Goal: Task Accomplishment & Management: Use online tool/utility

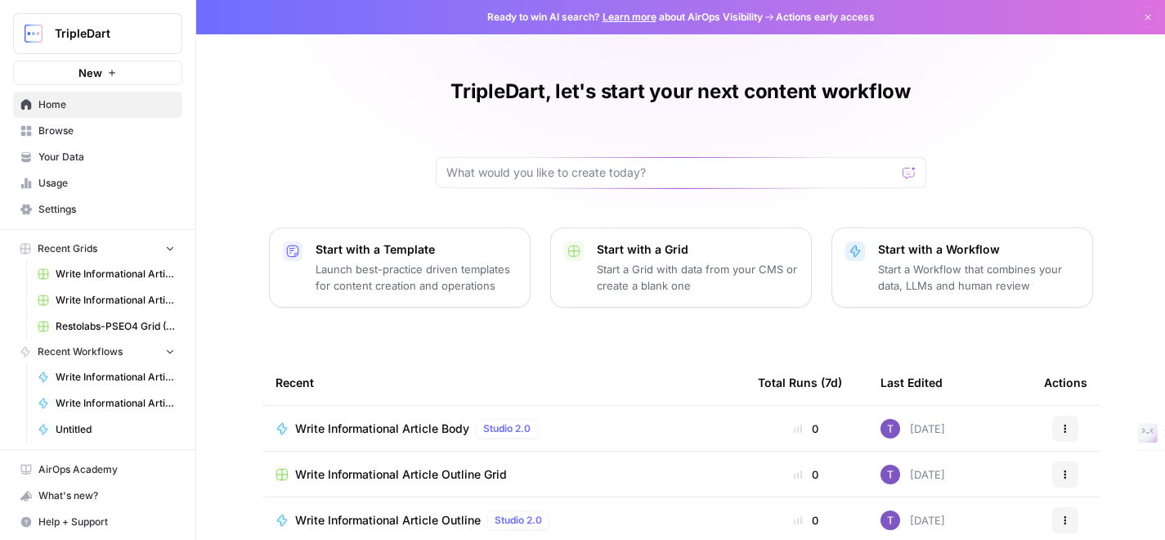
click at [441, 275] on p "Launch best-practice driven templates for content creation and operations" at bounding box center [416, 277] width 201 height 33
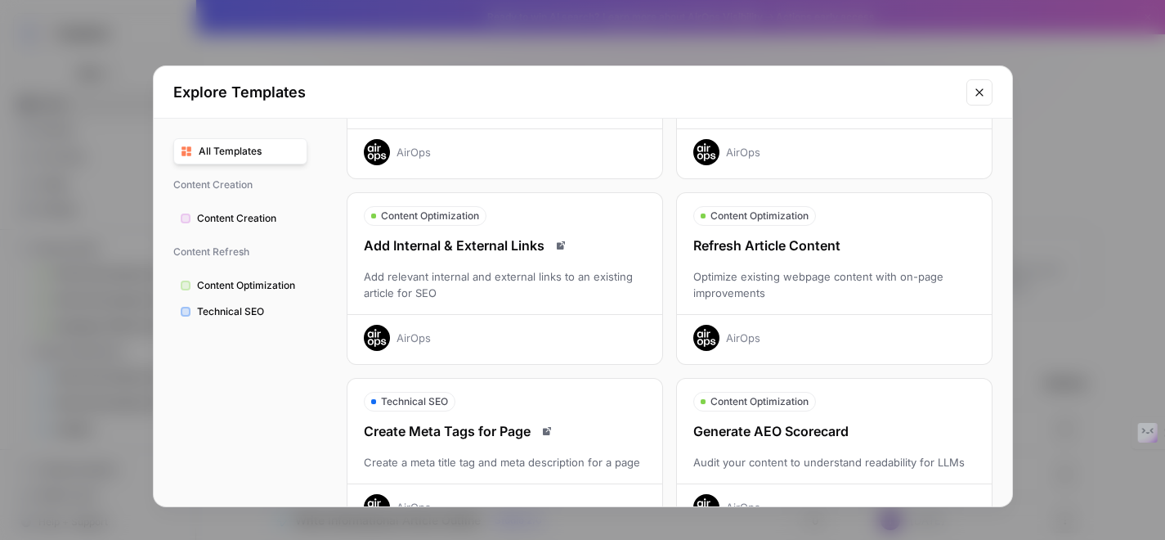
scroll to position [137, 0]
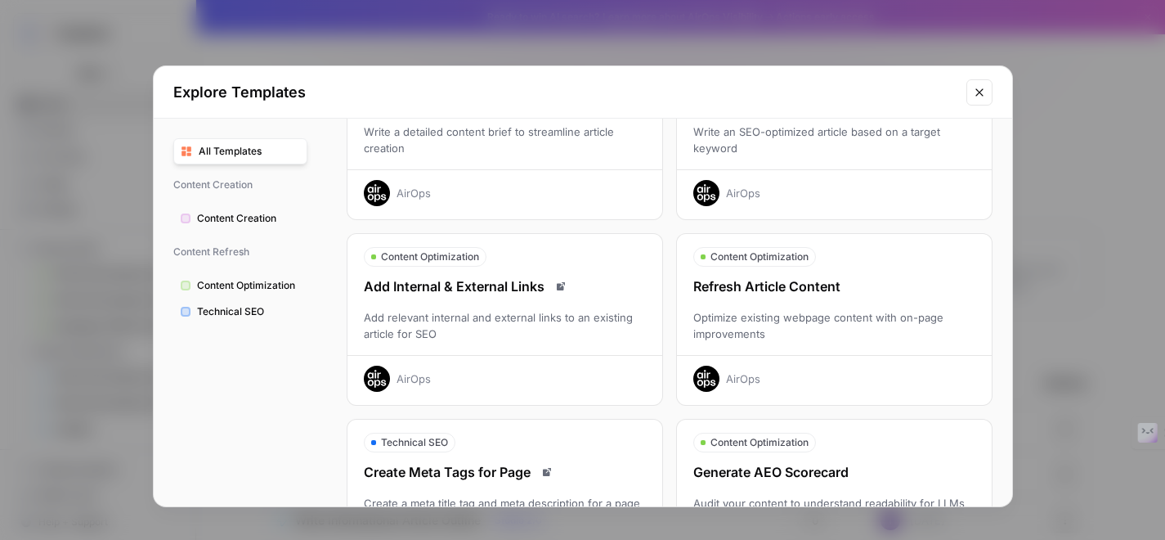
click at [978, 90] on icon "Close modal" at bounding box center [979, 92] width 13 height 13
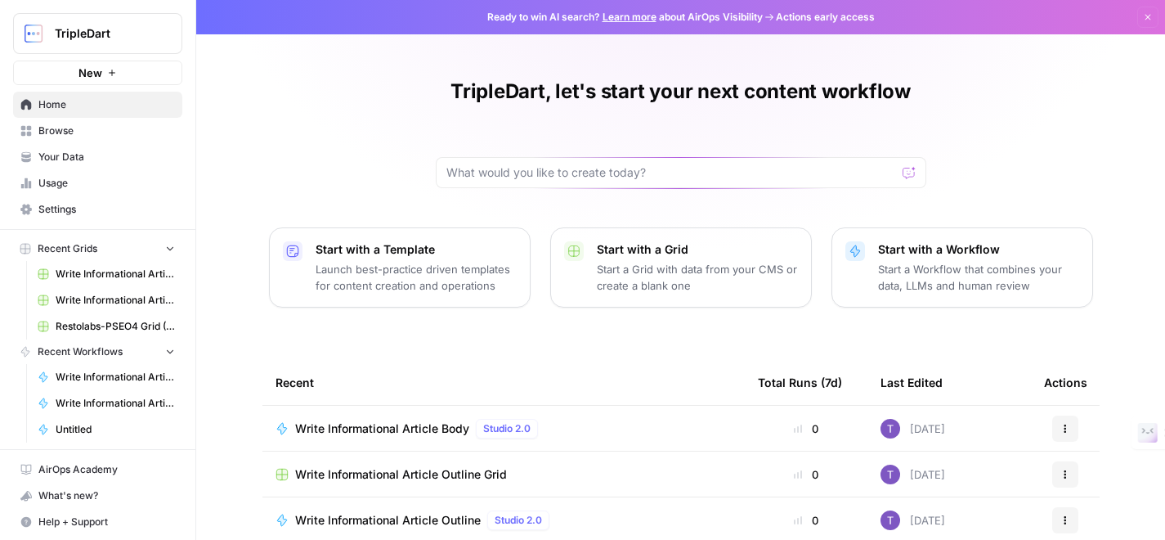
click at [921, 271] on p "Start a Workflow that combines your data, LLMs and human review" at bounding box center [978, 277] width 201 height 33
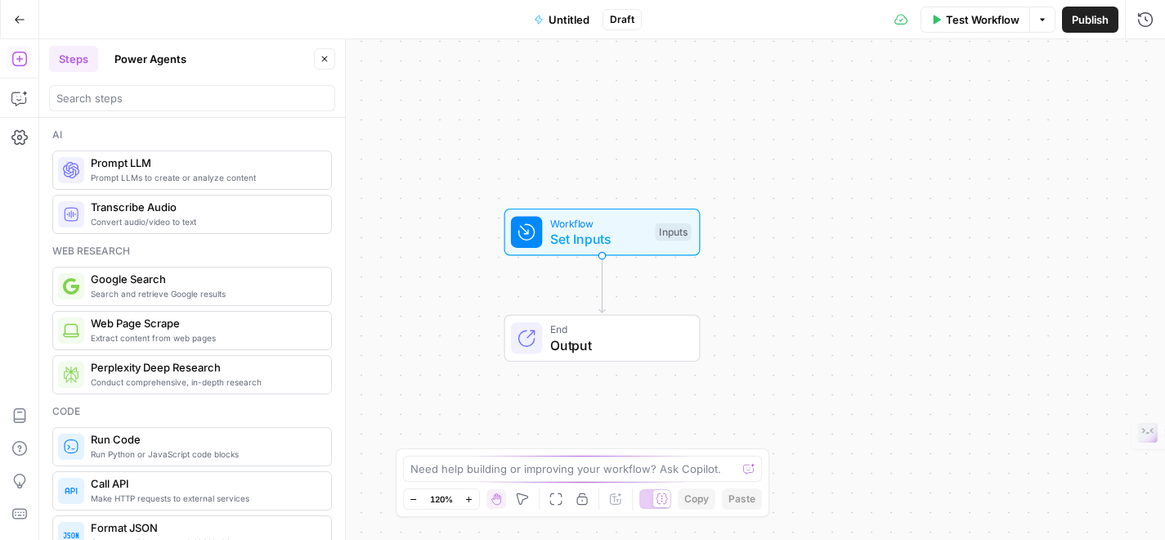
click at [164, 61] on button "Power Agents" at bounding box center [151, 59] width 92 height 26
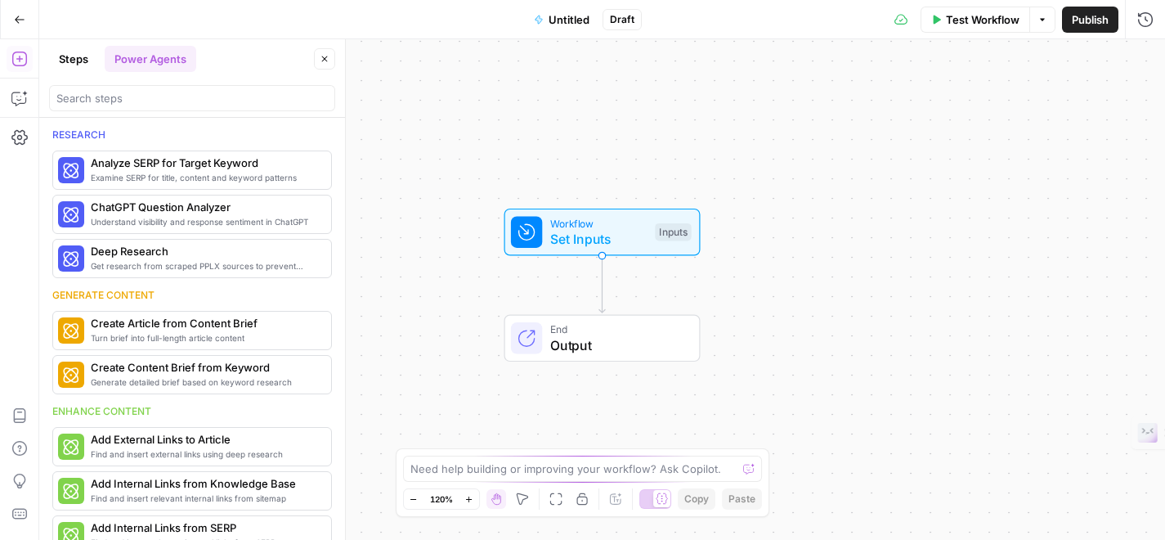
click at [70, 62] on button "Steps" at bounding box center [73, 59] width 49 height 26
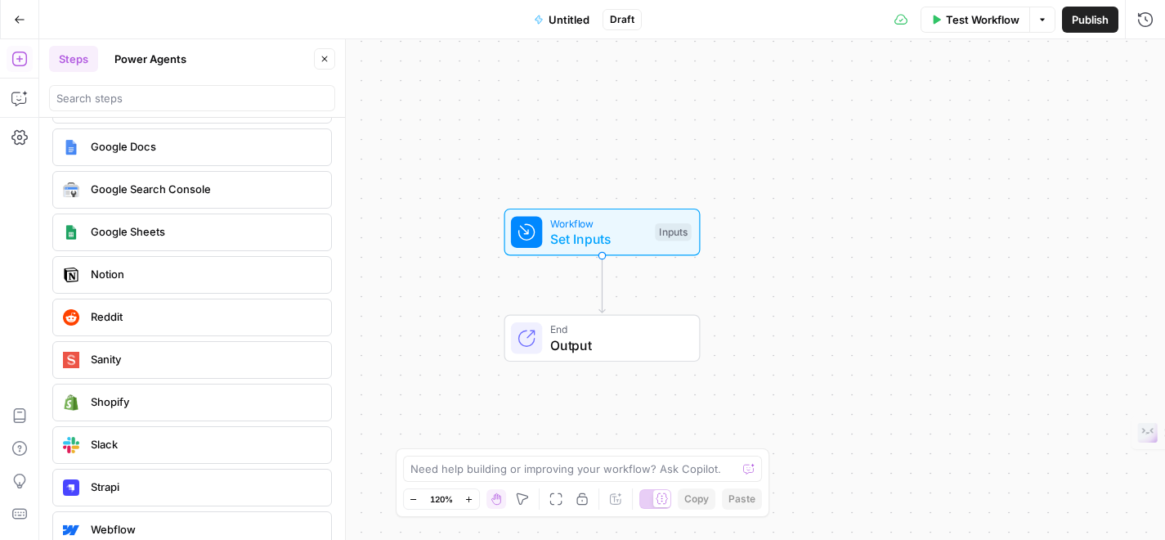
scroll to position [3041, 0]
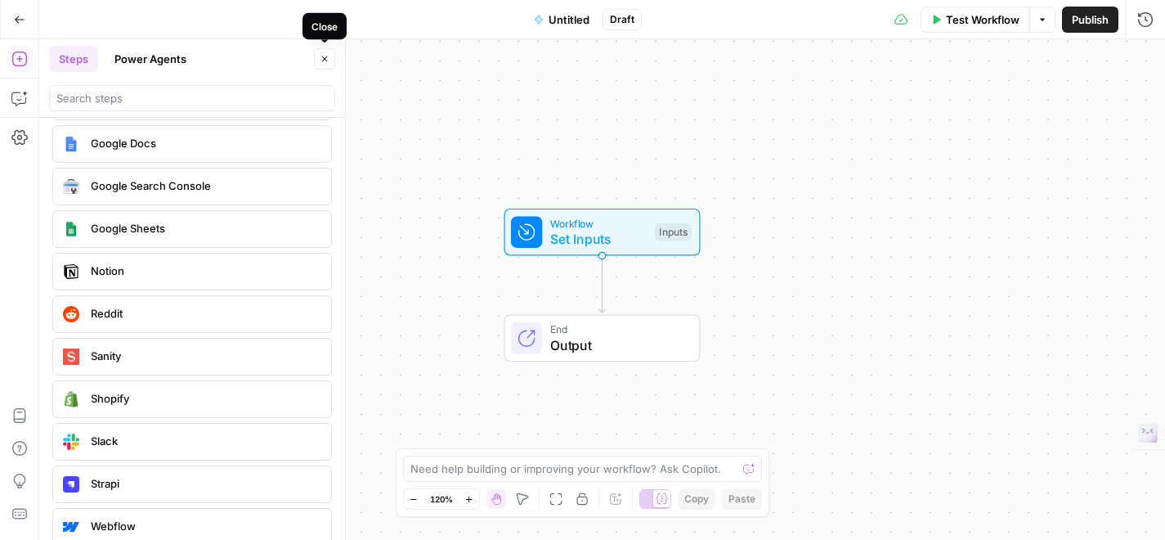
click at [327, 54] on icon "button" at bounding box center [325, 59] width 10 height 10
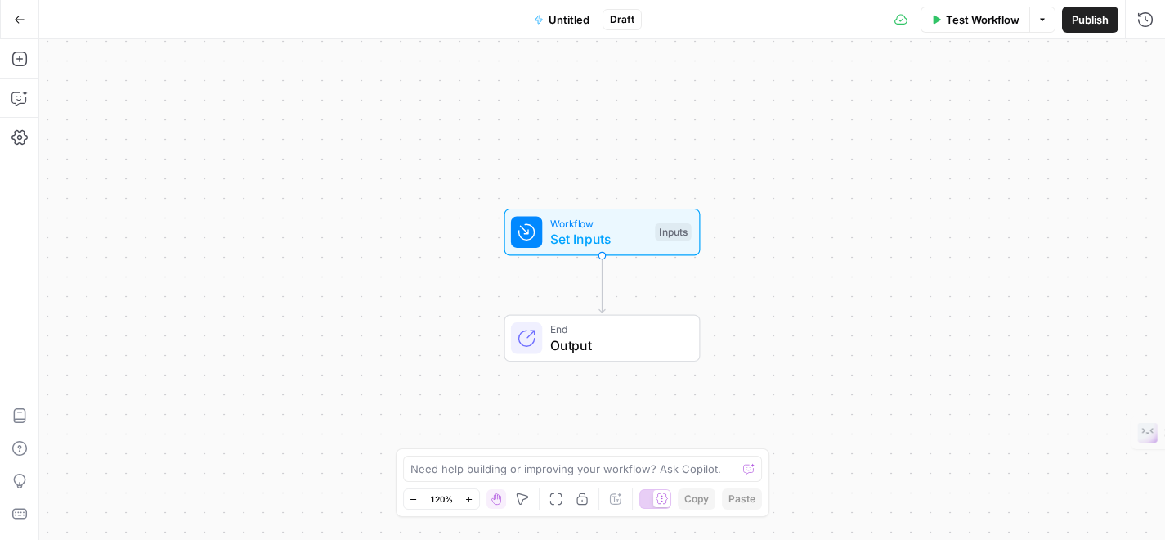
click at [1042, 24] on icon "button" at bounding box center [1043, 20] width 10 height 10
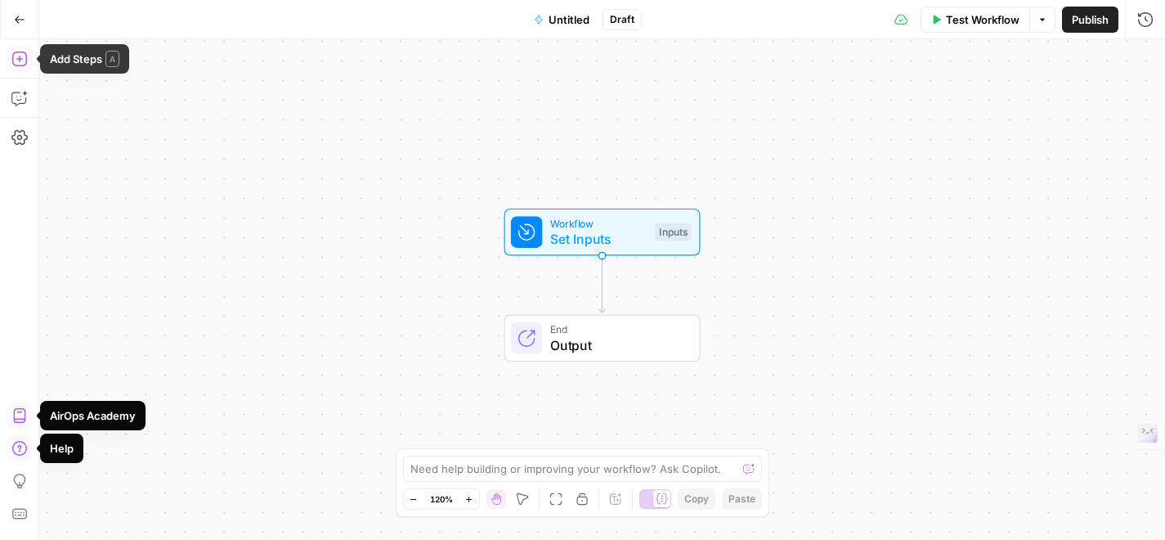
click at [20, 53] on icon "button" at bounding box center [19, 59] width 16 height 16
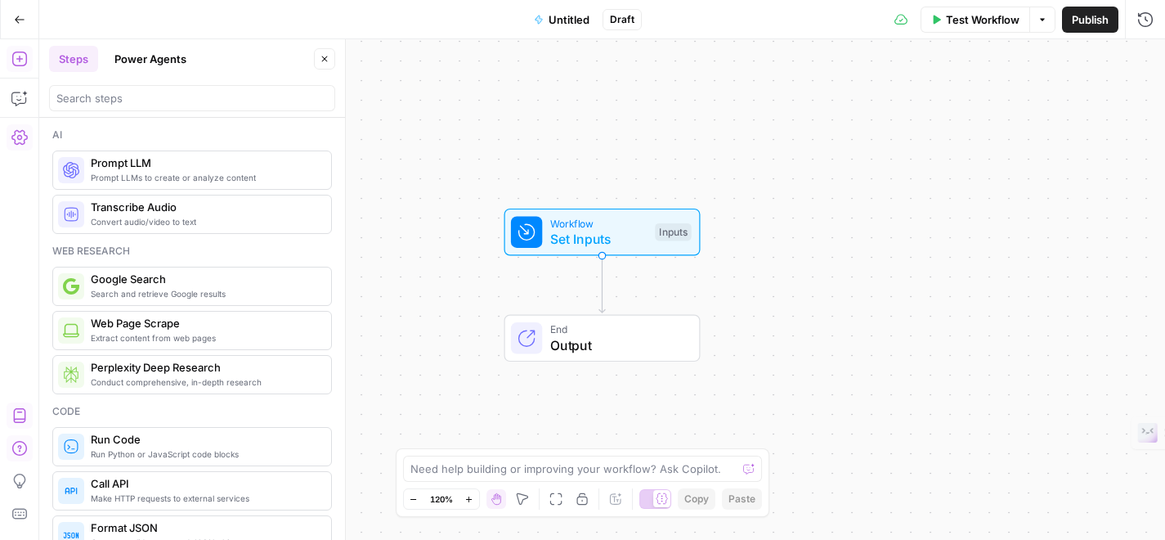
click at [14, 137] on icon "button" at bounding box center [19, 137] width 16 height 16
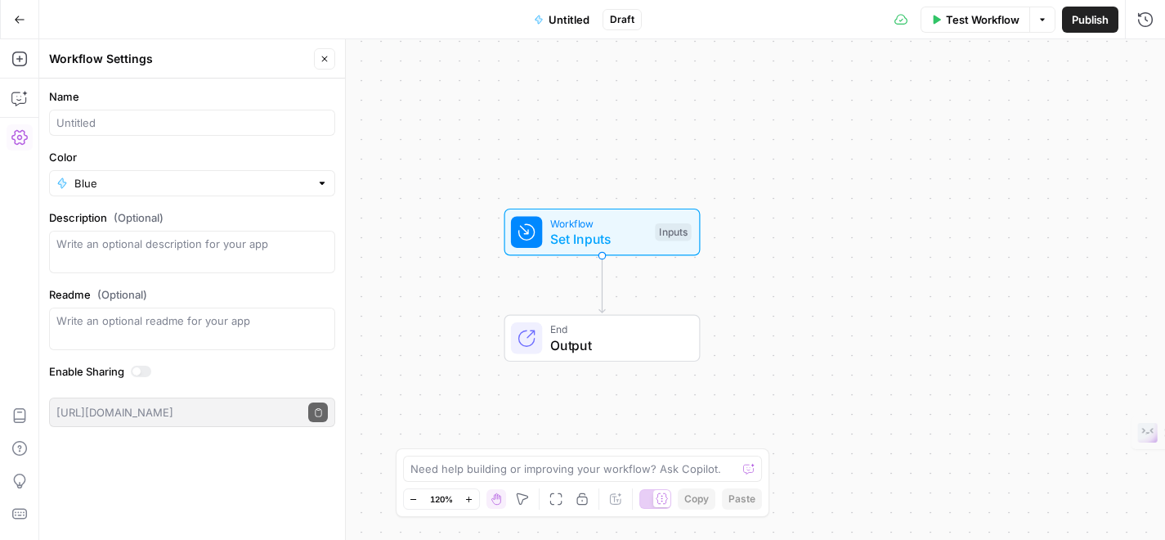
click at [331, 63] on button "Close" at bounding box center [324, 58] width 21 height 21
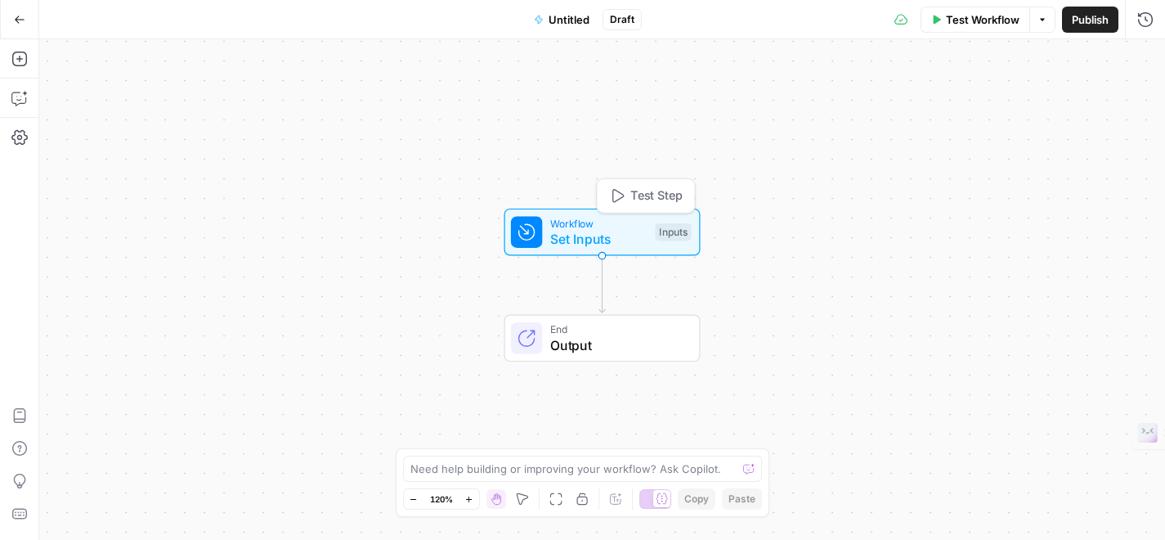
click at [614, 237] on span "Set Inputs" at bounding box center [598, 239] width 97 height 20
click at [1140, 52] on button "Close" at bounding box center [1144, 58] width 21 height 21
click at [19, 104] on icon "button" at bounding box center [19, 98] width 16 height 16
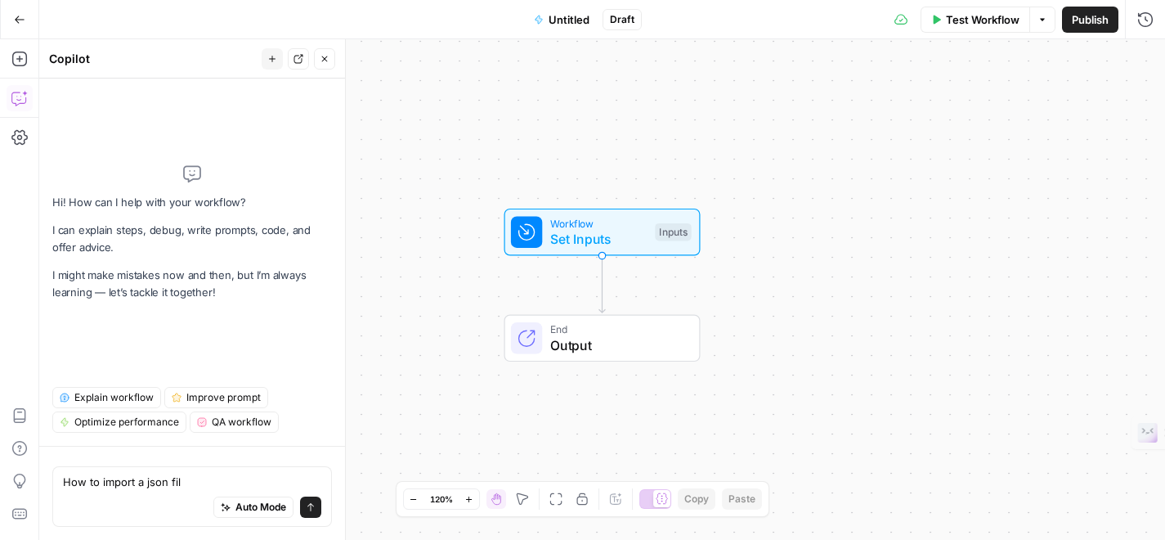
type textarea "How to import a json fild"
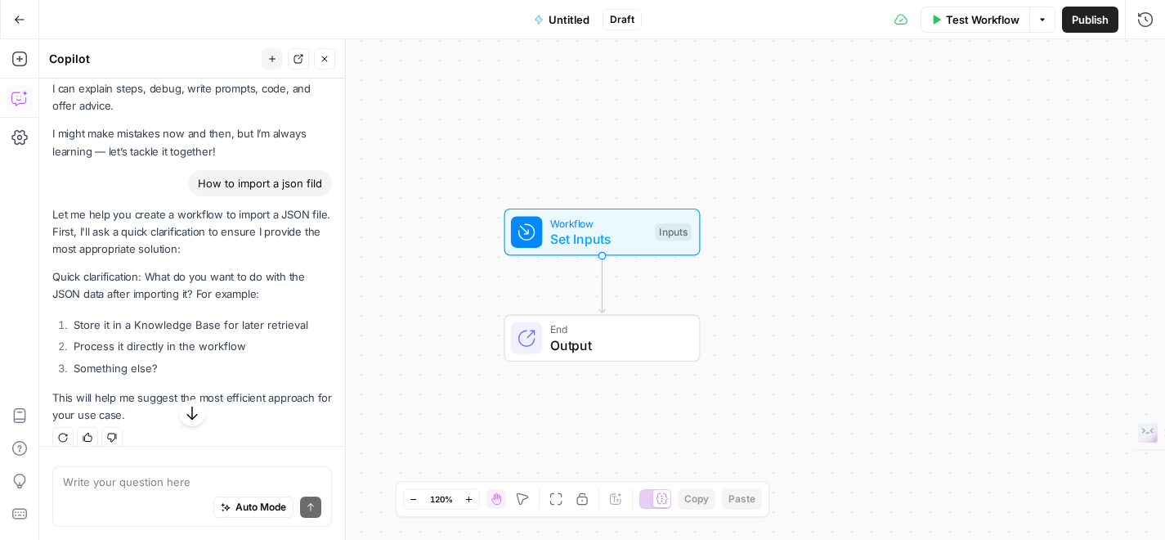
scroll to position [56, 0]
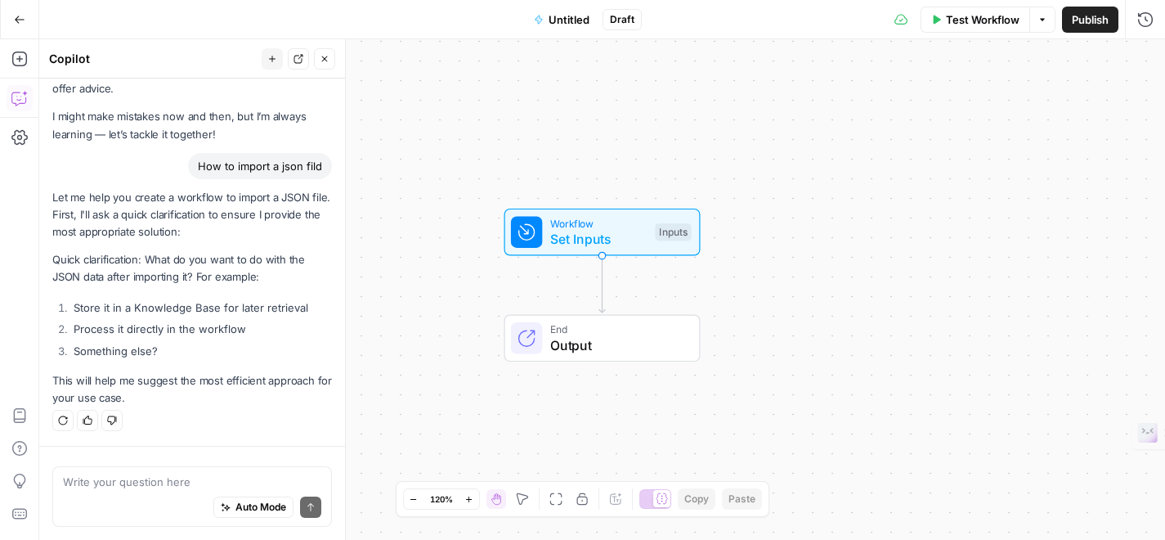
click at [154, 486] on textarea at bounding box center [192, 481] width 258 height 16
type textarea "I have workflow built, I want to import it here"
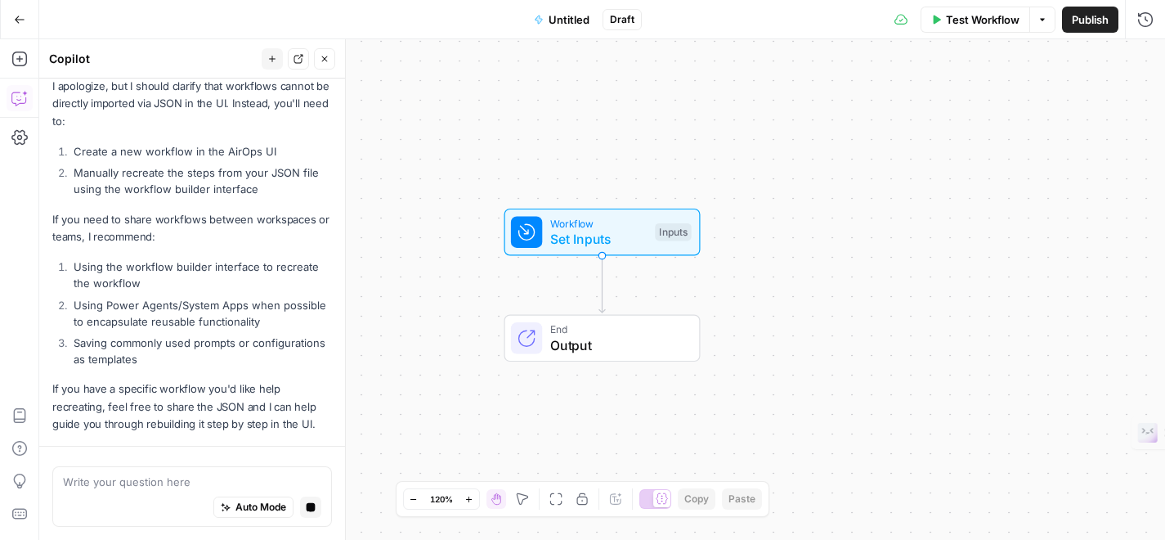
scroll to position [518, 0]
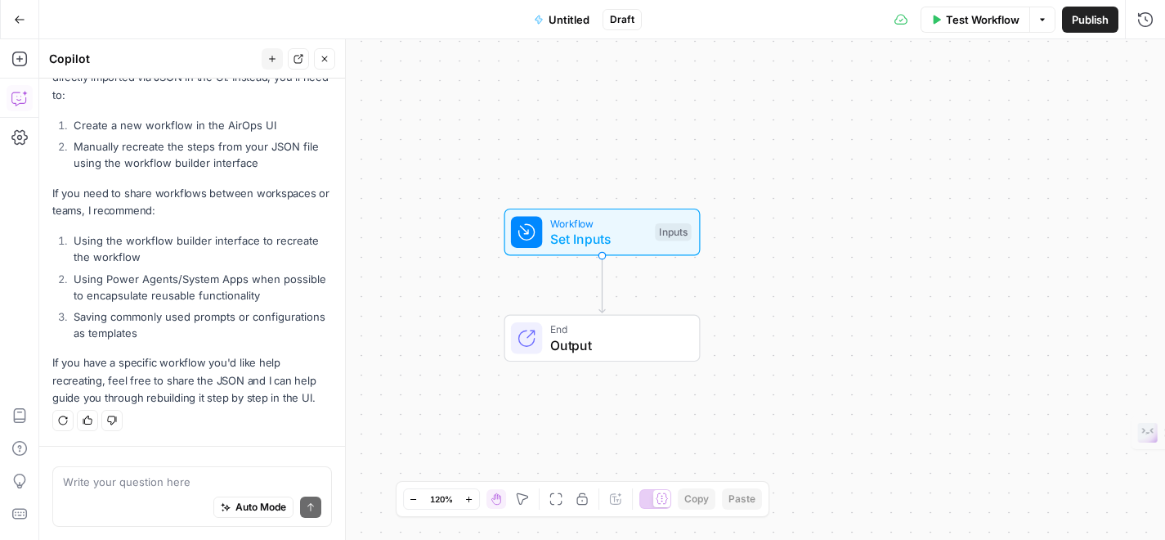
click at [22, 20] on icon "button" at bounding box center [19, 19] width 11 height 11
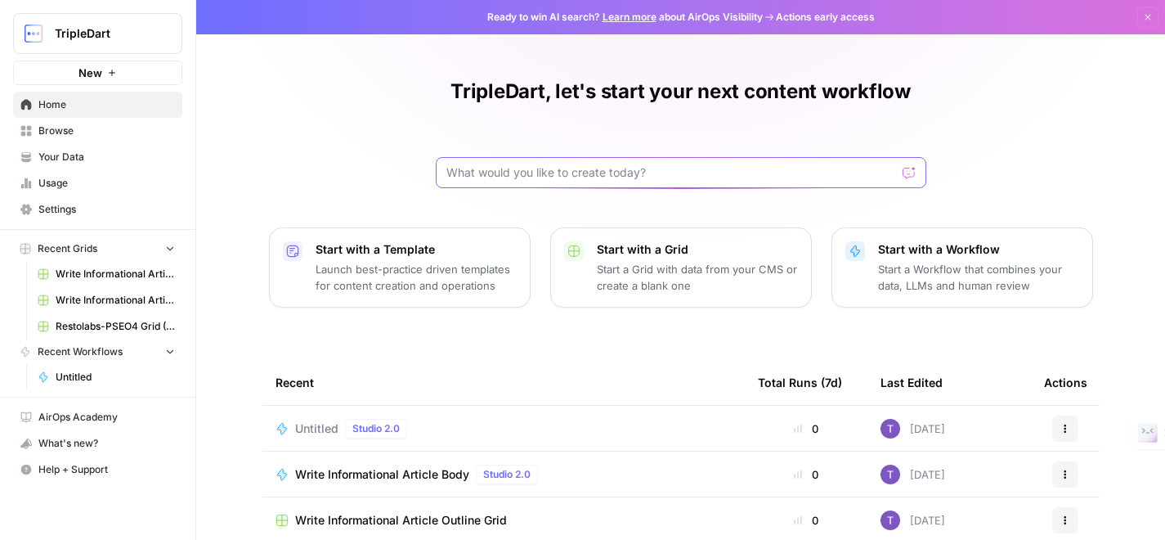
click at [546, 175] on input "text" at bounding box center [671, 172] width 450 height 16
click at [67, 128] on span "Browse" at bounding box center [106, 130] width 137 height 15
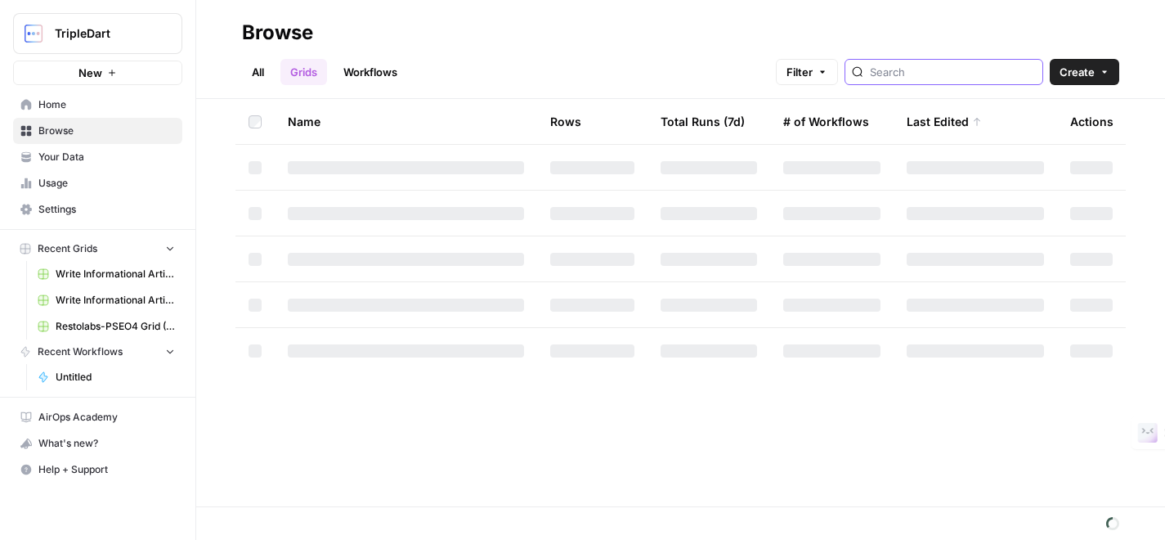
click at [935, 72] on input "search" at bounding box center [953, 72] width 166 height 16
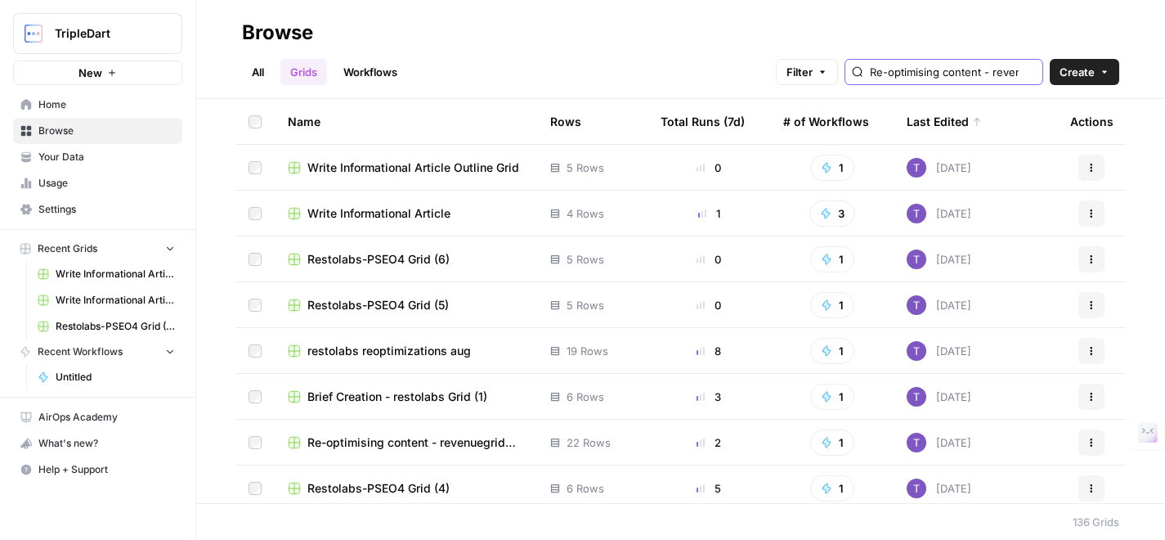
scroll to position [0, 78]
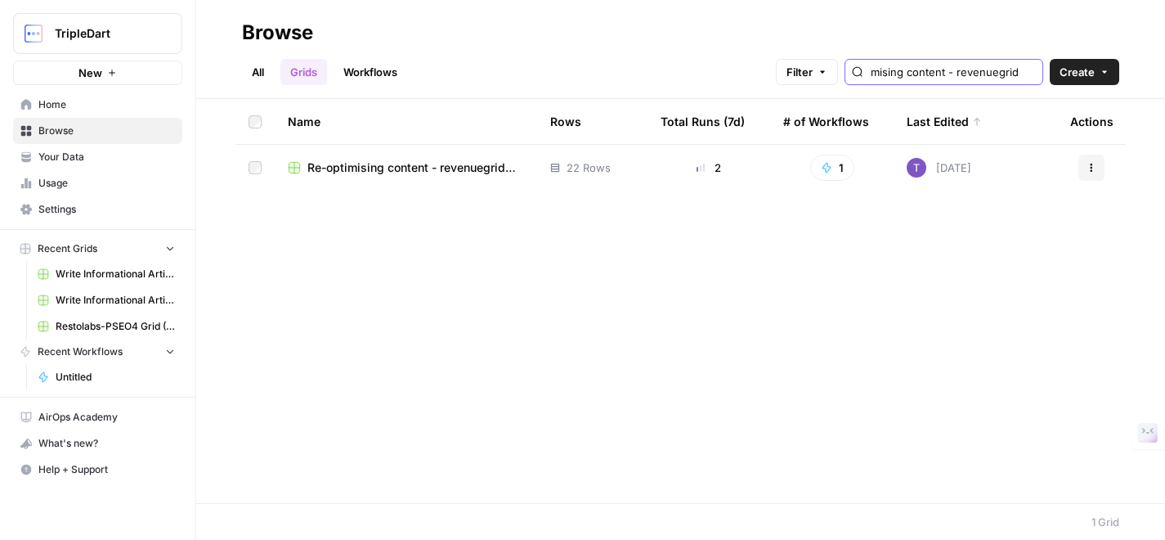
type input "Re-optimising content - revenuegrid"
click at [1082, 165] on button "Actions" at bounding box center [1091, 168] width 26 height 26
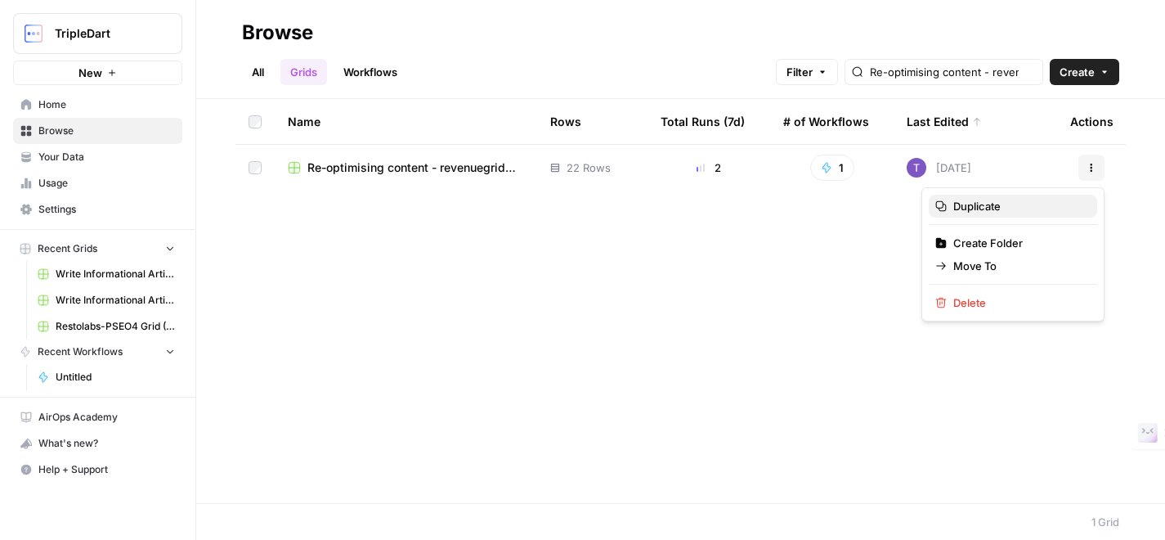
click at [1018, 204] on span "Duplicate" at bounding box center [1018, 206] width 131 height 16
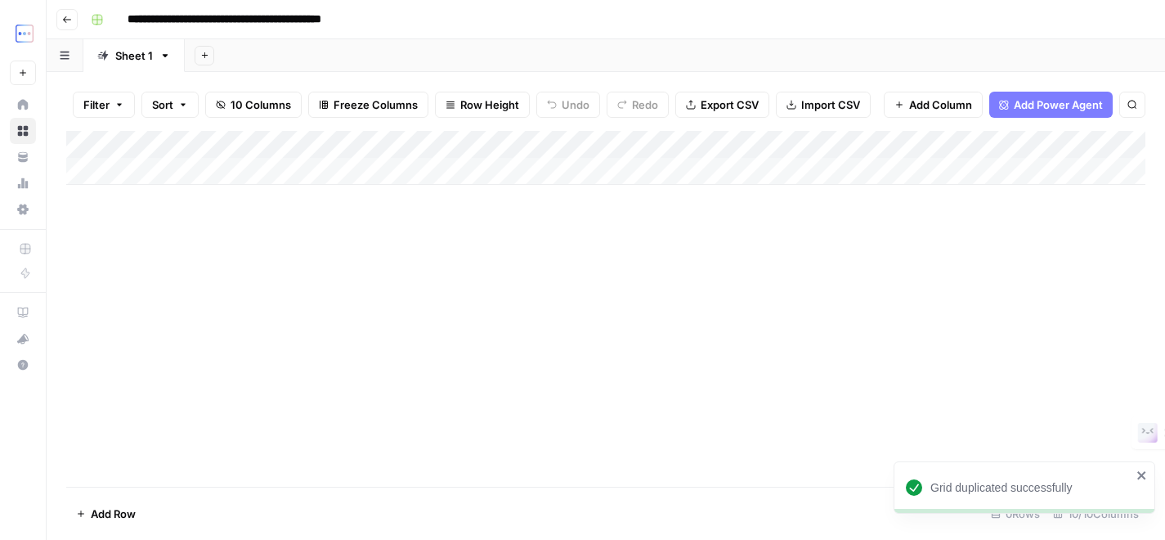
click at [333, 18] on input "**********" at bounding box center [261, 20] width 282 height 26
click at [331, 18] on input "**********" at bounding box center [261, 20] width 282 height 26
drag, startPoint x: 259, startPoint y: 21, endPoint x: 482, endPoint y: 20, distance: 223.2
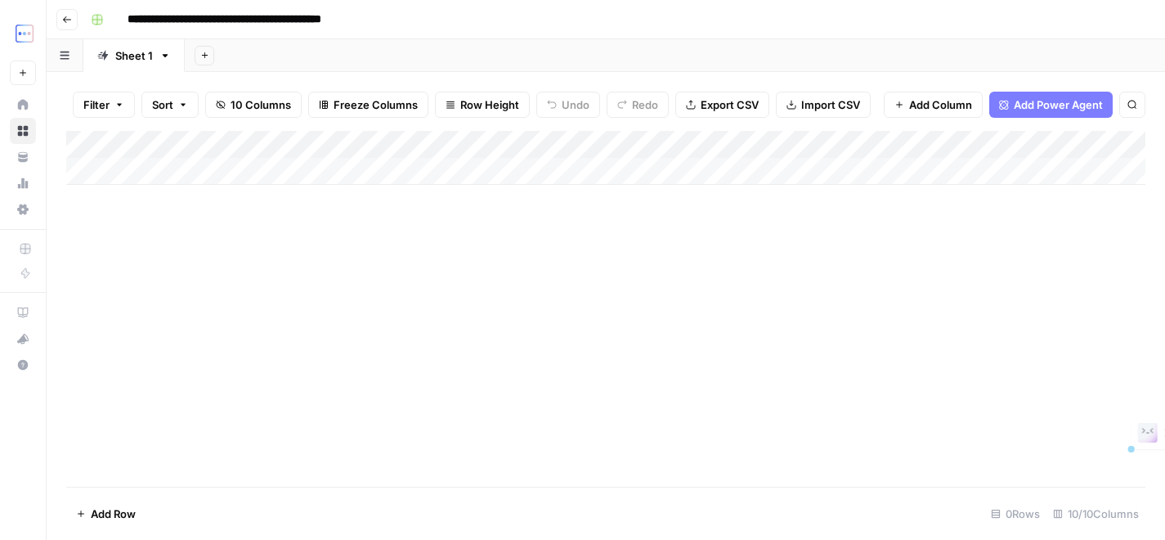
click at [483, 20] on div "**********" at bounding box center [616, 20] width 1065 height 26
type input "**********"
click at [425, 286] on div "Add Column" at bounding box center [605, 309] width 1079 height 356
click at [256, 146] on div "Add Column" at bounding box center [605, 158] width 1079 height 54
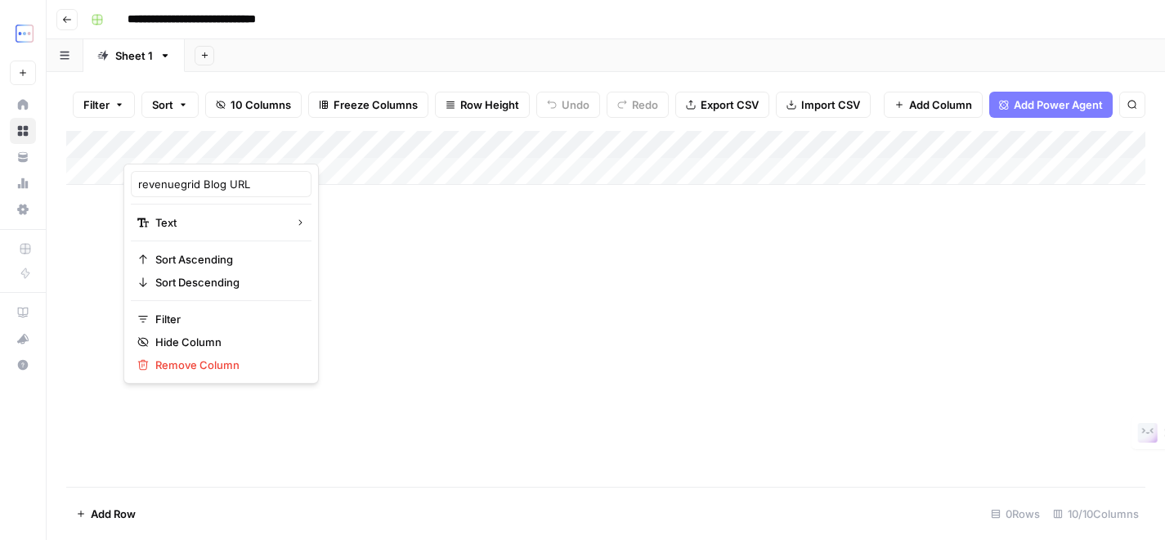
click at [330, 248] on div "Add Column" at bounding box center [605, 309] width 1079 height 356
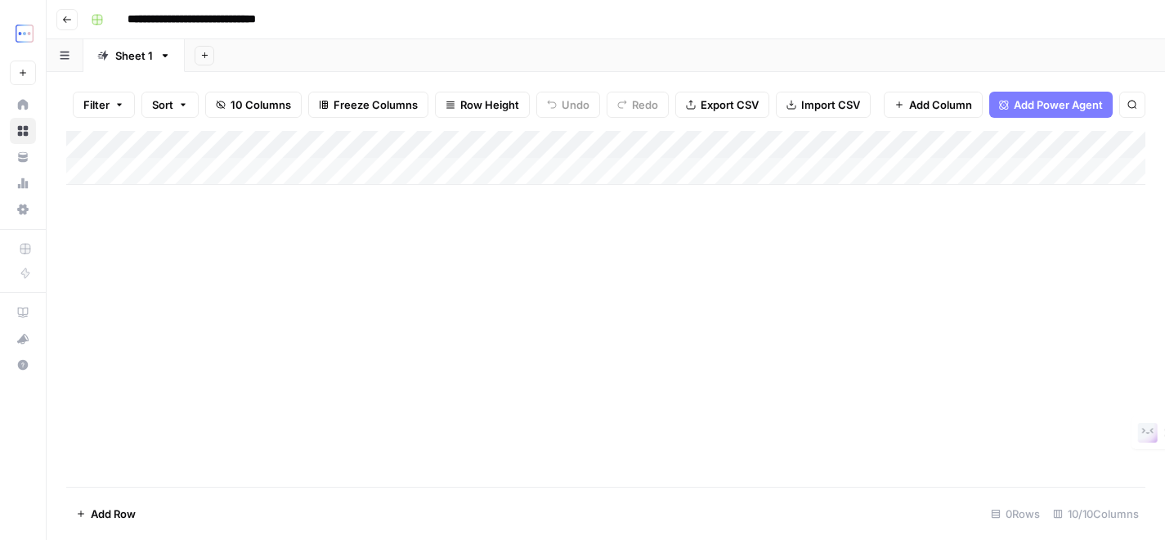
click at [204, 141] on div "Add Column" at bounding box center [605, 158] width 1079 height 54
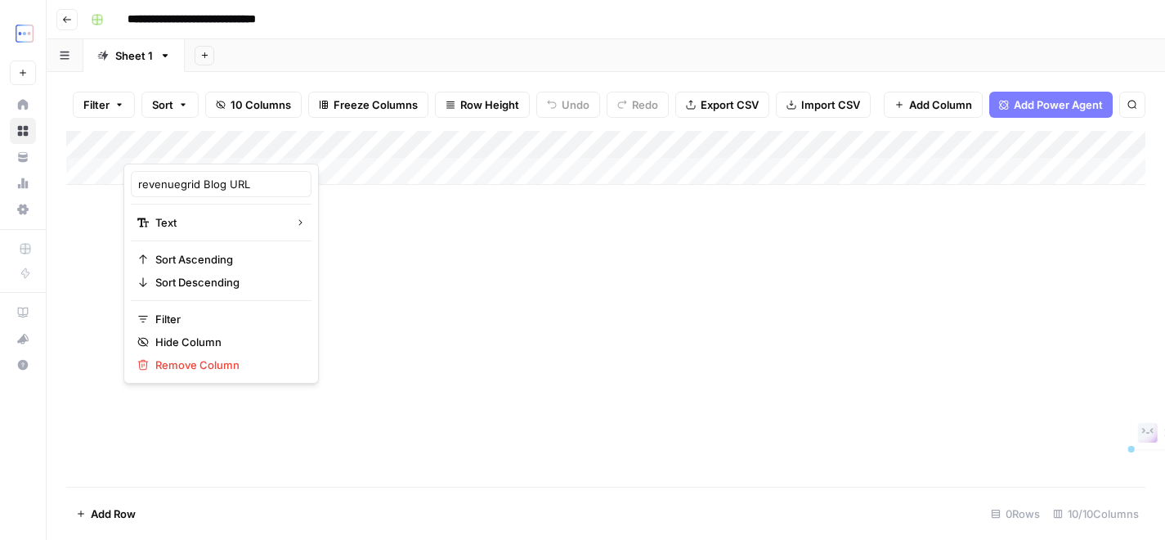
click at [204, 141] on div at bounding box center [197, 147] width 148 height 33
click at [199, 182] on input "revenuegrid Blog URL" at bounding box center [221, 184] width 166 height 16
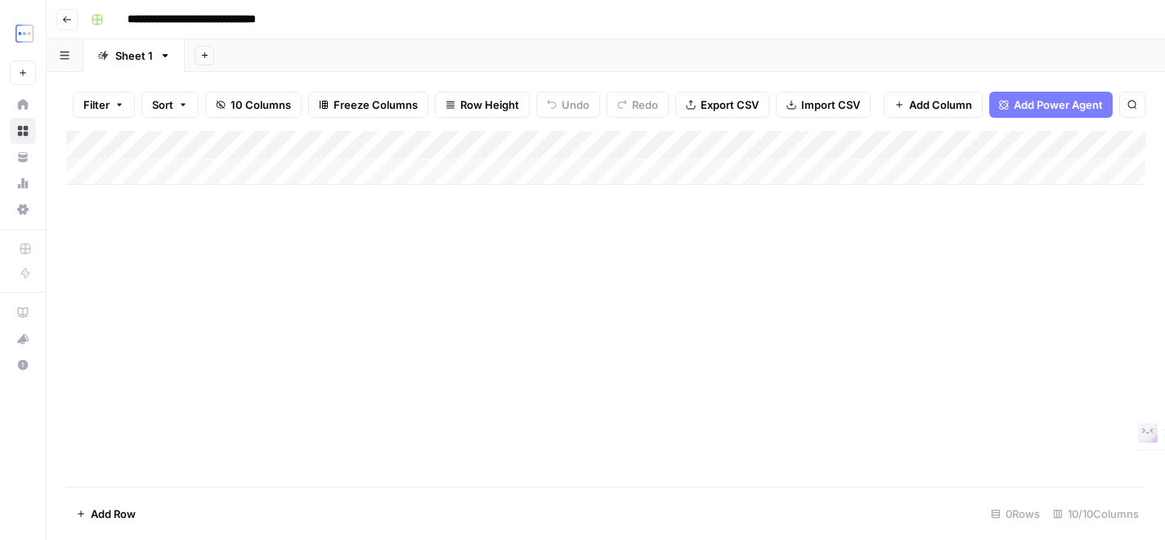
click at [204, 146] on div "Add Column" at bounding box center [605, 158] width 1079 height 54
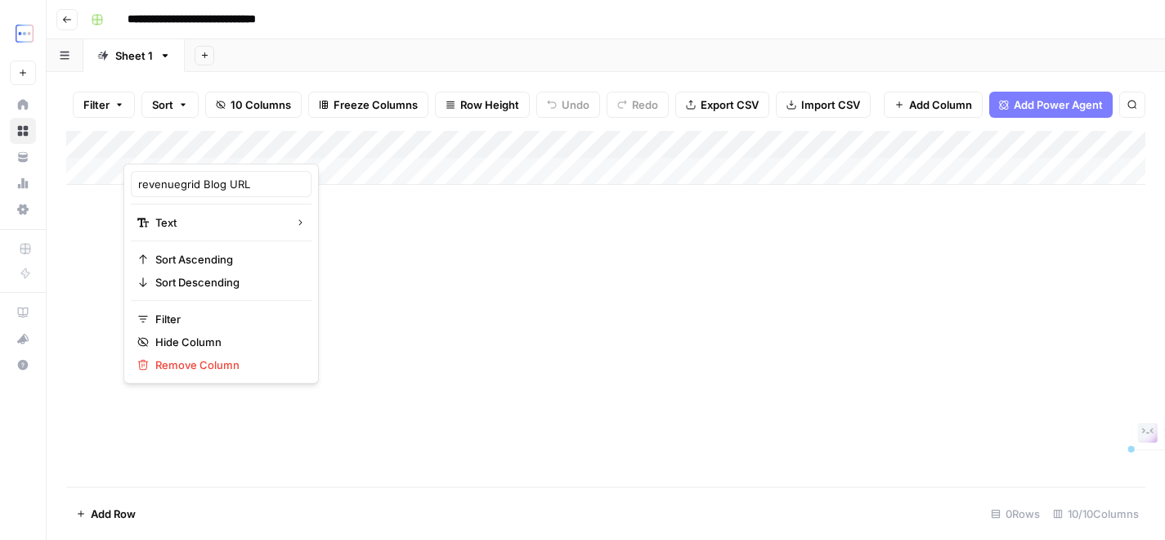
click at [204, 146] on div at bounding box center [197, 147] width 148 height 33
drag, startPoint x: 198, startPoint y: 183, endPoint x: 61, endPoint y: 180, distance: 136.6
click at [61, 182] on body "**********" at bounding box center [582, 270] width 1165 height 540
drag, startPoint x: 198, startPoint y: 185, endPoint x: 191, endPoint y: 228, distance: 43.8
click at [198, 185] on input "revenuegrid Blog URL" at bounding box center [221, 184] width 166 height 16
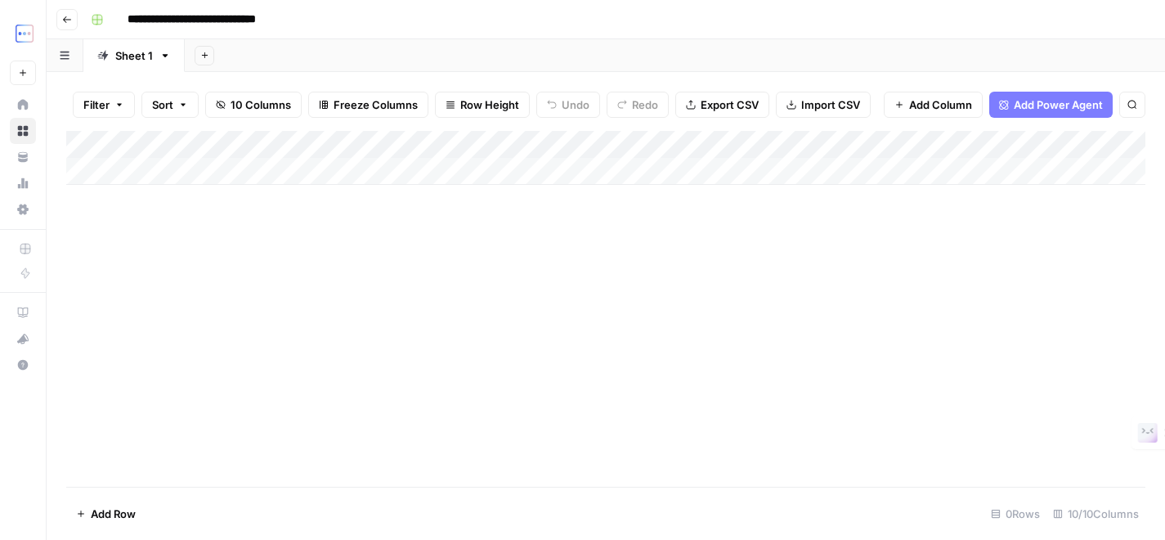
click at [191, 141] on div "Add Column" at bounding box center [605, 158] width 1079 height 54
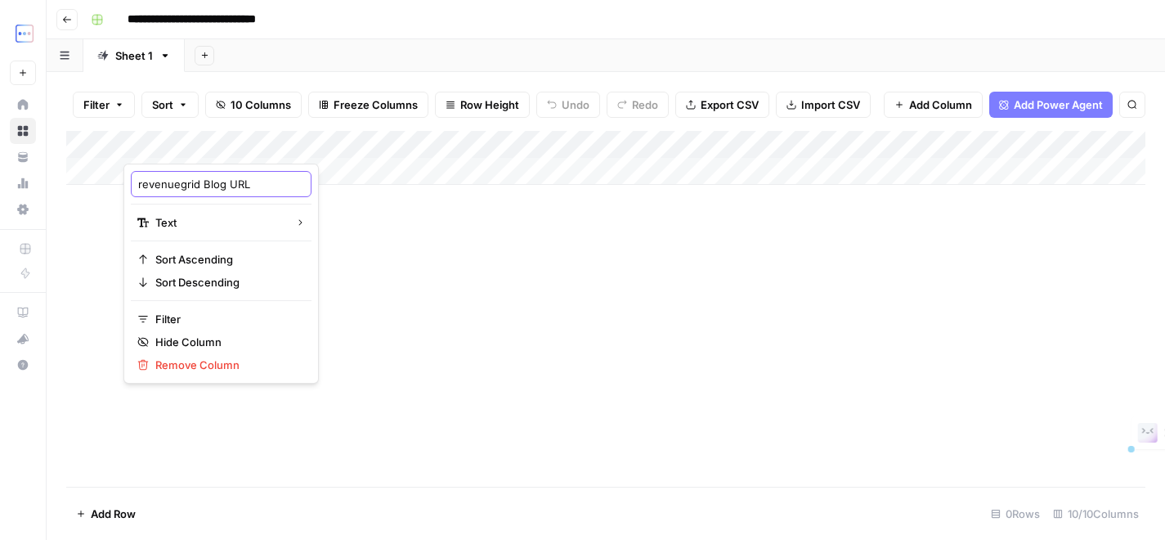
drag, startPoint x: 199, startPoint y: 184, endPoint x: 128, endPoint y: 183, distance: 71.1
click at [128, 183] on div "revenuegrid Blog URL Text Sort Ascending Sort Descending Filter Hide Column Rem…" at bounding box center [220, 274] width 195 height 220
type input "Signeasy's Blog URL"
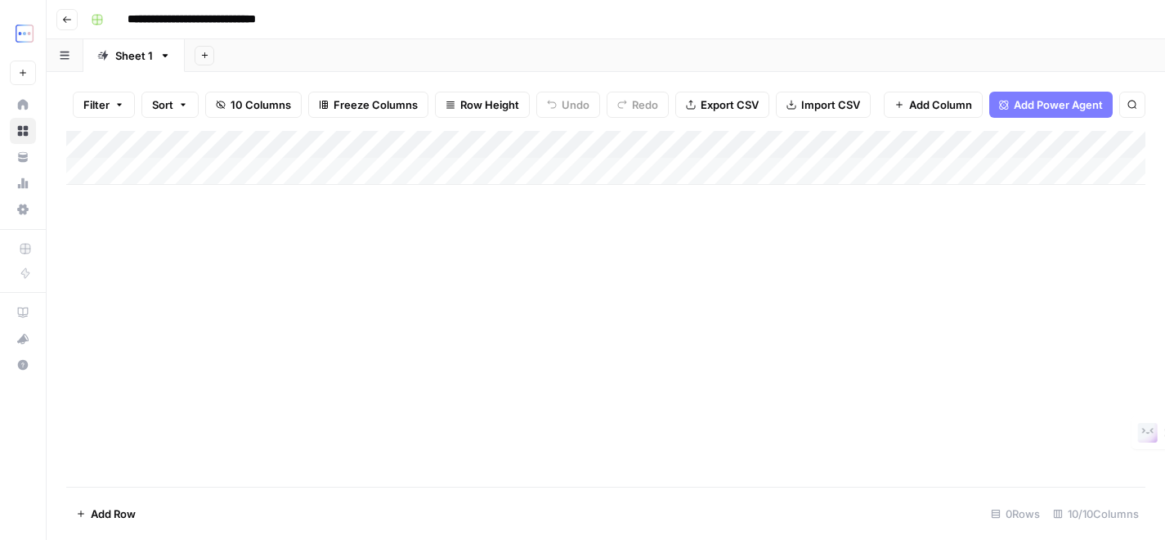
click at [402, 144] on div "Add Column" at bounding box center [605, 158] width 1079 height 54
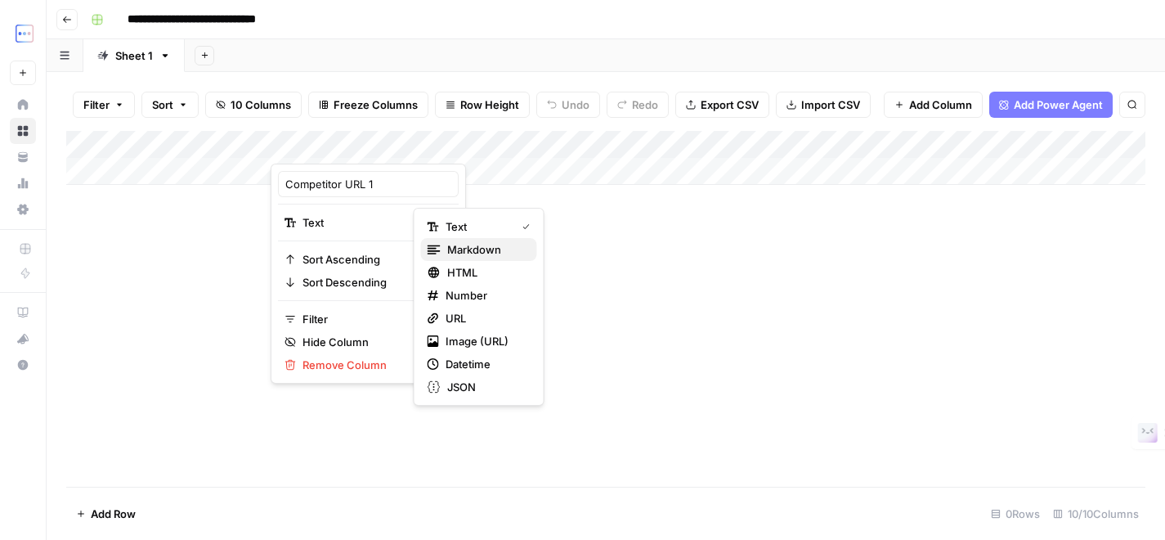
click at [501, 258] on button "Markdown" at bounding box center [479, 249] width 116 height 23
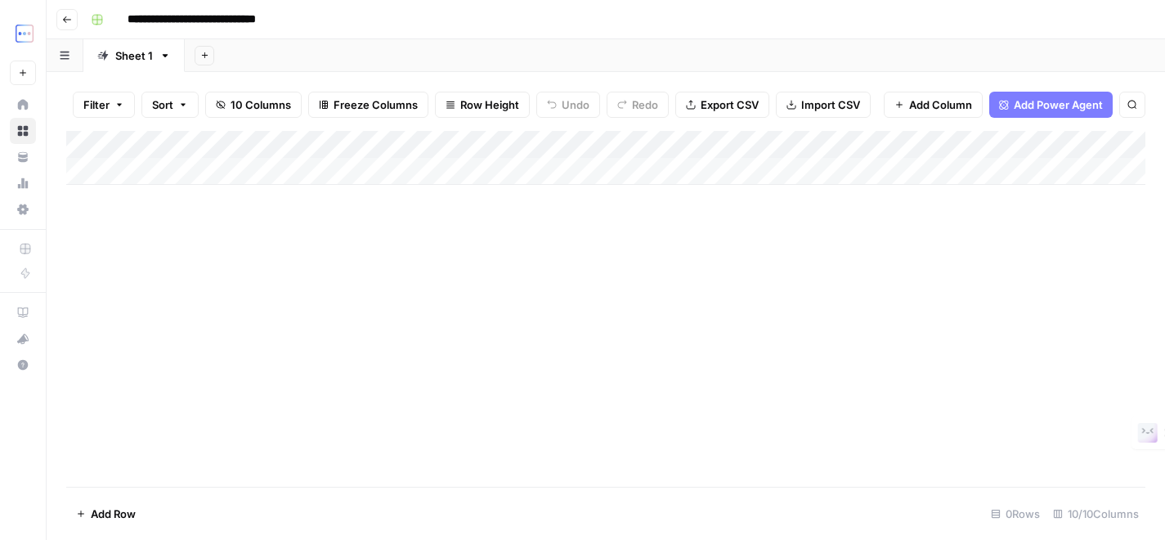
click at [258, 143] on div "Add Column" at bounding box center [605, 158] width 1079 height 54
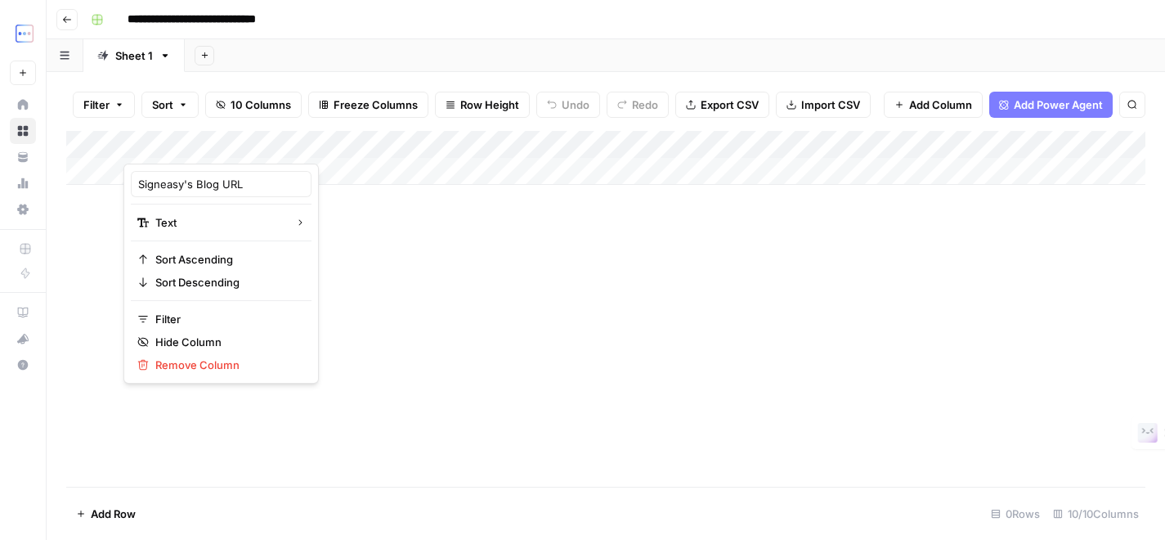
drag, startPoint x: 709, startPoint y: 267, endPoint x: 760, endPoint y: 244, distance: 55.6
click at [709, 267] on div "Add Column" at bounding box center [605, 309] width 1079 height 356
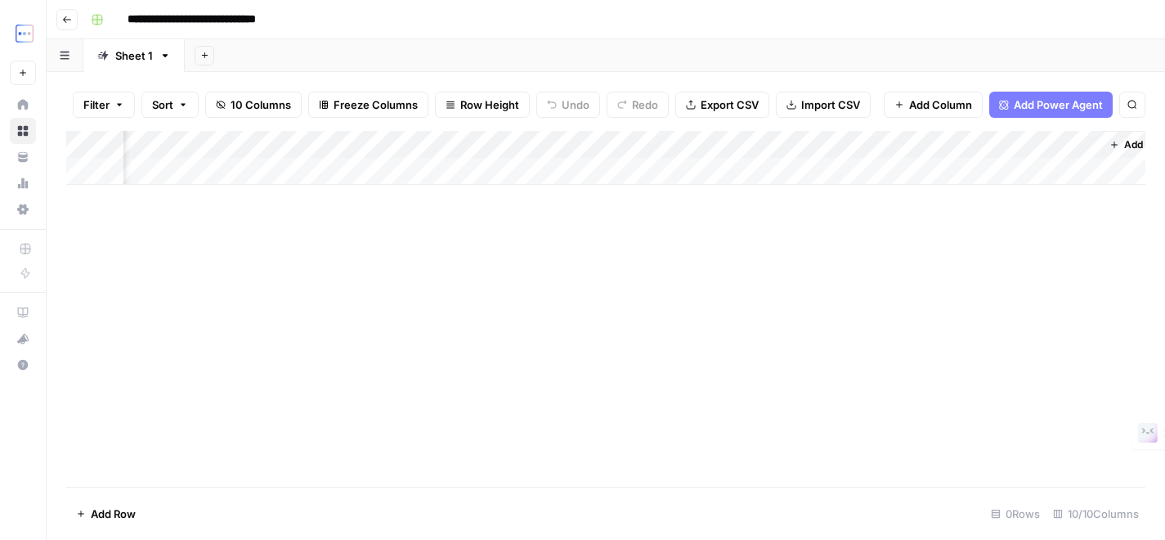
scroll to position [0, 500]
click at [767, 145] on div "Add Column" at bounding box center [605, 158] width 1079 height 54
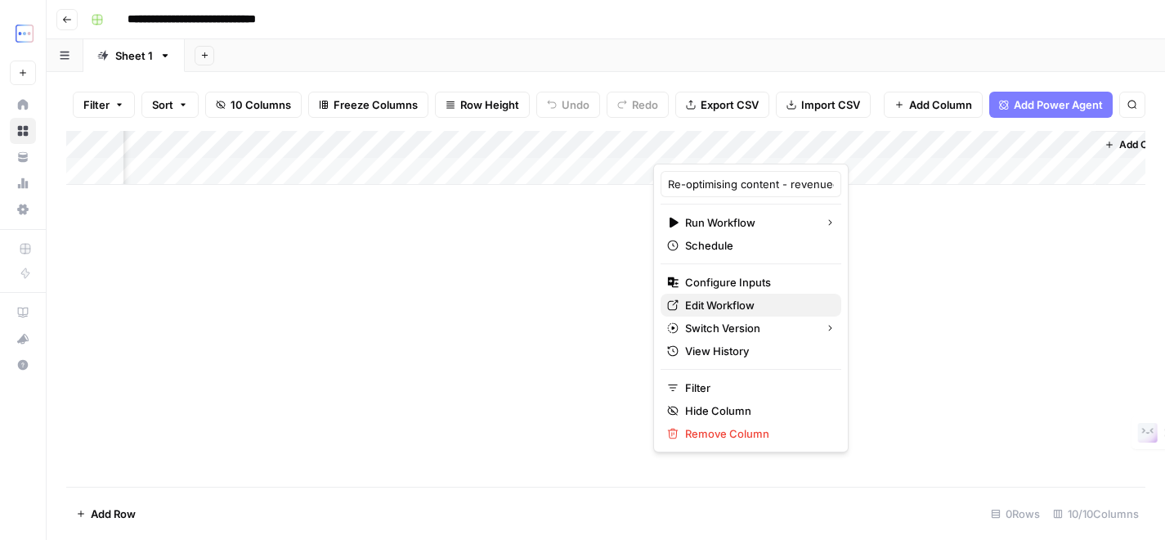
click at [737, 306] on span "Edit Workflow" at bounding box center [756, 305] width 143 height 16
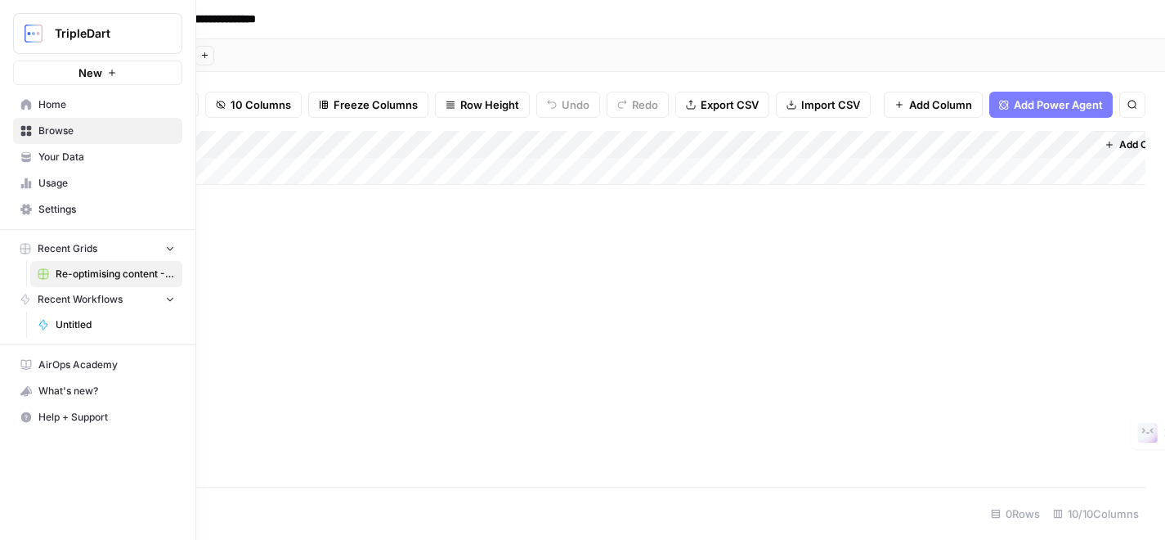
click at [26, 160] on icon at bounding box center [25, 160] width 9 height 4
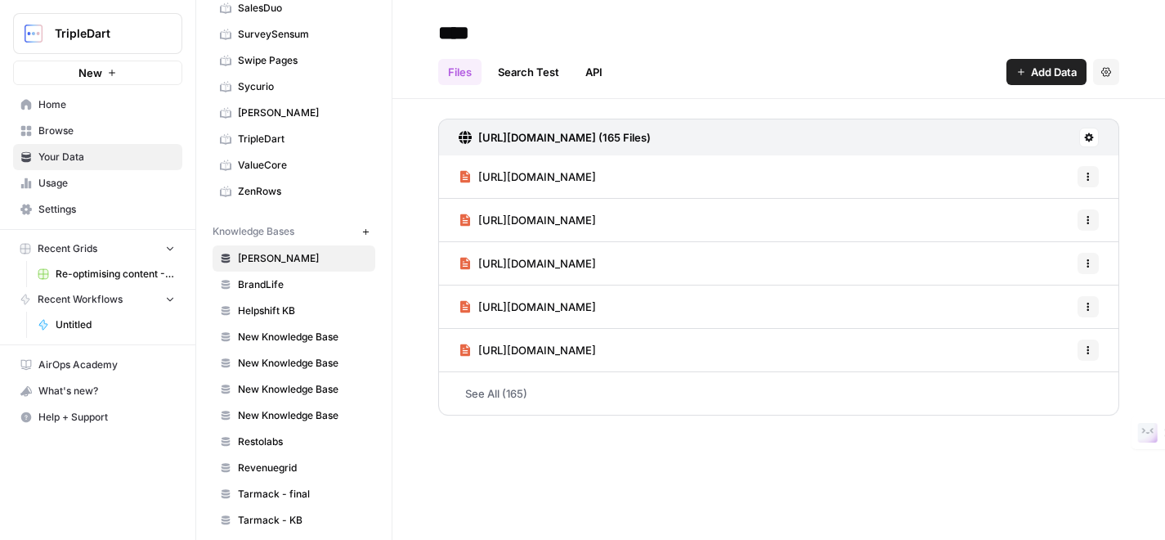
scroll to position [759, 0]
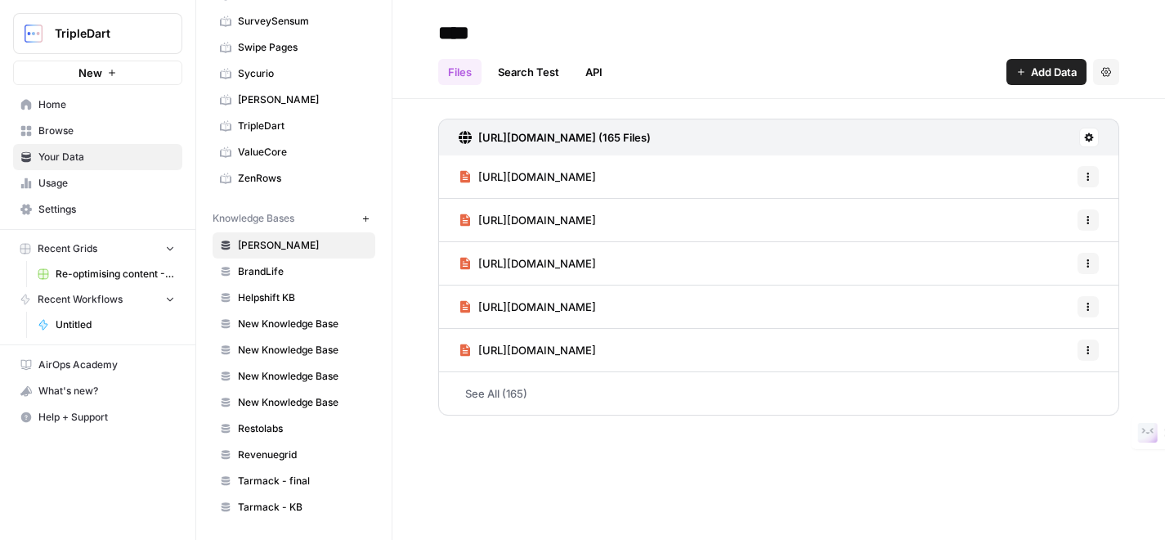
click at [366, 222] on icon "button" at bounding box center [365, 218] width 9 height 9
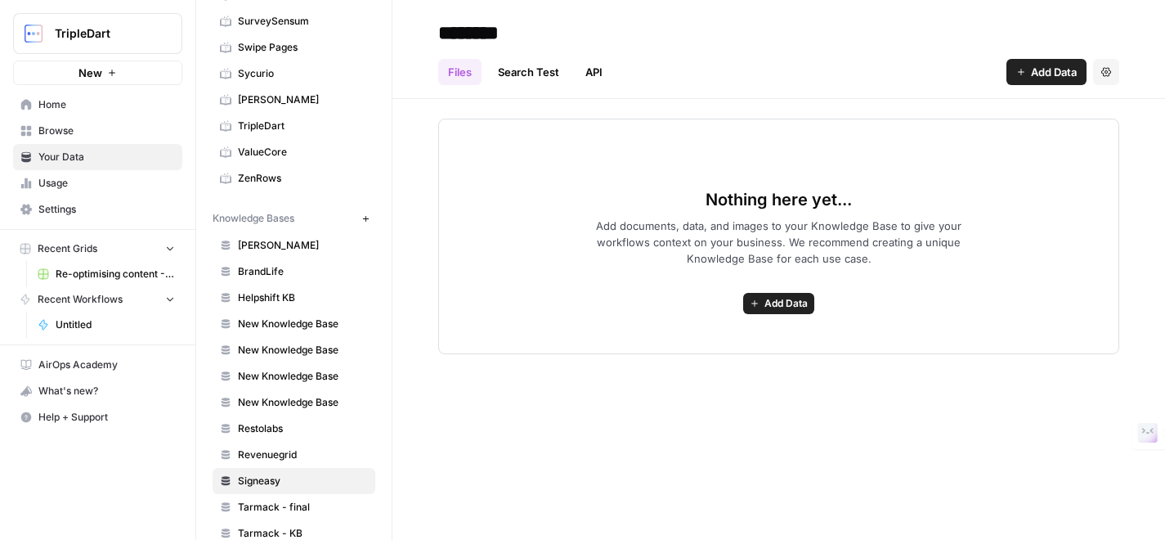
type input "********"
click at [565, 156] on div "Nothing here yet... Add documents, data, and images to your Knowledge Base to g…" at bounding box center [778, 236] width 681 height 235
click at [760, 306] on button "Add Data" at bounding box center [778, 303] width 71 height 21
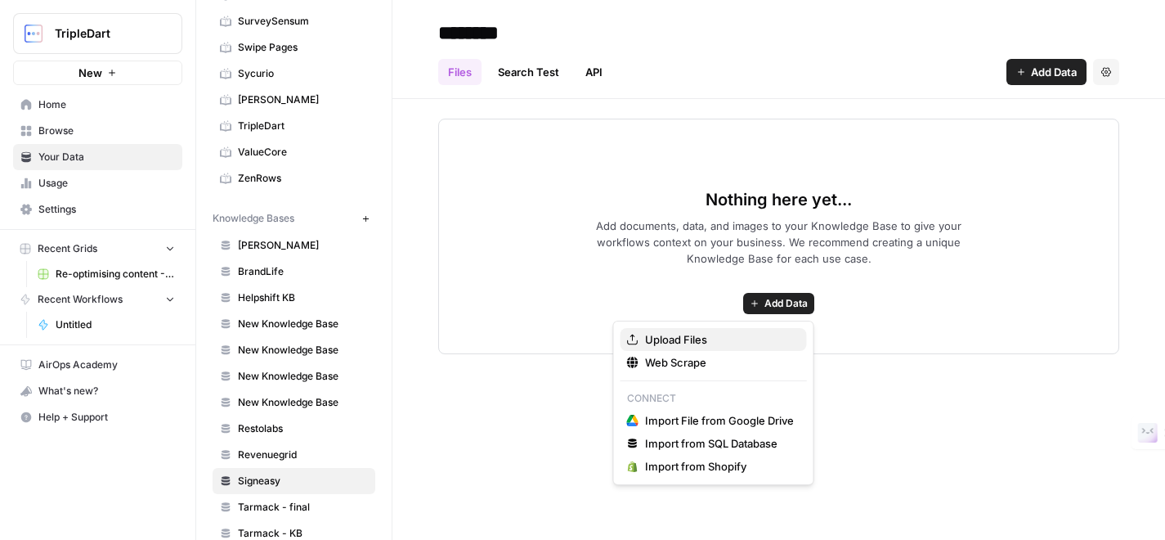
click at [711, 334] on span "Upload Files" at bounding box center [719, 339] width 149 height 16
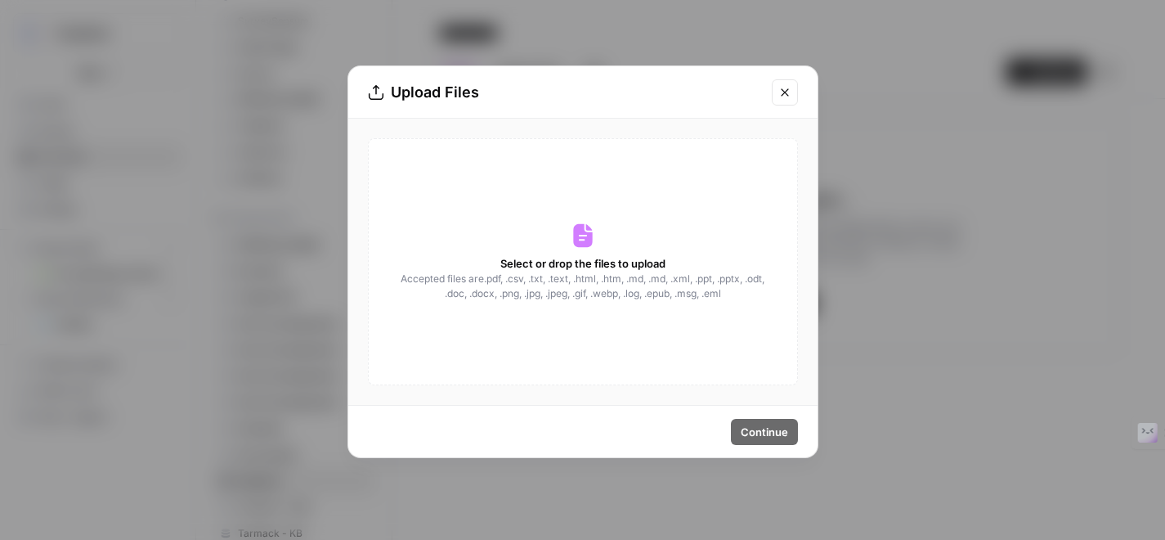
click at [570, 235] on icon at bounding box center [583, 235] width 26 height 26
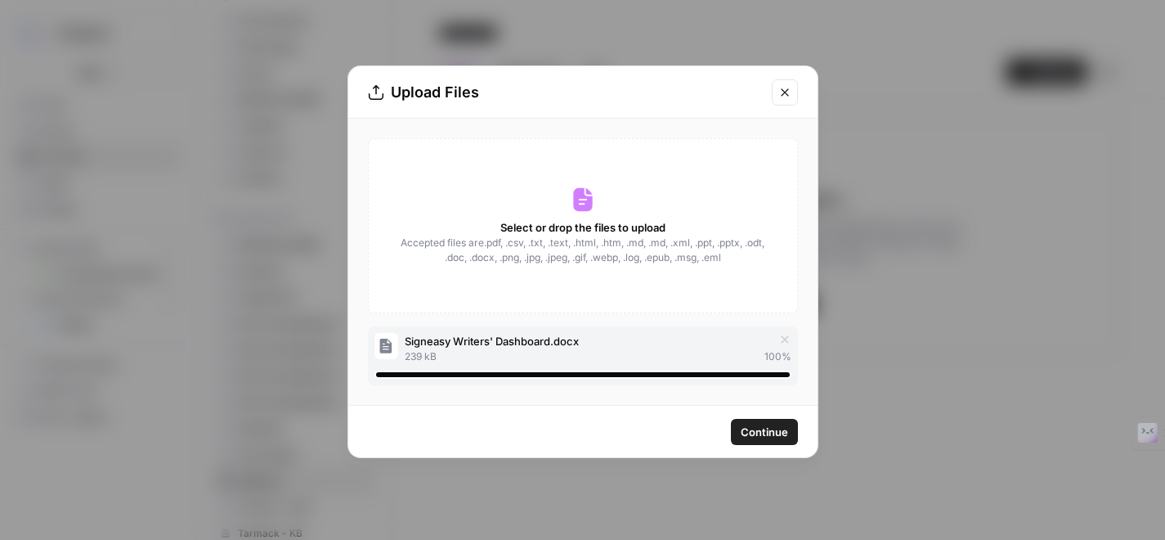
click at [763, 439] on button "Continue" at bounding box center [764, 432] width 67 height 26
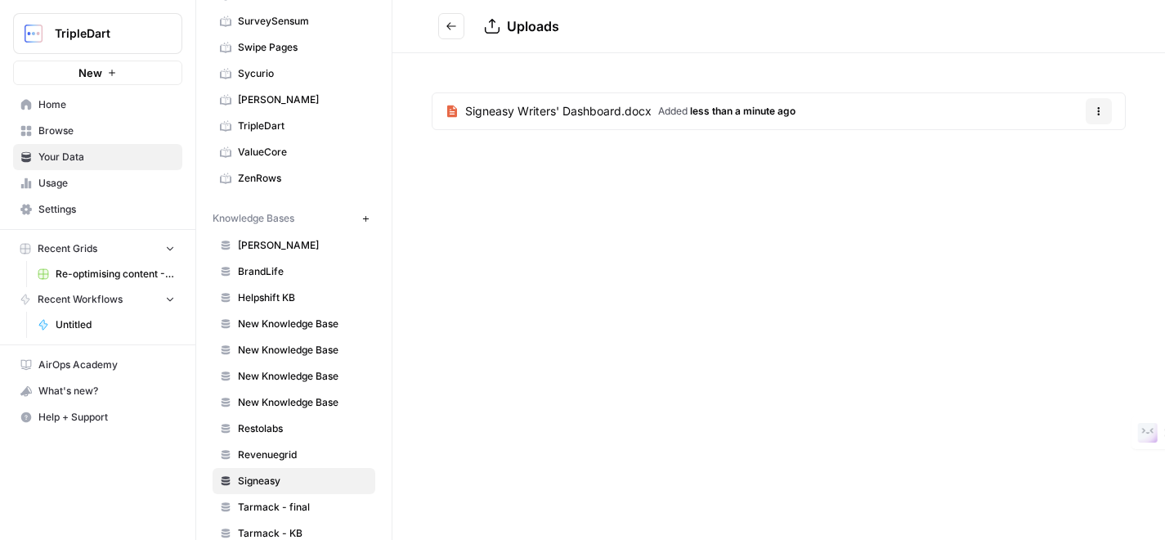
click at [641, 111] on span "Signeasy Writers' Dashboard.docx" at bounding box center [558, 111] width 186 height 16
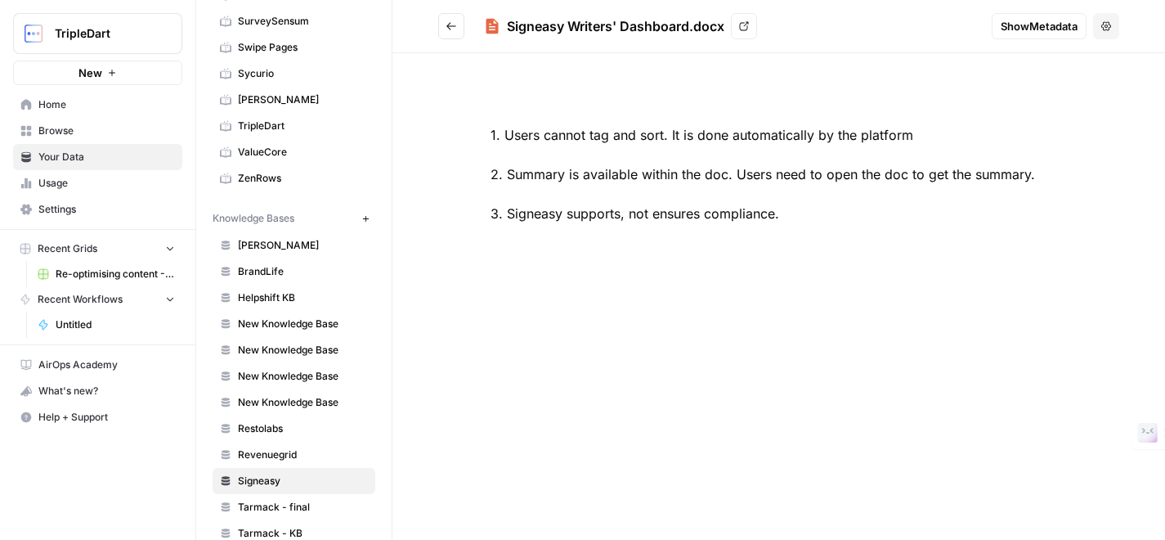
click at [657, 128] on div "1. Users cannot tag and sort. It is done automatically by the platform 2. Summa…" at bounding box center [778, 174] width 681 height 177
click at [635, 32] on div "Signeasy Writers' Dashboard.docx" at bounding box center [615, 26] width 217 height 20
click at [706, 16] on div "Signeasy Writers' Dashboard.docx View" at bounding box center [620, 26] width 273 height 26
click at [741, 29] on icon at bounding box center [744, 26] width 10 height 10
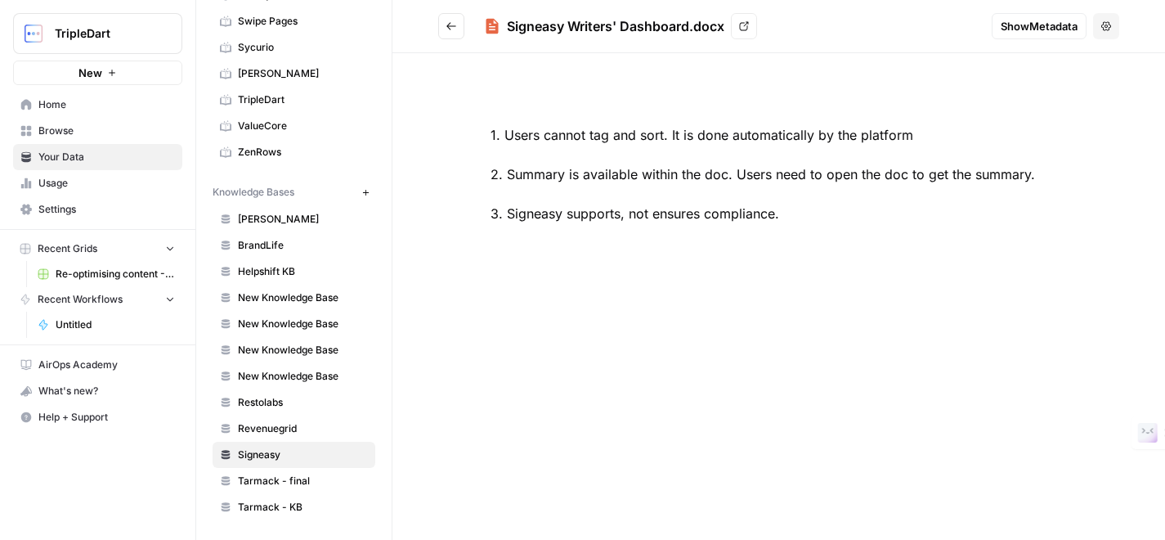
click at [266, 453] on span "Signeasy" at bounding box center [303, 454] width 130 height 15
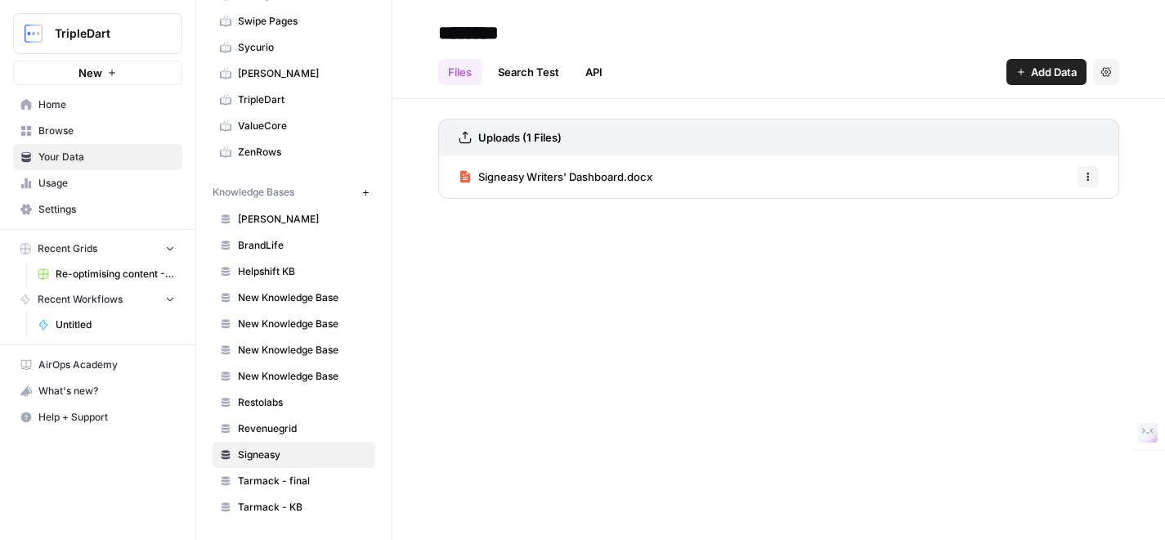
click at [590, 168] on span "Signeasy Writers' Dashboard.docx" at bounding box center [565, 176] width 174 height 16
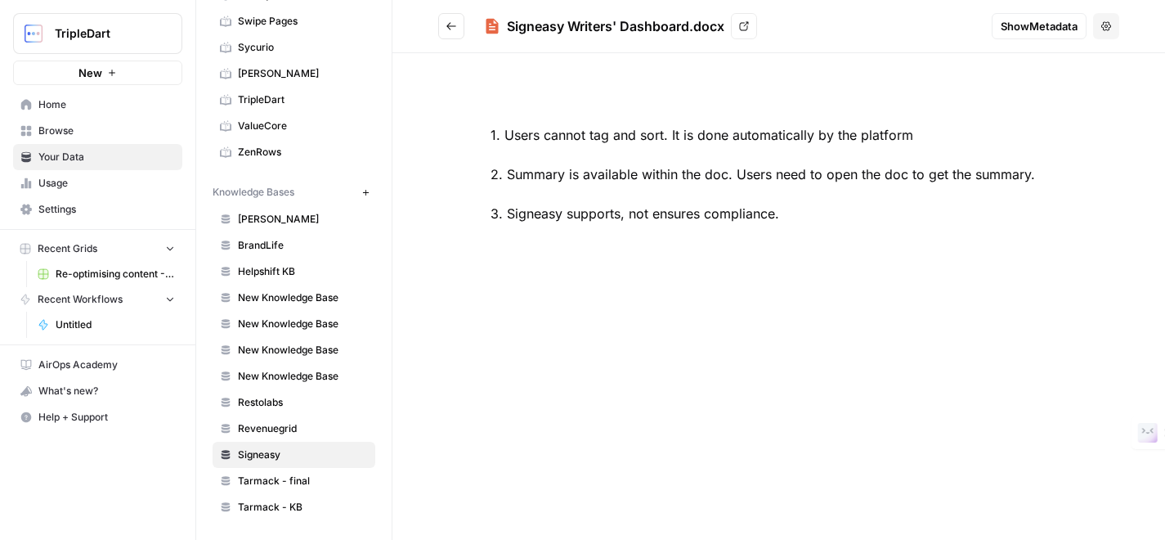
click at [911, 132] on div "1. Users cannot tag and sort. It is done automatically by the platform 2. Summa…" at bounding box center [778, 174] width 681 height 177
click at [796, 198] on div "1. Users cannot tag and sort. It is done automatically by the platform 2. Summa…" at bounding box center [778, 174] width 681 height 177
click at [788, 165] on div "1. Users cannot tag and sort. It is done automatically by the platform 2. Summa…" at bounding box center [778, 174] width 681 height 177
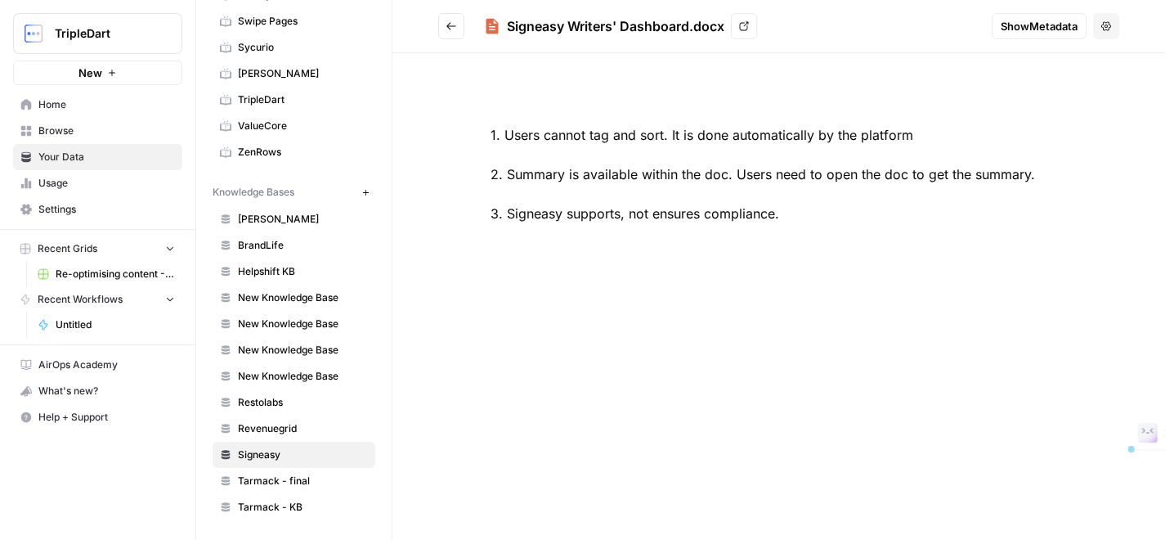
click at [746, 218] on div "1. Users cannot tag and sort. It is done automatically by the platform 2. Summa…" at bounding box center [778, 174] width 681 height 177
click at [797, 220] on div "1. Users cannot tag and sort. It is done automatically by the platform 2. Summa…" at bounding box center [778, 174] width 681 height 177
click at [1034, 29] on span "Show Metadata" at bounding box center [1039, 26] width 77 height 16
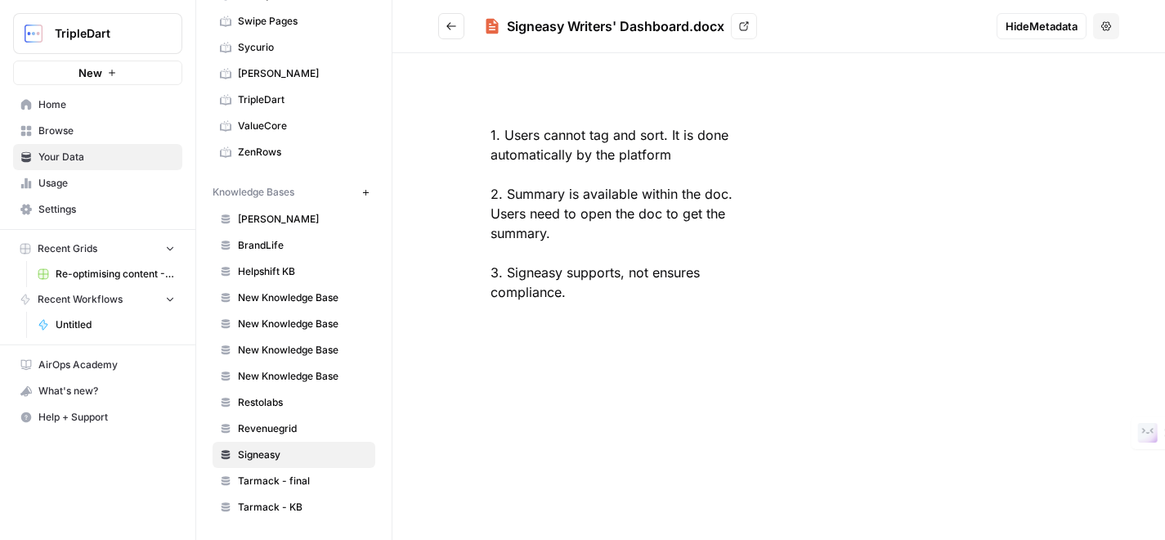
drag, startPoint x: 1034, startPoint y: 29, endPoint x: 964, endPoint y: 30, distance: 70.3
click at [1002, 29] on button "Hide Metadata" at bounding box center [1042, 26] width 90 height 26
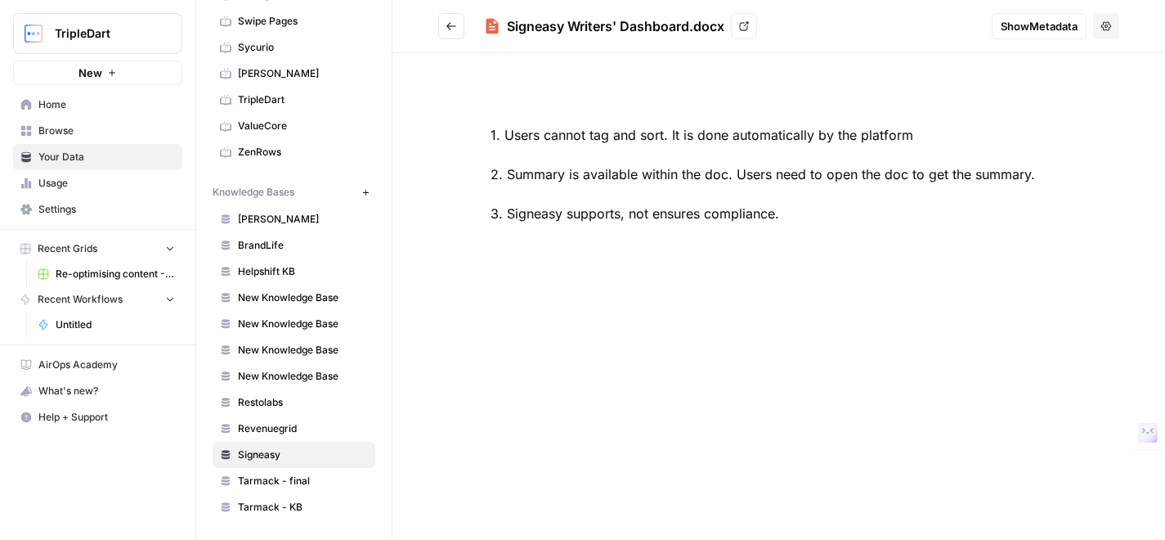
click at [1011, 18] on span "Show Metadata" at bounding box center [1039, 26] width 77 height 16
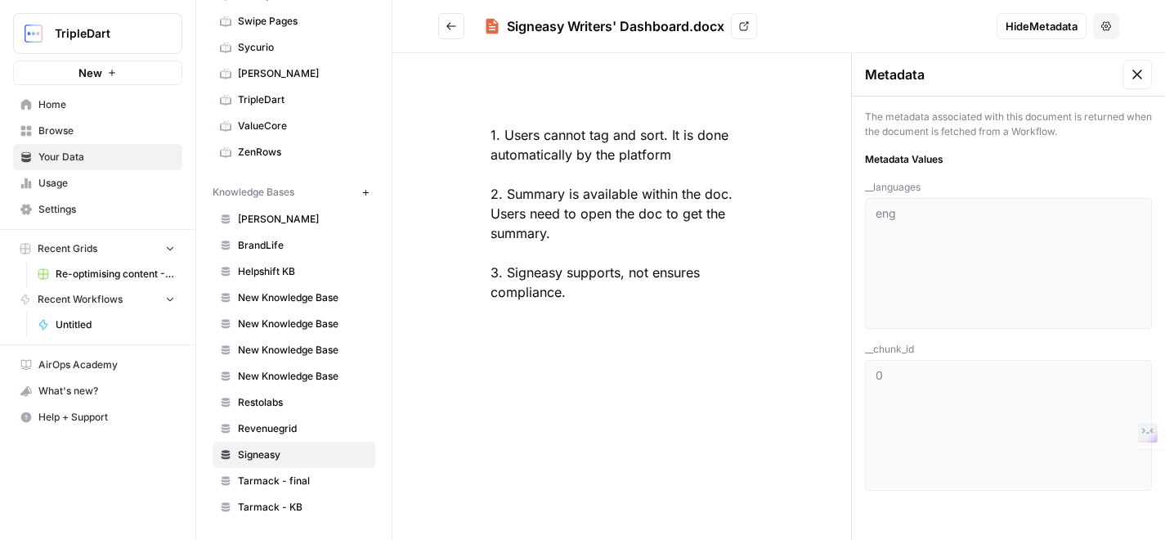
click at [1138, 74] on icon at bounding box center [1137, 74] width 10 height 10
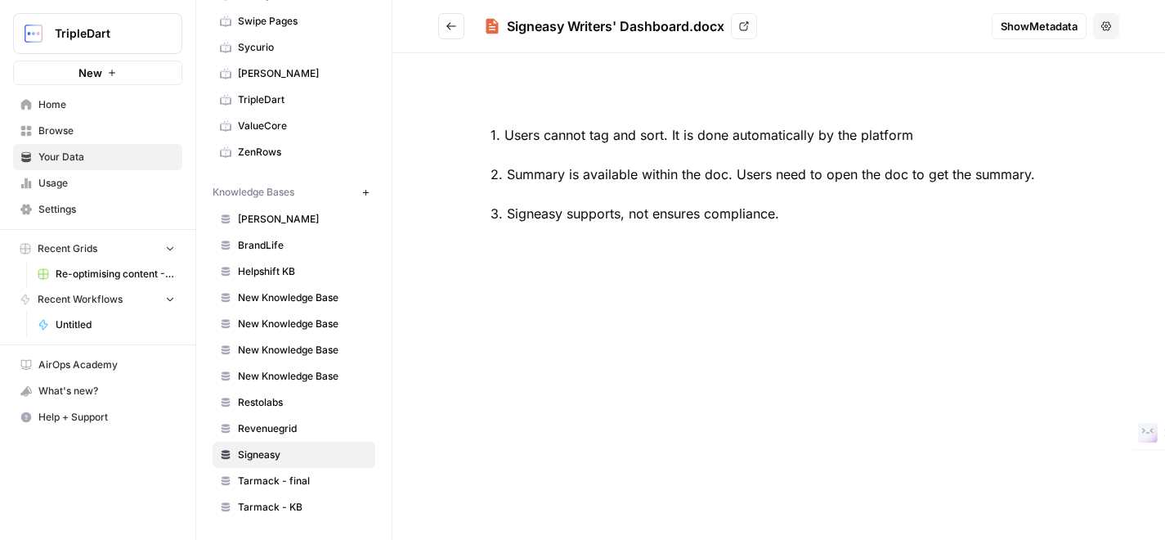
click at [616, 24] on div "Signeasy Writers' Dashboard.docx" at bounding box center [615, 26] width 217 height 20
click at [488, 23] on icon at bounding box center [492, 26] width 12 height 15
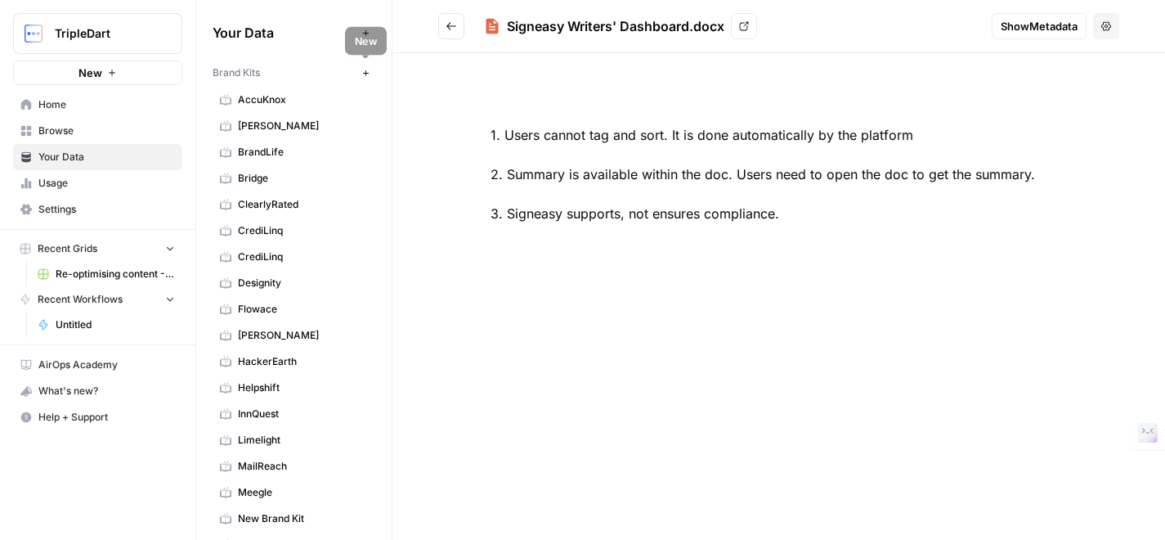
click at [365, 75] on icon "button" at bounding box center [365, 73] width 9 height 9
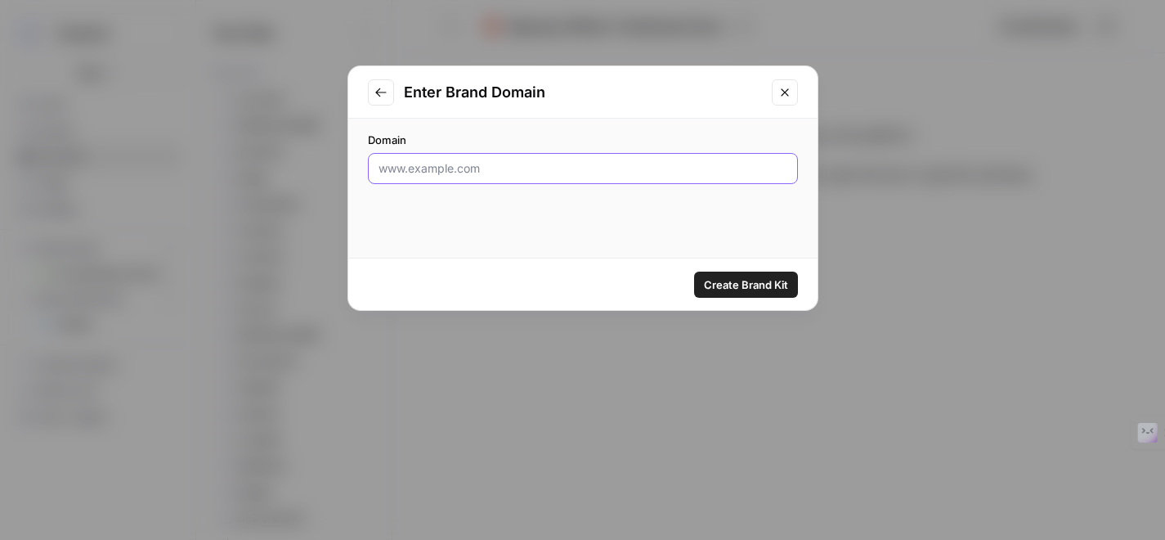
click at [467, 161] on input "Domain" at bounding box center [583, 168] width 409 height 16
click at [509, 153] on div at bounding box center [583, 168] width 430 height 31
paste input "https://signeasy.com/"
type input "https://signeasy.com/"
click at [722, 286] on span "Create Brand Kit" at bounding box center [746, 284] width 84 height 16
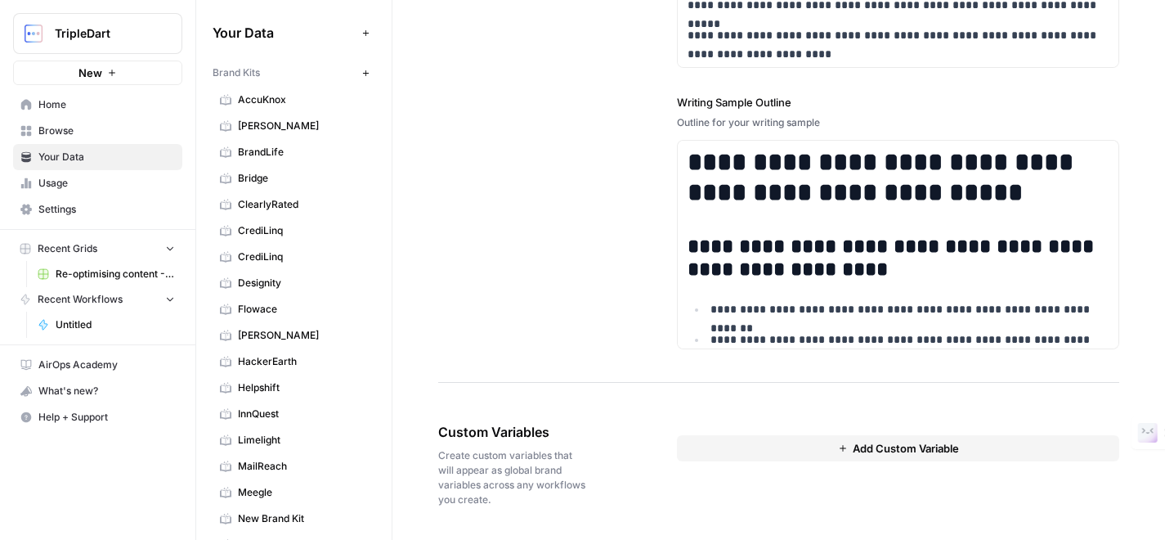
scroll to position [728, 0]
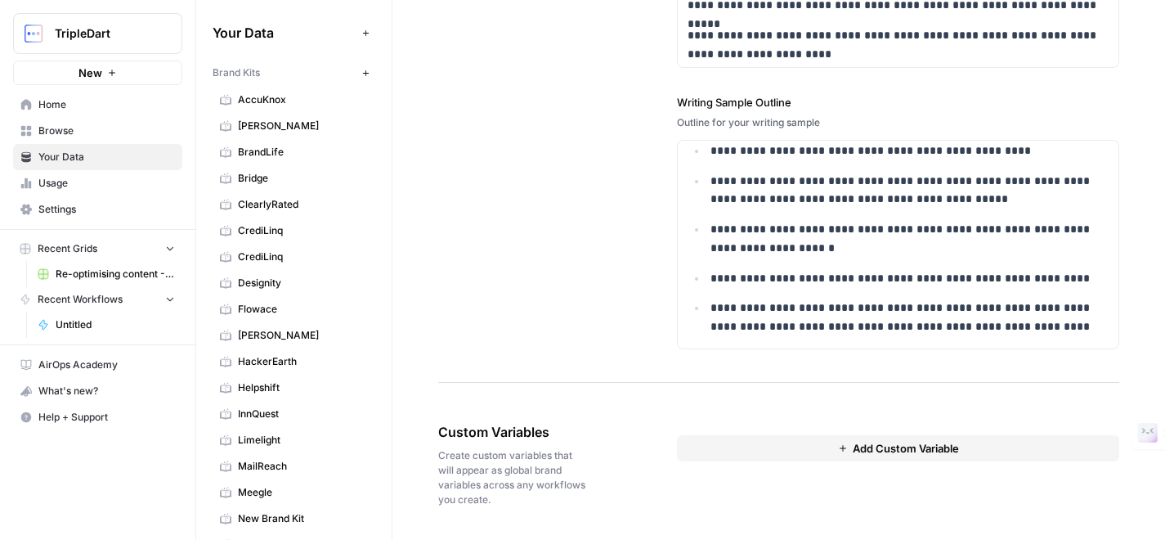
click at [779, 464] on div "Add Custom Variable" at bounding box center [898, 464] width 442 height 150
click at [783, 446] on button "Add Custom Variable" at bounding box center [898, 448] width 442 height 26
click at [1078, 443] on span "Delete" at bounding box center [1083, 446] width 30 height 15
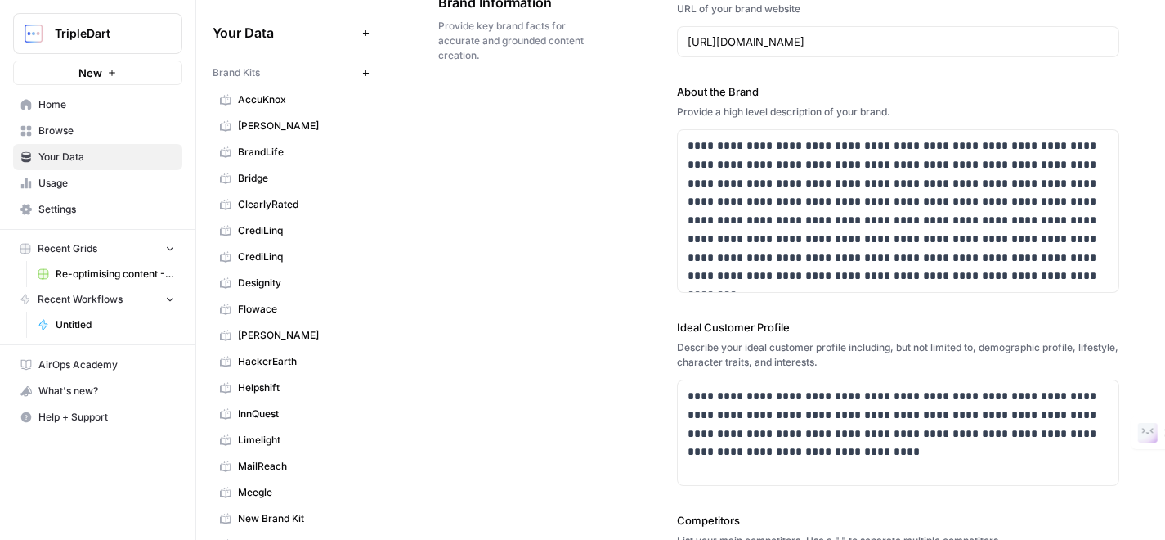
scroll to position [98, 0]
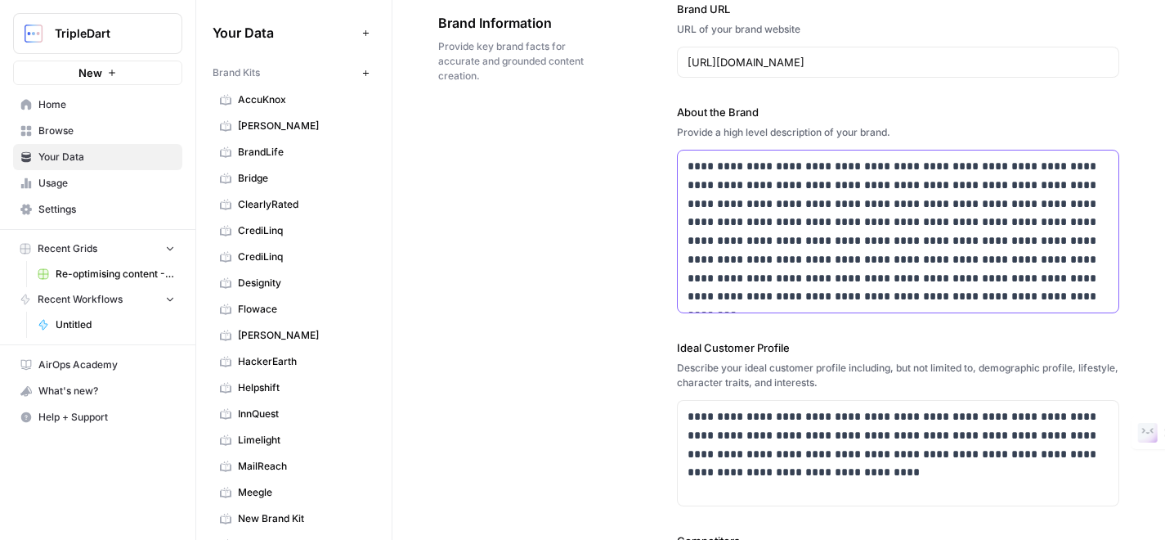
click at [911, 296] on p "**********" at bounding box center [898, 231] width 421 height 149
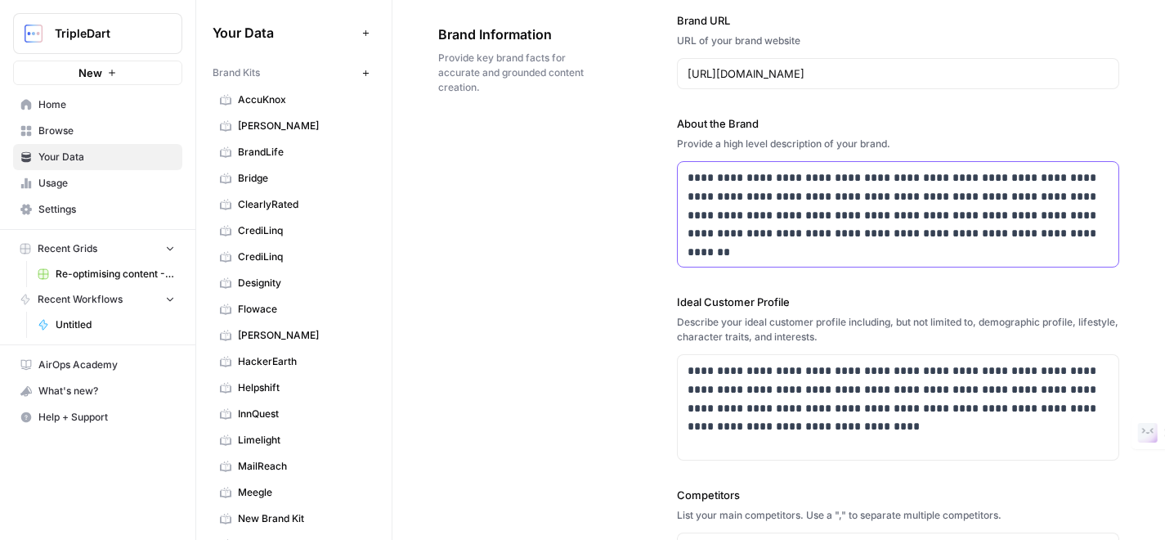
scroll to position [164, 0]
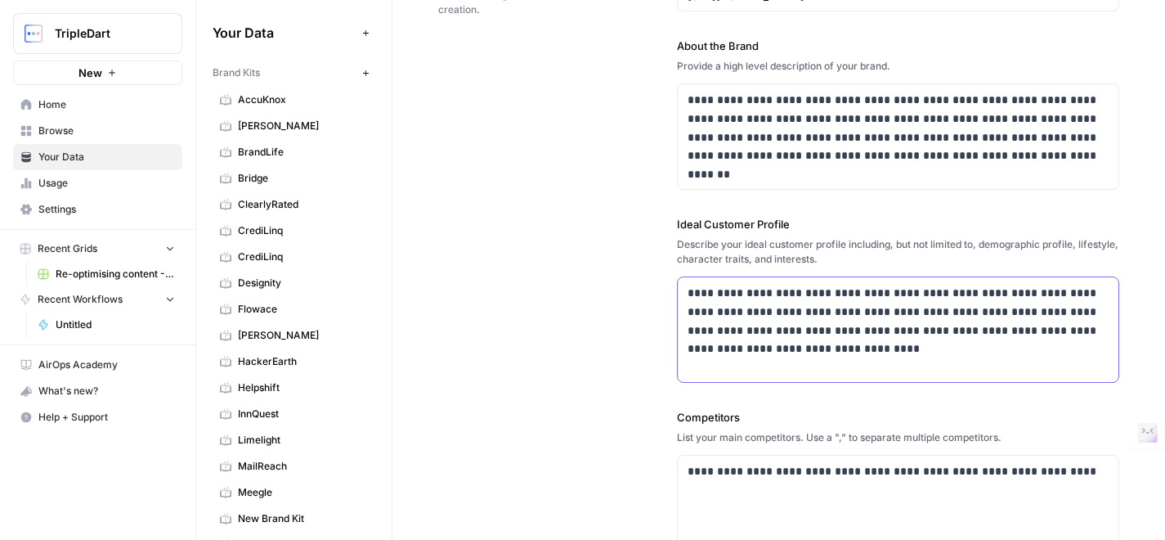
click at [746, 334] on p "**********" at bounding box center [898, 321] width 421 height 74
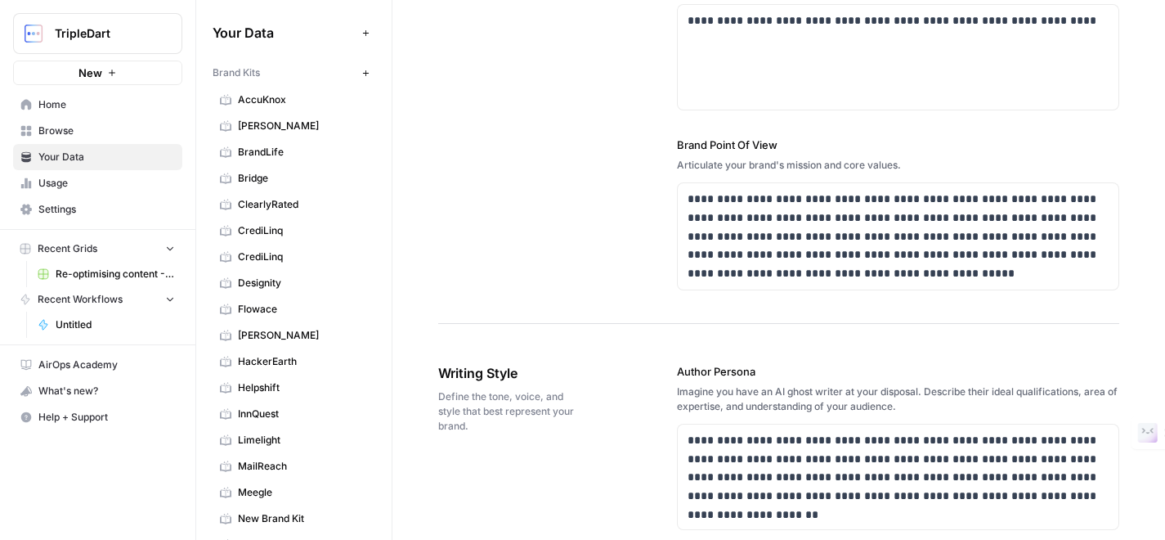
scroll to position [625, 0]
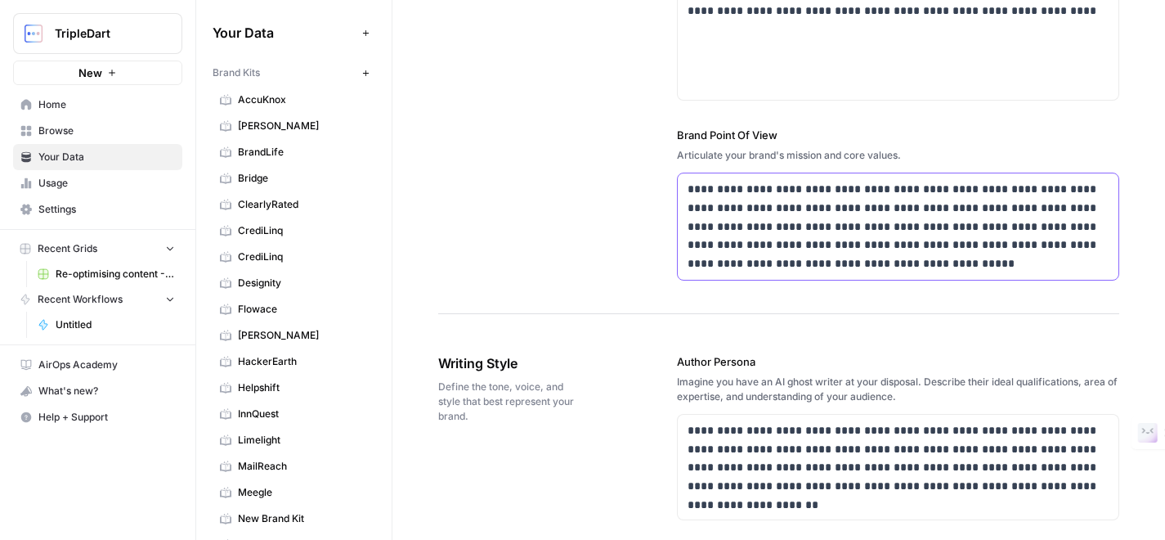
click at [760, 233] on p "**********" at bounding box center [898, 226] width 421 height 93
paste div
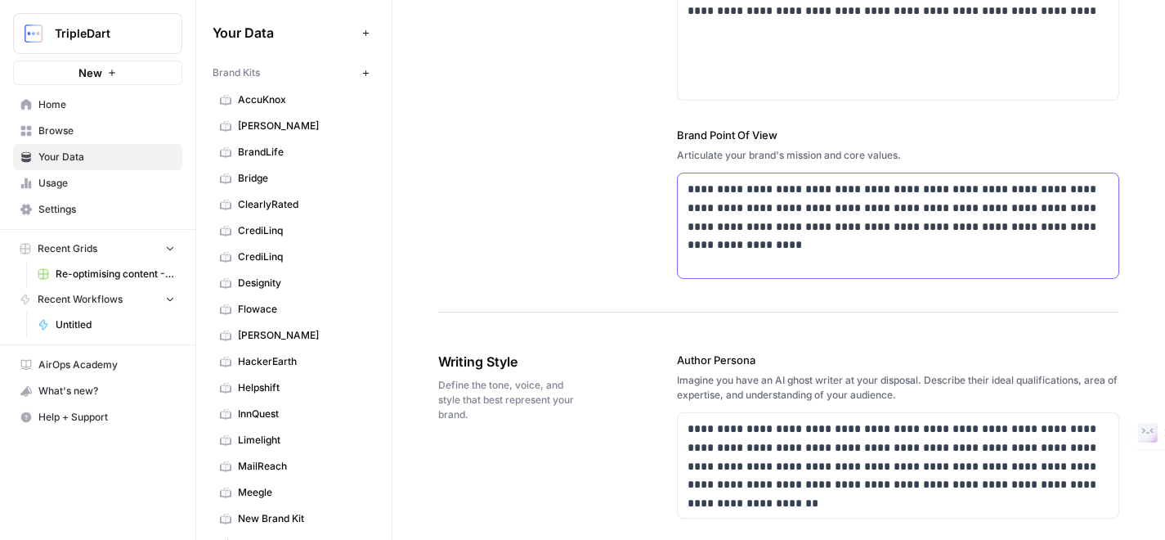
click at [688, 188] on p "**********" at bounding box center [898, 208] width 421 height 56
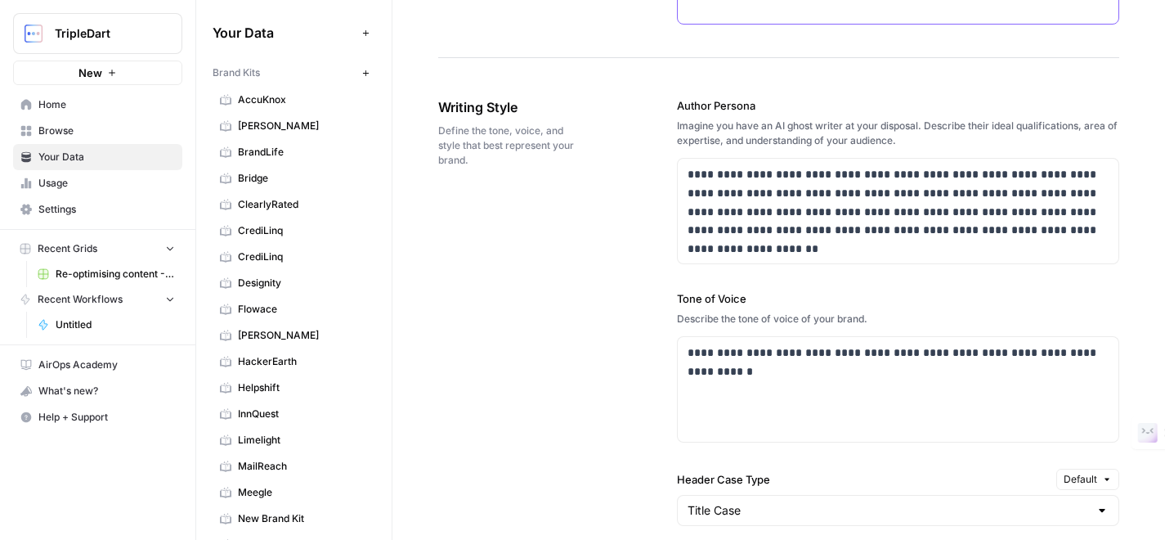
scroll to position [884, 0]
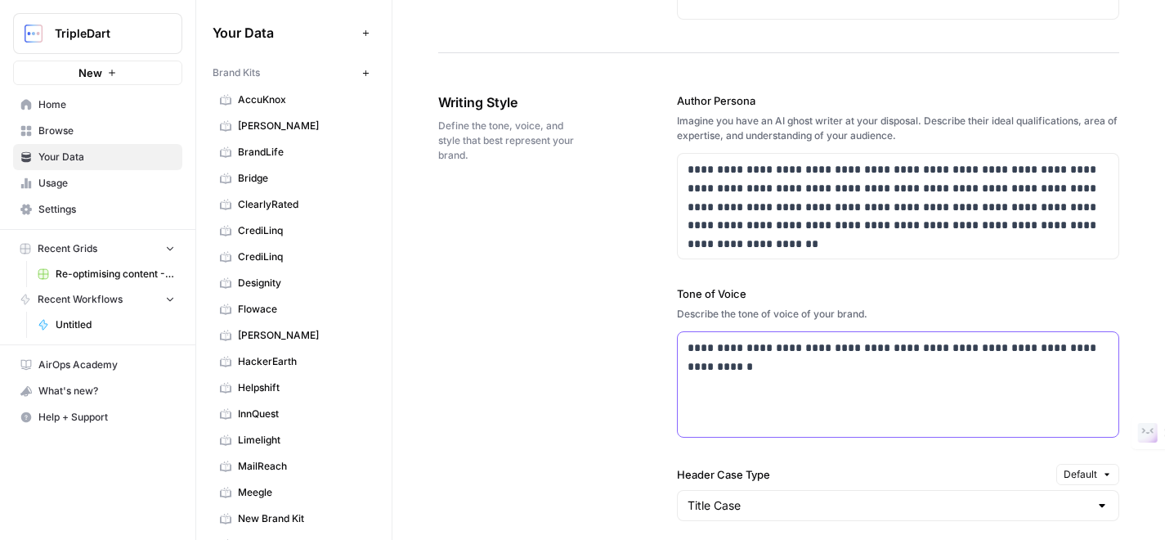
click at [721, 346] on p "**********" at bounding box center [898, 348] width 421 height 19
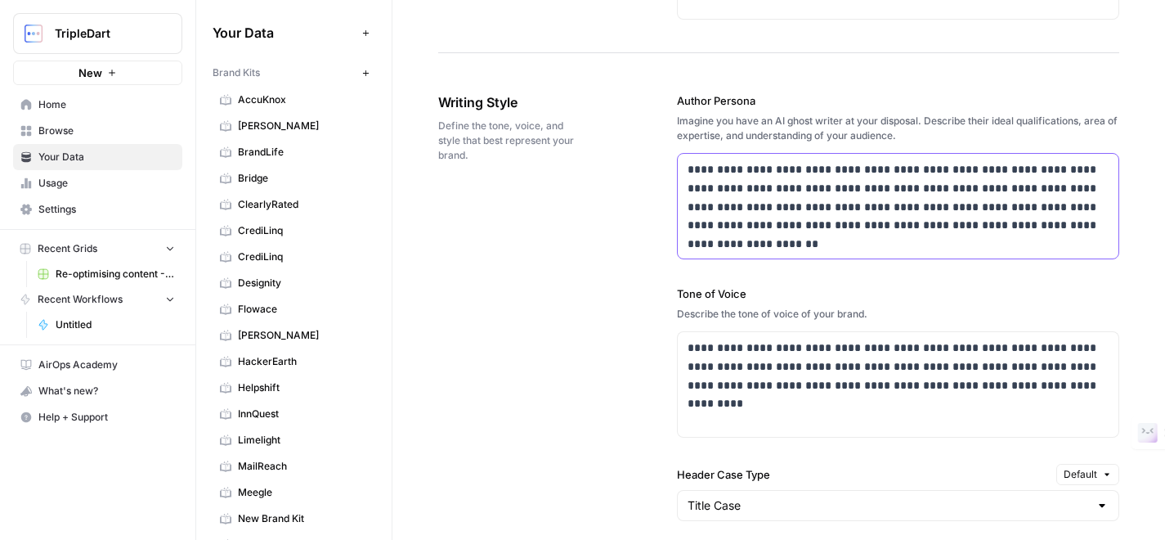
click at [768, 154] on div "**********" at bounding box center [898, 206] width 441 height 105
click at [768, 179] on p "**********" at bounding box center [898, 197] width 421 height 74
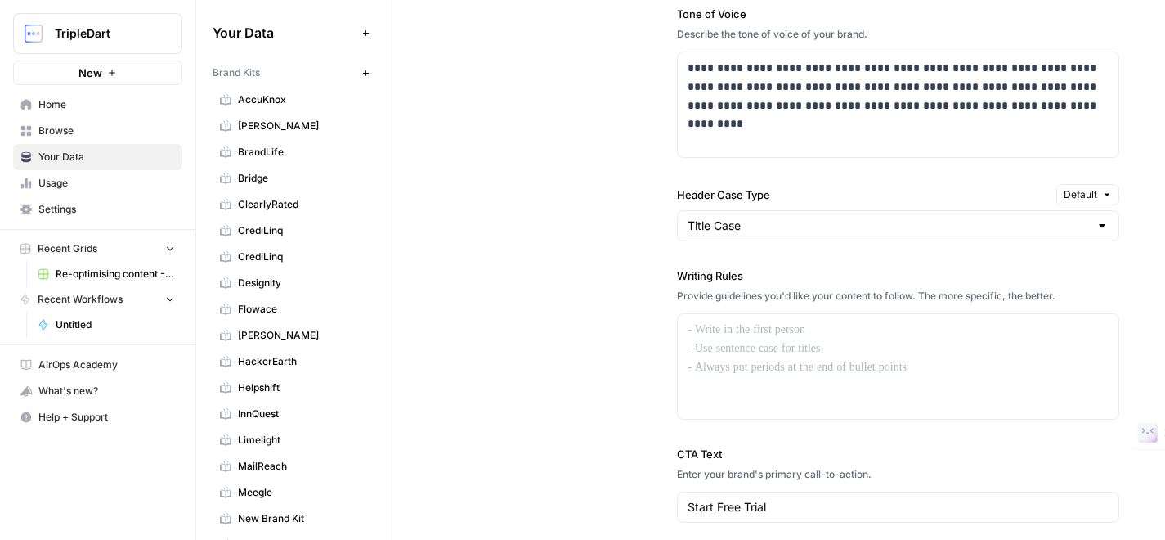
scroll to position [1175, 0]
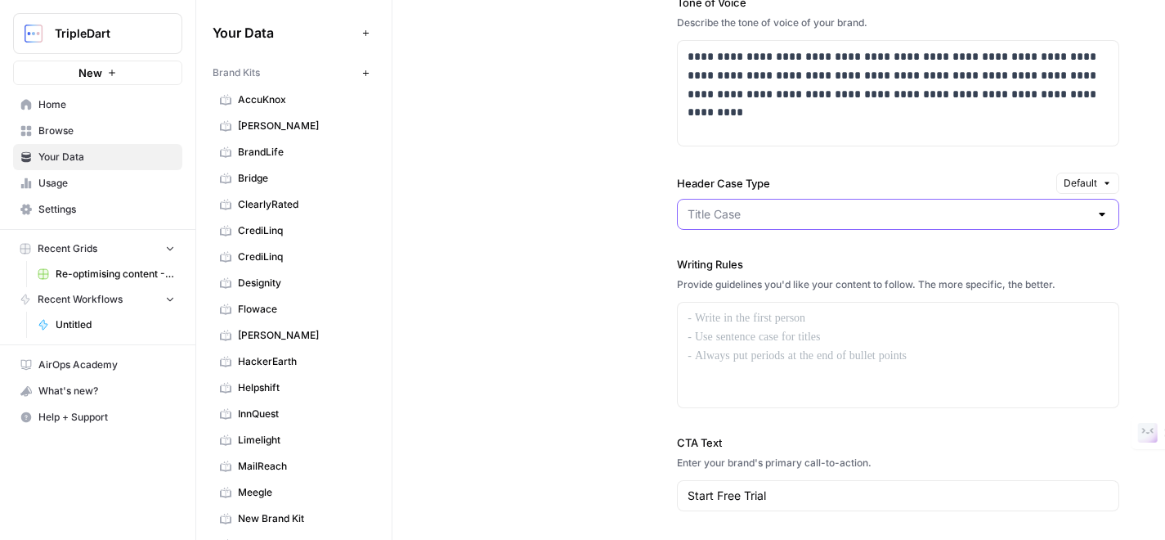
click at [760, 215] on input "Header Case Type" at bounding box center [888, 214] width 401 height 16
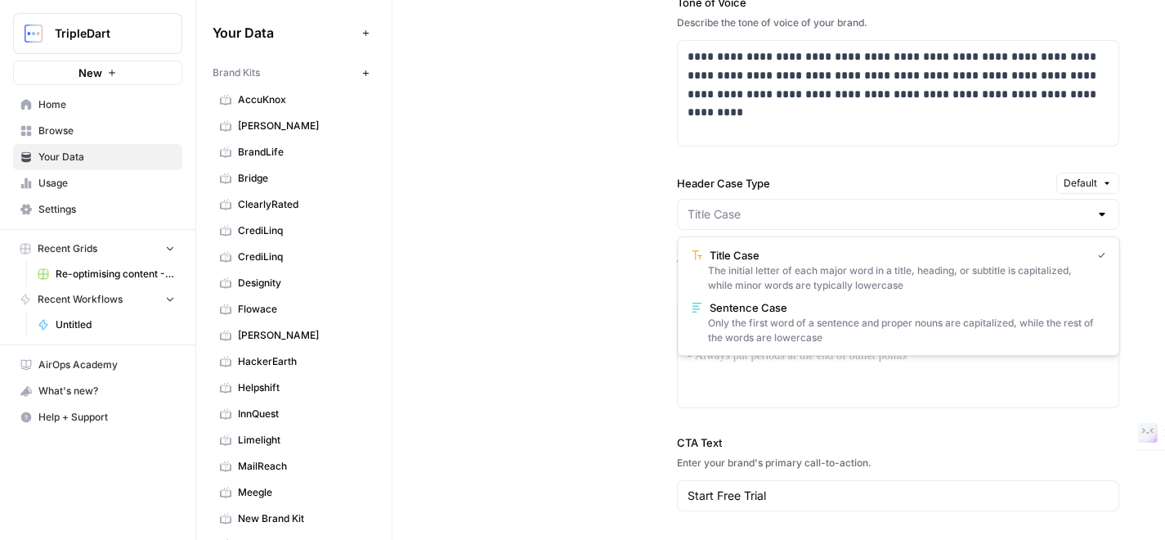
type input "Title Case"
click at [629, 244] on div "**********" at bounding box center [778, 208] width 681 height 879
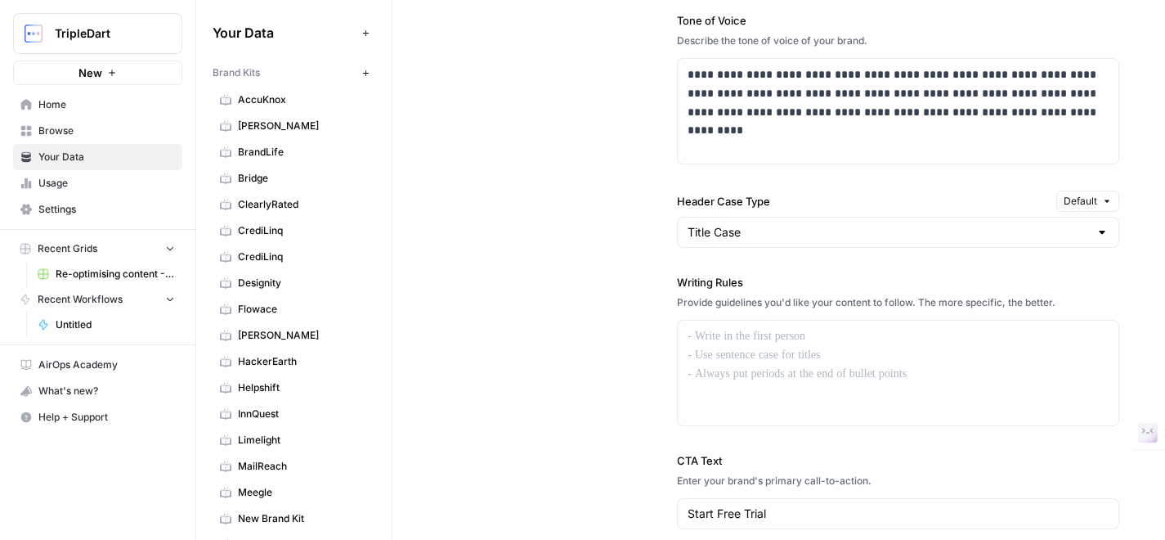
scroll to position [1208, 0]
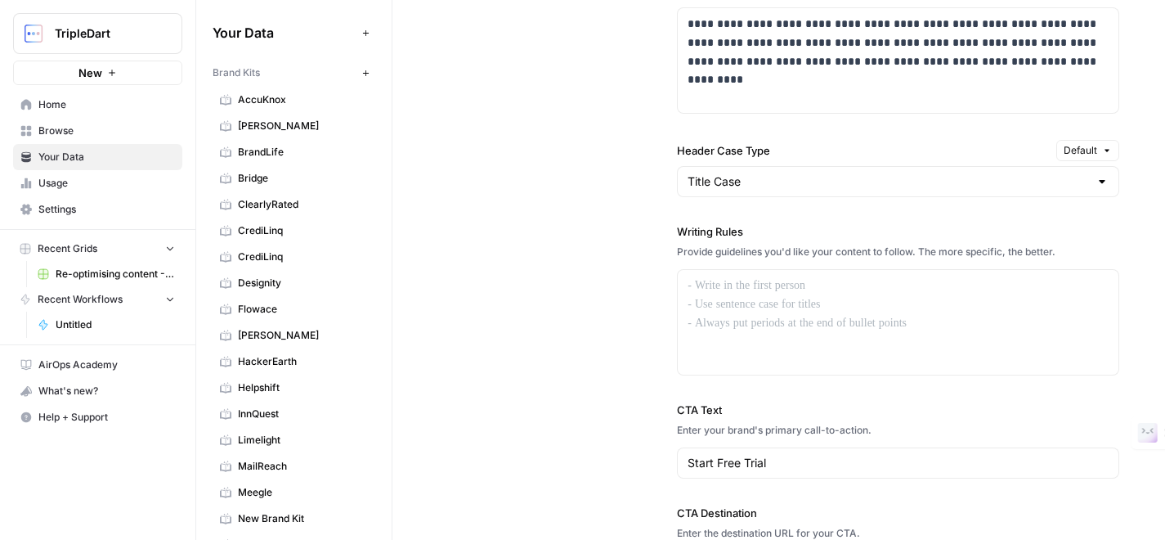
click at [1092, 160] on button "Default" at bounding box center [1087, 150] width 63 height 21
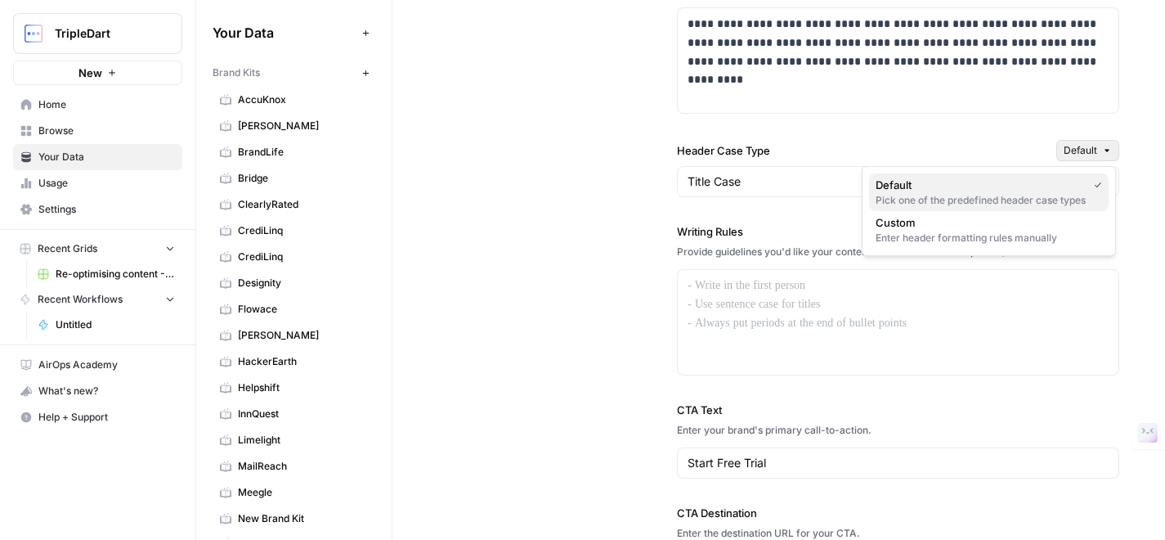
click at [933, 198] on div "Pick one of the predefined header case types" at bounding box center [989, 200] width 226 height 15
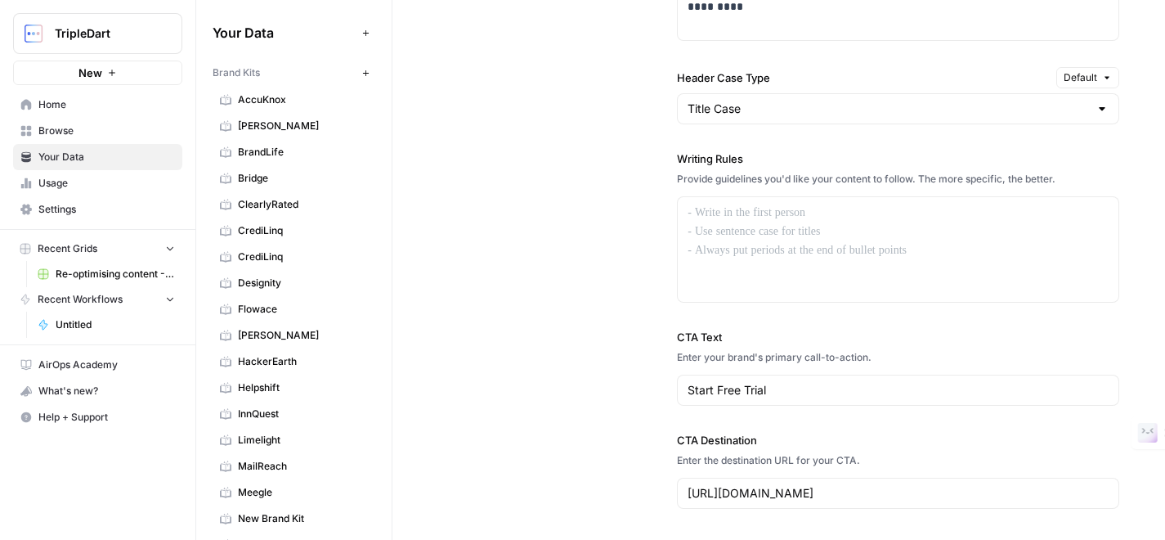
scroll to position [1325, 0]
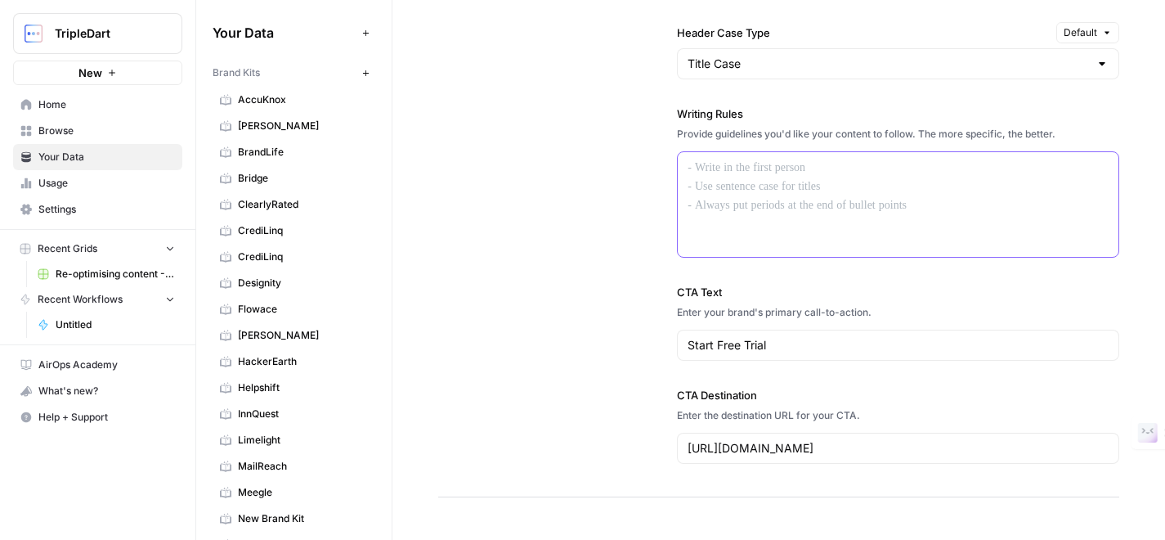
click at [840, 179] on div at bounding box center [898, 204] width 441 height 105
click at [766, 200] on div at bounding box center [898, 204] width 441 height 105
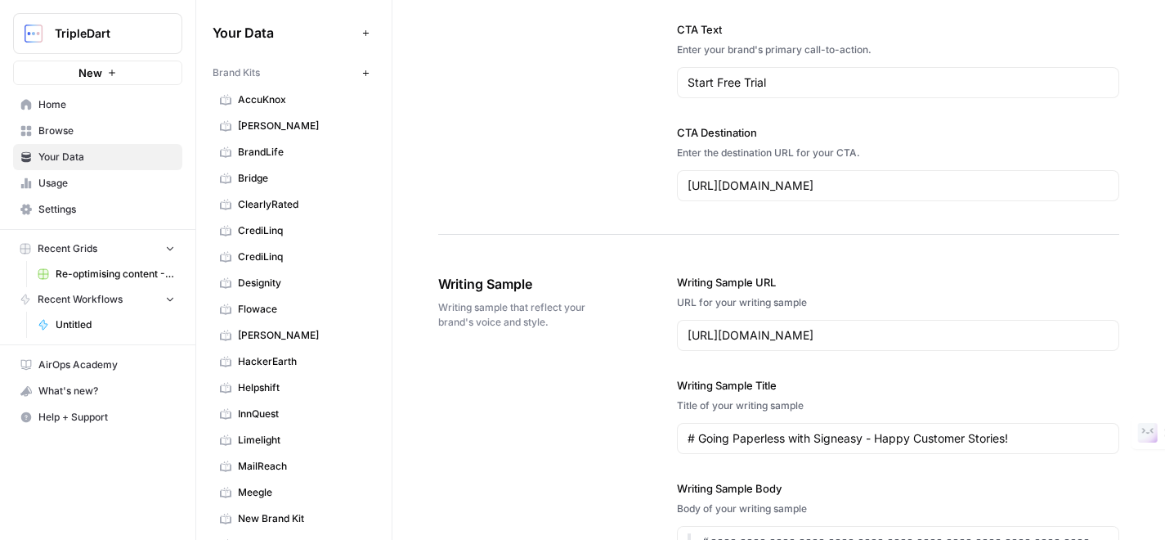
scroll to position [1661, 0]
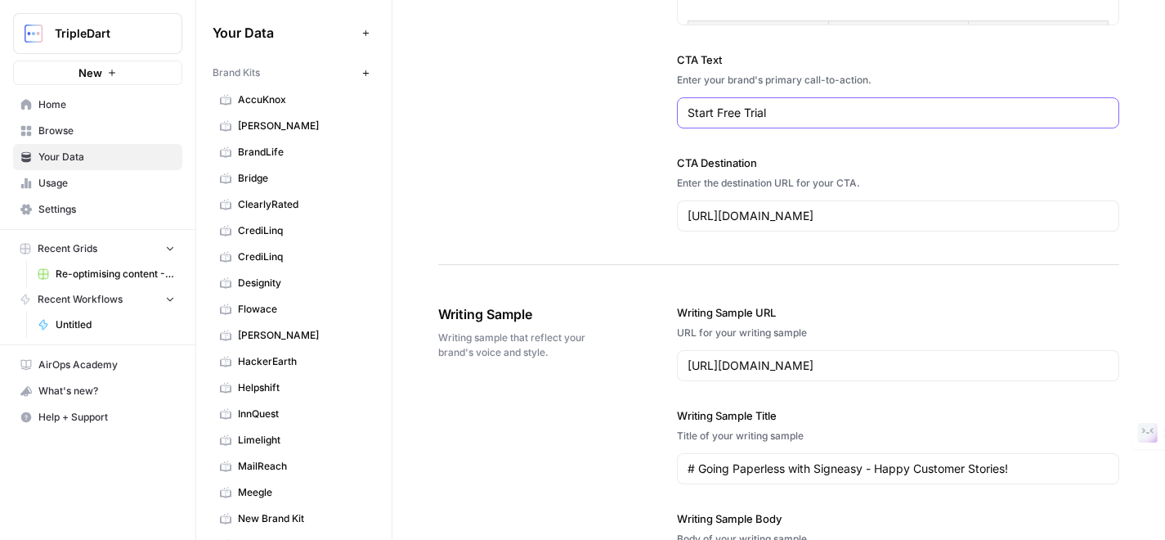
click at [778, 112] on input "Start Free Trial" at bounding box center [898, 113] width 421 height 16
click at [782, 109] on input "Contact Sales" at bounding box center [898, 113] width 421 height 16
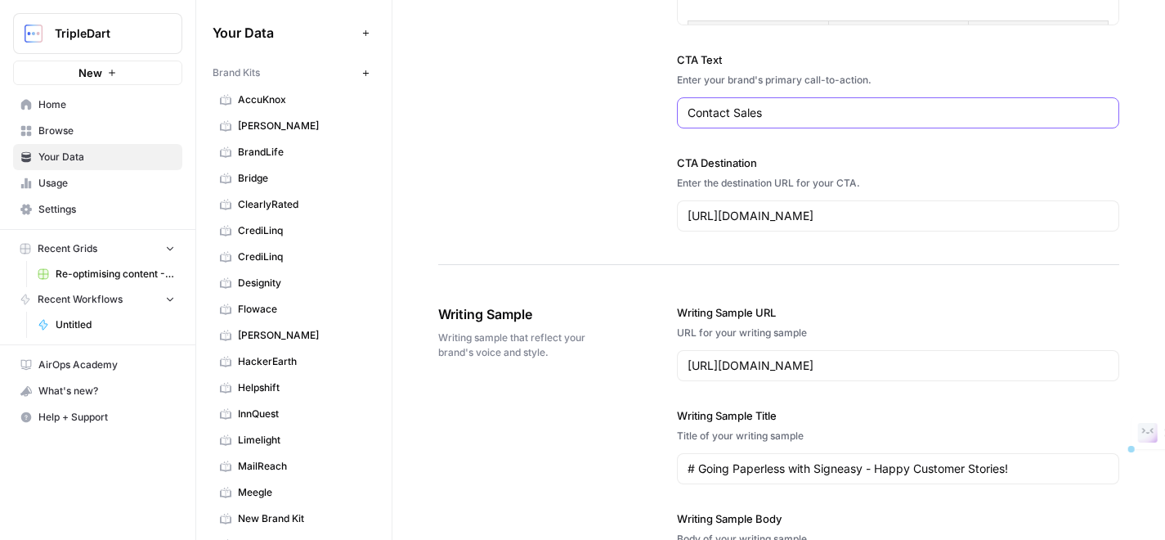
click at [782, 109] on input "Contact Sales" at bounding box center [898, 113] width 421 height 16
type input "Request a Demo"
click at [840, 217] on input "https://app.signeasy.com/signup" at bounding box center [898, 216] width 421 height 16
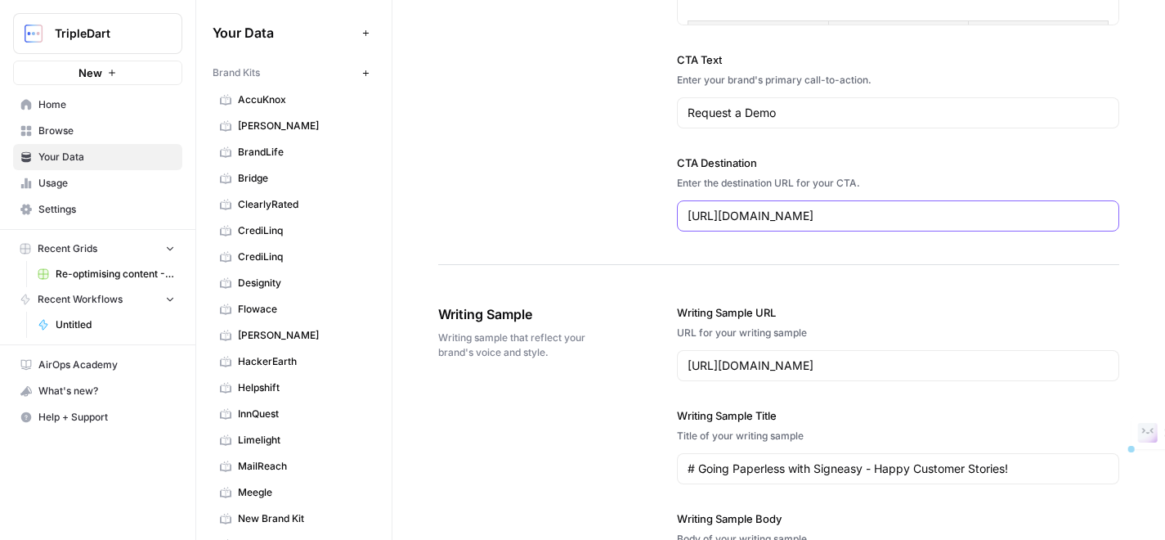
paste input "signeasy.com/contact-sales"
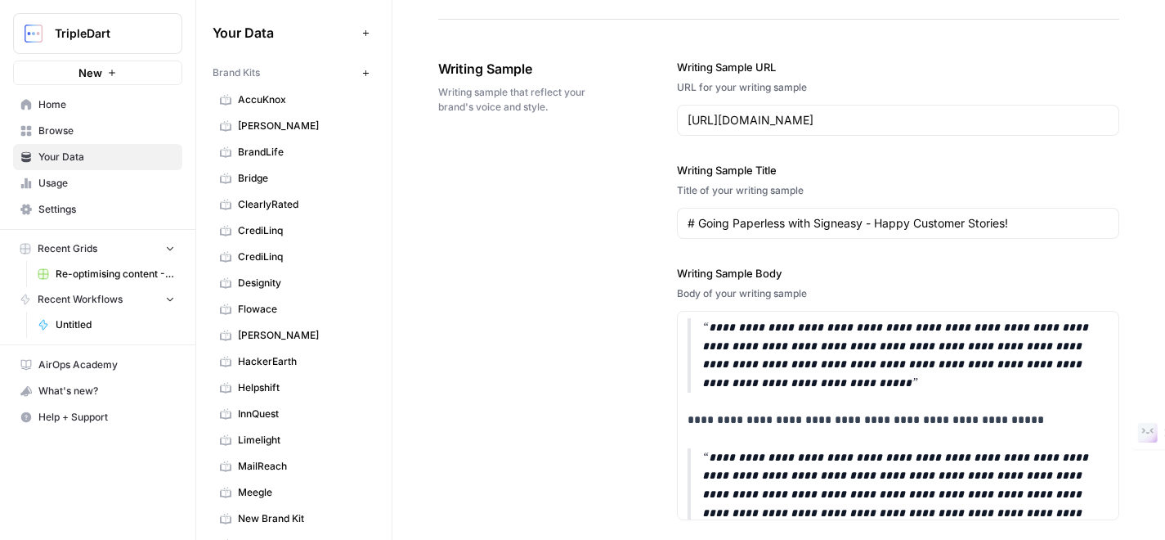
scroll to position [1917, 0]
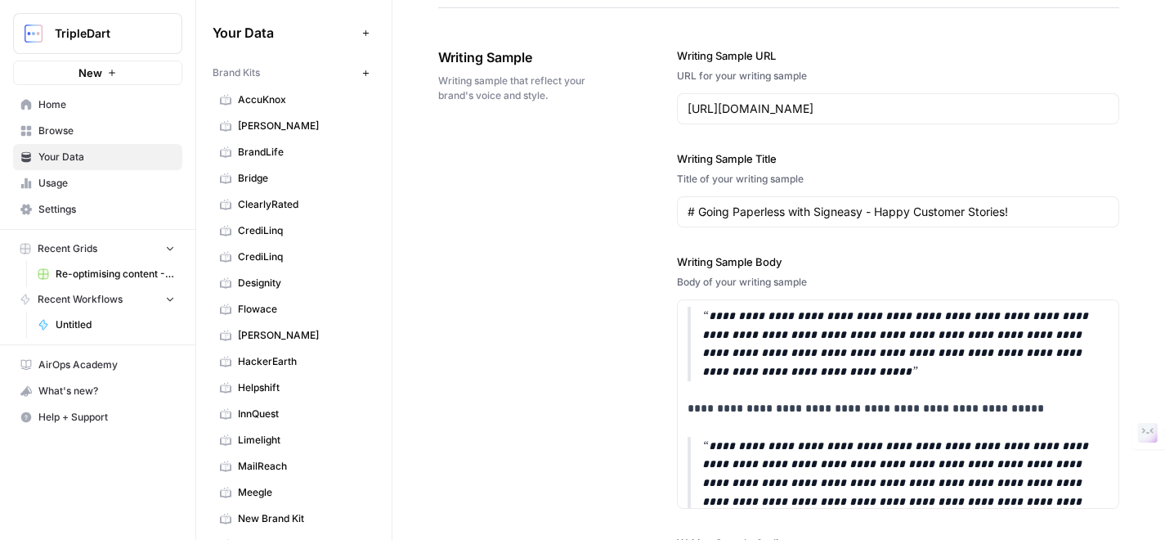
type input "https://signeasy.com/contact-sales"
click at [805, 109] on input "https://signeasy.com/blog/business/going-paperless-with-signeasy-customer-stori…" at bounding box center [898, 109] width 421 height 16
paste input "signnow-pricing"
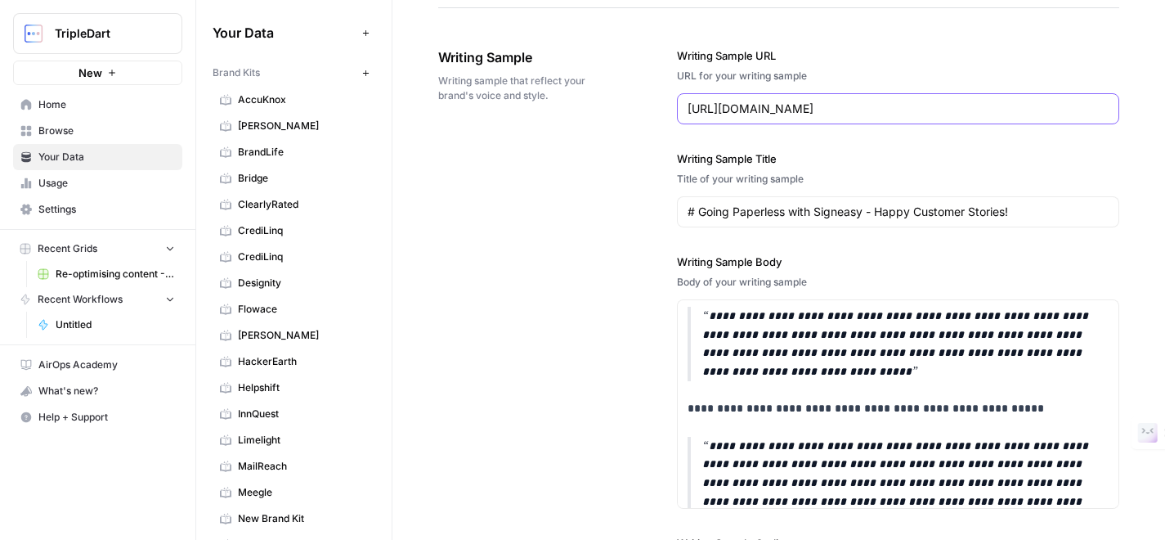
type input "https://signeasy.com/blog/business/signnow-pricing"
click at [809, 215] on input "# Going Paperless with Signeasy - Happy Customer Stories!" at bounding box center [898, 212] width 421 height 16
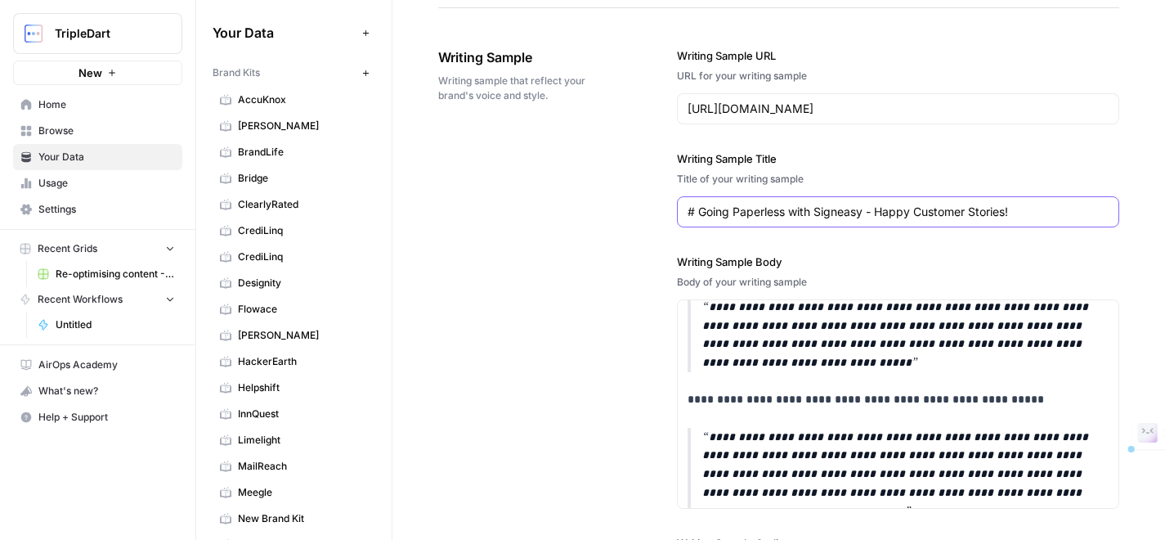
scroll to position [503, 0]
paste input "signNow pricing, plan, and features: Is signNow worth it?"
type input "signNow pricing, plan, and features: Is signNow worth it?"
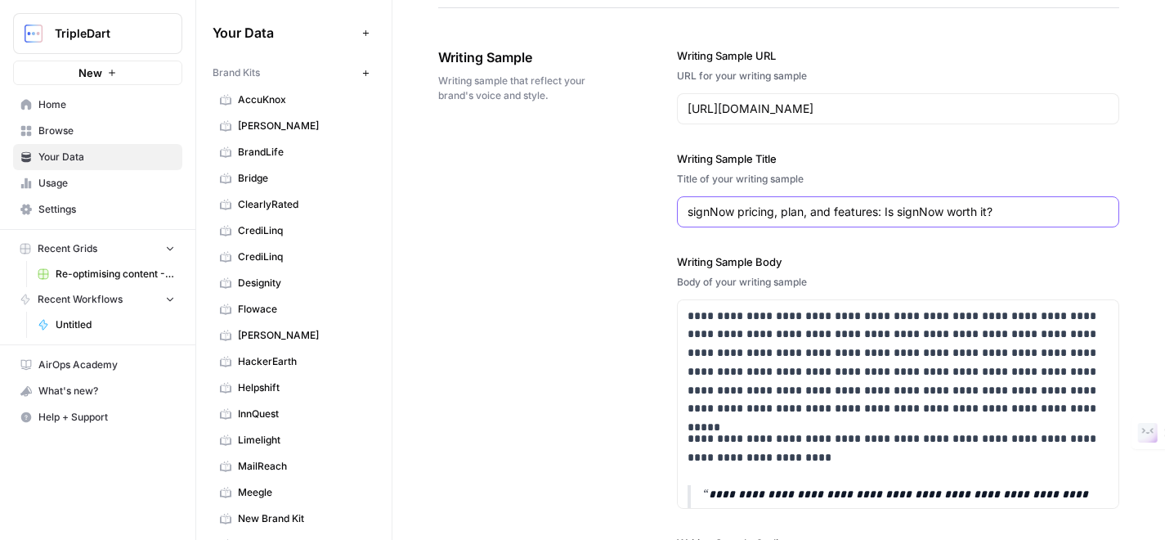
scroll to position [0, 0]
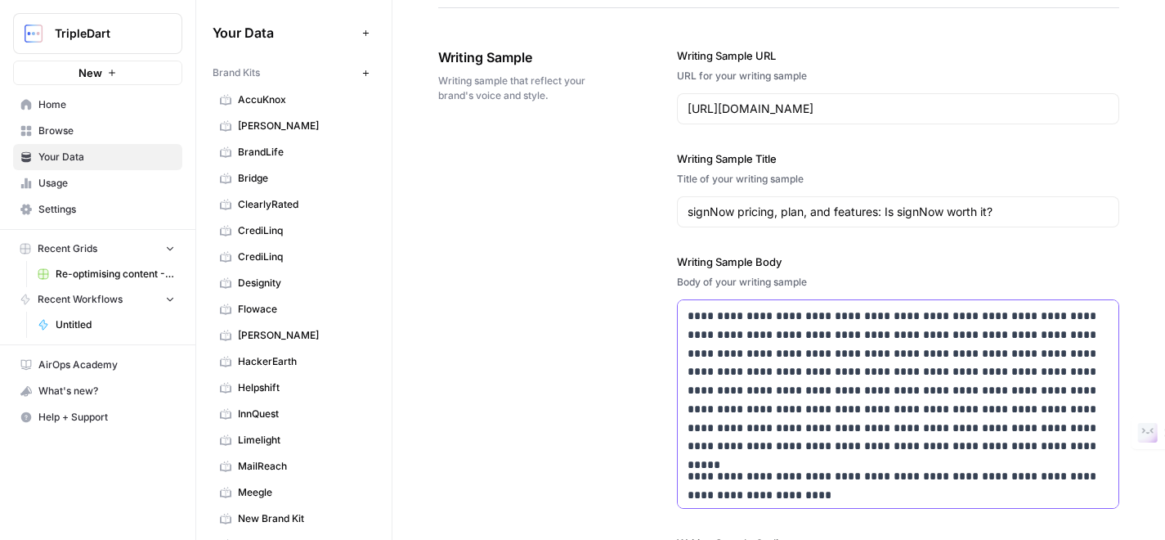
click at [691, 321] on p "**********" at bounding box center [898, 381] width 421 height 149
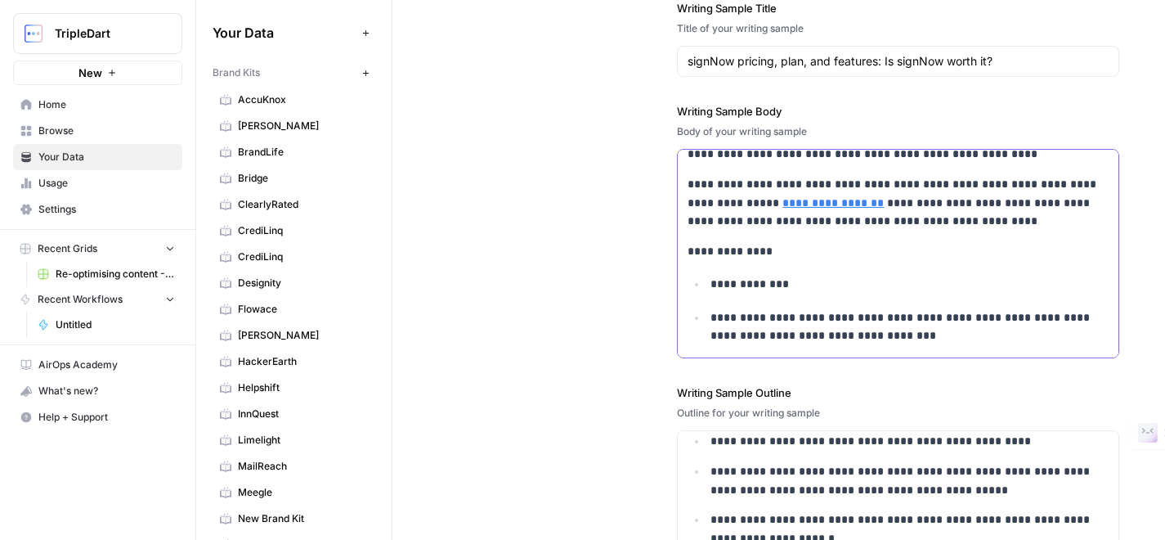
scroll to position [2067, 0]
click at [908, 342] on p "**********" at bounding box center [910, 328] width 398 height 38
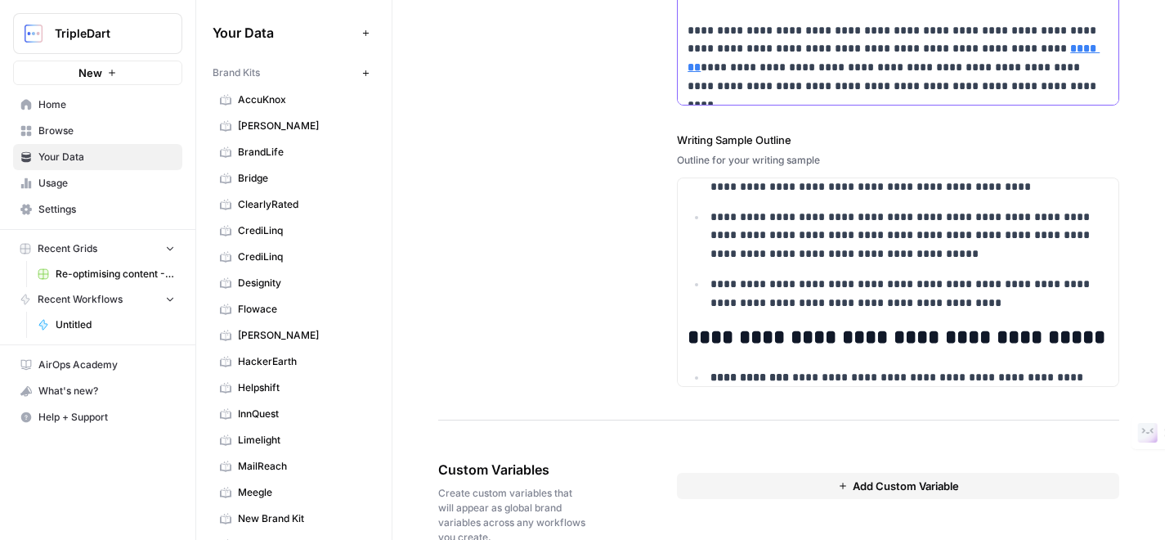
scroll to position [0, 0]
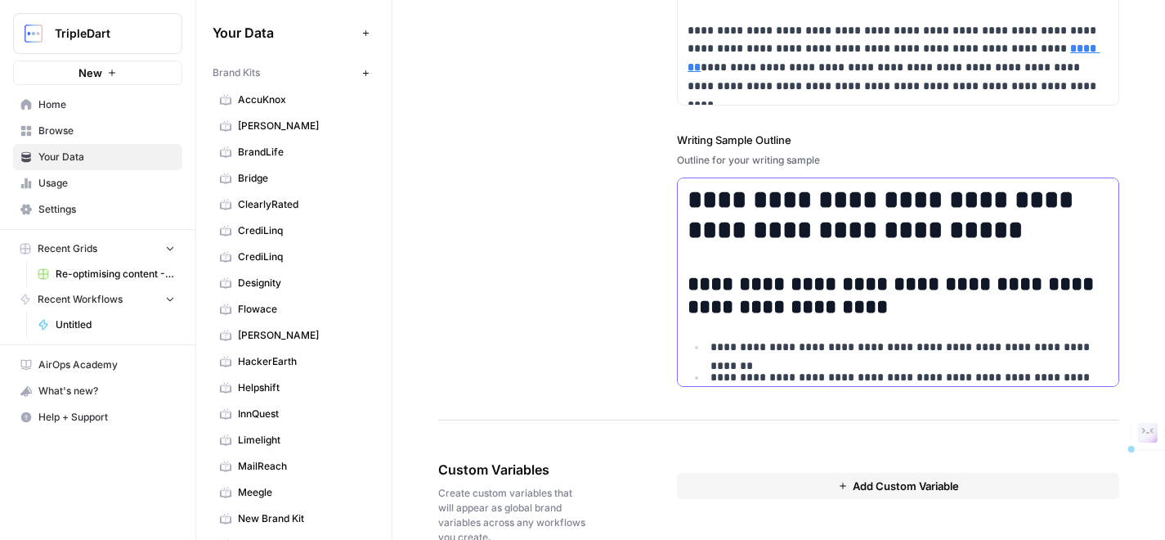
drag, startPoint x: 693, startPoint y: 196, endPoint x: 850, endPoint y: 333, distance: 207.4
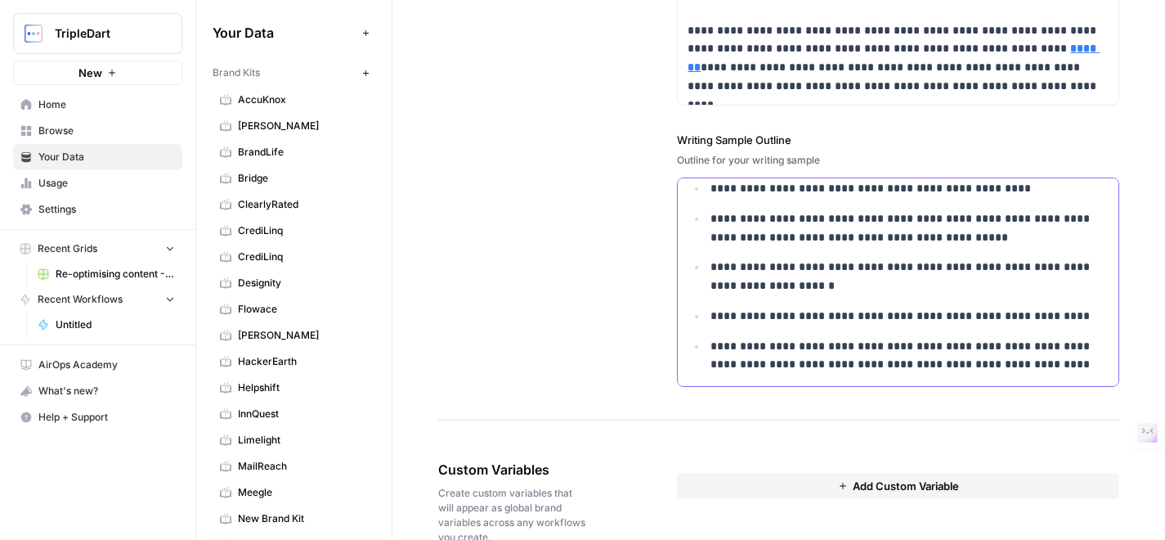
scroll to position [2358, 0]
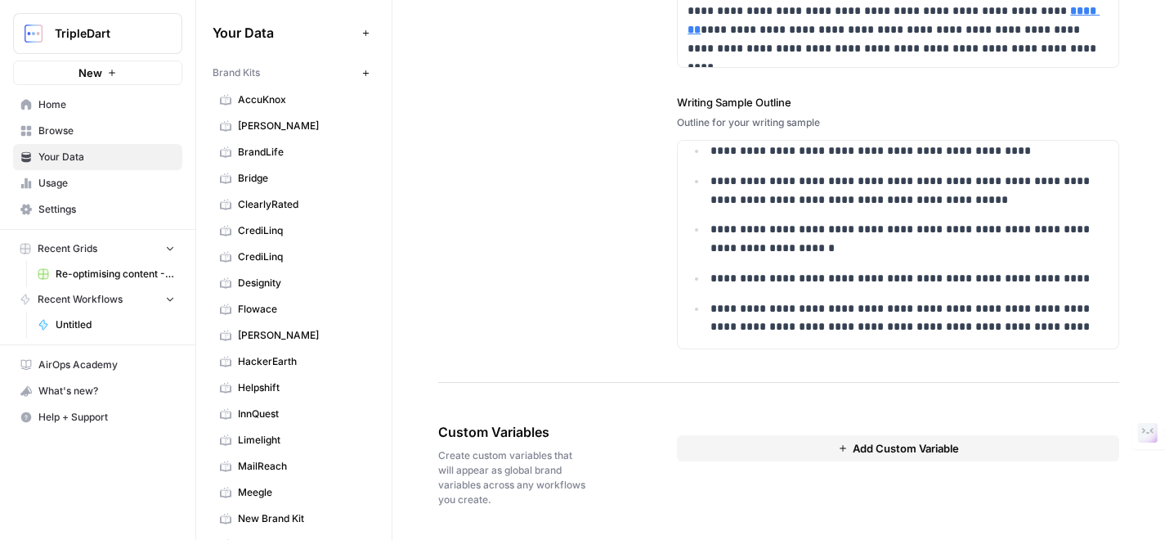
click at [814, 450] on button "Add Custom Variable" at bounding box center [898, 448] width 442 height 26
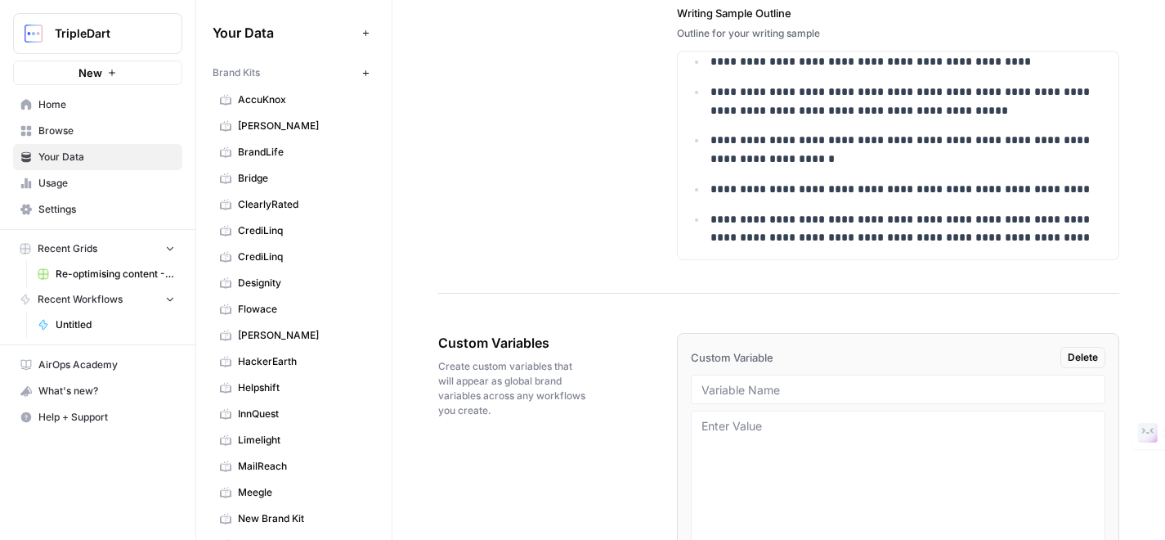
scroll to position [2535, 0]
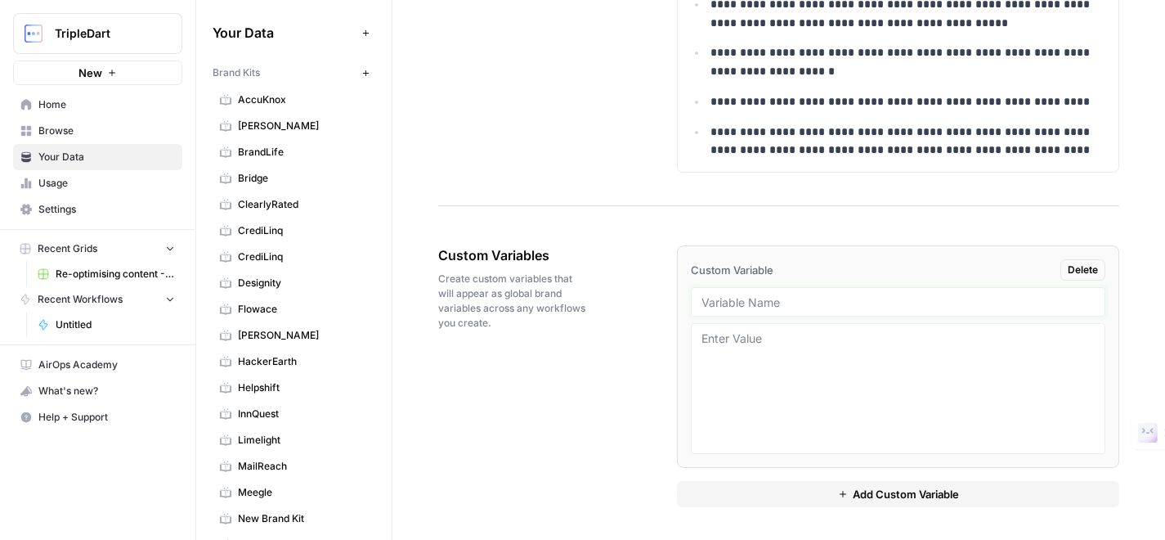
click at [783, 301] on input "text" at bounding box center [898, 301] width 393 height 15
type input "Product Information"
click at [801, 368] on textarea at bounding box center [898, 388] width 393 height 116
paste textarea "Products/Solutions Prepare Feature Description Reusable Templates Save time by …"
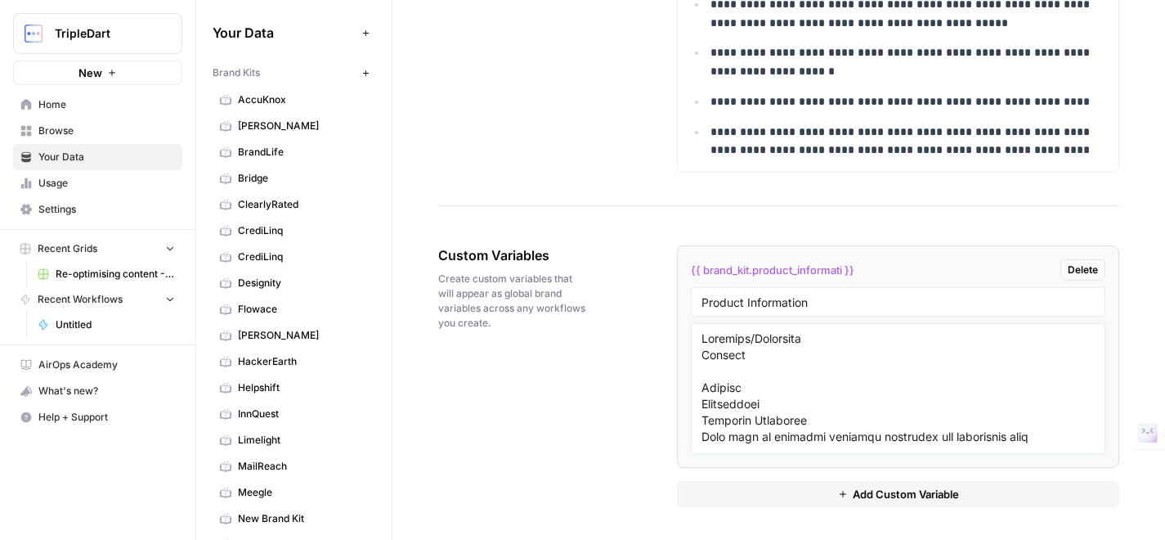
scroll to position [6669, 0]
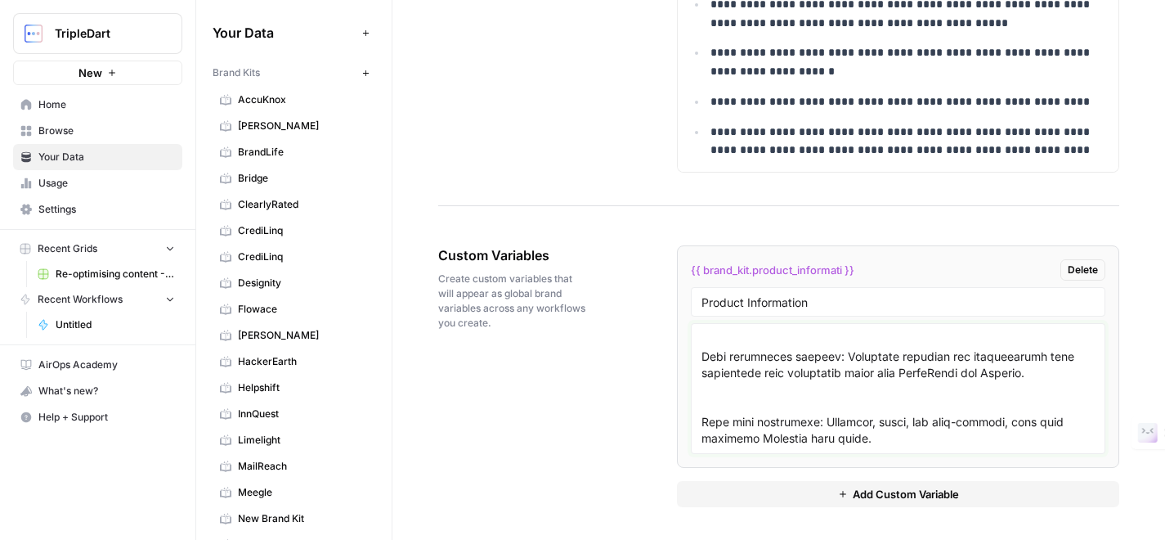
type textarea "Products/Solutions Prepare Feature Description Reusable Templates Save time by …"
click at [864, 486] on span "Add Custom Variable" at bounding box center [906, 494] width 106 height 16
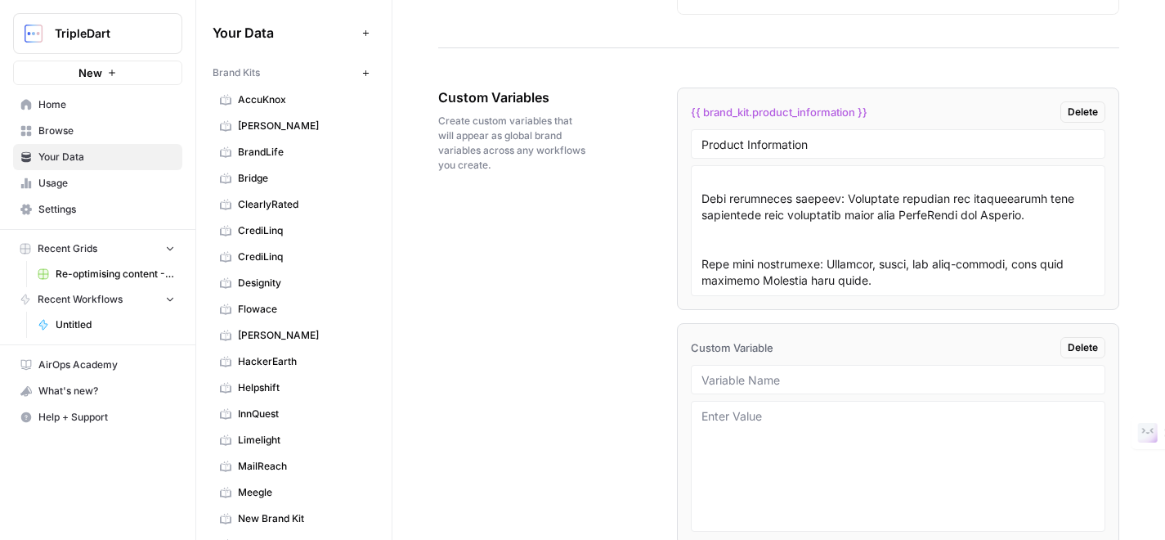
scroll to position [2686, 0]
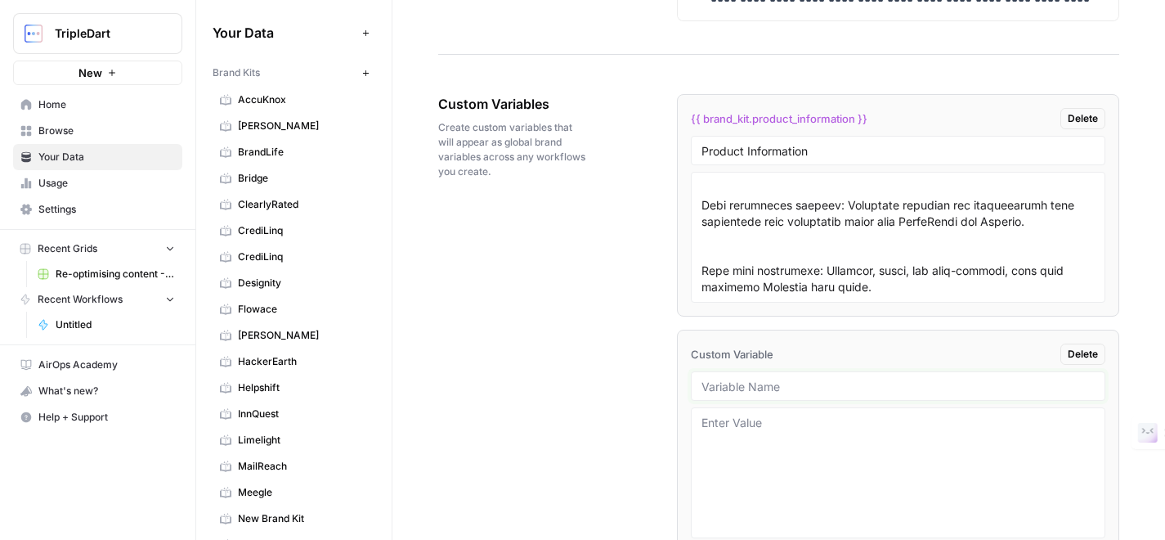
click at [768, 389] on input "text" at bounding box center [898, 386] width 393 height 15
type input "Client Information"
click at [769, 434] on textarea at bounding box center [898, 473] width 393 height 116
paste textarea "Signeasy Writer Dashboard Client Information Client Signeasy Website https://si…"
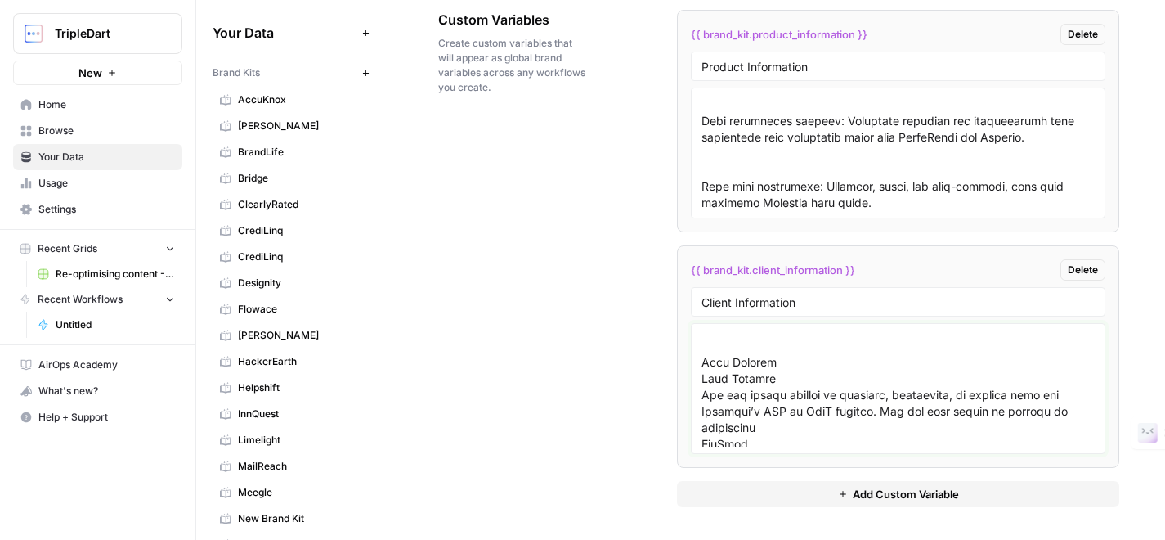
scroll to position [133, 0]
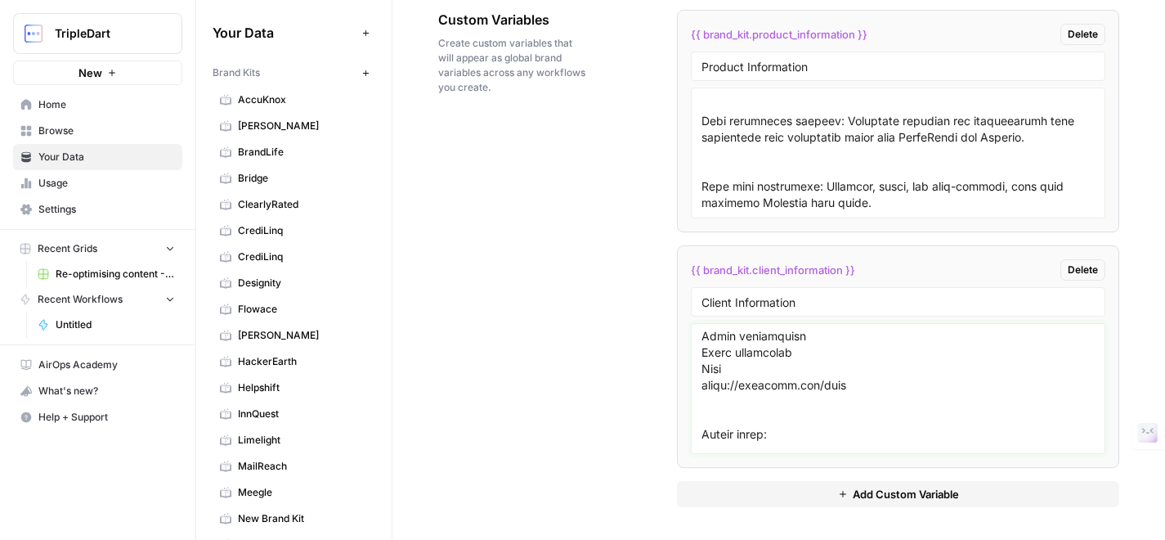
type textarea "Signeasy Writer Dashboard Client Information Client Signeasy Website https://si…"
click at [867, 483] on button "Add Custom Variable" at bounding box center [898, 494] width 442 height 26
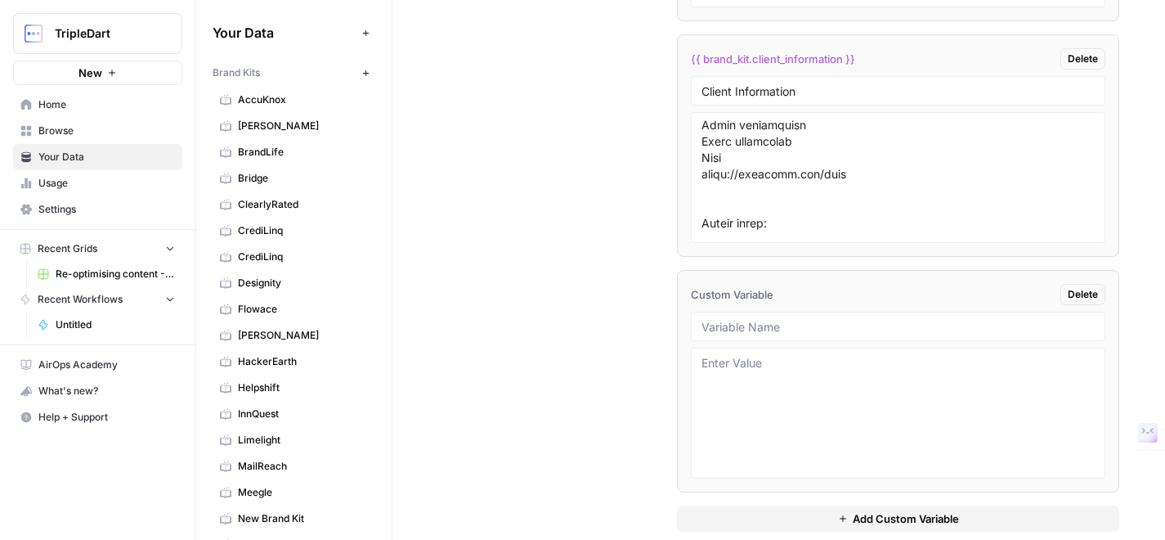
scroll to position [3006, 0]
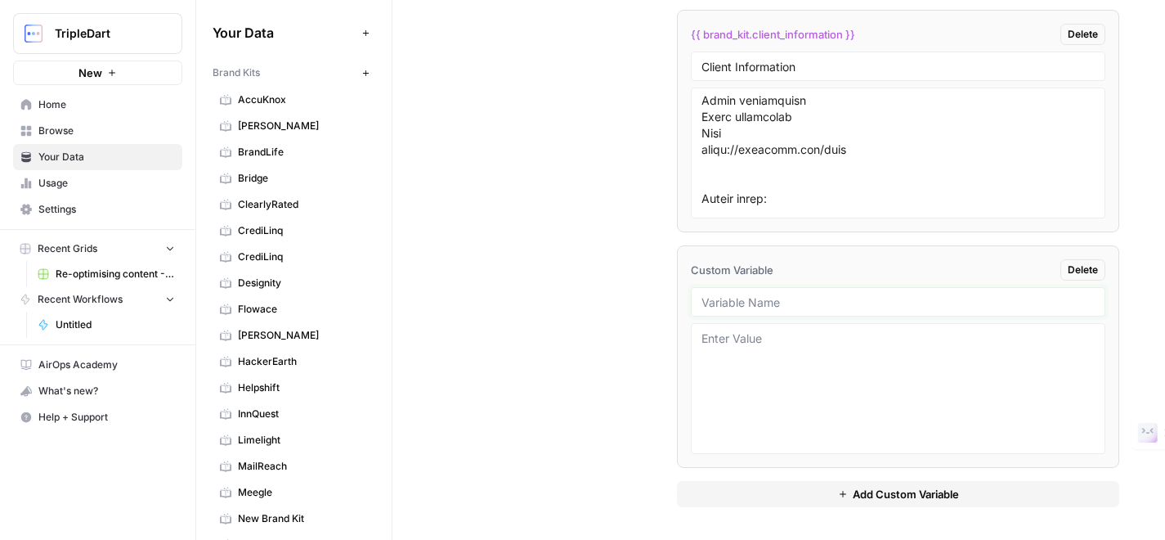
click at [775, 301] on input "text" at bounding box center [898, 301] width 393 height 15
click at [731, 301] on input "BoFU Content" at bounding box center [898, 301] width 393 height 15
type input "BoFu Content"
click at [760, 345] on textarea at bounding box center [898, 388] width 393 height 116
paste textarea "Blog type 1: Competitor’s pricing, plan, and features Reference: https://signea…"
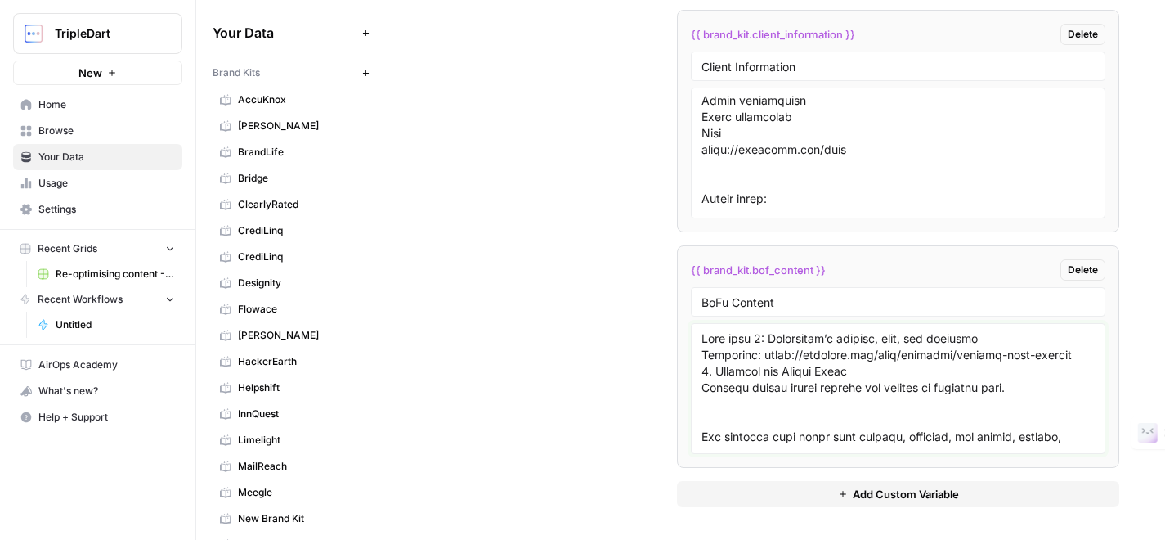
scroll to position [3218, 0]
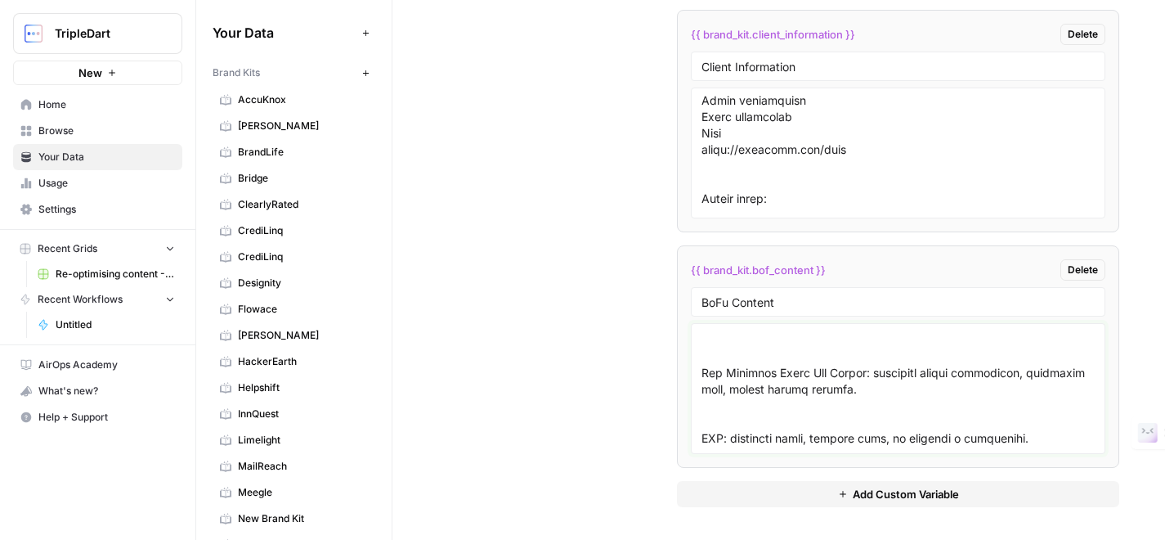
type textarea "Blog type 1: Competitor’s pricing, plan, and features Reference: https://signea…"
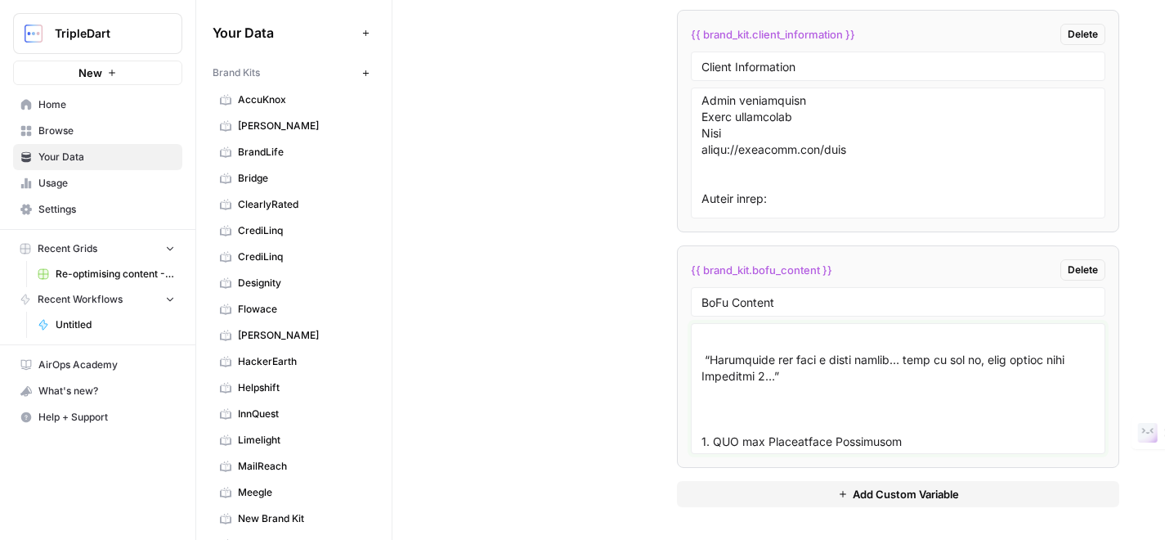
scroll to position [3220, 0]
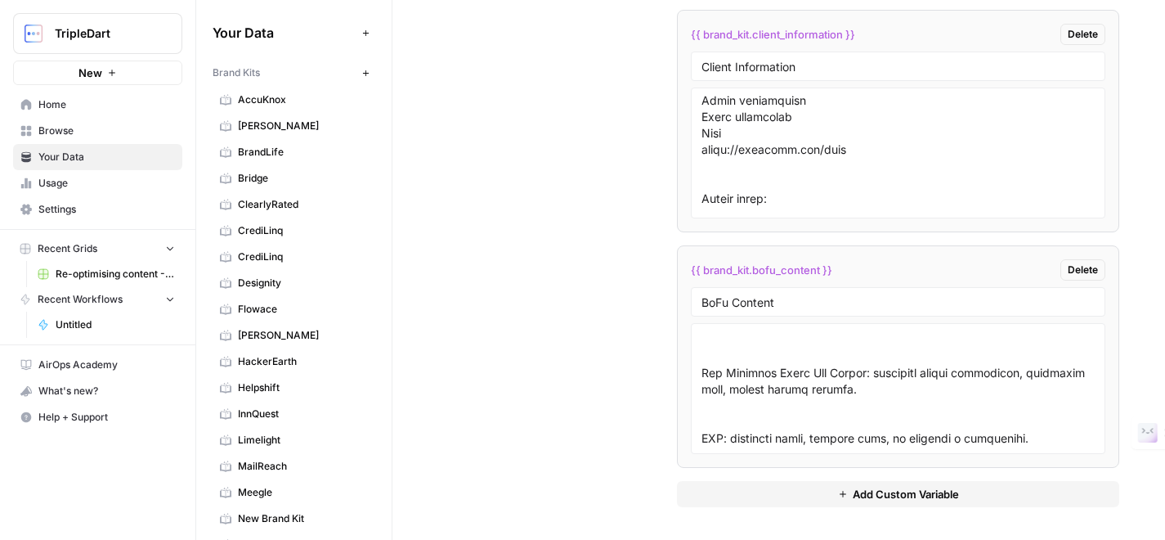
click at [758, 491] on button "Add Custom Variable" at bounding box center [898, 494] width 442 height 26
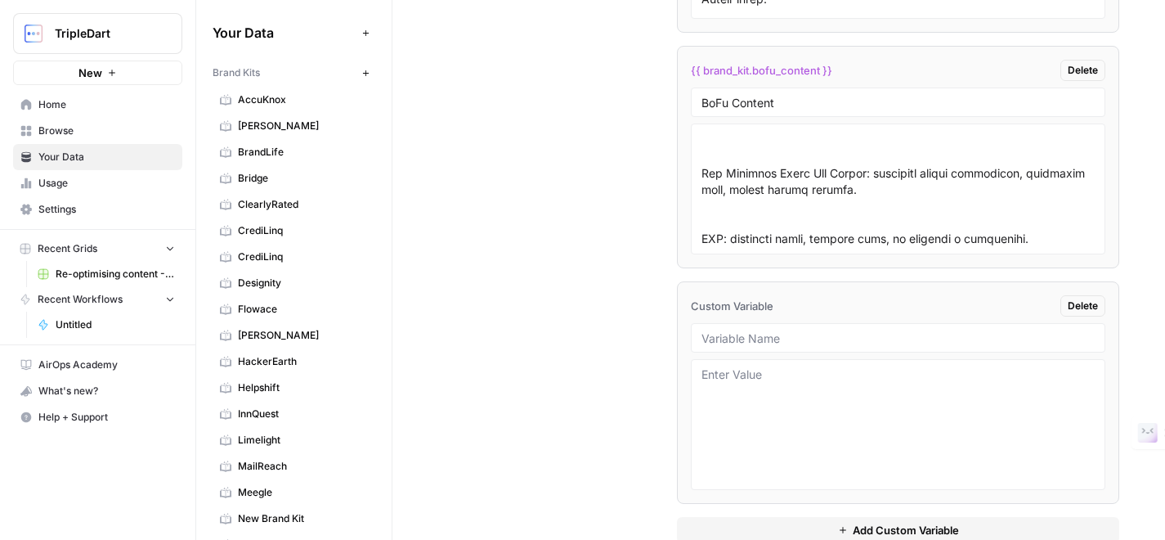
scroll to position [3241, 0]
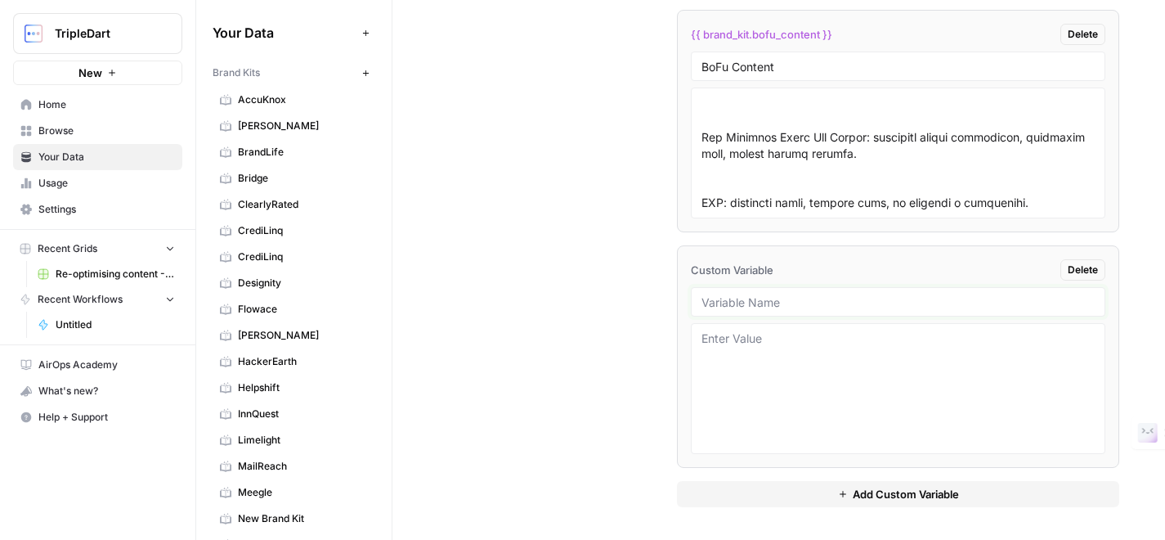
click at [760, 306] on input "text" at bounding box center [898, 301] width 393 height 15
type input "Tone of Voice"
click at [769, 328] on div at bounding box center [898, 388] width 415 height 131
click at [761, 345] on textarea at bounding box center [898, 388] width 393 height 116
paste textarea "Signeasy Blog Style Guide Tone & Voice Tone DO DON’T Cheerful “Exciting news! S…"
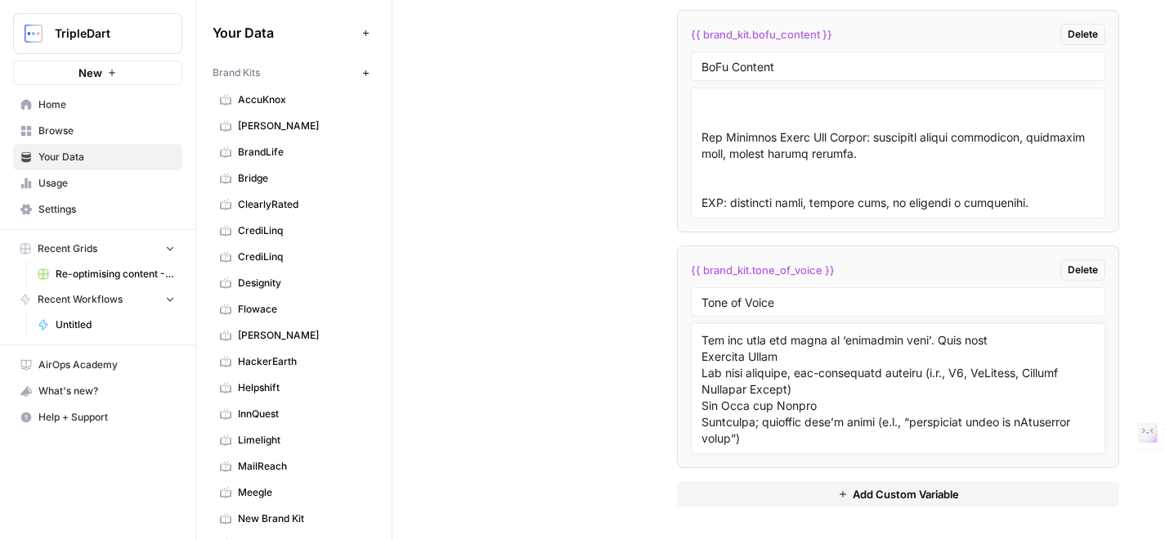
scroll to position [1732, 0]
type textarea "Signeasy Blog Style Guide Tone & Voice Tone DO DON’T Cheerful “Exciting news! S…"
click at [828, 497] on button "Add Custom Variable" at bounding box center [898, 494] width 442 height 26
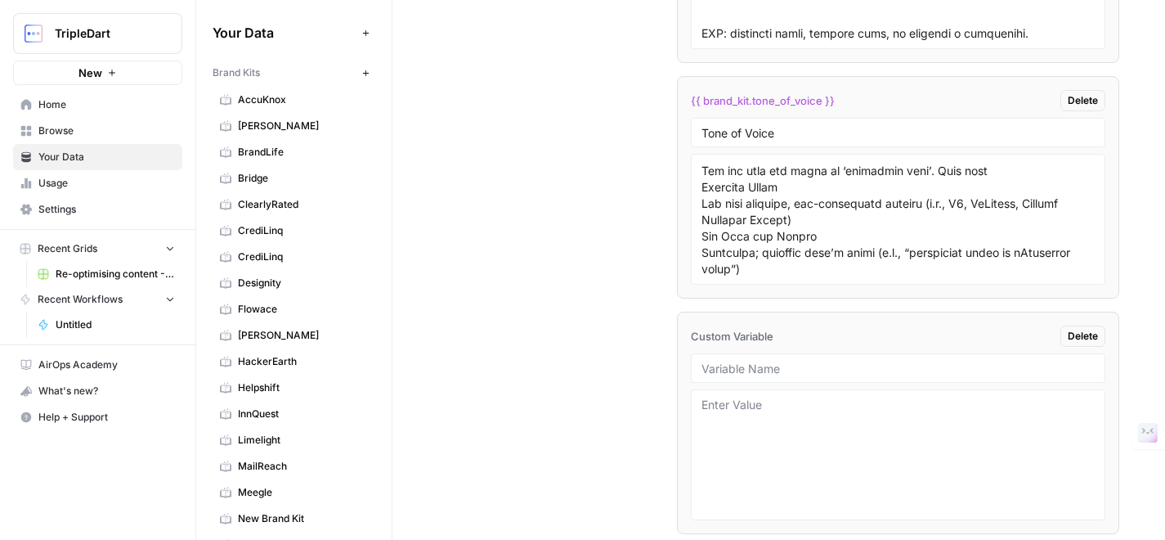
scroll to position [3477, 0]
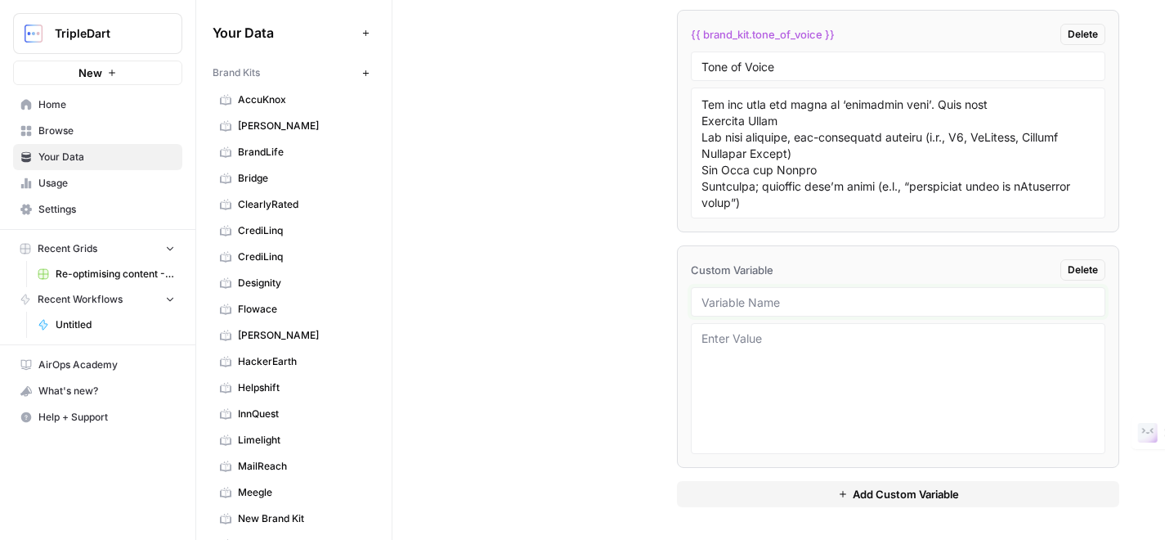
click at [754, 307] on input "text" at bounding box center [898, 301] width 393 height 15
type input "Client Feedback"
click at [762, 352] on textarea at bounding box center [898, 388] width 393 height 116
paste textarea "A Guide to Education Contract Management Software Signeasy does not offer FERPA…"
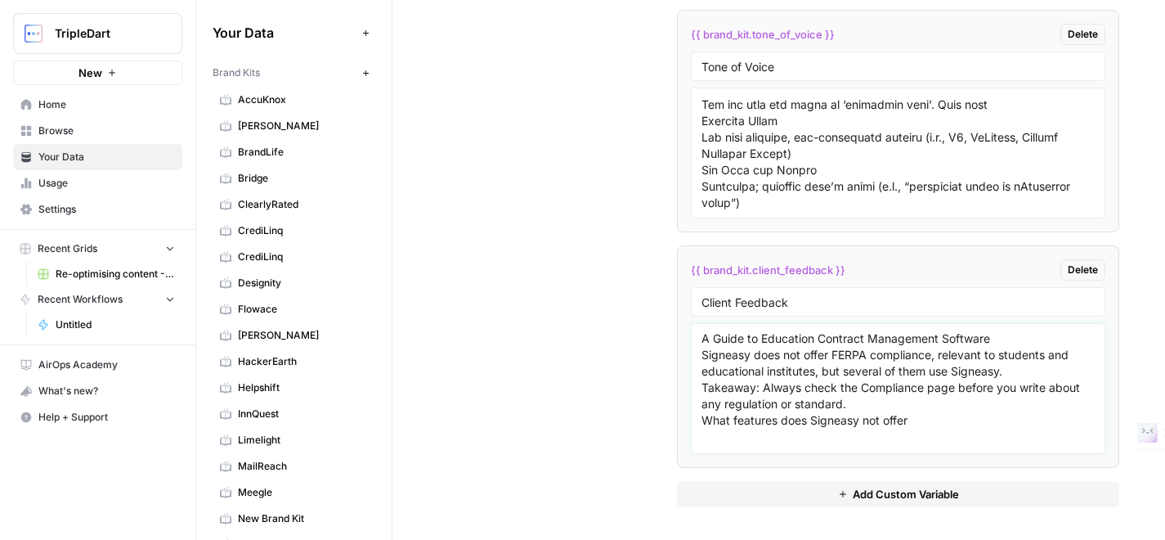
scroll to position [373, 0]
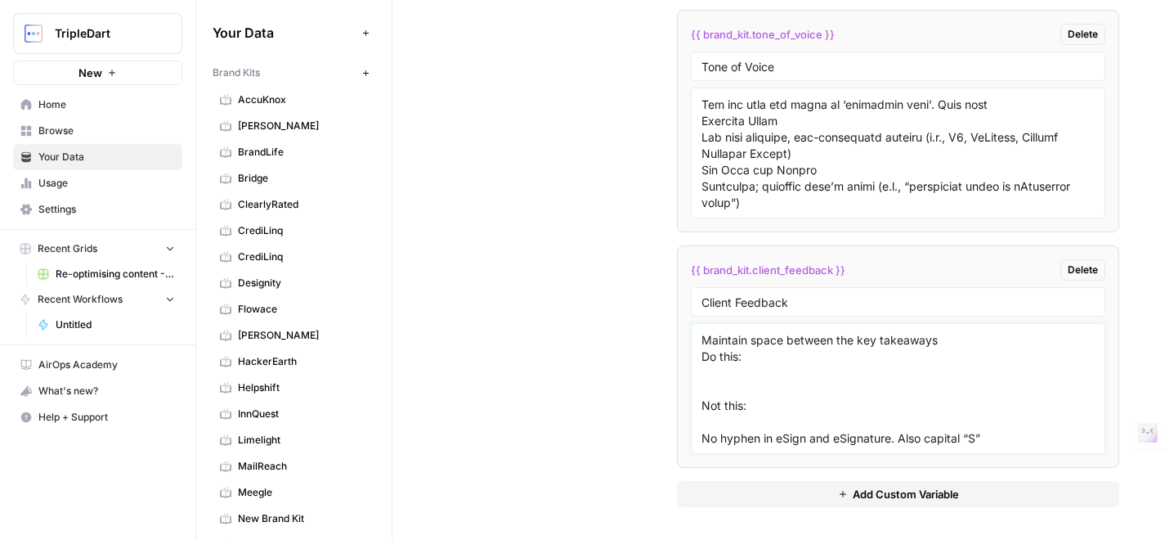
type textarea "A Guide to Education Contract Management Software Signeasy does not offer FERPA…"
click at [888, 492] on span "Add Custom Variable" at bounding box center [906, 494] width 106 height 16
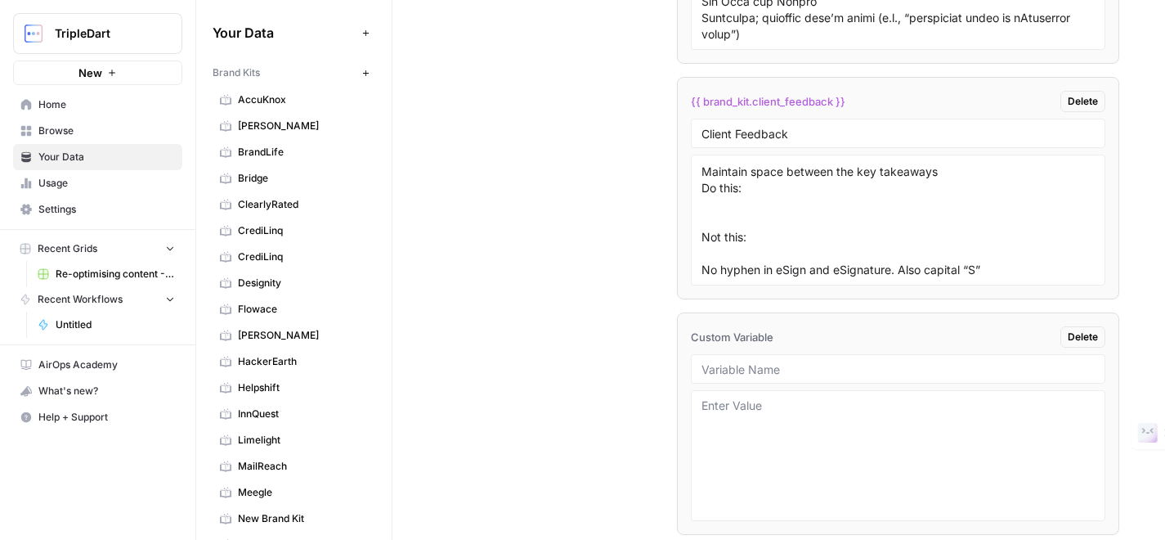
scroll to position [3712, 0]
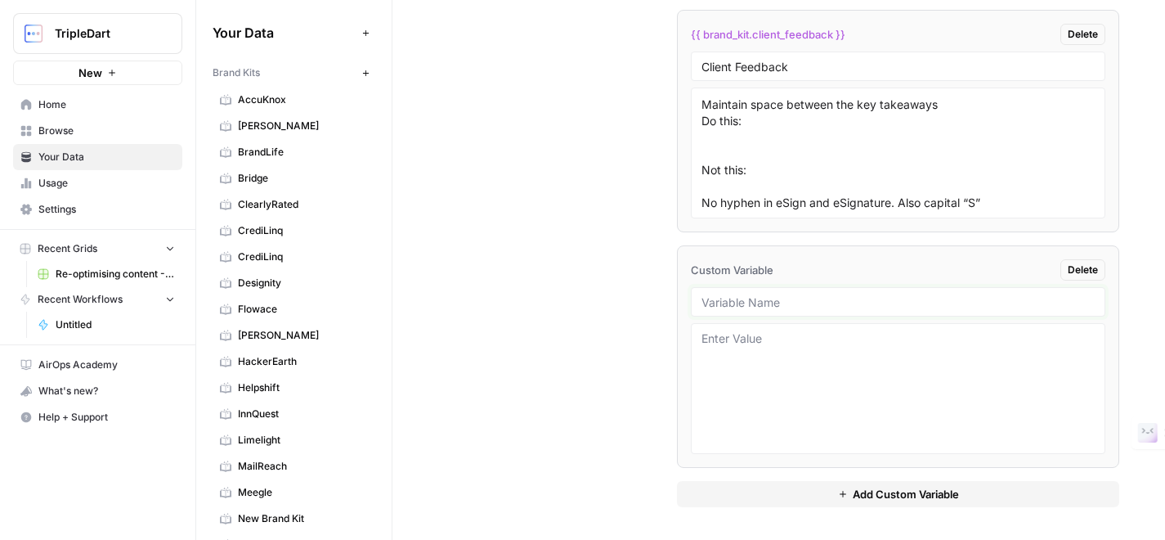
click at [771, 305] on input "text" at bounding box center [898, 301] width 393 height 15
click at [732, 307] on input "text" at bounding box center [898, 301] width 393 height 15
paste input "Writer’s Checklist"
type input "Writer’s Checklist"
click at [738, 343] on textarea at bounding box center [898, 388] width 393 height 116
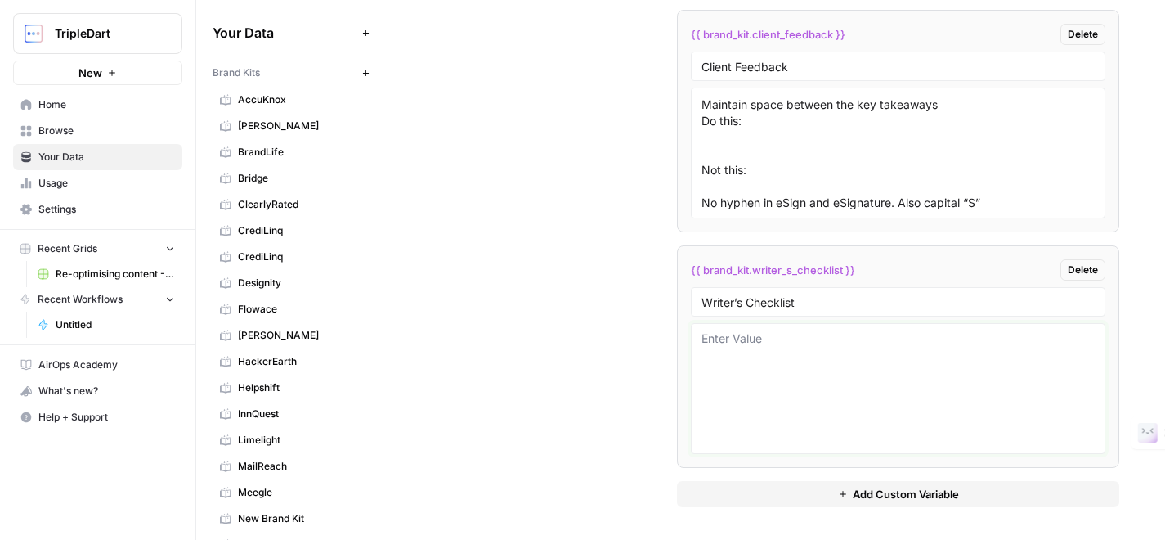
click at [724, 343] on textarea at bounding box center [898, 388] width 393 height 116
paste textarea "Writer’s Checklist Add captions for all images. Italicised and centrally aligne…"
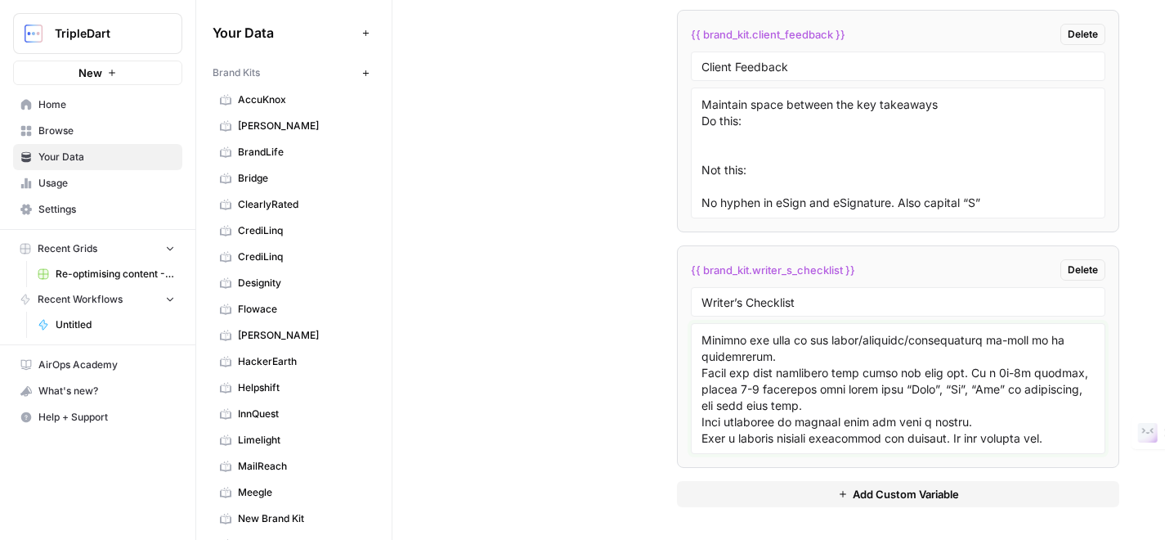
scroll to position [309, 0]
type textarea "Writer’s Checklist Add captions for all images. Italicised and centrally aligne…"
click at [821, 493] on button "Add Custom Variable" at bounding box center [898, 494] width 442 height 26
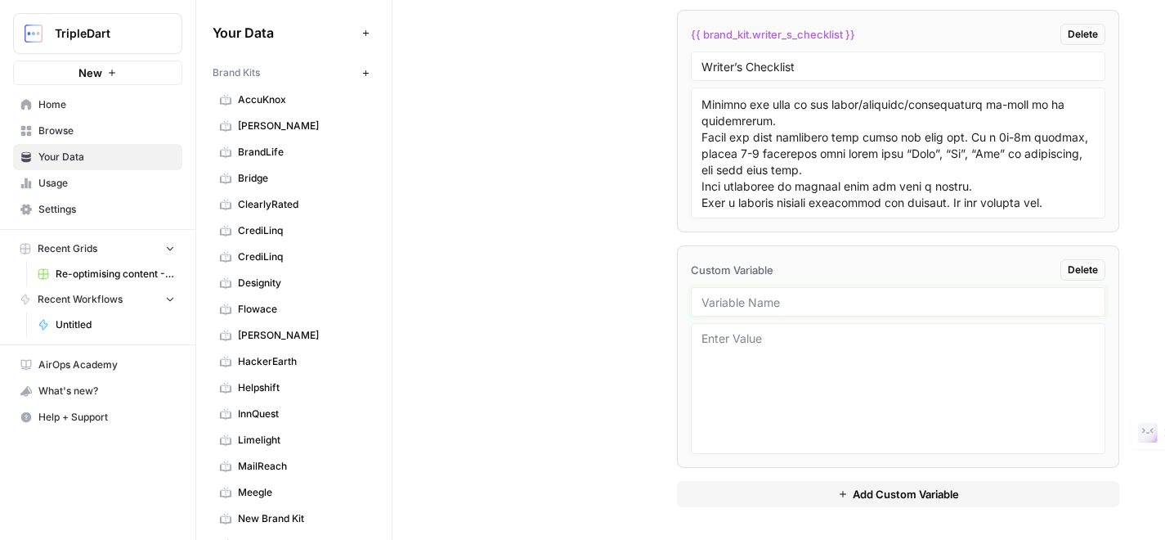
click at [772, 301] on input "text" at bounding box center [898, 301] width 393 height 15
type input "Features not available"
click at [776, 347] on textarea at bounding box center [898, 388] width 393 height 116
click at [773, 371] on textarea at bounding box center [898, 388] width 393 height 116
paste textarea "1. Users cannot tag and sort. It is done automatically by the platform 2. Summa…"
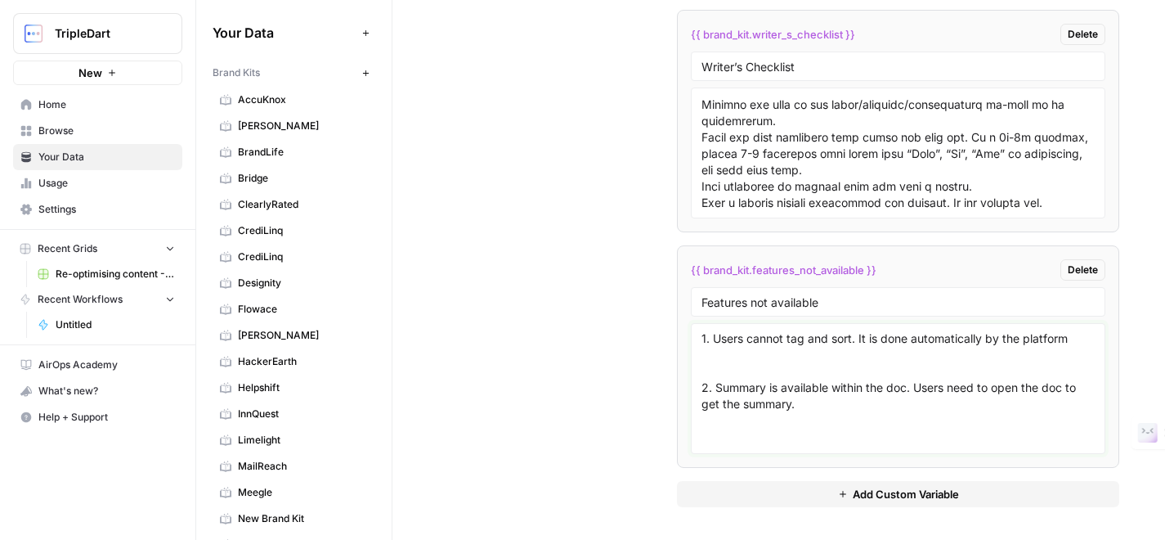
scroll to position [29, 0]
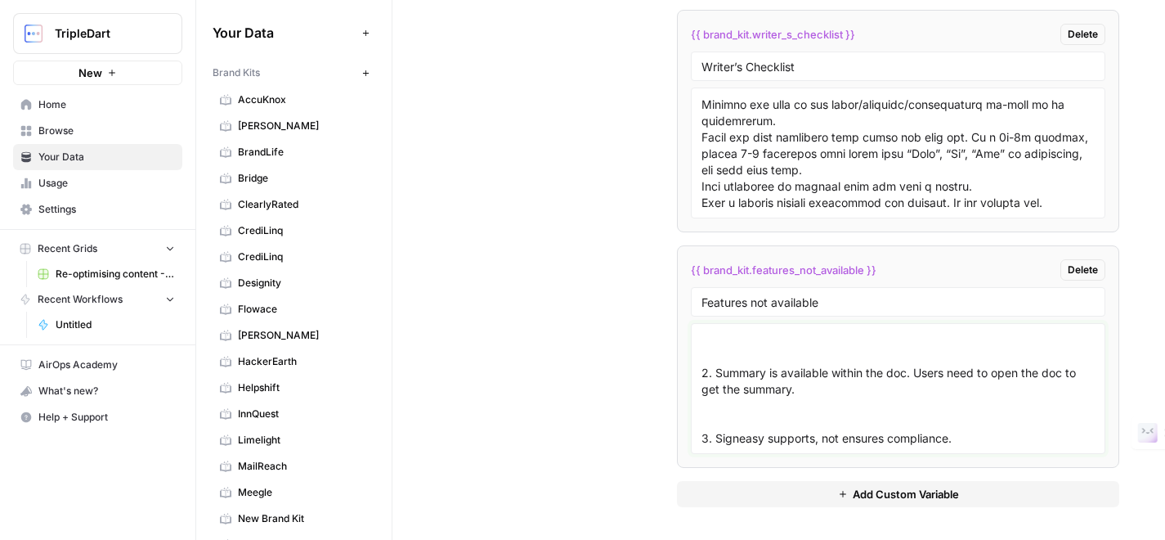
type textarea "1. Users cannot tag and sort. It is done automatically by the platform 2. Summa…"
click at [855, 493] on span "Add Custom Variable" at bounding box center [906, 494] width 106 height 16
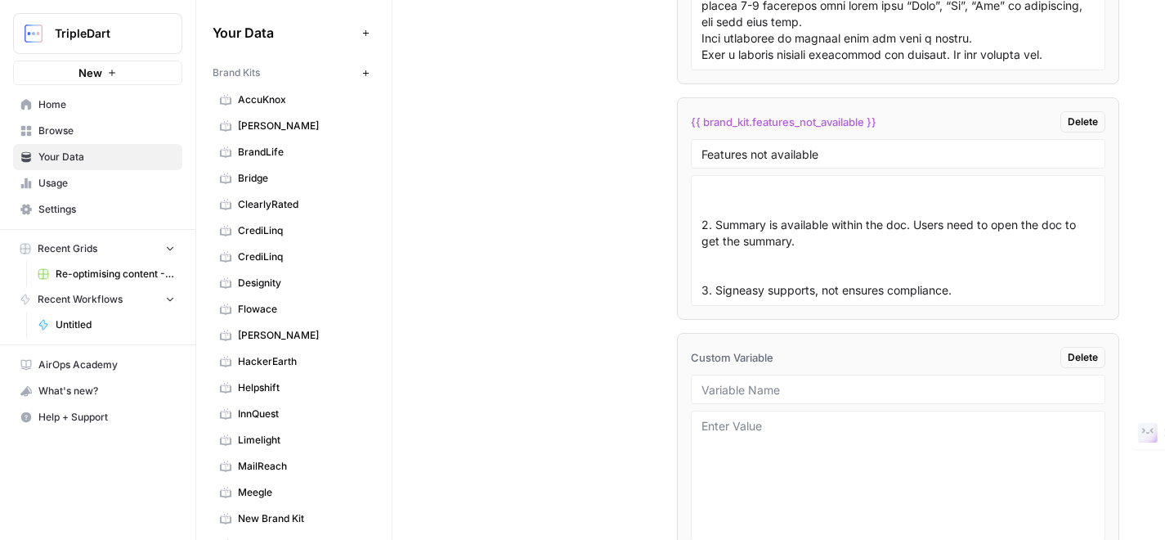
scroll to position [4183, 0]
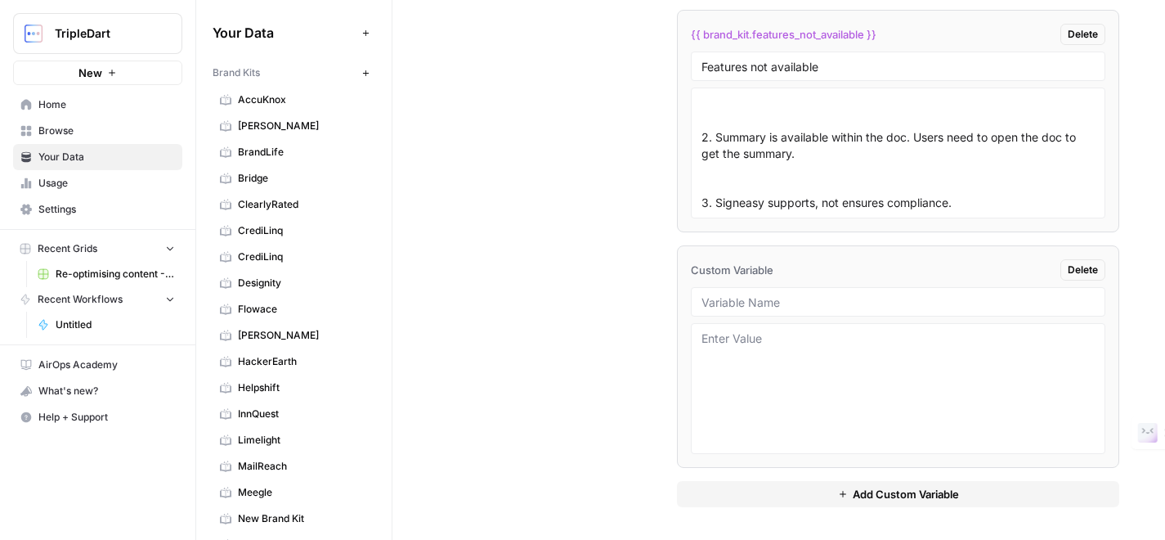
click at [791, 291] on div at bounding box center [898, 301] width 415 height 29
click at [790, 296] on input "text" at bounding box center [898, 301] width 393 height 15
type input "Youtube Case study"
click at [793, 359] on textarea at bounding box center [898, 388] width 393 height 116
paste textarea "How Property Masters simplifies IT, HR, and vendor management contracts Link: y…"
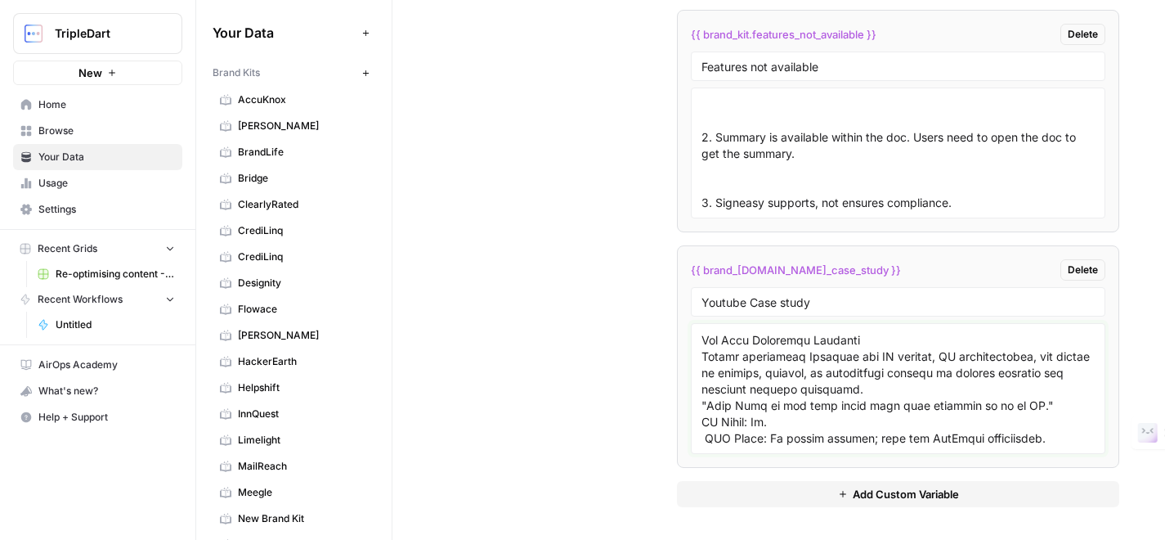
scroll to position [6245, 0]
type textarea "How Property Masters simplifies IT, HR, and vendor management contracts Link: y…"
click at [801, 492] on button "Add Custom Variable" at bounding box center [898, 494] width 442 height 26
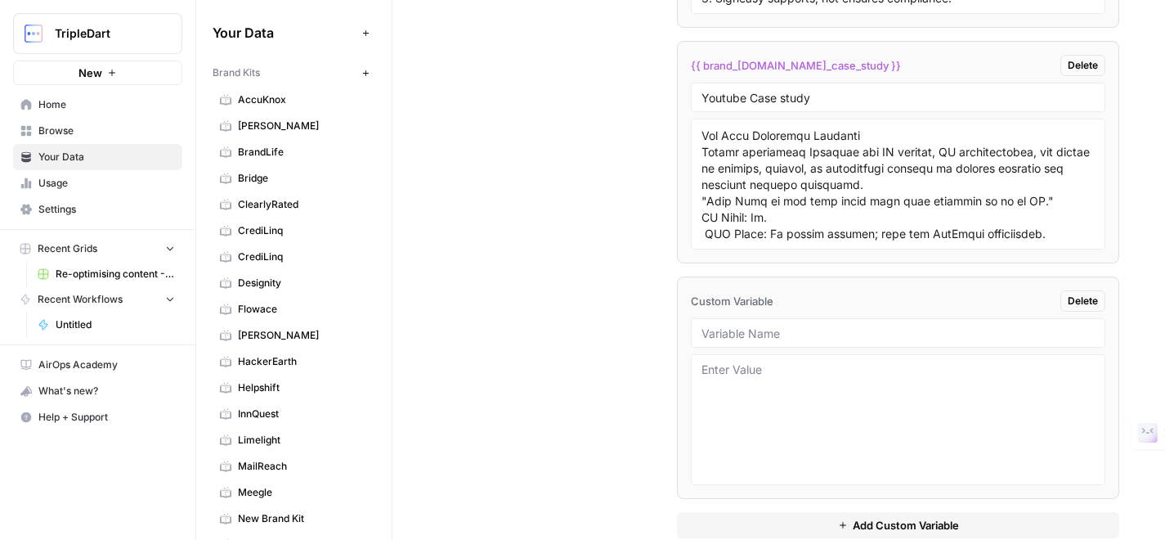
scroll to position [4418, 0]
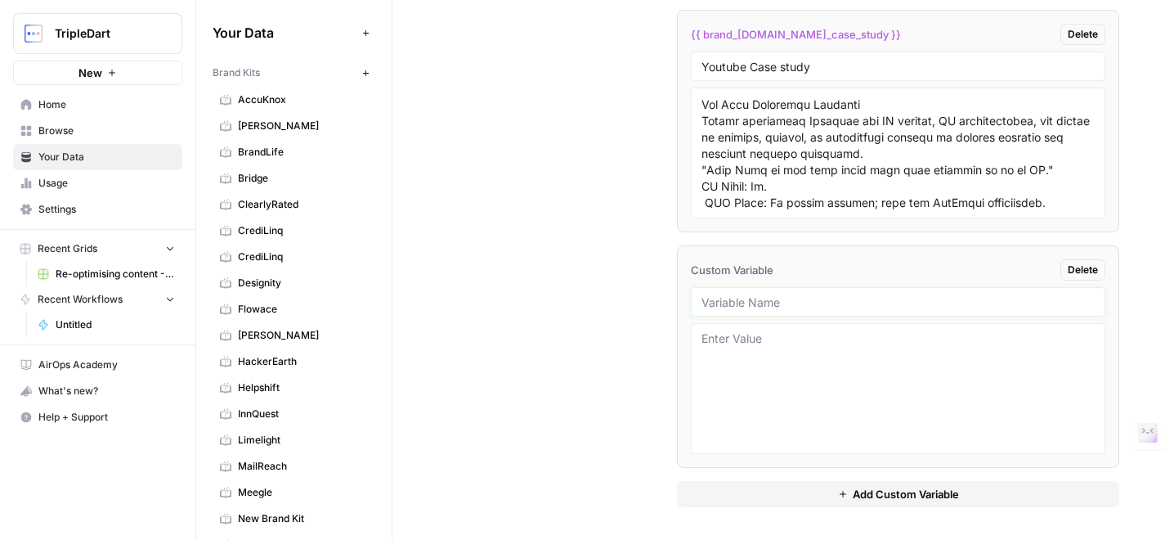
click at [778, 297] on input "text" at bounding box center [898, 301] width 393 height 15
type input "Writing tips"
click at [770, 350] on textarea at bounding box center [898, 388] width 393 height 116
paste textarea "Custom pricing: In listicles, if the product you are writing about offers custo…"
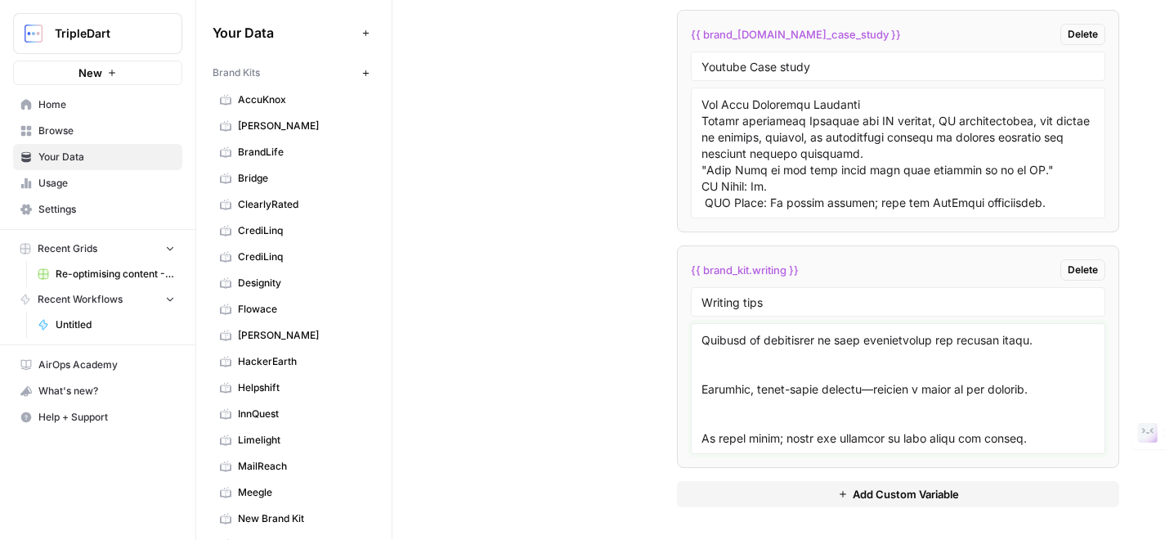
scroll to position [636, 0]
type textarea "Custom pricing: In listicles, if the product you are writing about offers custo…"
click at [908, 496] on span "Add Custom Variable" at bounding box center [906, 494] width 106 height 16
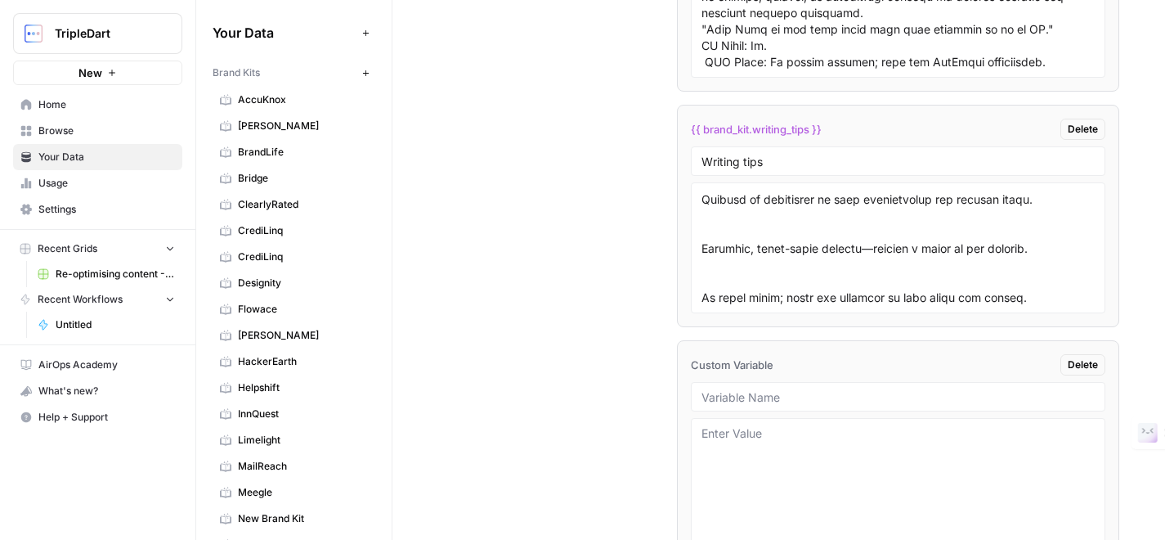
scroll to position [4654, 0]
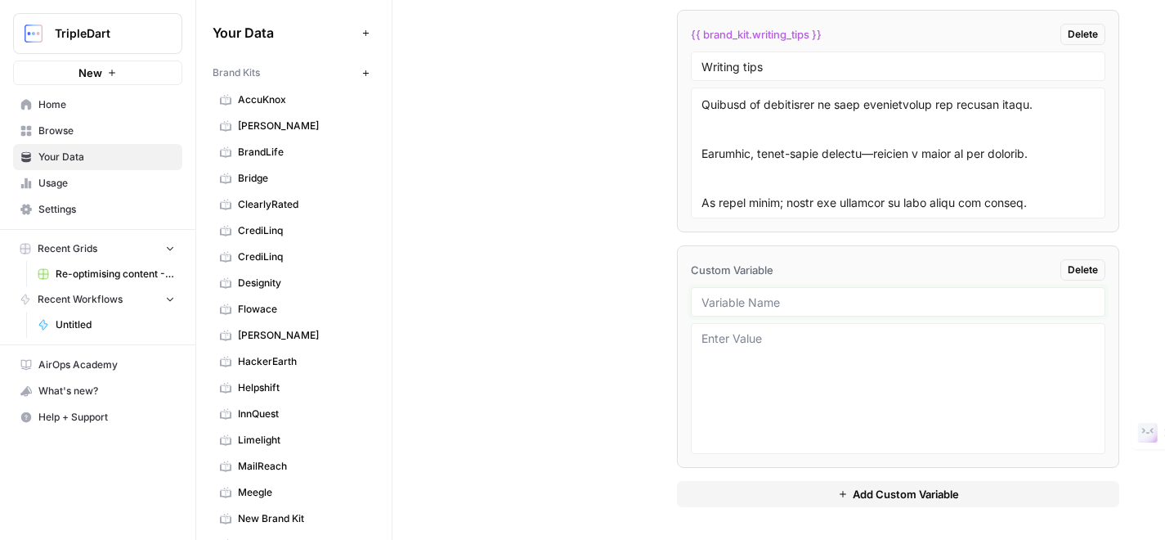
click at [791, 307] on input "text" at bounding box center [898, 301] width 393 height 15
type input "Key Takeways"
click at [762, 345] on textarea at bounding box center [898, 388] width 393 height 116
paste textarea "Prompt Template: Key Takeaways Generator Instruction Prompt: "Generate 3–5 bull…"
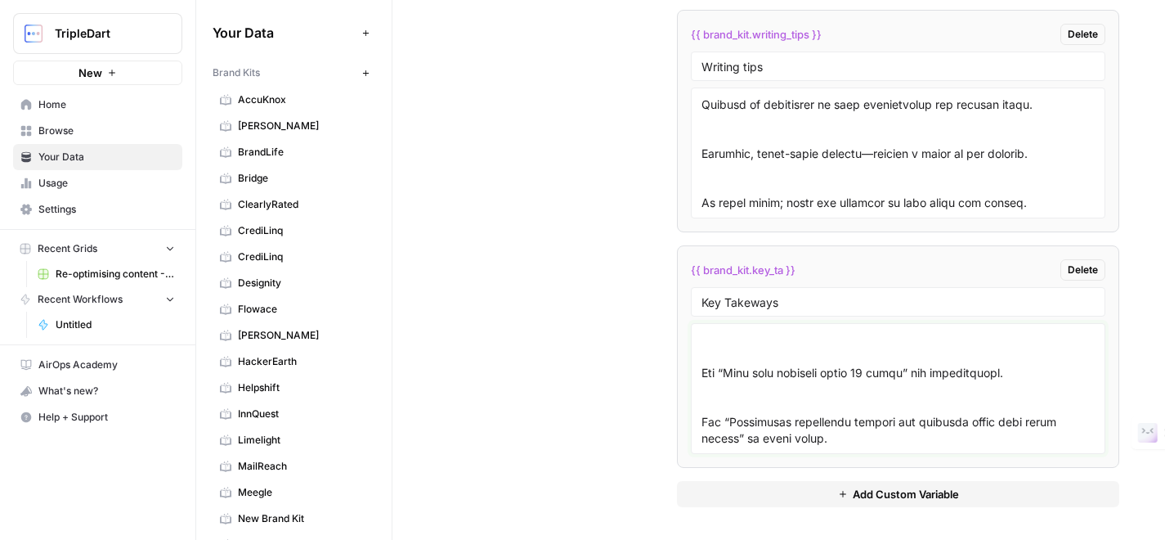
scroll to position [1634, 0]
type textarea "Prompt Template: Key Takeaways Generator Instruction Prompt: "Generate 3–5 bull…"
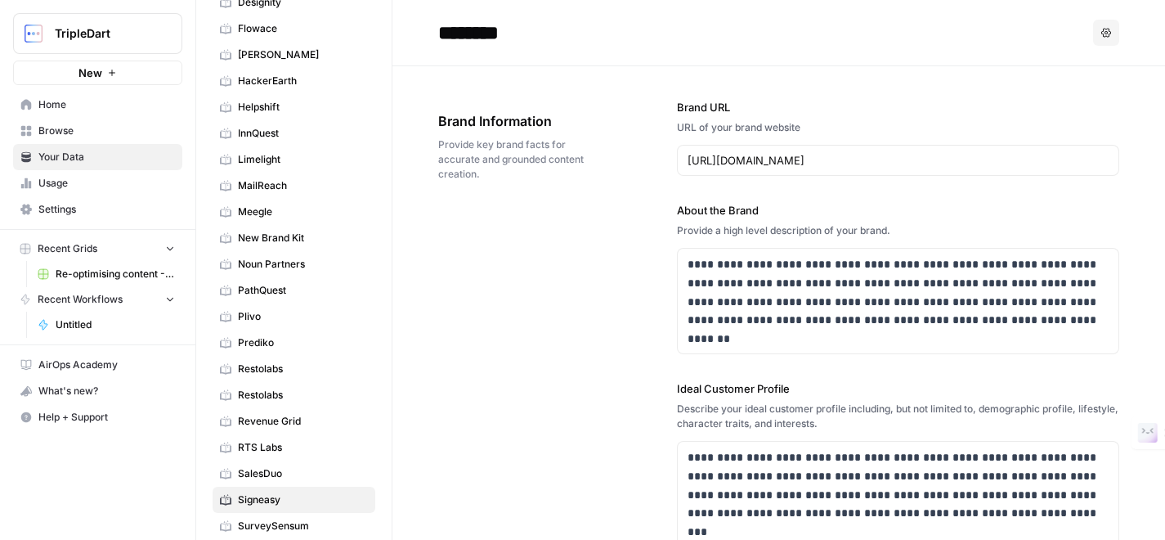
scroll to position [0, 0]
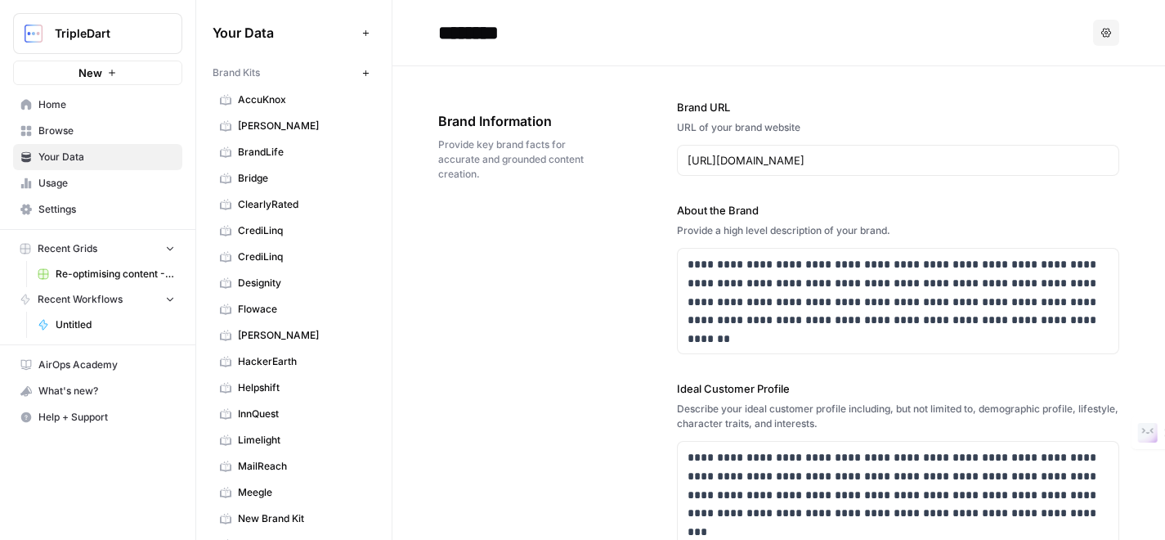
click at [277, 256] on span "CrediLinq" at bounding box center [303, 256] width 130 height 15
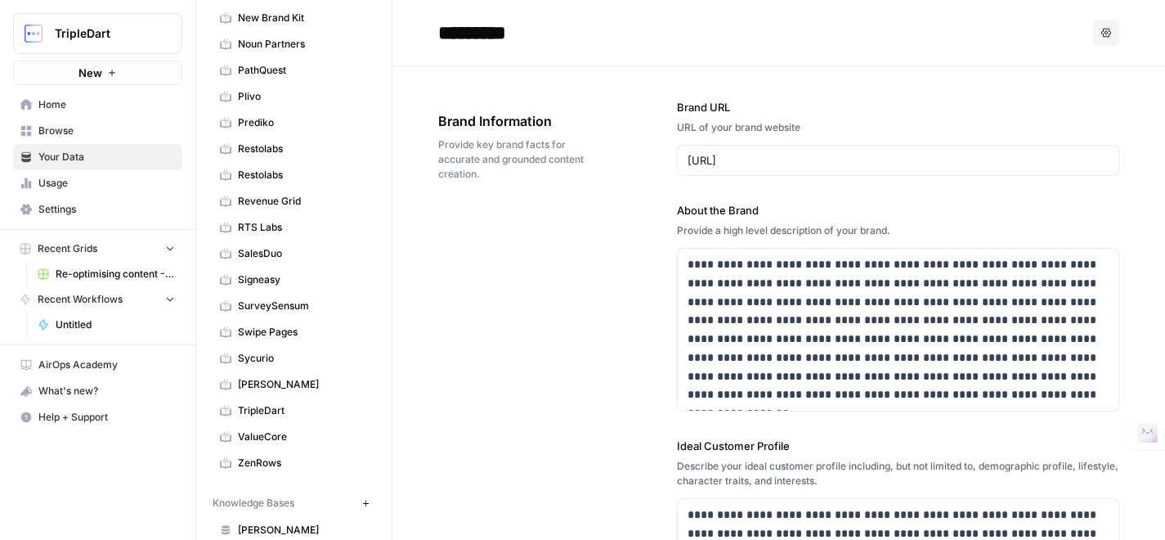
scroll to position [504, 0]
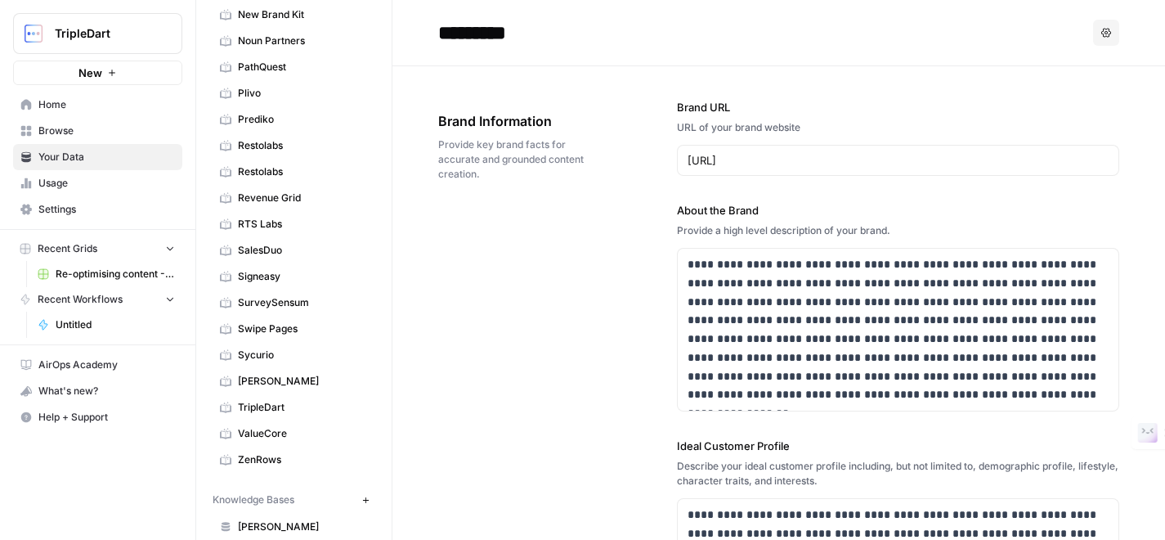
click at [278, 263] on link "Signeasy" at bounding box center [294, 276] width 163 height 26
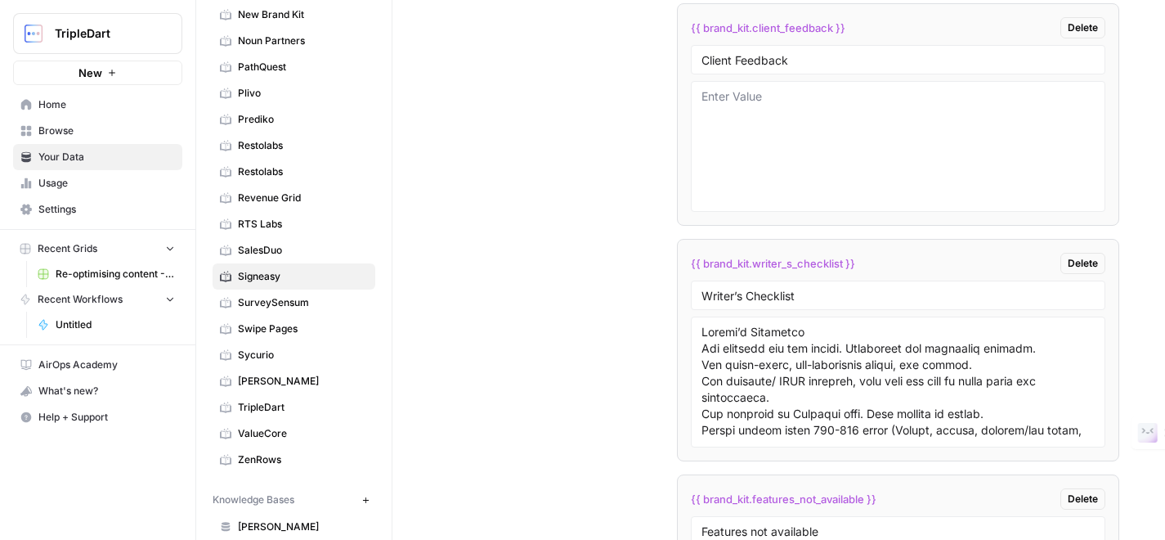
scroll to position [4654, 0]
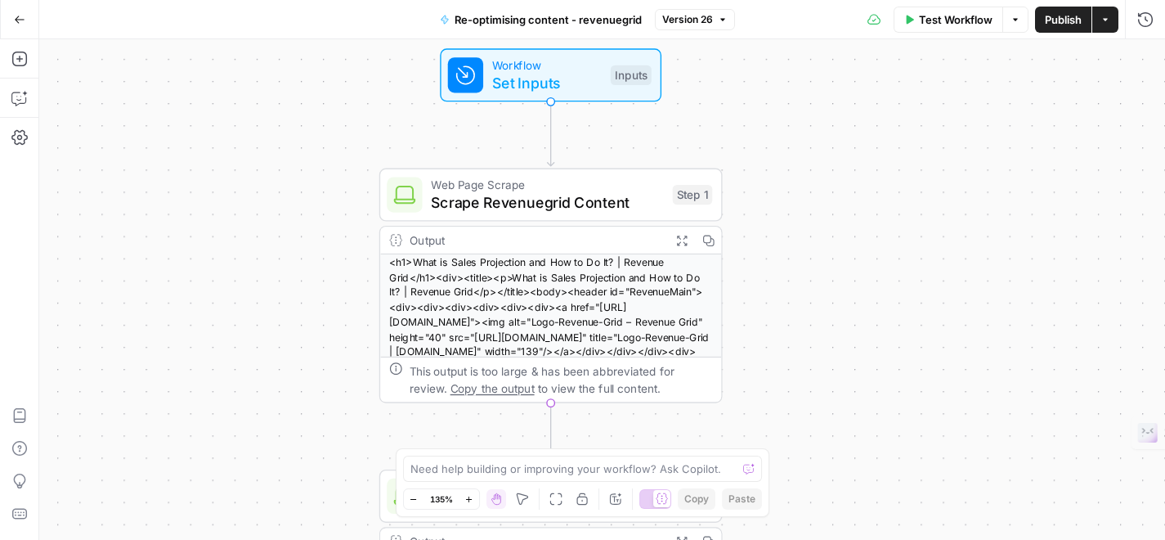
click at [684, 25] on span "Version 26" at bounding box center [687, 19] width 51 height 15
click at [967, 138] on div "Workflow Set Inputs Inputs Web Page Scrape Scrape Revenuegrid Content Step 1 Ou…" at bounding box center [602, 289] width 1126 height 500
click at [727, 21] on icon "button" at bounding box center [723, 20] width 10 height 10
click at [443, 21] on icon "button" at bounding box center [445, 20] width 10 height 10
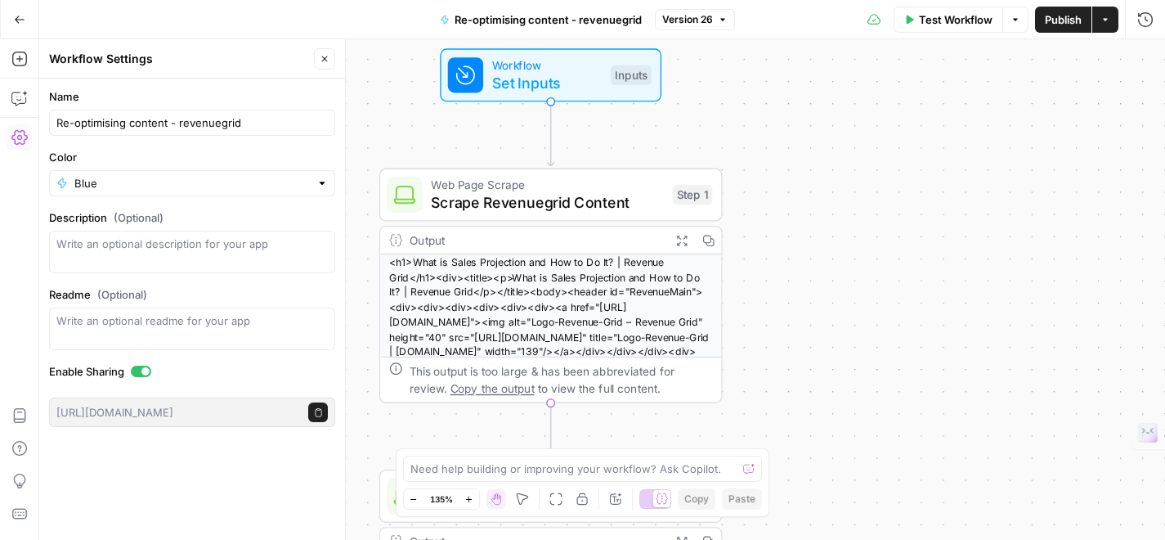
click at [242, 131] on div "Re-optimising content - revenuegrid" at bounding box center [192, 123] width 286 height 26
drag, startPoint x: 177, startPoint y: 126, endPoint x: 334, endPoint y: 123, distance: 156.2
click at [334, 124] on div "Re-optimising content - revenuegrid" at bounding box center [192, 123] width 286 height 26
click at [328, 69] on button "Close" at bounding box center [324, 58] width 21 height 21
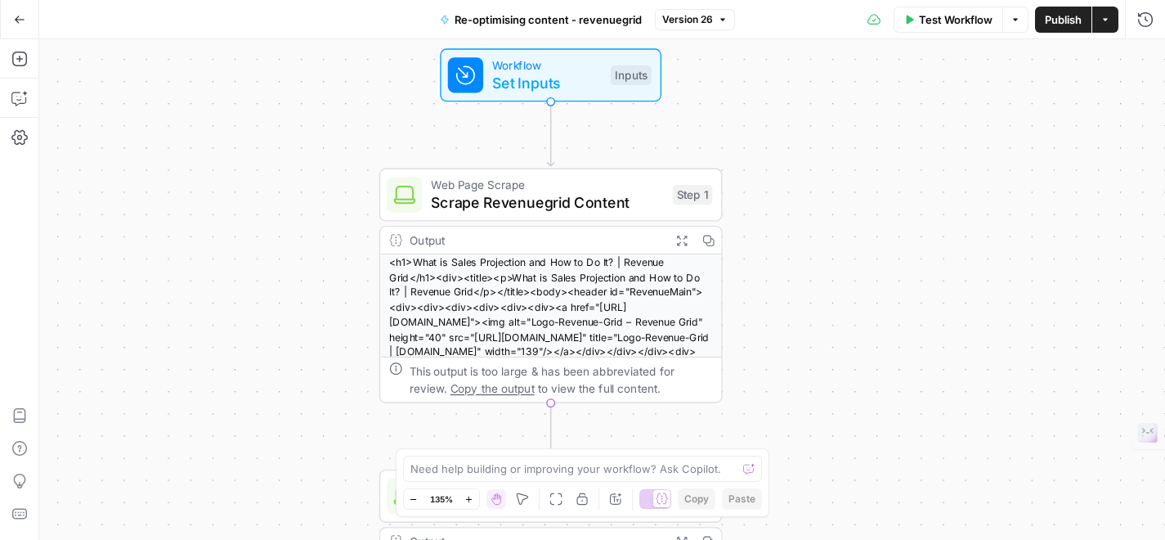
click at [11, 20] on button "Go Back" at bounding box center [19, 19] width 29 height 29
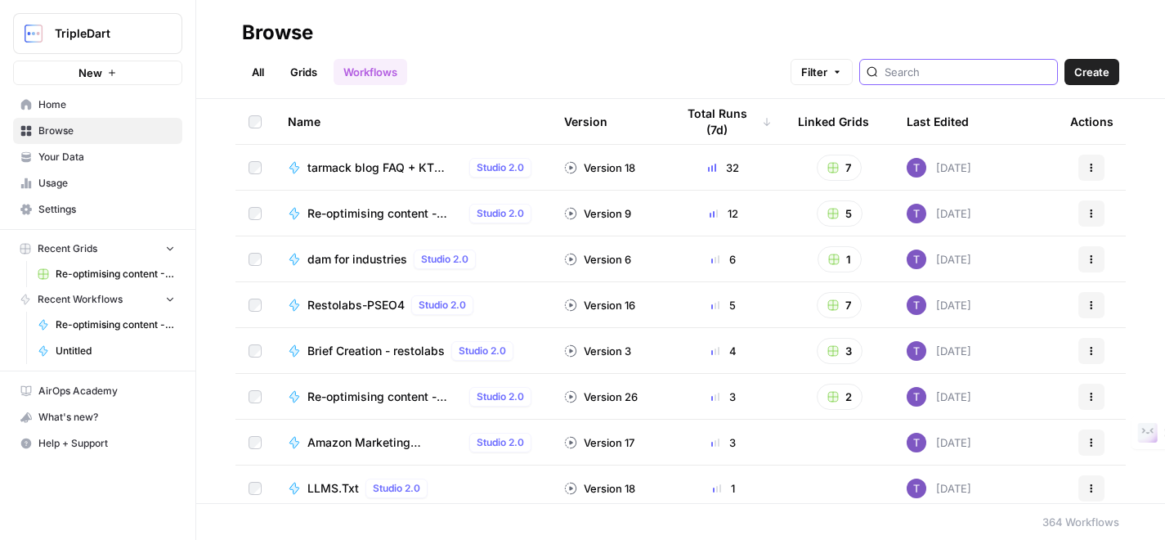
click at [958, 66] on input "search" at bounding box center [968, 72] width 166 height 16
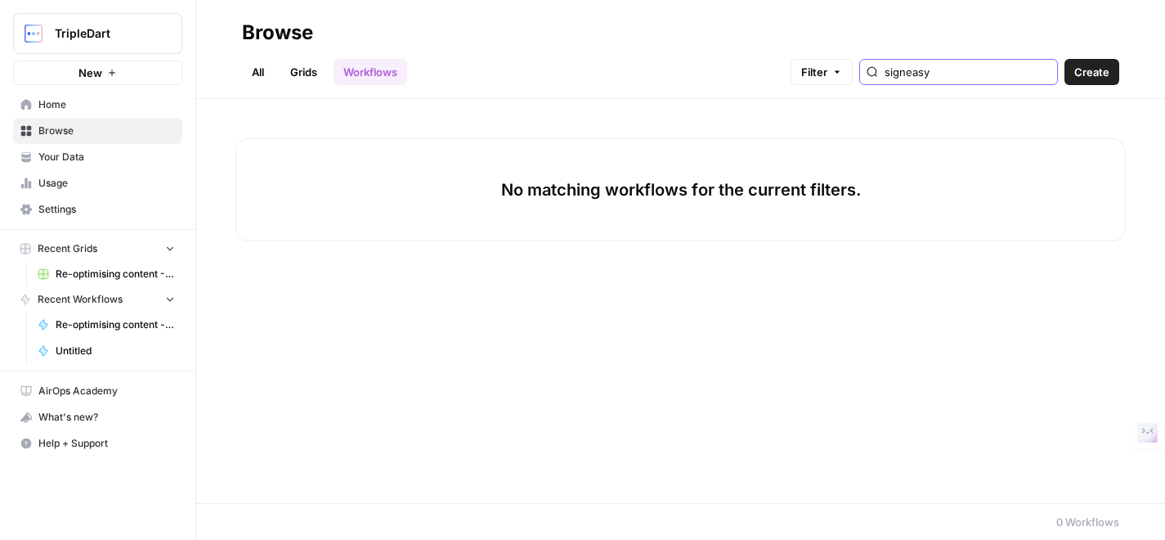
click at [980, 79] on input "signeasy" at bounding box center [968, 72] width 166 height 16
click at [933, 72] on input "signeasy" at bounding box center [968, 72] width 166 height 16
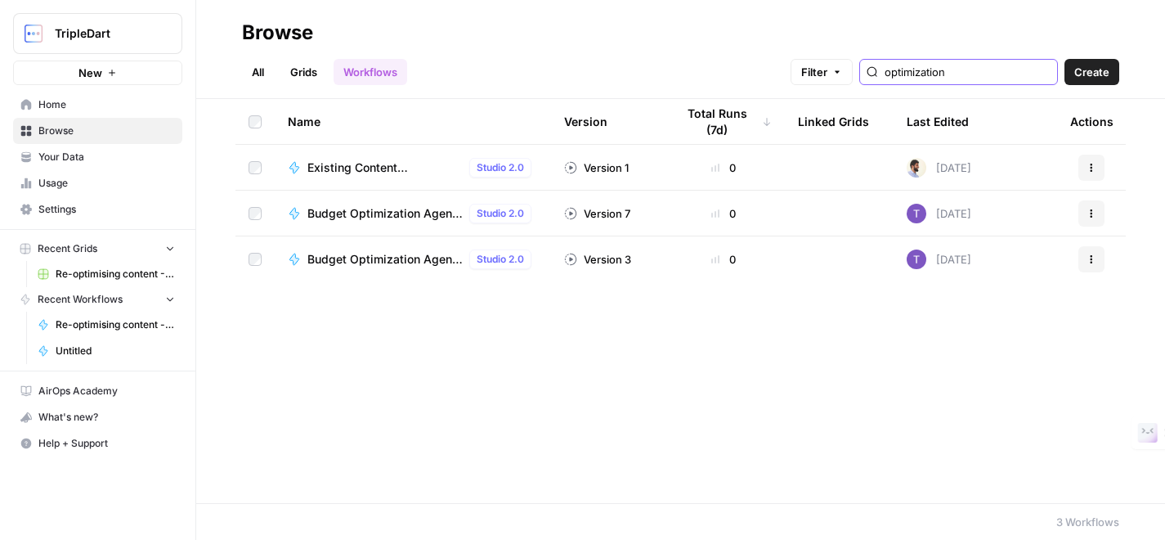
type input "optimization"
click at [101, 137] on span "Browse" at bounding box center [106, 130] width 137 height 15
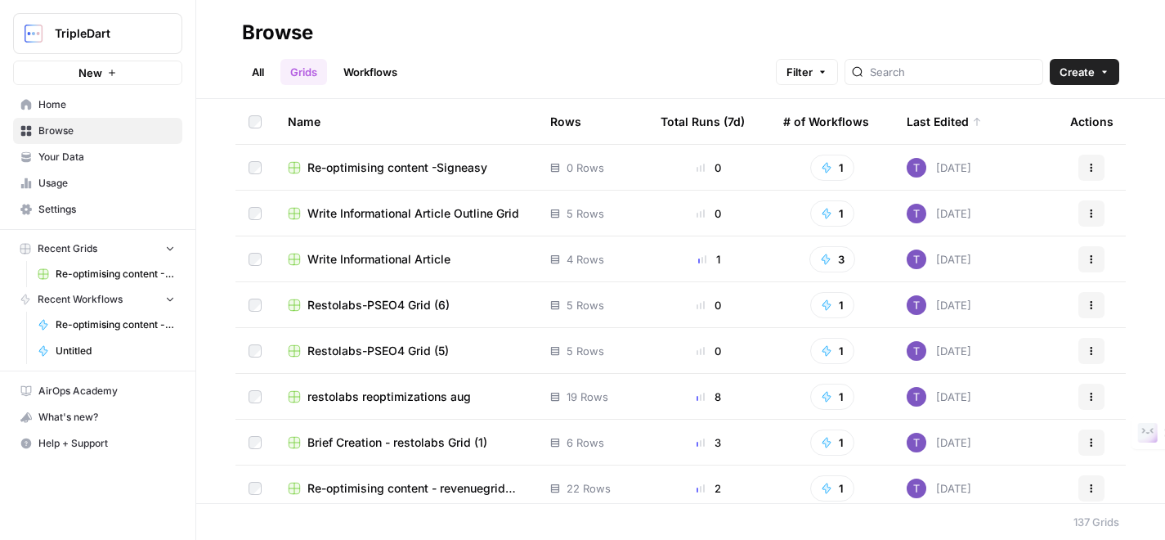
click at [366, 72] on link "Workflows" at bounding box center [371, 72] width 74 height 26
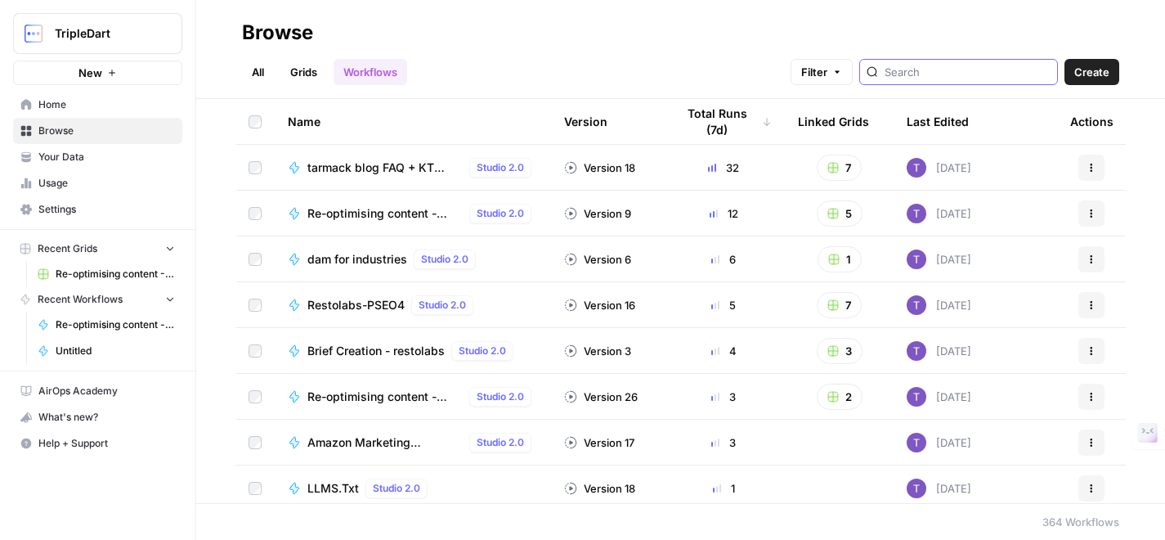
click at [971, 69] on input "search" at bounding box center [968, 72] width 166 height 16
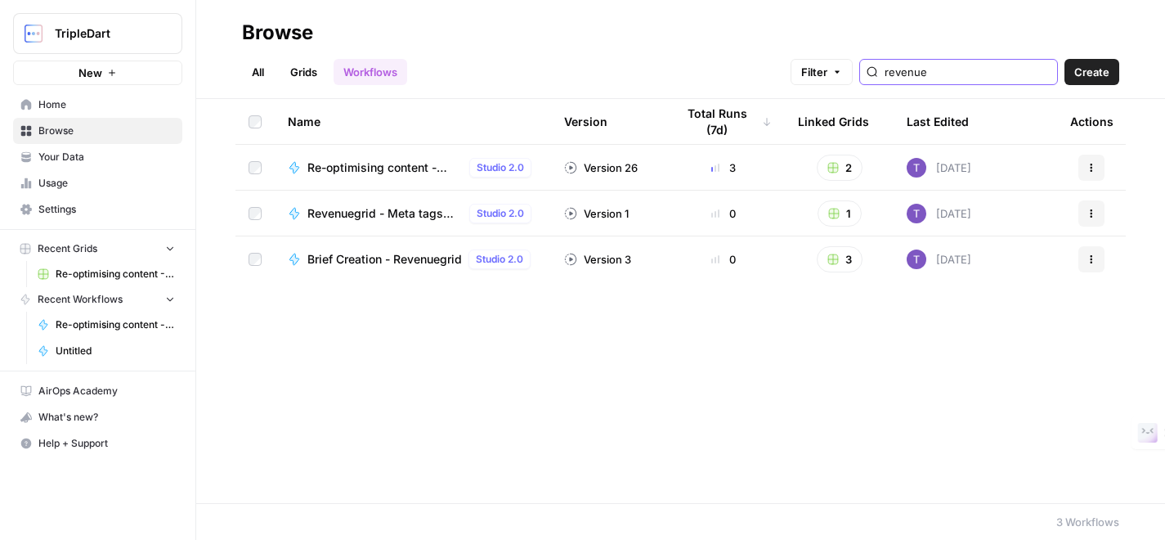
type input "revenue"
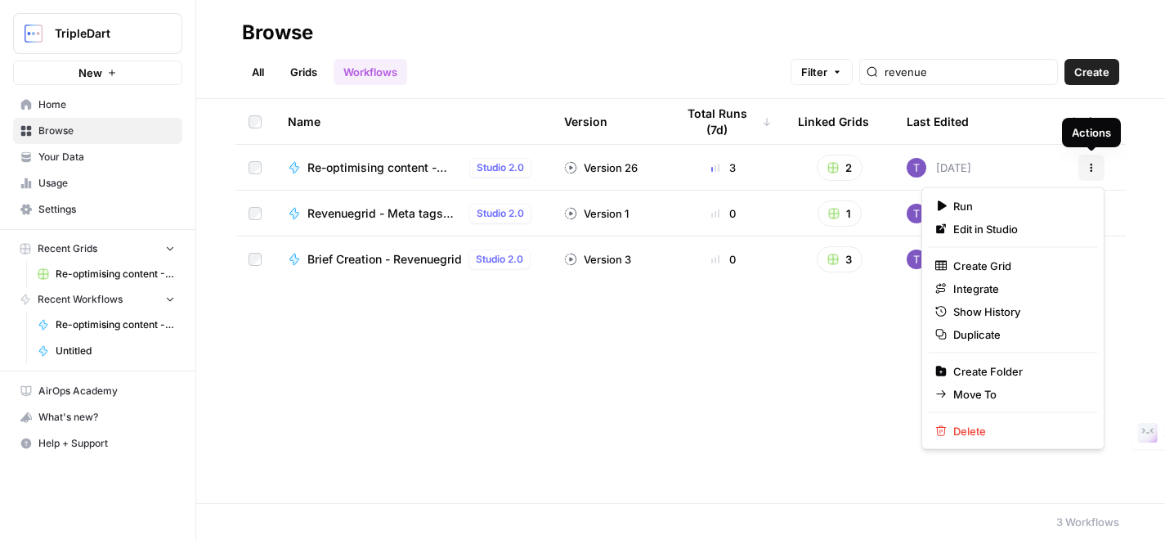
click at [1095, 164] on icon "button" at bounding box center [1092, 168] width 10 height 10
click at [1007, 329] on span "Duplicate" at bounding box center [1018, 334] width 131 height 16
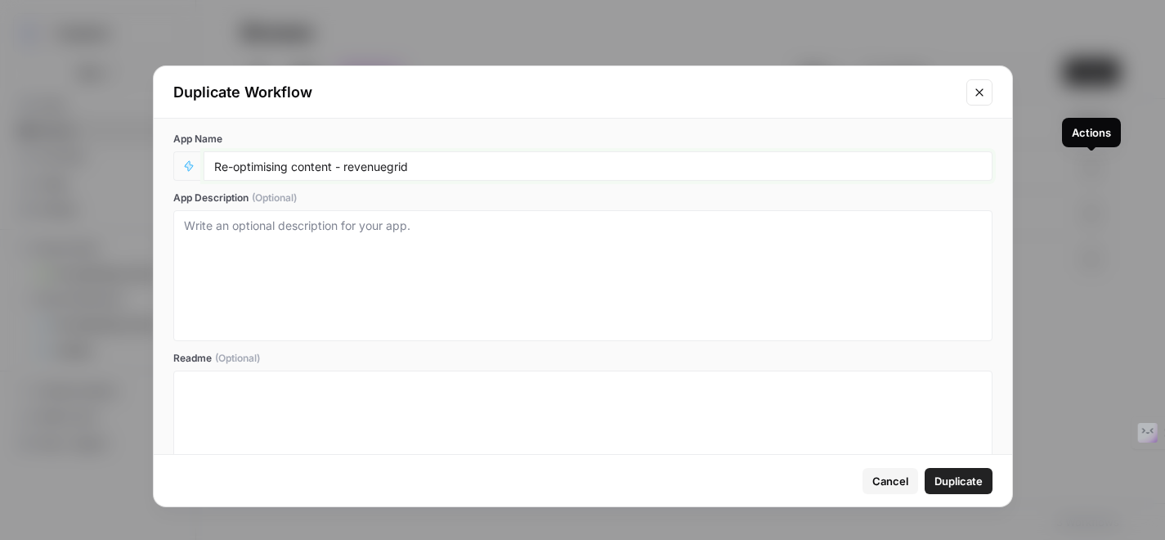
drag, startPoint x: 342, startPoint y: 168, endPoint x: 548, endPoint y: 168, distance: 206.0
click at [548, 168] on input "Re-optimising content - revenuegrid" at bounding box center [598, 166] width 768 height 15
click at [343, 168] on input "Re-optimising content -Signeasy" at bounding box center [598, 166] width 768 height 15
type input "Re-optimising content - Signeasy"
click at [361, 231] on textarea "App Description (Optional)" at bounding box center [583, 275] width 798 height 116
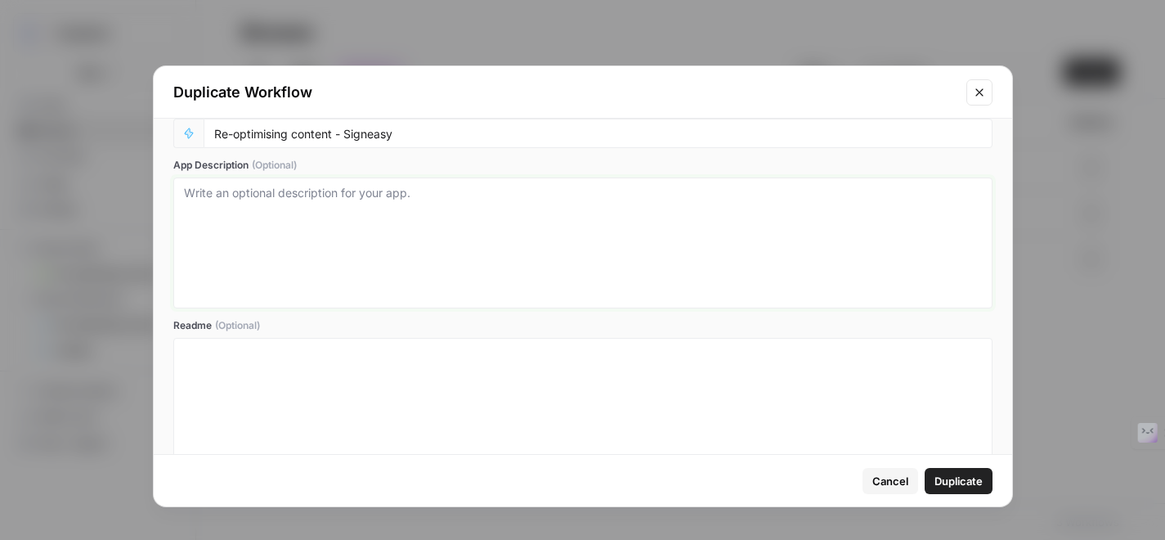
scroll to position [75, 0]
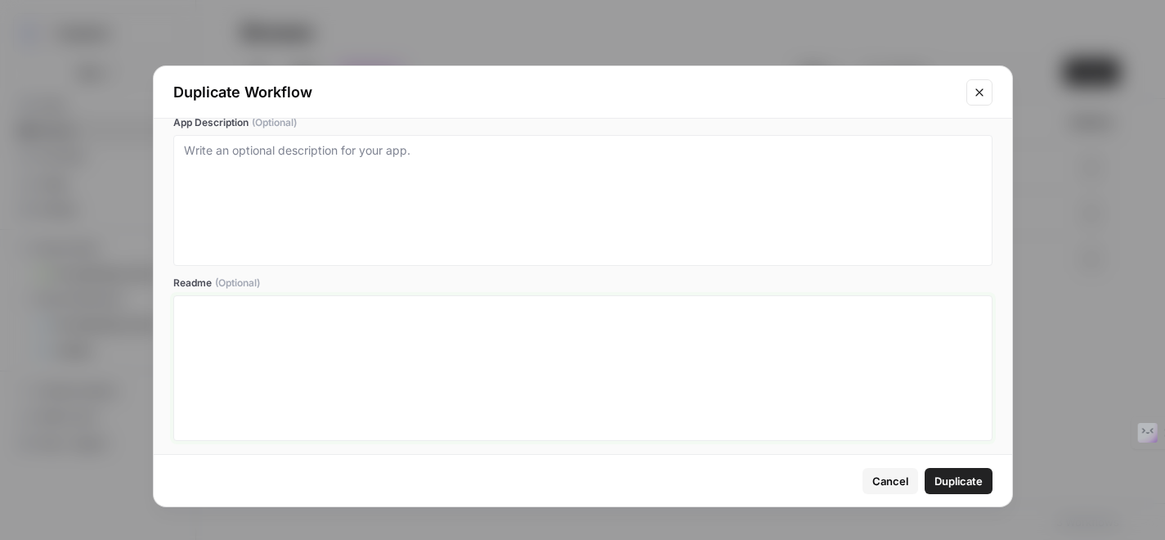
click at [343, 334] on div at bounding box center [583, 368] width 798 height 131
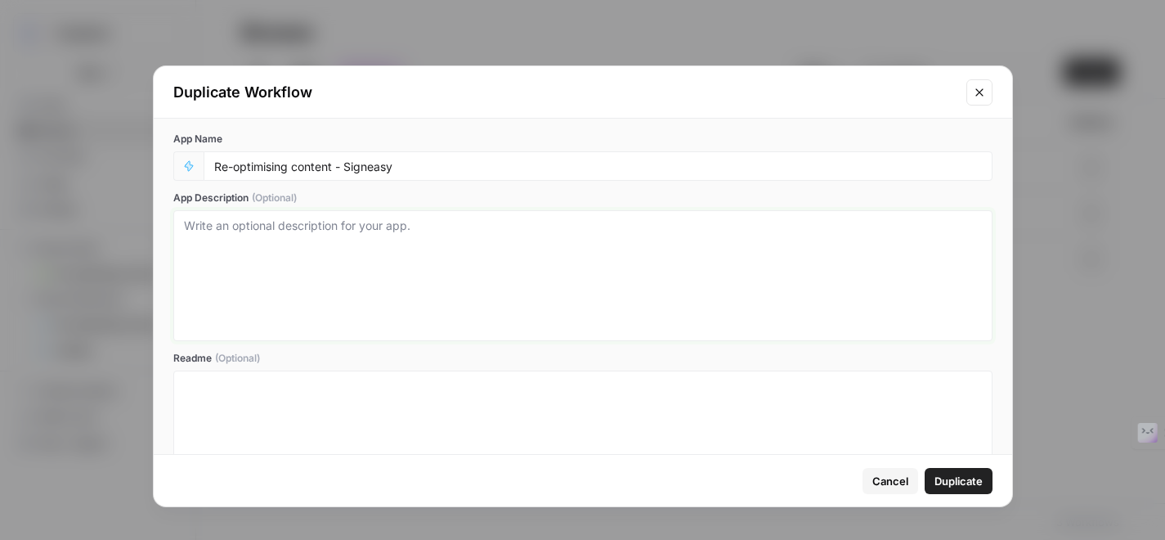
click at [363, 242] on textarea "App Description (Optional)" at bounding box center [583, 275] width 798 height 116
click at [964, 475] on span "Duplicate" at bounding box center [959, 481] width 48 height 16
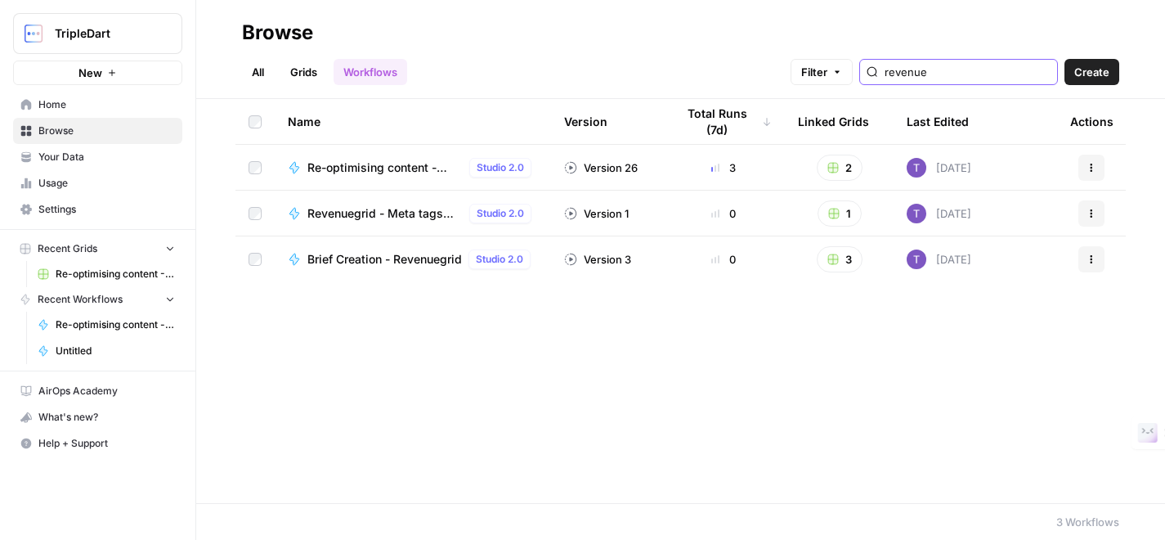
click at [946, 79] on input "revenue" at bounding box center [968, 72] width 166 height 16
click at [993, 76] on input "revenue" at bounding box center [968, 72] width 166 height 16
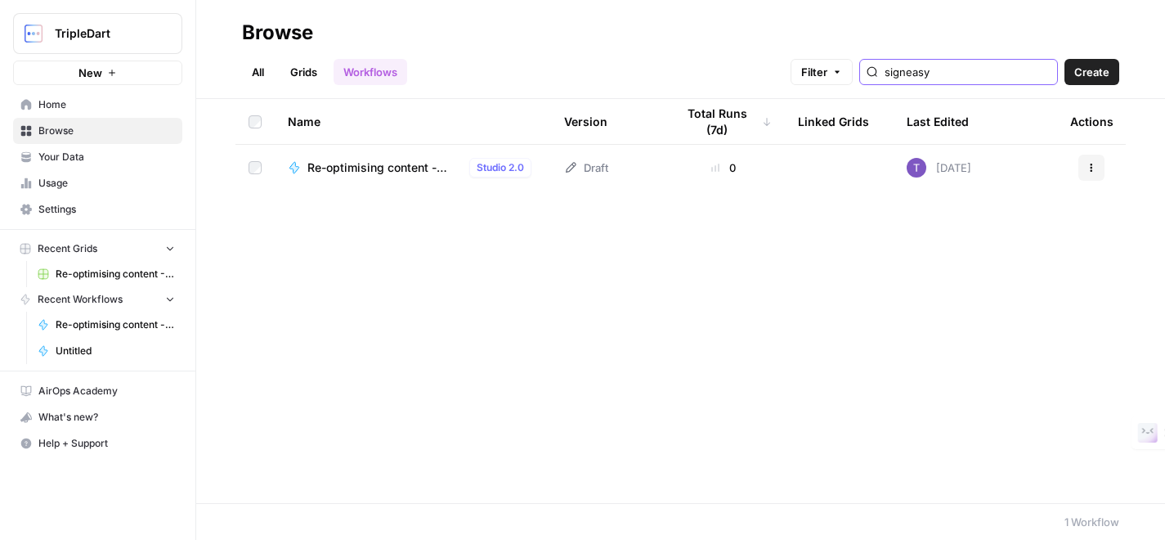
type input "signeasy"
click at [417, 169] on span "Re-optimising content - Signeasy" at bounding box center [384, 167] width 155 height 16
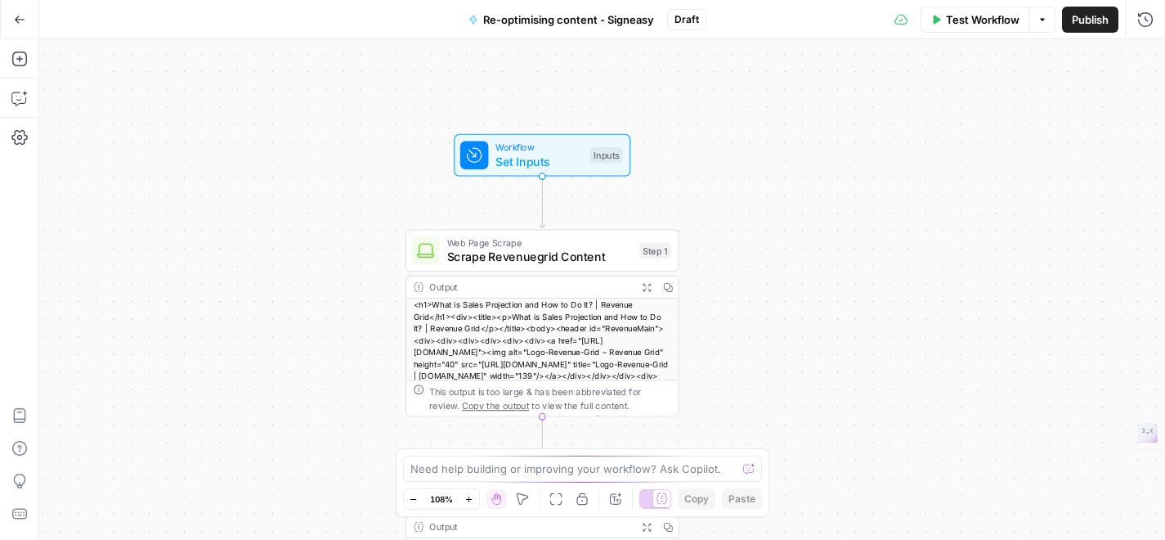
click at [536, 335] on div "<h1>What is Sales Projection and How to Do It? | Revenue Grid</h1><div><title><…" at bounding box center [542, 387] width 272 height 179
click at [512, 250] on span "Scrape Revenuegrid Content" at bounding box center [540, 257] width 186 height 18
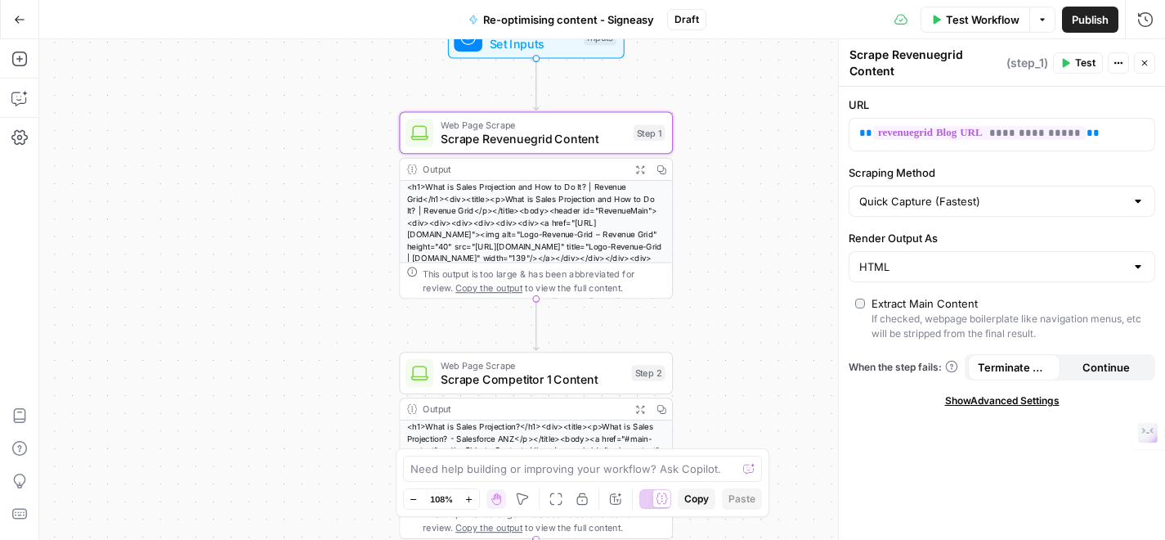
click at [567, 240] on div "<h1>What is Sales Projection and How to Do It? | Revenue Grid</h1><div><title><…" at bounding box center [536, 270] width 272 height 179
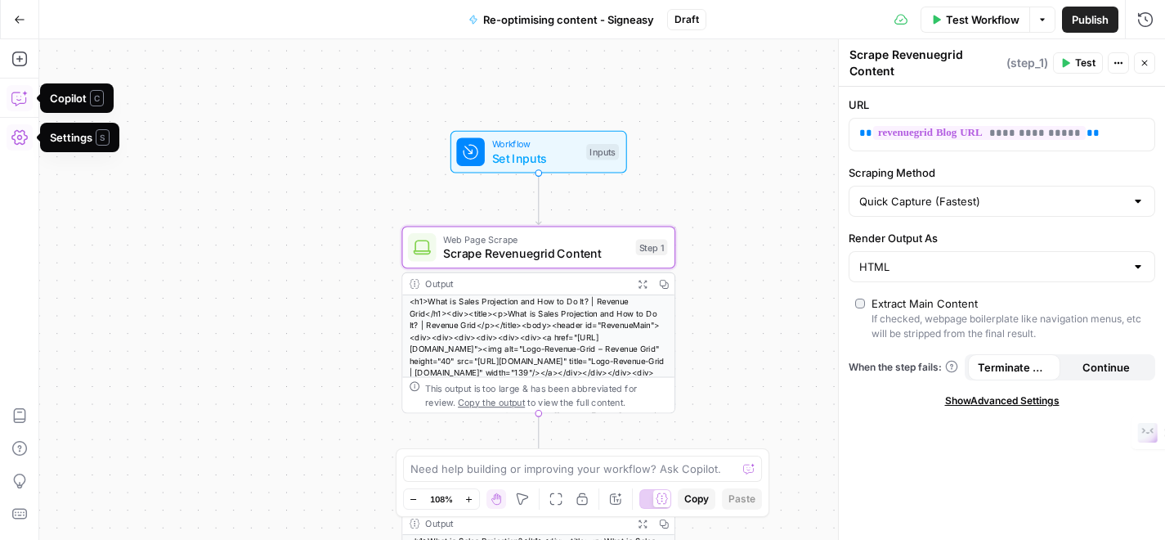
click at [15, 90] on icon "button" at bounding box center [19, 98] width 16 height 16
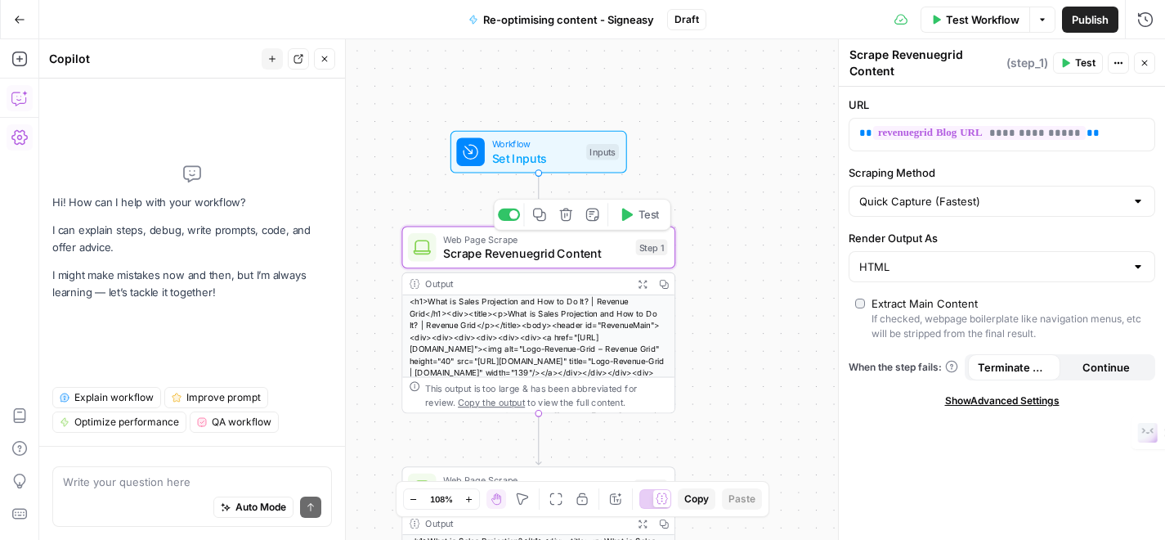
click at [538, 249] on span "Scrape Revenuegrid Content" at bounding box center [536, 253] width 186 height 18
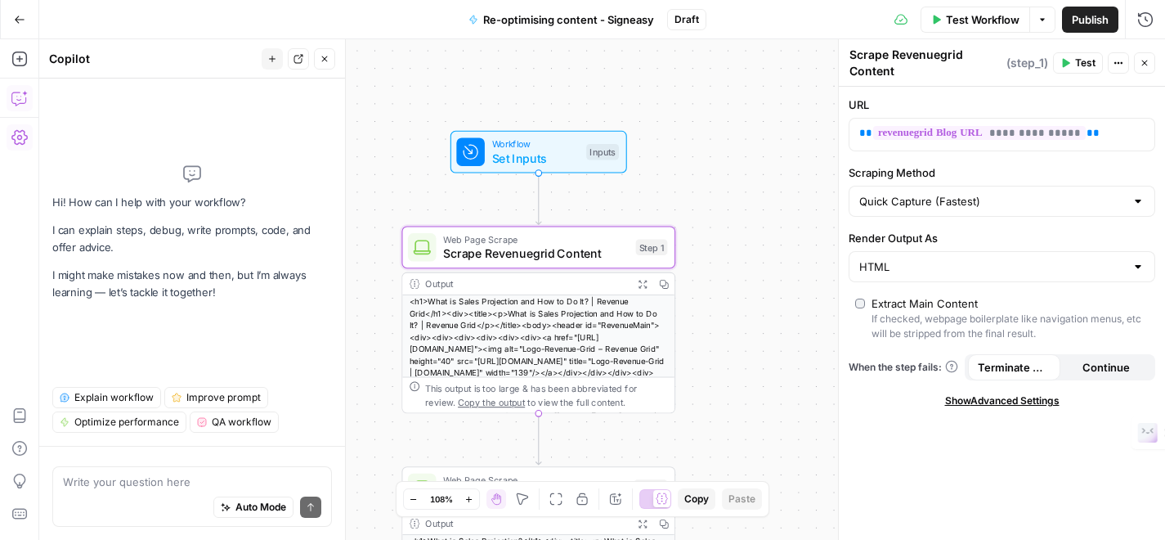
click at [943, 61] on textarea "Scrape Revenuegrid Content" at bounding box center [926, 63] width 153 height 33
click at [884, 56] on textarea "Scrape Revenuegrid Content" at bounding box center [926, 63] width 153 height 33
click at [953, 56] on textarea "Scrape Revenuegrid Content" at bounding box center [926, 63] width 153 height 33
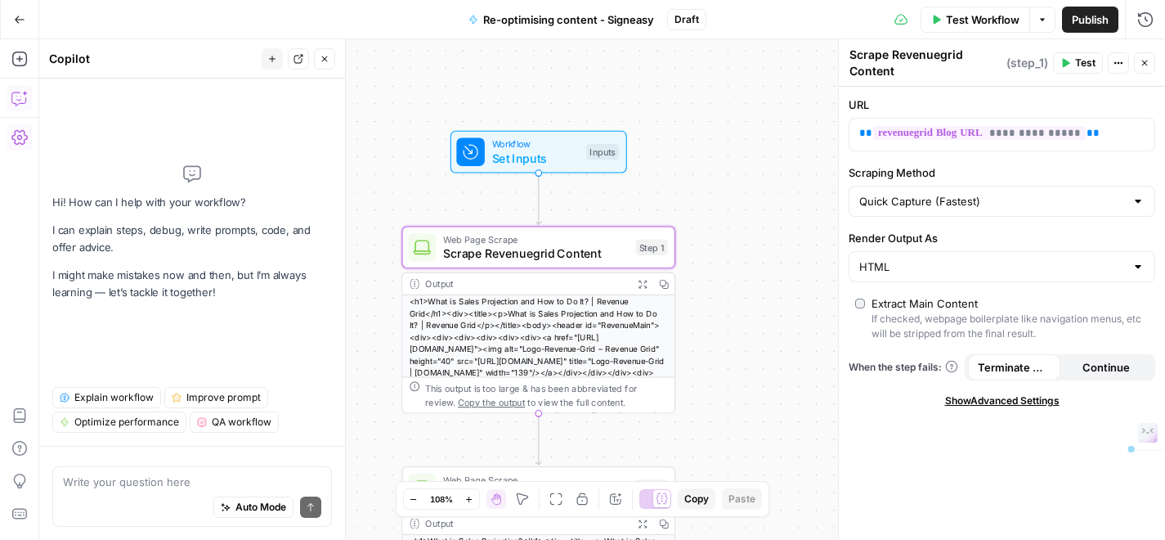
drag, startPoint x: 891, startPoint y: 60, endPoint x: 968, endPoint y: 55, distance: 77.0
click at [968, 55] on textarea "Scrape Revenuegrid Content" at bounding box center [926, 63] width 153 height 33
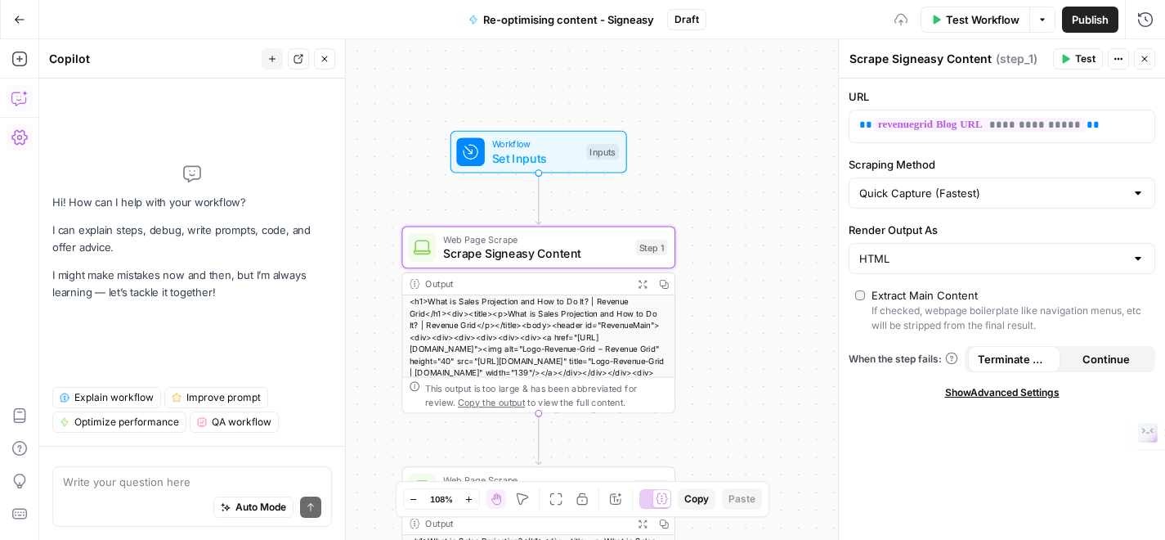
type textarea "Scrape Signeasy Content"
click at [993, 81] on div "**********" at bounding box center [1002, 308] width 326 height 461
click at [1004, 195] on input "Scraping Method" at bounding box center [992, 193] width 266 height 16
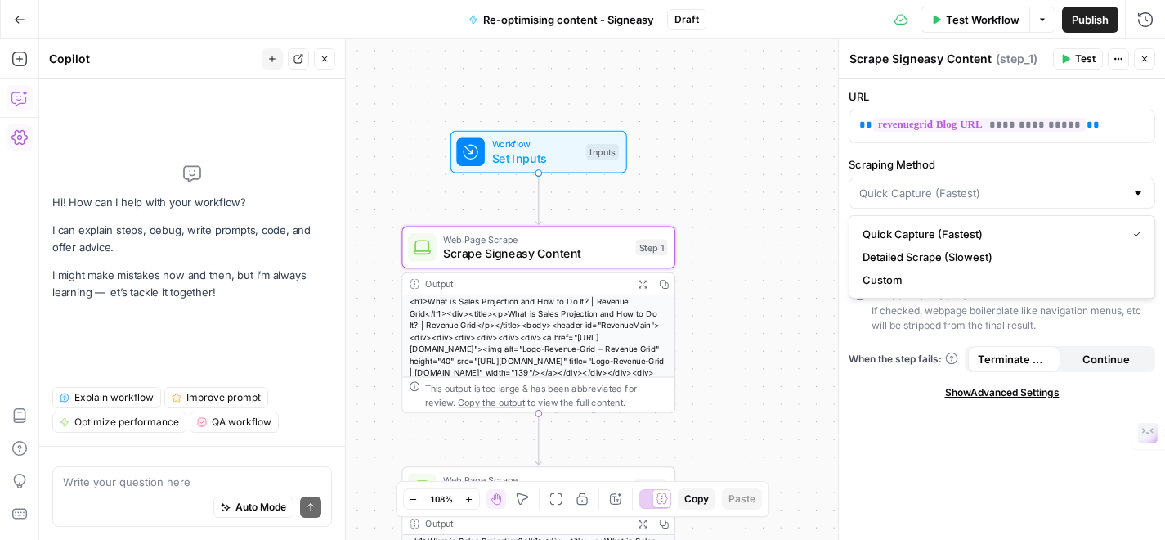
type input "Quick Capture (Fastest)"
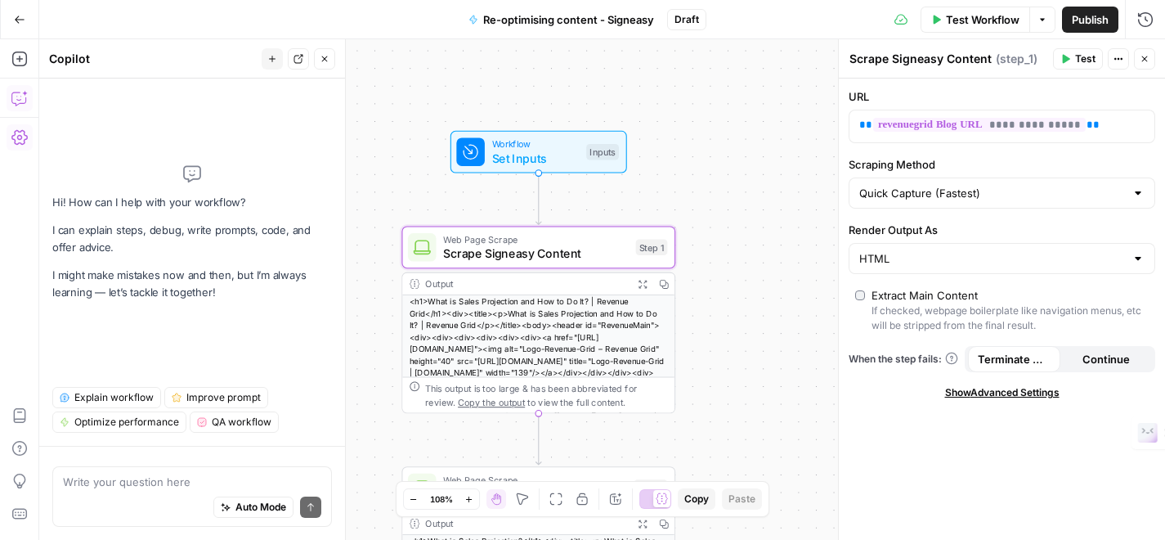
click at [1011, 159] on label "Scraping Method" at bounding box center [1002, 164] width 307 height 16
click at [1011, 185] on input "Quick Capture (Fastest)" at bounding box center [992, 193] width 266 height 16
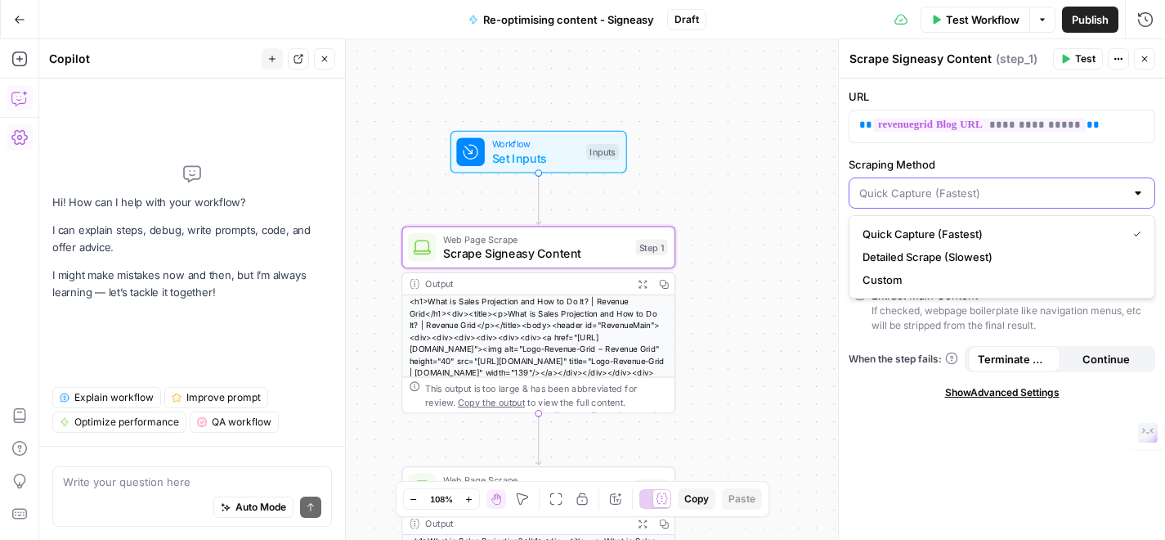
click at [1047, 195] on input "Scraping Method" at bounding box center [992, 193] width 266 height 16
type input "Quick Capture (Fastest)"
click at [1123, 157] on label "Scraping Method" at bounding box center [1002, 164] width 307 height 16
click at [1123, 185] on input "Quick Capture (Fastest)" at bounding box center [992, 193] width 266 height 16
click at [913, 234] on span "Quick Capture (Fastest)" at bounding box center [992, 234] width 258 height 16
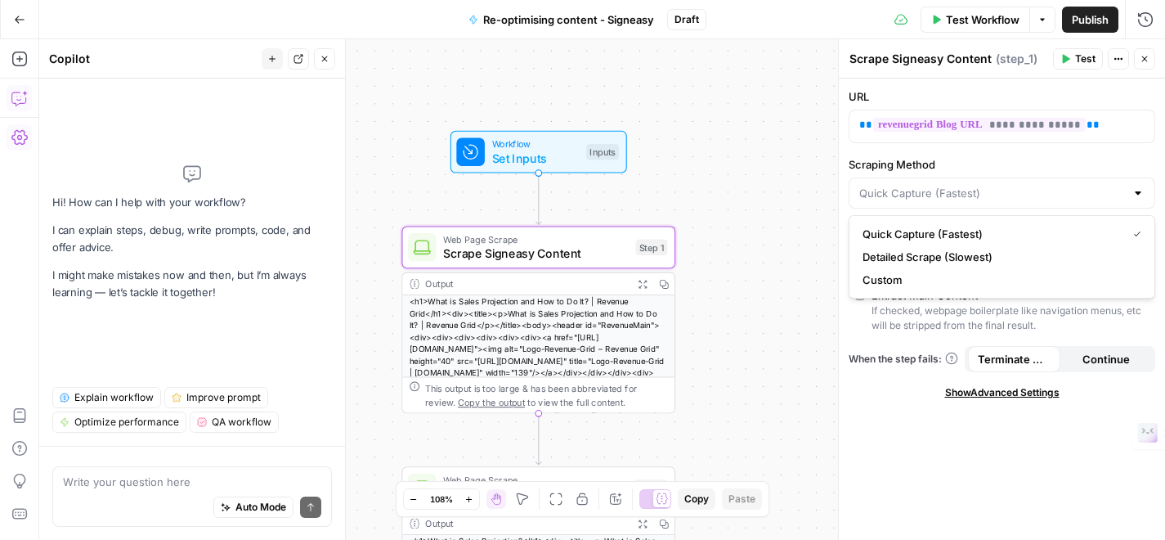
type input "Quick Capture (Fastest)"
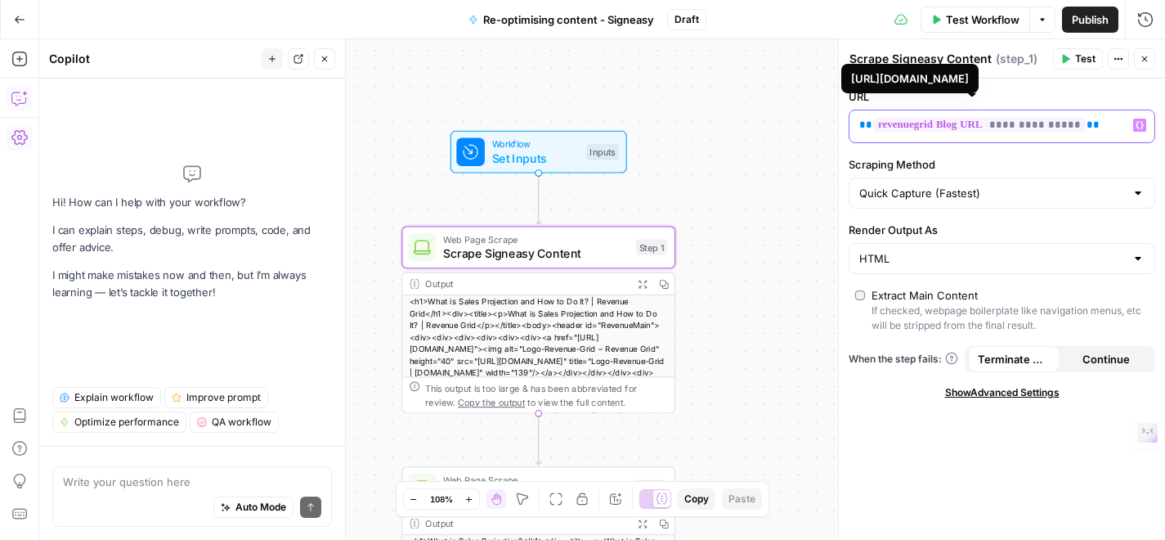
click at [1074, 127] on span "**********" at bounding box center [979, 125] width 213 height 14
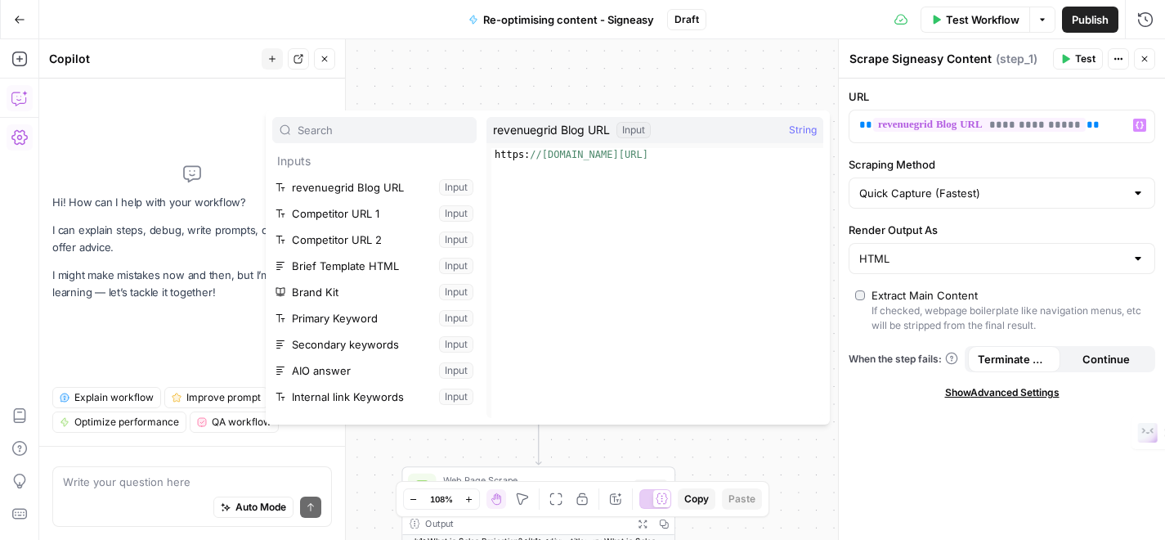
click at [395, 180] on button "Select variable revenuegrid Blog URL" at bounding box center [374, 187] width 204 height 26
click at [395, 180] on div "Workflow Set Inputs Inputs Web Page Scrape Scrape Signeasy Content Step 1 Outpu…" at bounding box center [602, 289] width 1126 height 500
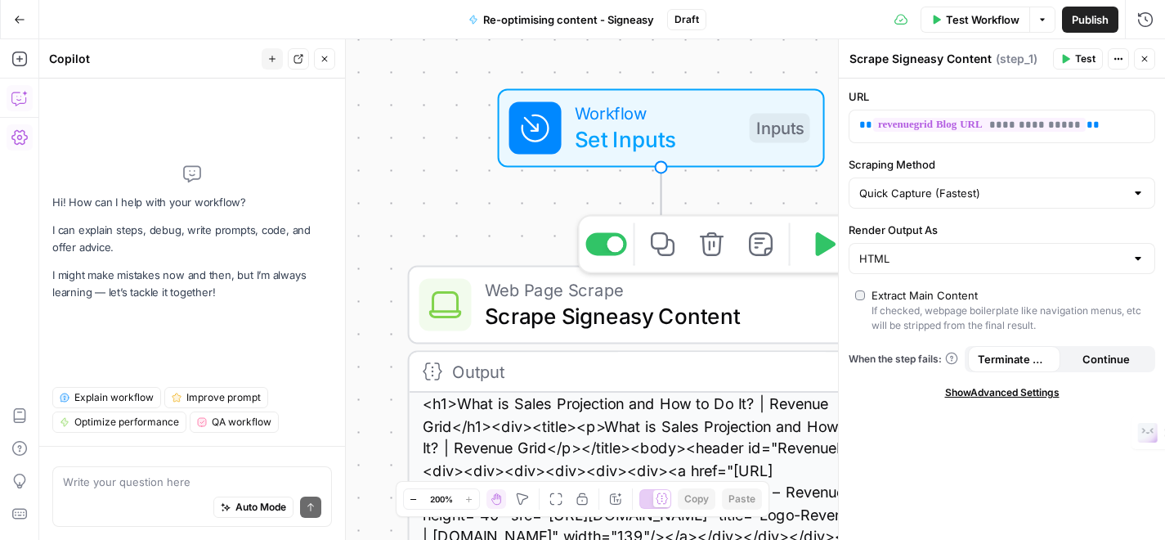
click at [520, 308] on span "Scrape Signeasy Content" at bounding box center [656, 315] width 343 height 33
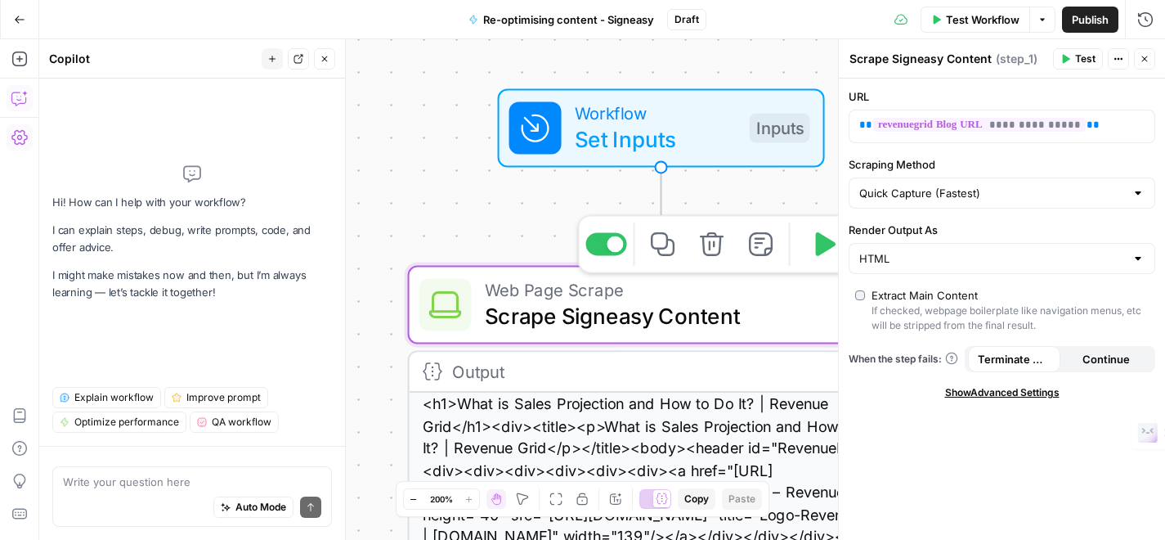
click at [520, 308] on span "Scrape Signeasy Content" at bounding box center [656, 315] width 343 height 33
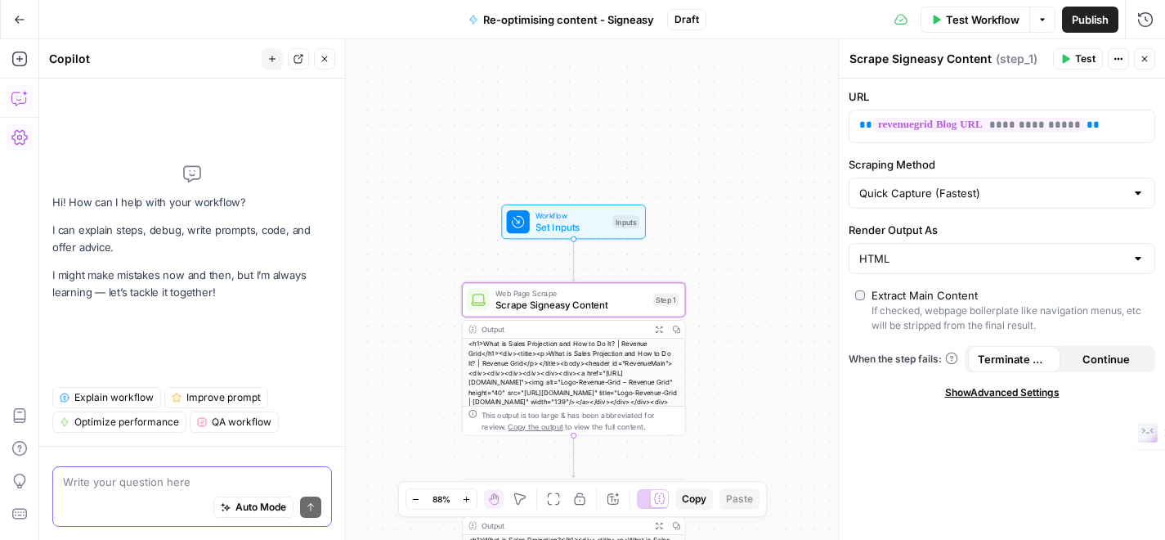
click at [141, 483] on textarea at bounding box center [192, 481] width 258 height 16
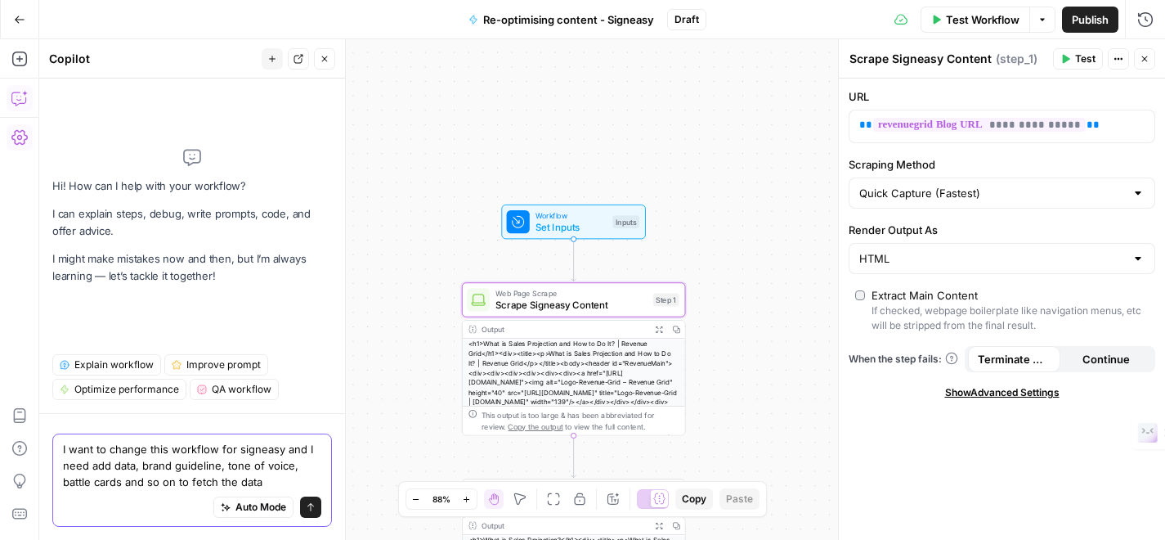
type textarea "I want to change this workflow for signeasy and I need add data, brand guidelin…"
click at [308, 509] on icon "submit" at bounding box center [311, 507] width 10 height 10
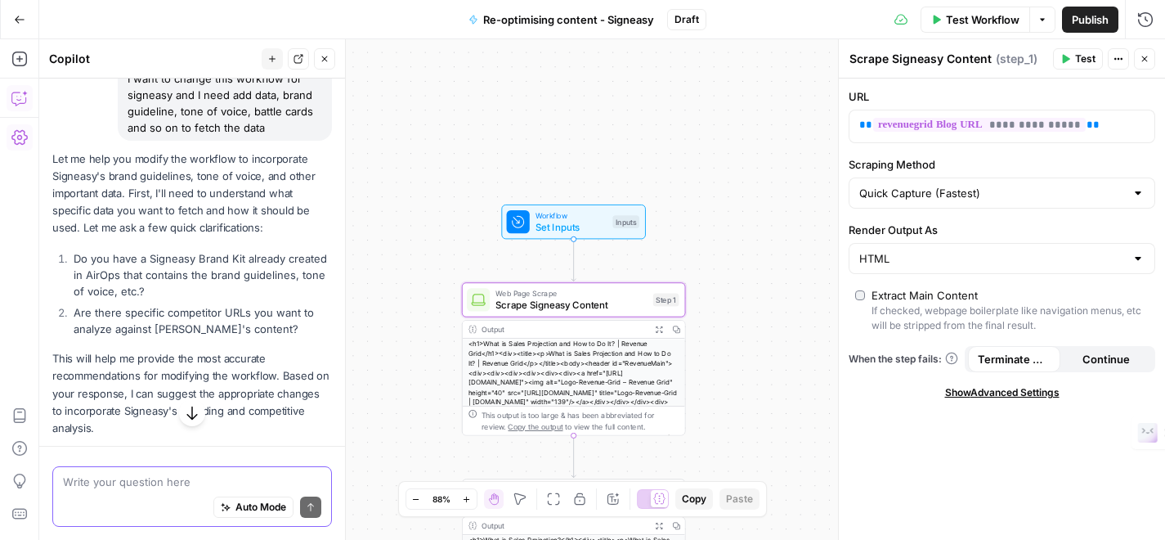
scroll to position [145, 0]
drag, startPoint x: 132, startPoint y: 188, endPoint x: 222, endPoint y: 222, distance: 96.8
click at [222, 222] on p "Let me help you modify the workflow to incorporate Signeasy's brand guidelines,…" at bounding box center [192, 193] width 280 height 87
click at [221, 221] on p "Let me help you modify the workflow to incorporate Signeasy's brand guidelines,…" at bounding box center [192, 193] width 280 height 87
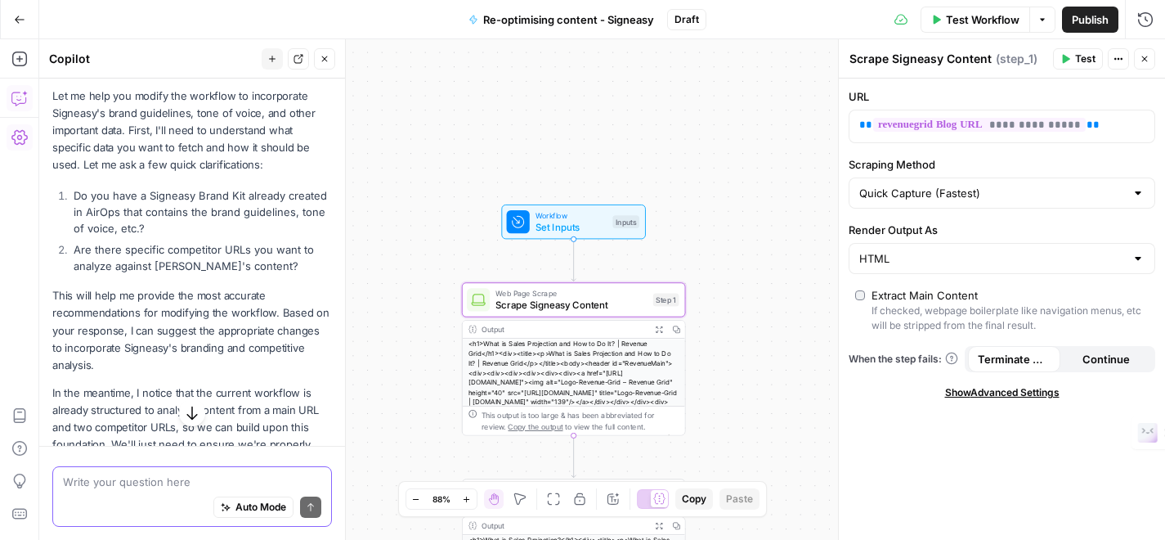
scroll to position [206, 0]
click at [168, 234] on li "Do you have a Signeasy Brand Kit already created in AirOps that contains the br…" at bounding box center [200, 212] width 262 height 49
click at [223, 217] on li "Do you have a Signeasy Brand Kit already created in AirOps that contains the br…" at bounding box center [200, 212] width 262 height 49
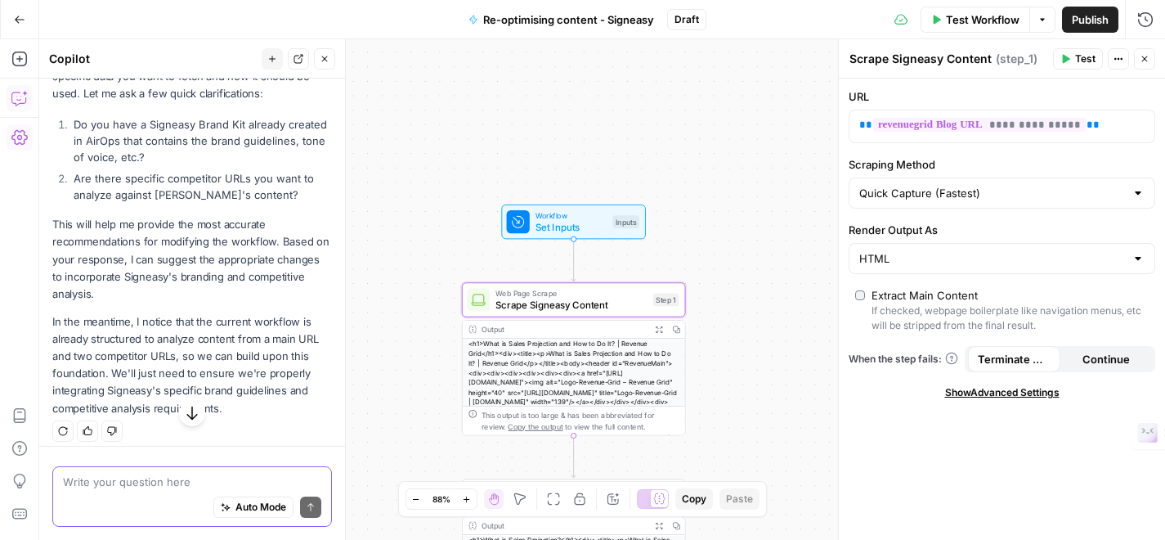
scroll to position [288, 0]
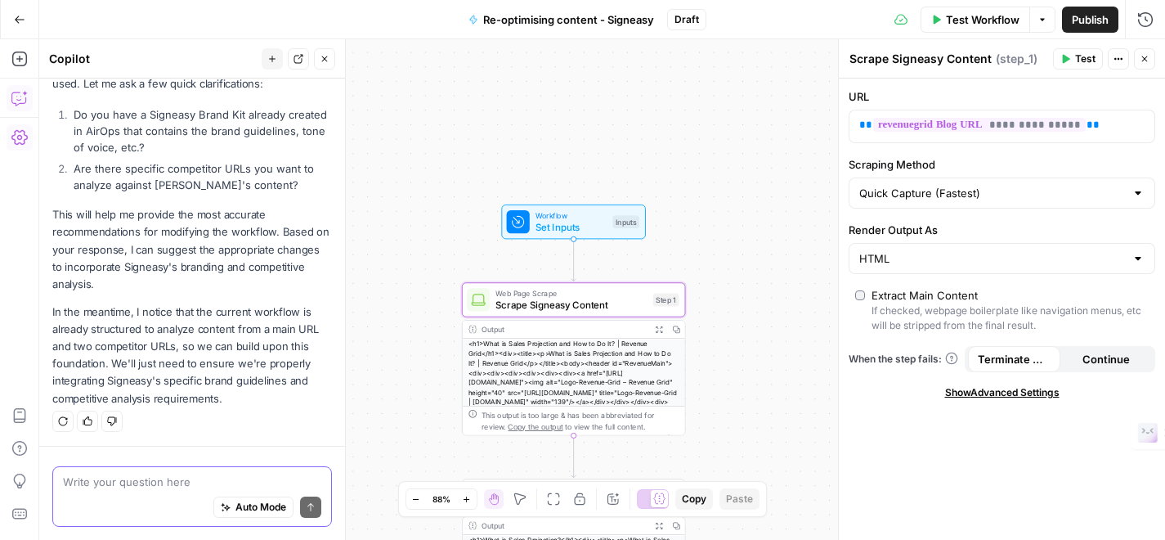
click at [226, 297] on div "Let me help you modify the workflow to incorporate Signeasy's brand guidelines,…" at bounding box center [192, 207] width 280 height 401
click at [139, 485] on textarea at bounding box center [192, 481] width 258 height 16
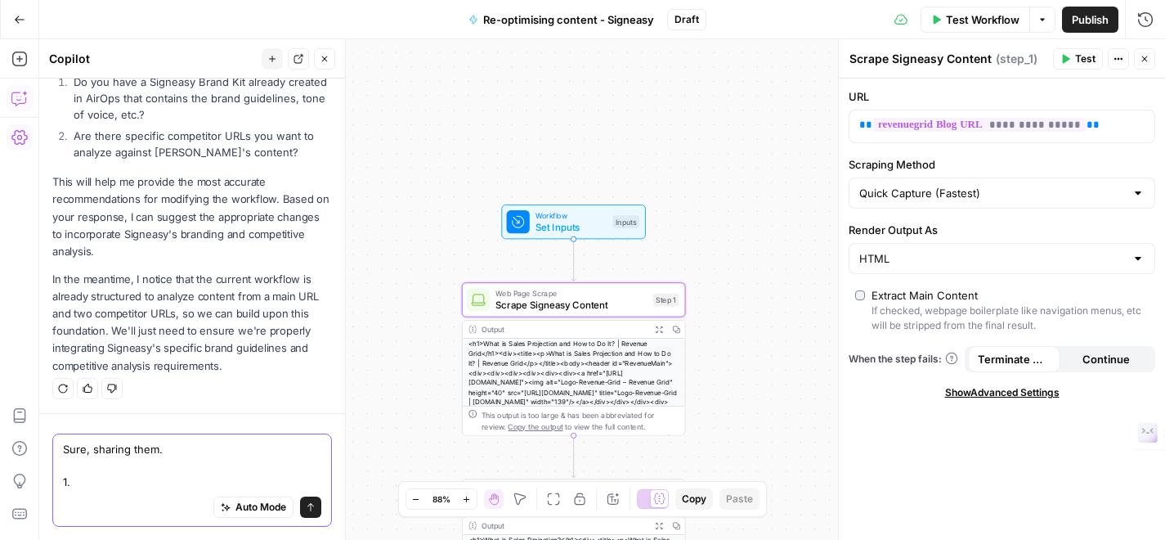
click at [133, 478] on textarea "Sure, sharing them. 1." at bounding box center [192, 465] width 258 height 49
paste textarea "[URL][DOMAIN_NAME]"
click at [71, 448] on textarea "Sure, sharing them. 1.[URL][DOMAIN_NAME]" at bounding box center [192, 465] width 258 height 49
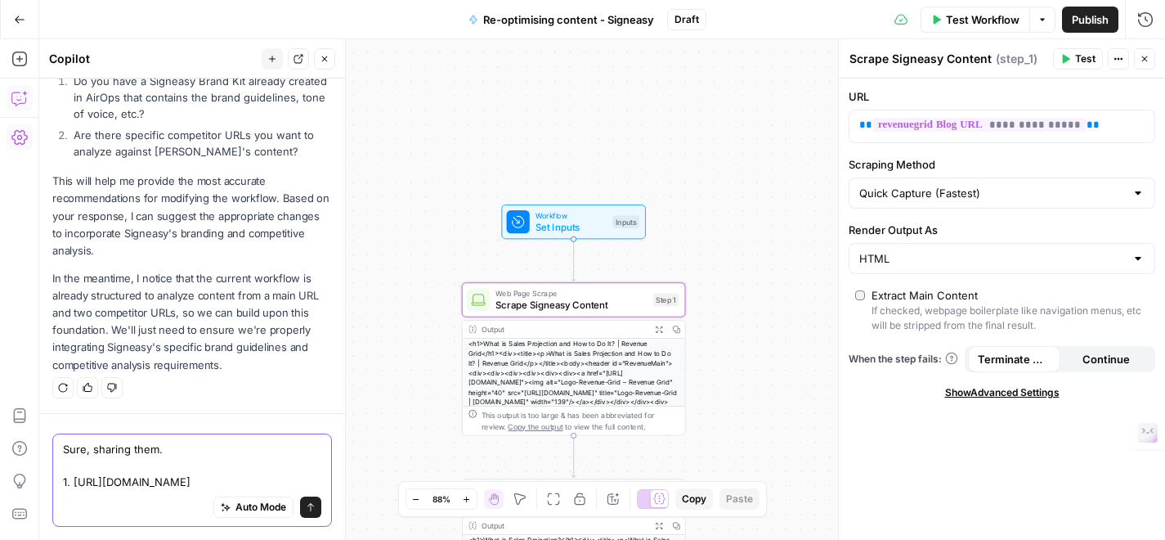
scroll to position [370, 0]
click at [128, 483] on textarea "Sure, sharing them. 1. [URL][DOMAIN_NAME]" at bounding box center [192, 465] width 258 height 49
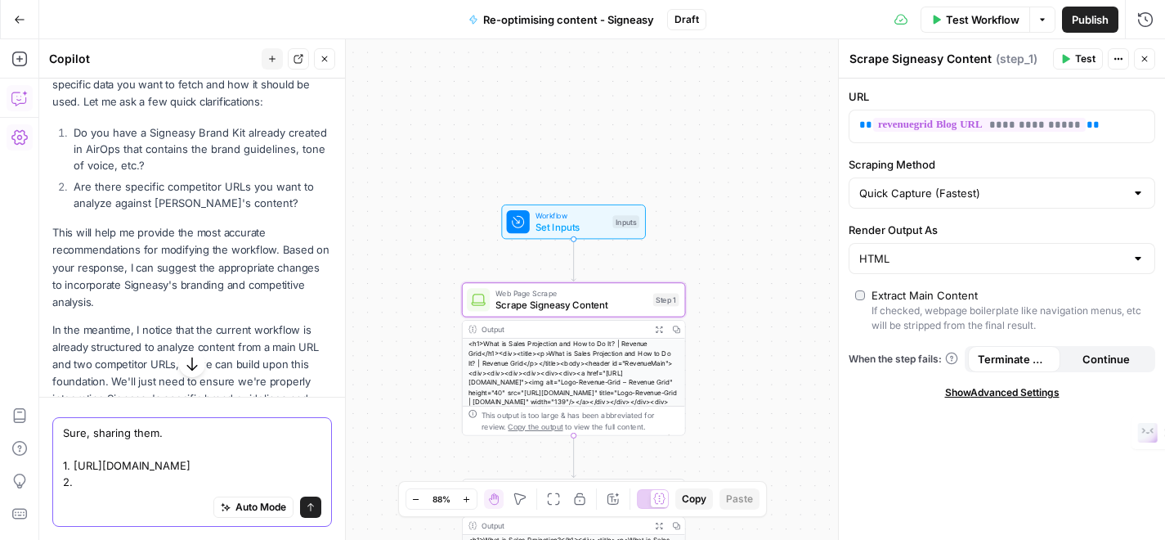
scroll to position [264, 0]
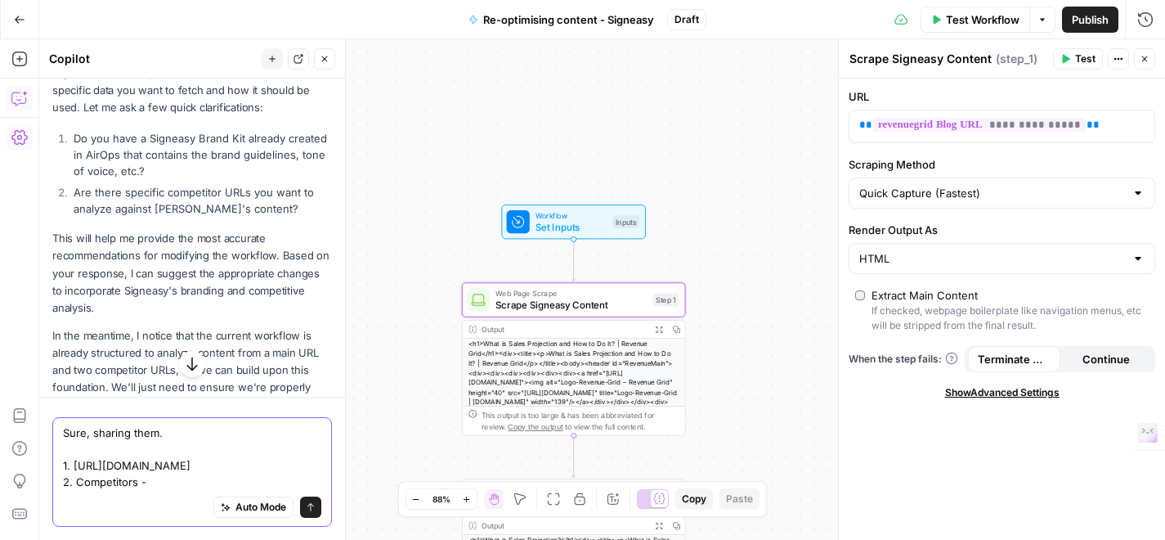
paste textarea "[URL][DOMAIN_NAME] [URL][DOMAIN_NAME] [URL][DOMAIN_NAME] [URL][DOMAIN_NAME] [UR…"
type textarea "Sure, sharing them. 1. [URL][DOMAIN_NAME] 2. Competitors - [URL][DOMAIN_NAME] […"
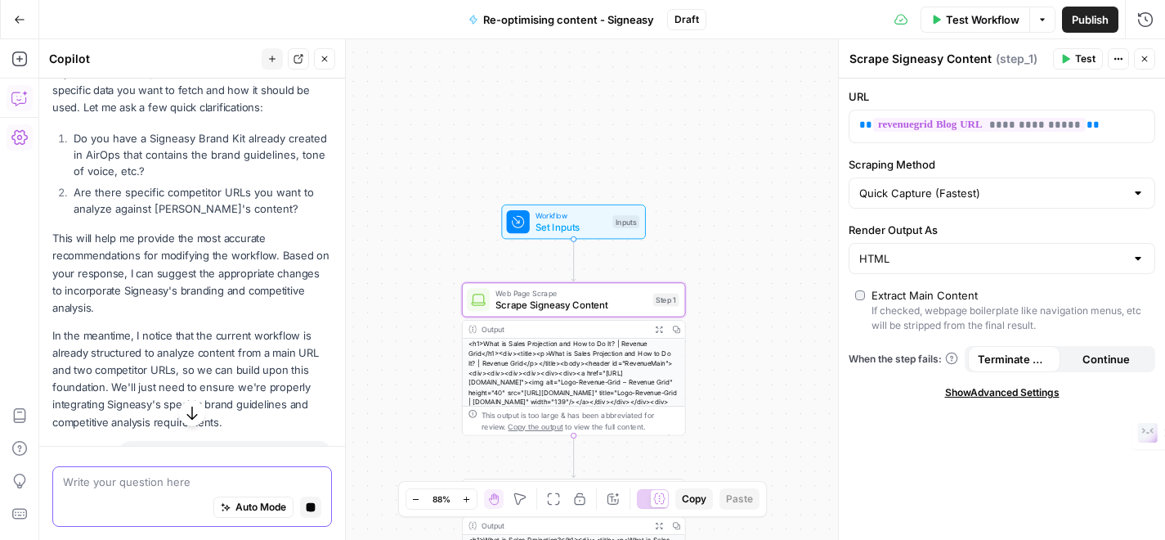
scroll to position [487, 0]
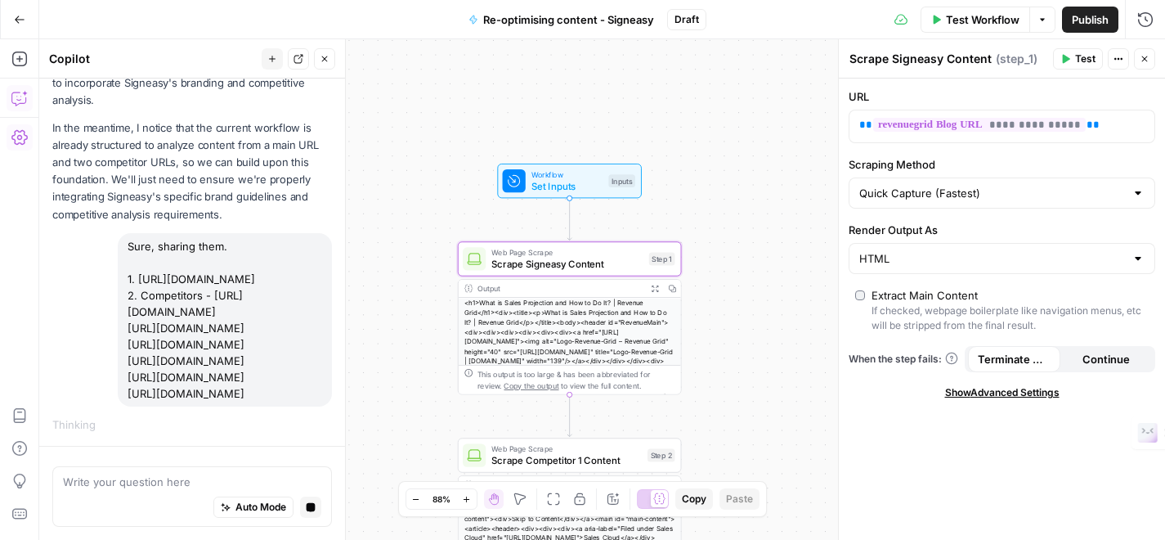
click at [1138, 60] on button "Close" at bounding box center [1144, 58] width 21 height 21
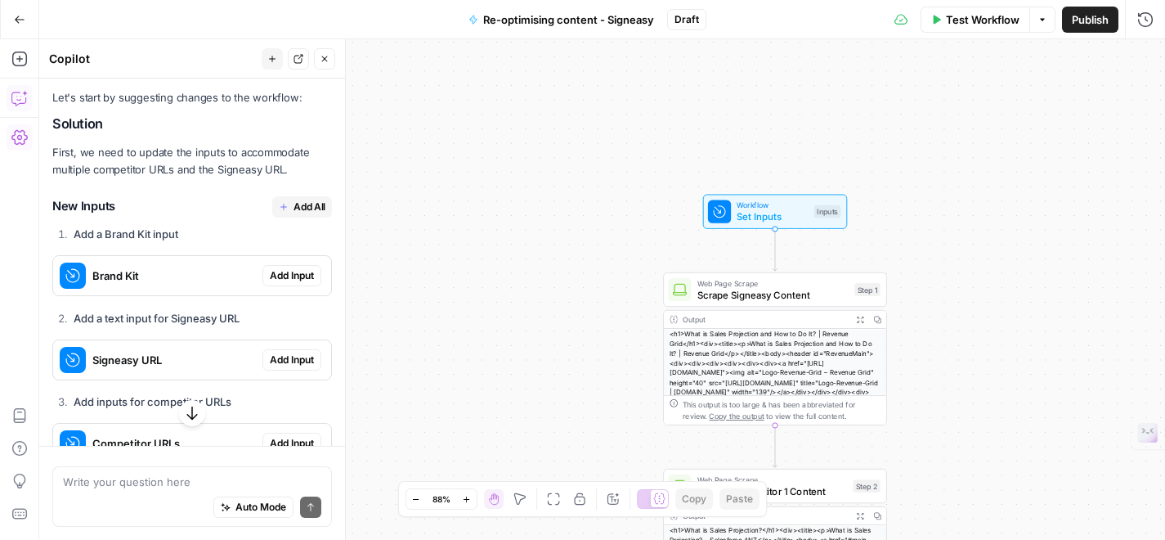
scroll to position [917, 0]
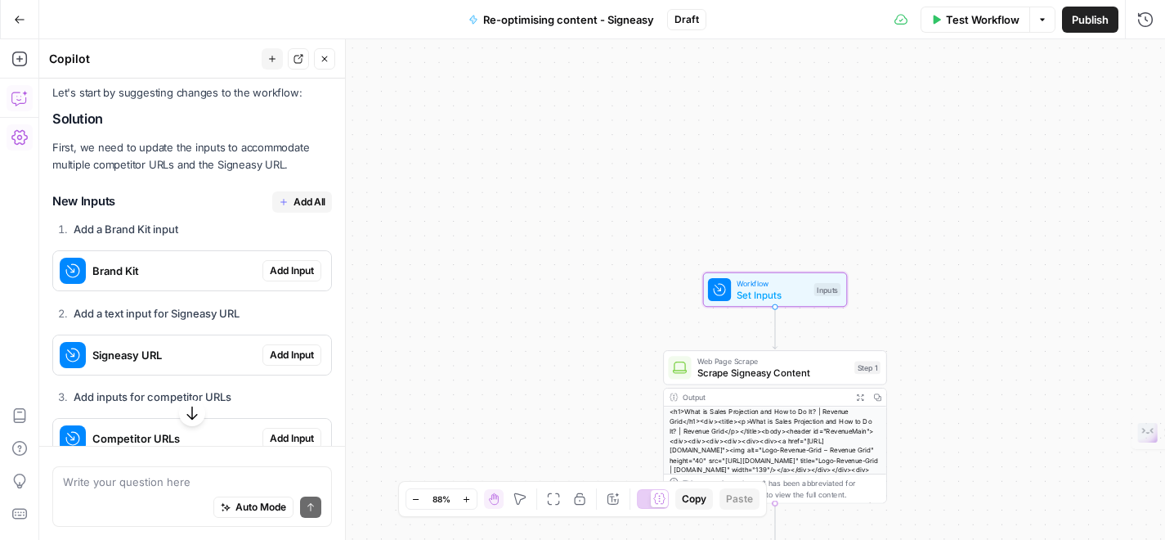
click at [298, 268] on span "Add Input" at bounding box center [292, 270] width 44 height 15
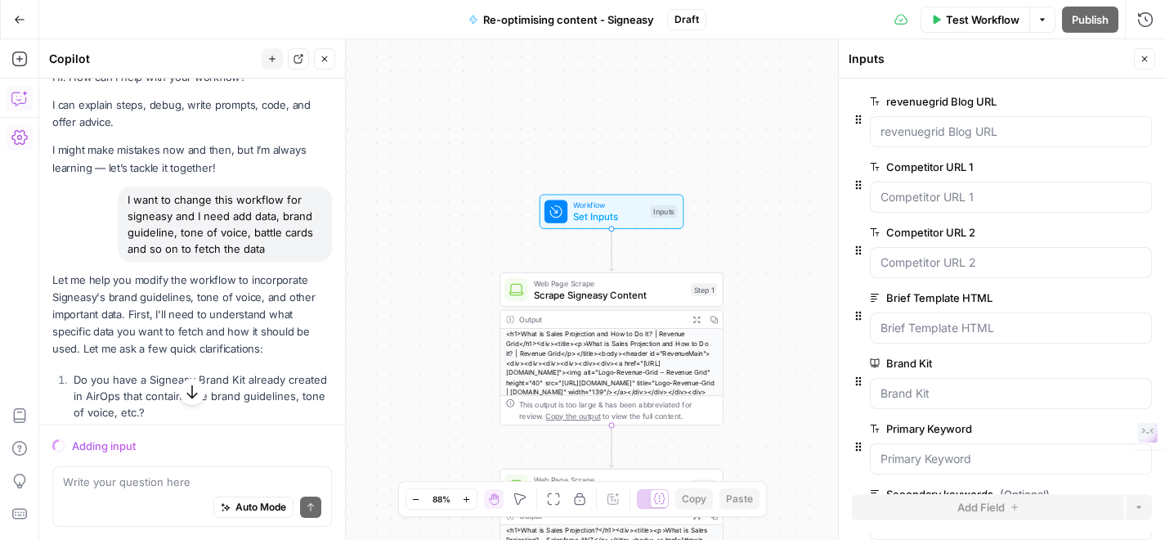
scroll to position [0, 0]
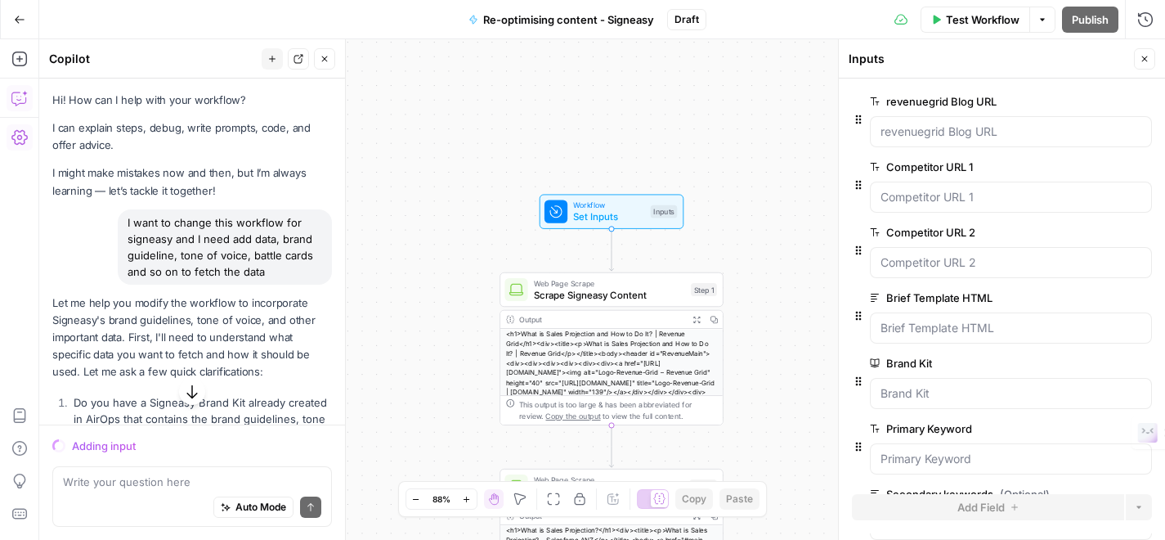
click at [17, 102] on icon "button" at bounding box center [19, 98] width 16 height 16
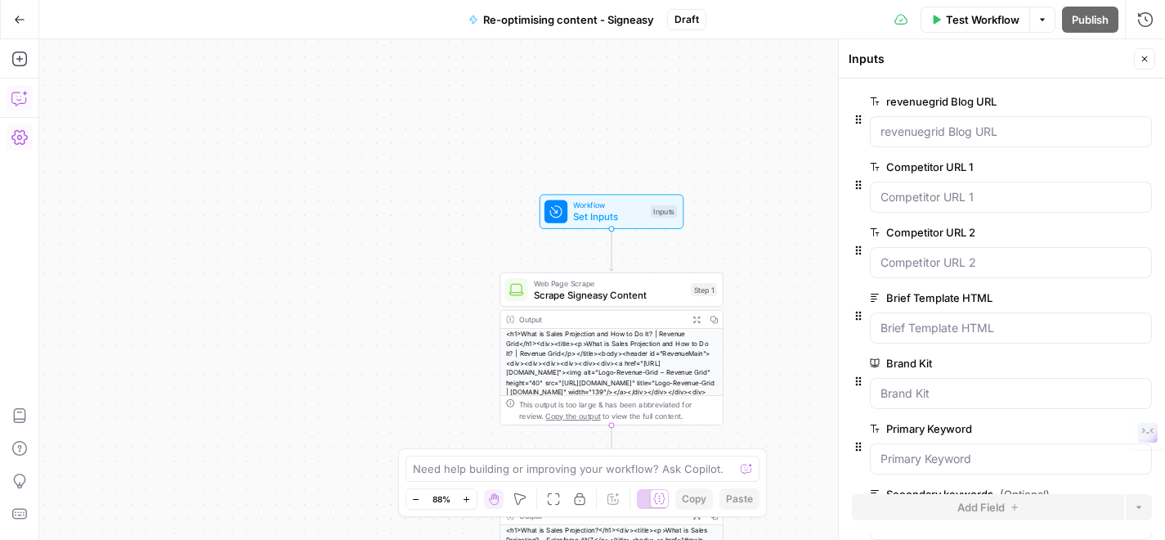
click at [17, 102] on icon "button" at bounding box center [19, 98] width 16 height 16
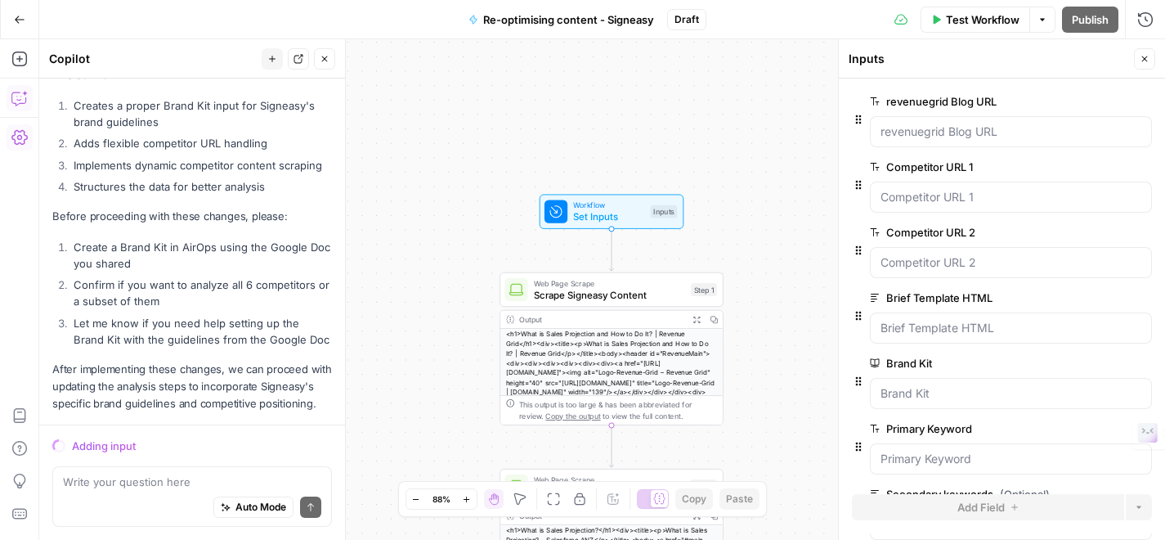
scroll to position [1912, 0]
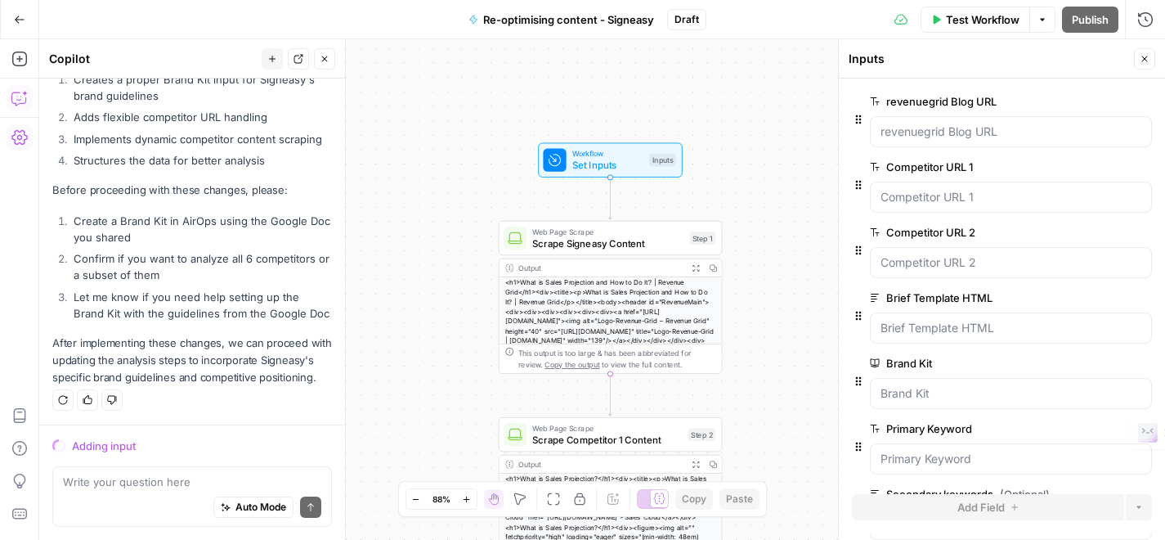
click at [1150, 57] on button "Close" at bounding box center [1144, 58] width 21 height 21
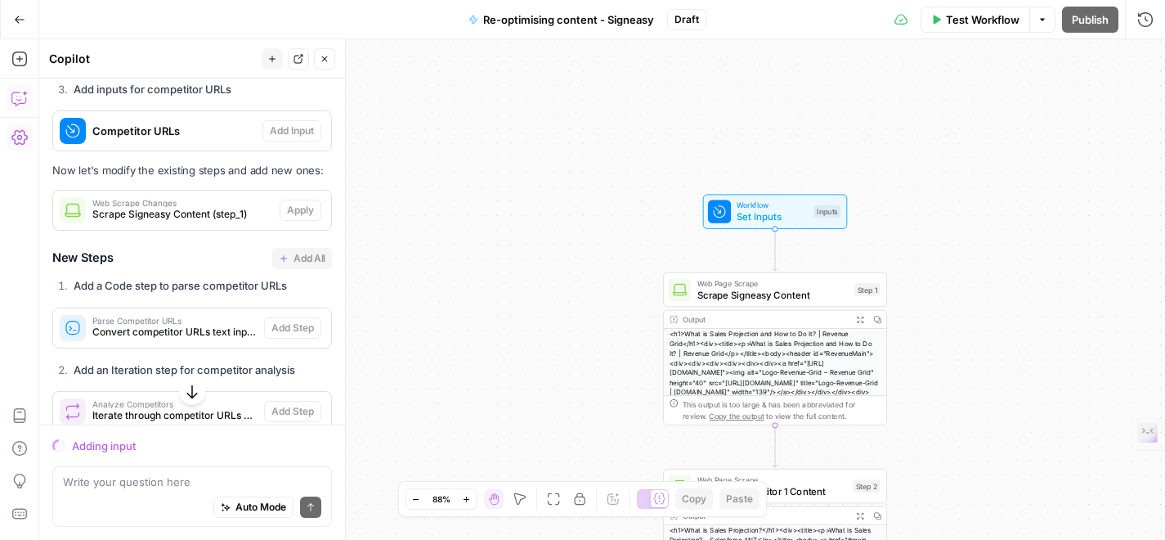
scroll to position [1195, 0]
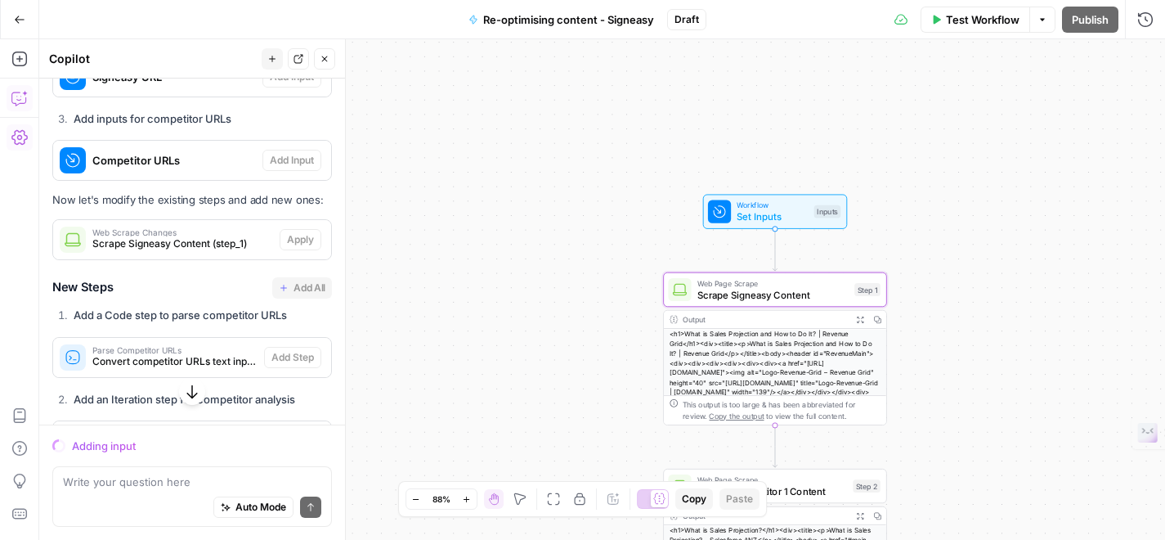
click at [185, 248] on span "Scrape Signeasy Content (step_1)" at bounding box center [182, 243] width 181 height 15
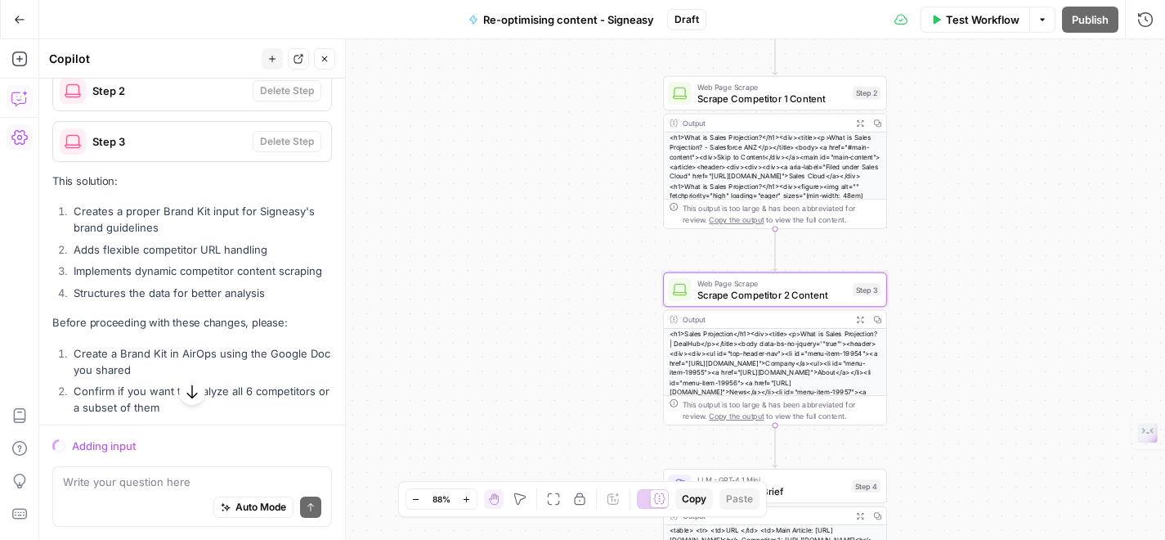
scroll to position [1857, 0]
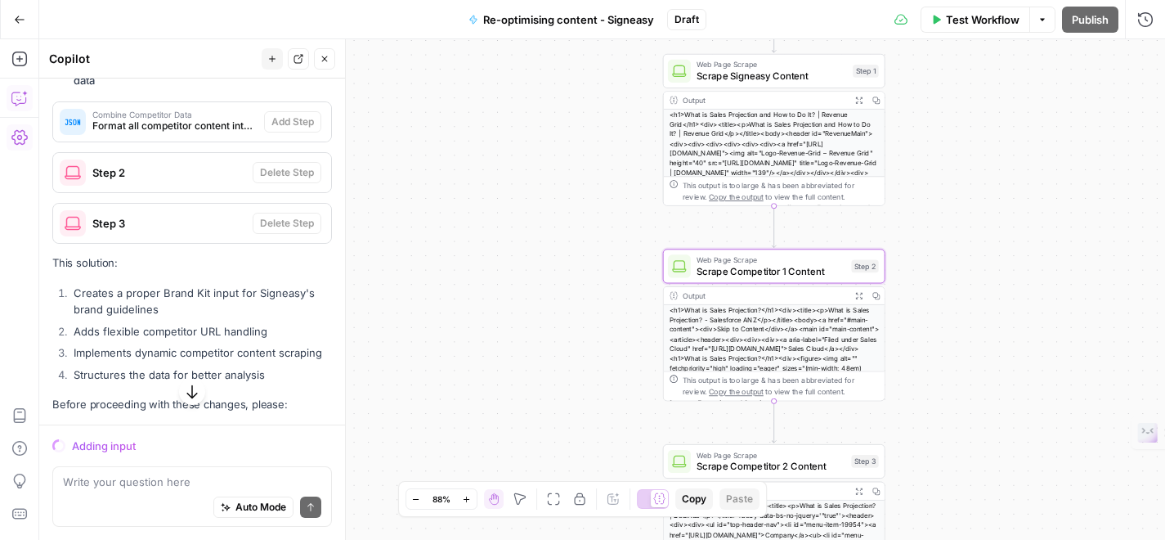
click at [173, 179] on span "Step 2" at bounding box center [169, 172] width 154 height 16
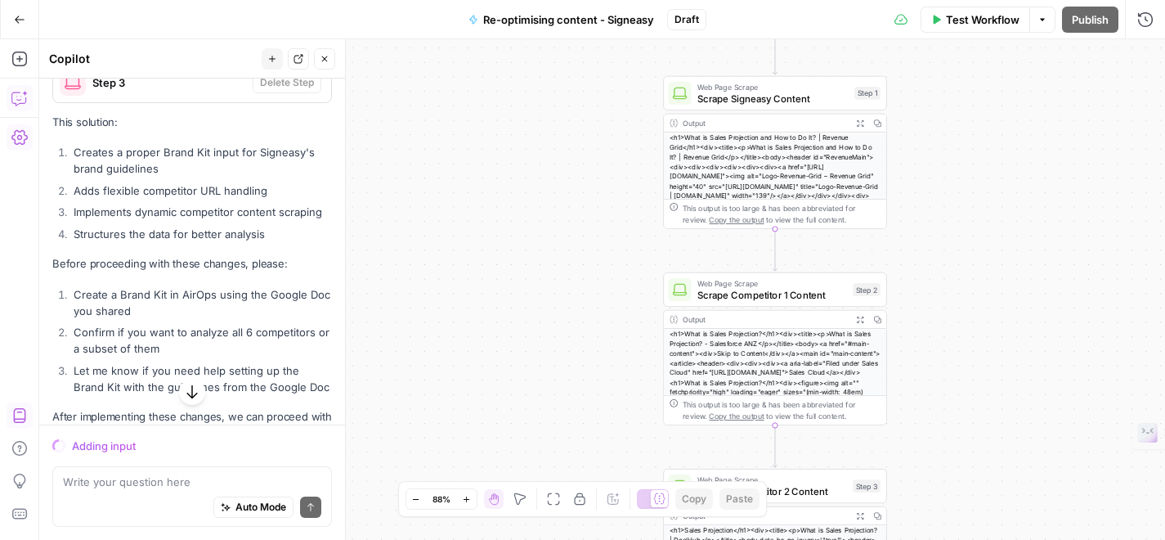
scroll to position [2071, 0]
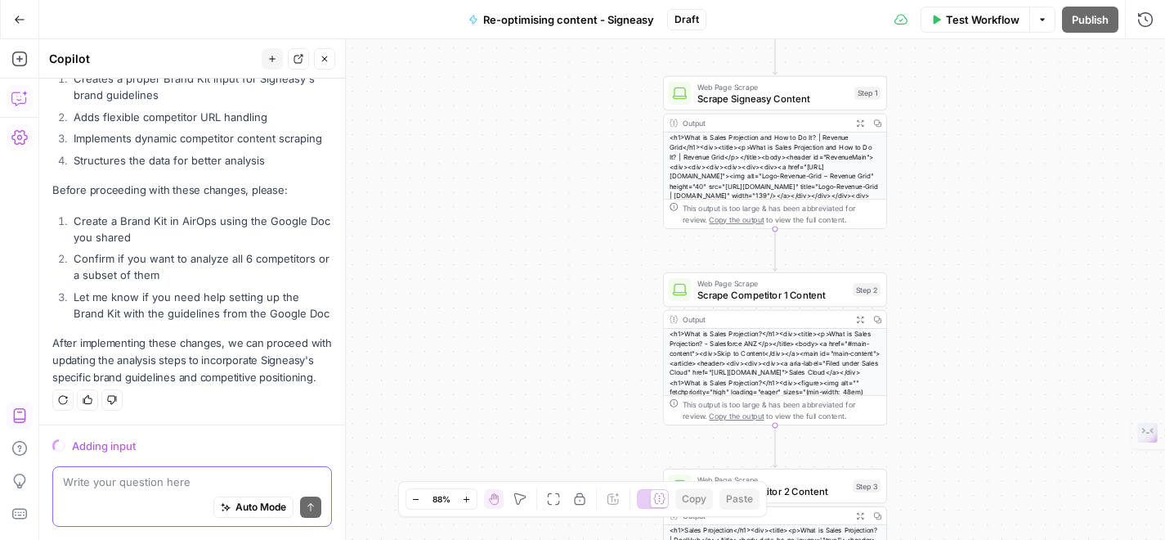
click at [172, 473] on textarea at bounding box center [192, 481] width 258 height 16
type textarea "I"
type textarea "The brand kit has been added to the data"
click at [310, 511] on icon "submit" at bounding box center [311, 507] width 10 height 10
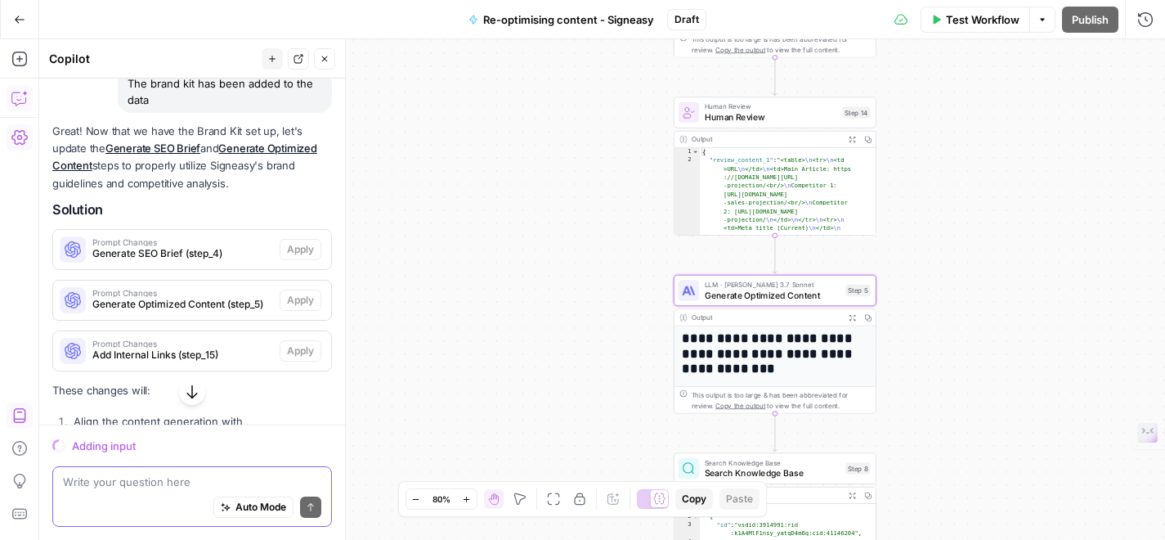
scroll to position [2993, 0]
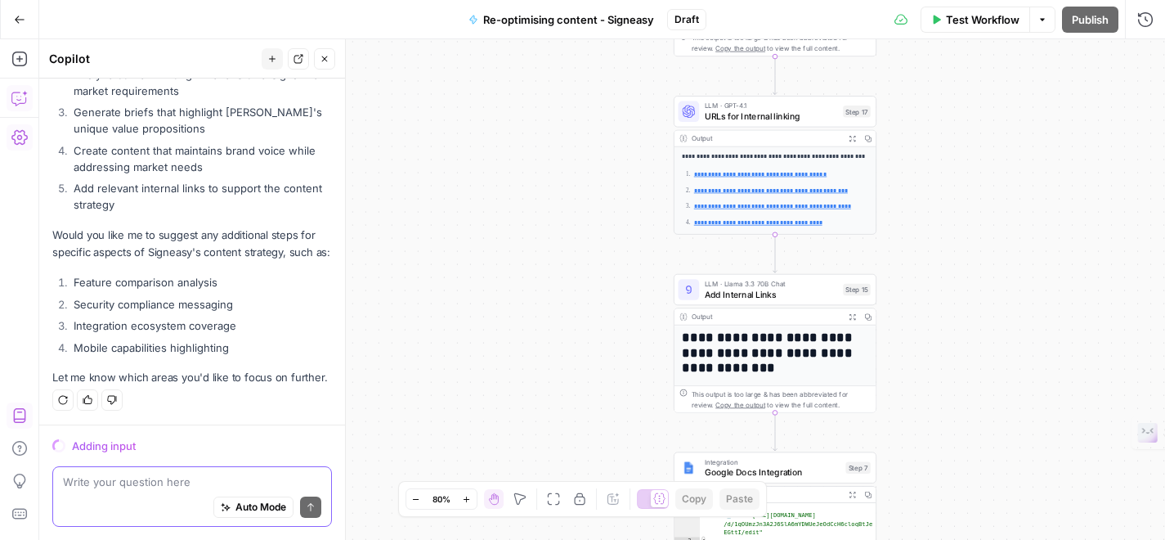
click at [279, 249] on p "Would you like me to suggest any additional steps for specific aspects of Signe…" at bounding box center [192, 243] width 280 height 34
click at [212, 481] on textarea at bounding box center [192, 481] width 258 height 16
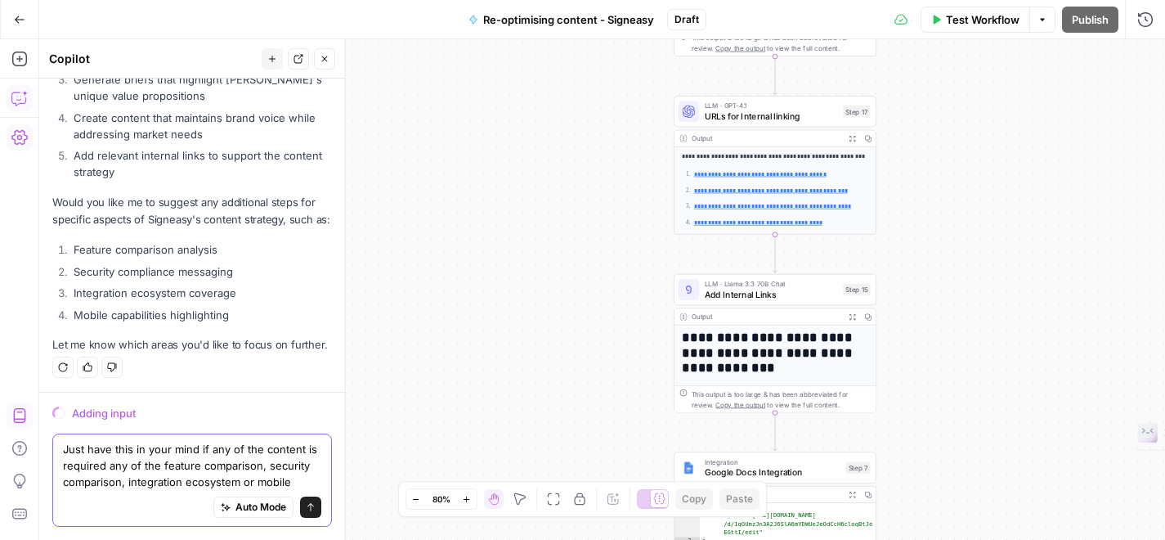
scroll to position [3042, 0]
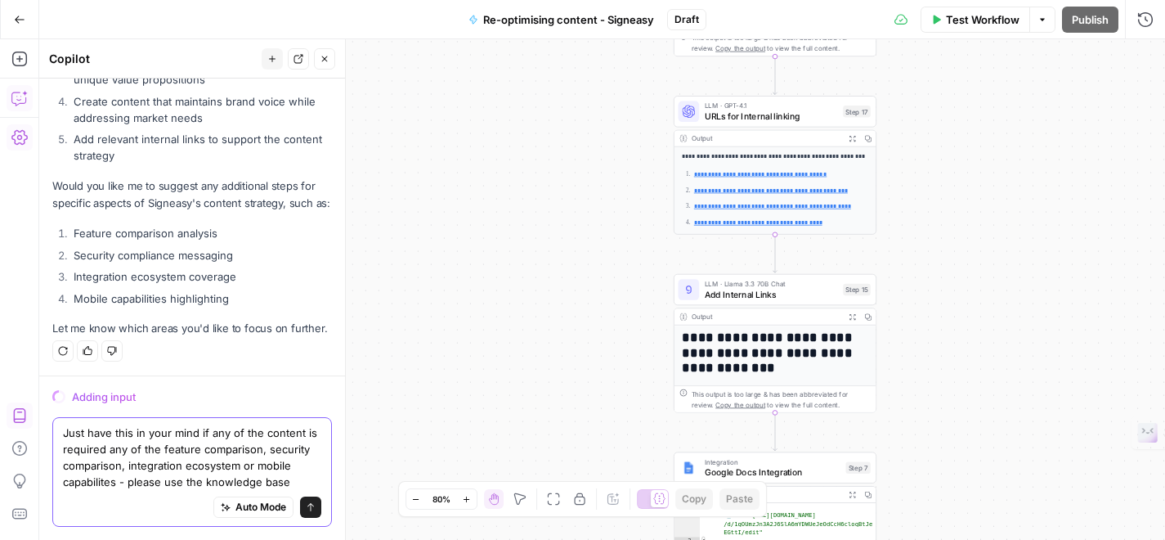
type textarea "Just have this in your mind if any of the content is required any of the featur…"
click at [314, 508] on icon "submit" at bounding box center [311, 507] width 10 height 10
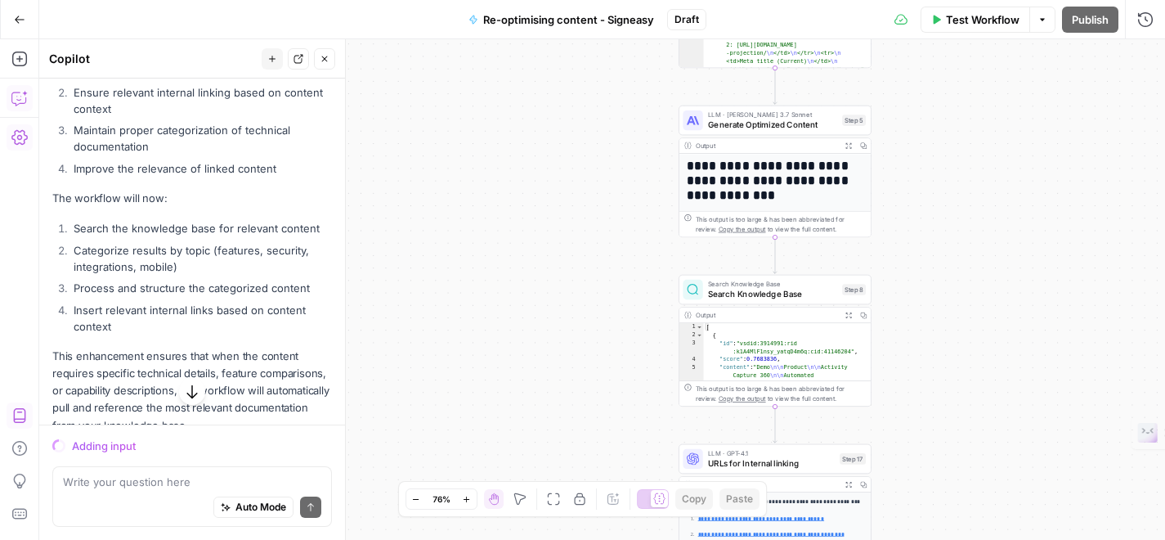
scroll to position [4226, 0]
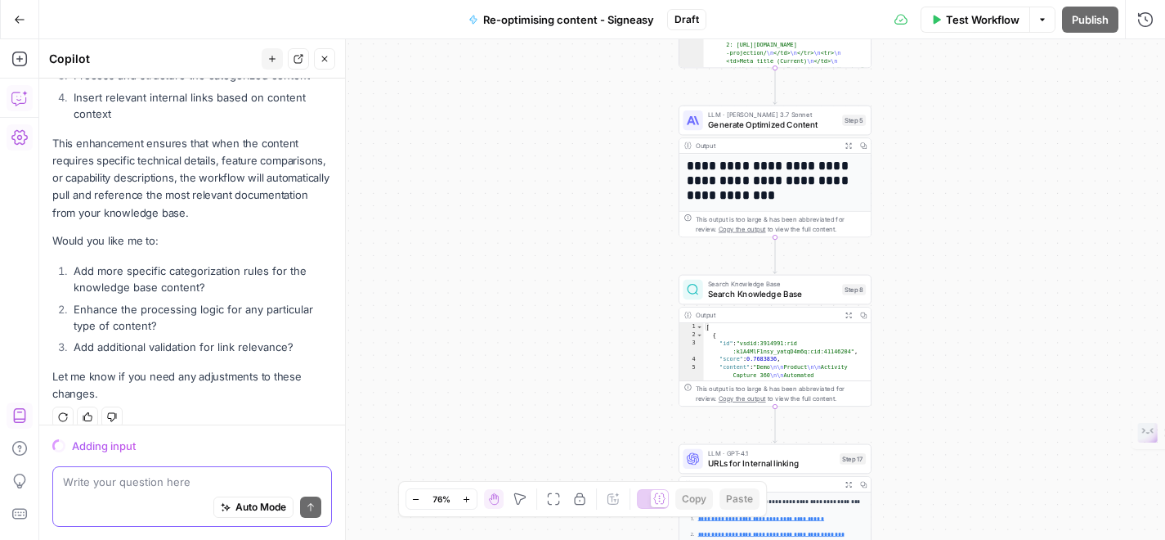
click at [176, 489] on textarea at bounding box center [192, 481] width 258 height 16
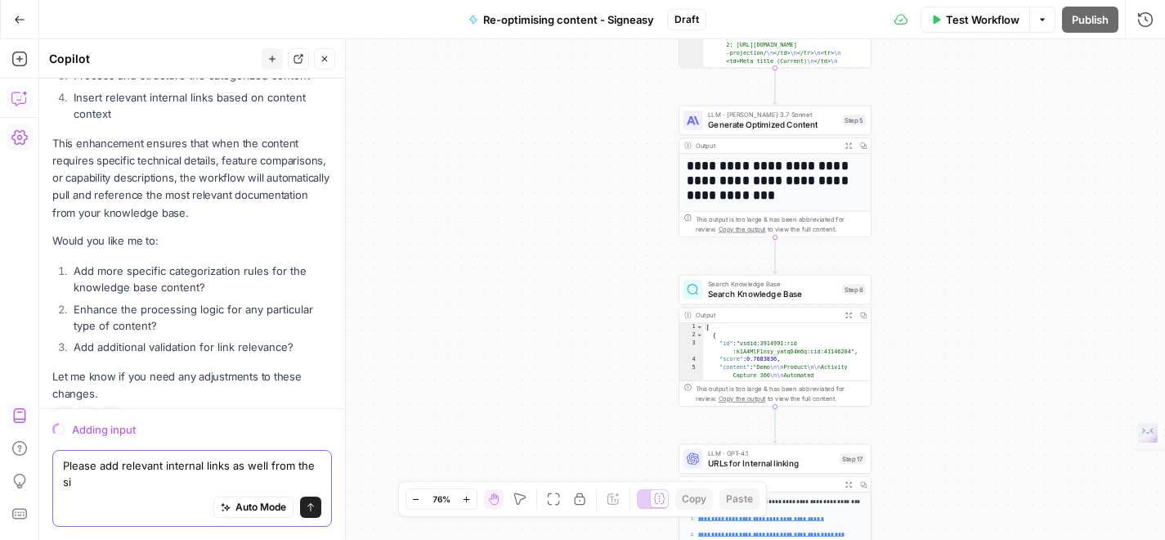
scroll to position [4243, 0]
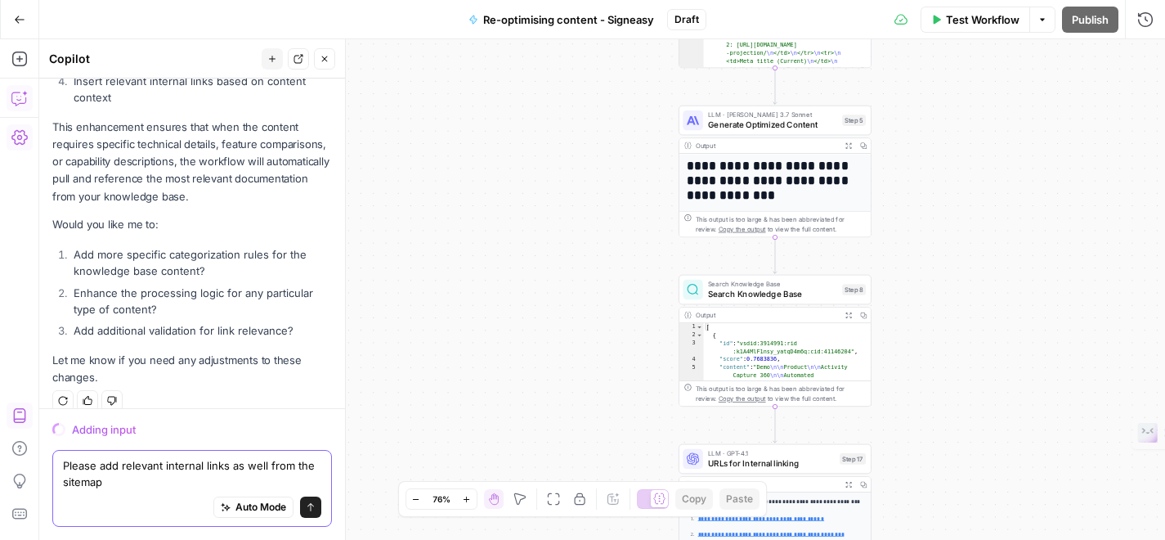
paste textarea "[URL][DOMAIN_NAME]"
type textarea "Please add relevant internal links as well from the sitemap [URL][DOMAIN_NAME]"
click at [312, 509] on icon "submit" at bounding box center [311, 507] width 10 height 10
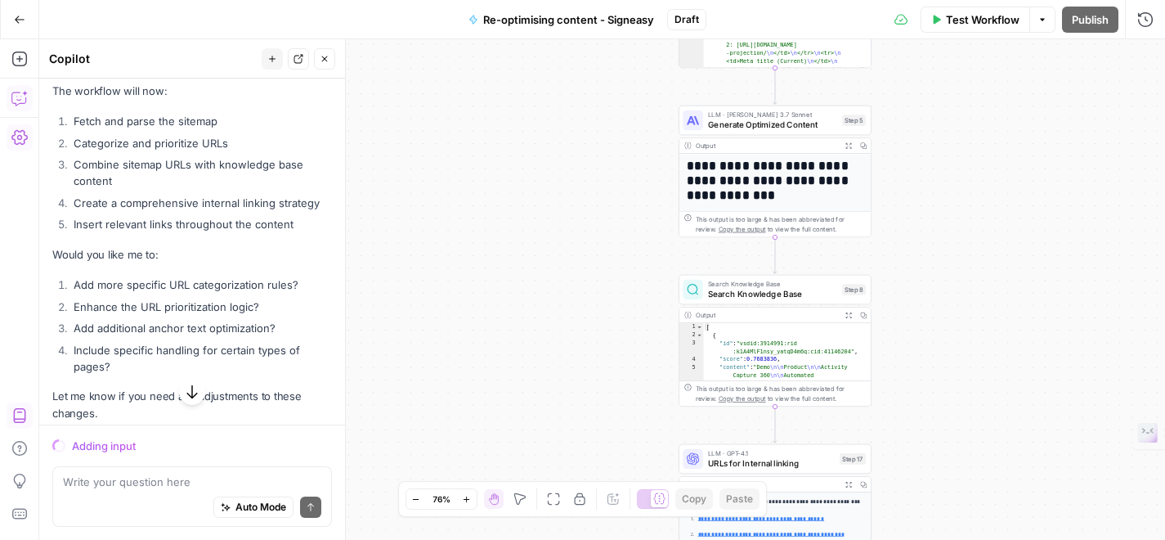
scroll to position [5367, 0]
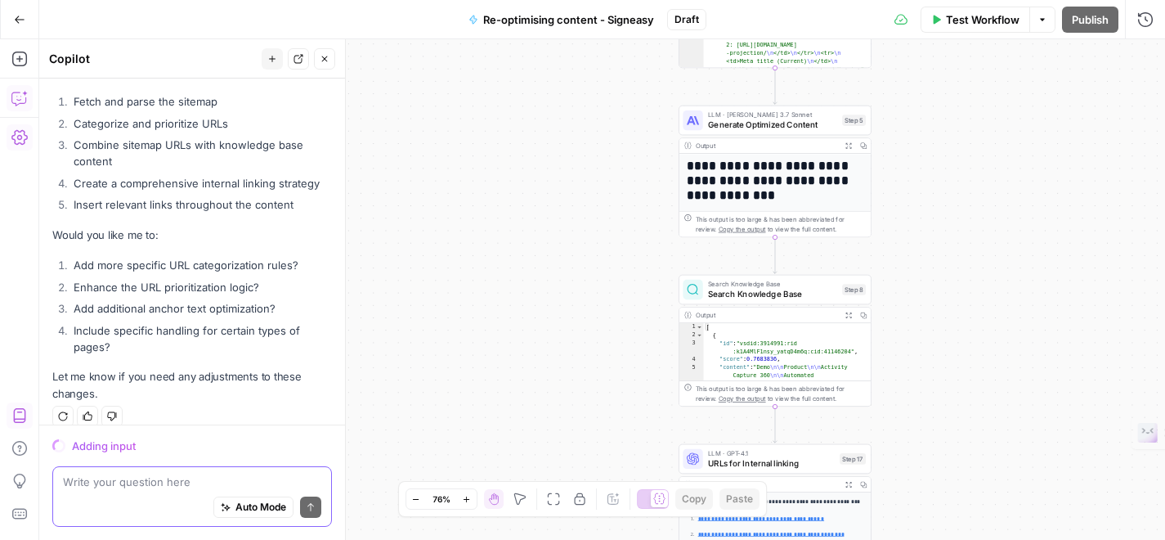
click at [148, 487] on textarea at bounding box center [192, 481] width 258 height 16
type textarea "The internal links should only for"
click at [967, 14] on span "Test Workflow" at bounding box center [983, 19] width 74 height 16
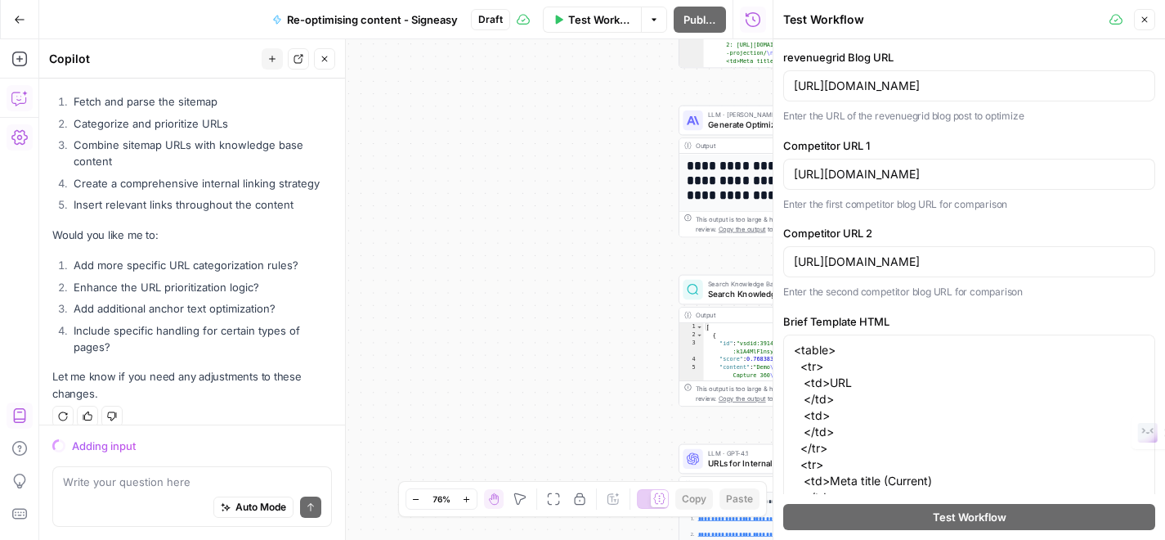
type input "Revenue Grid"
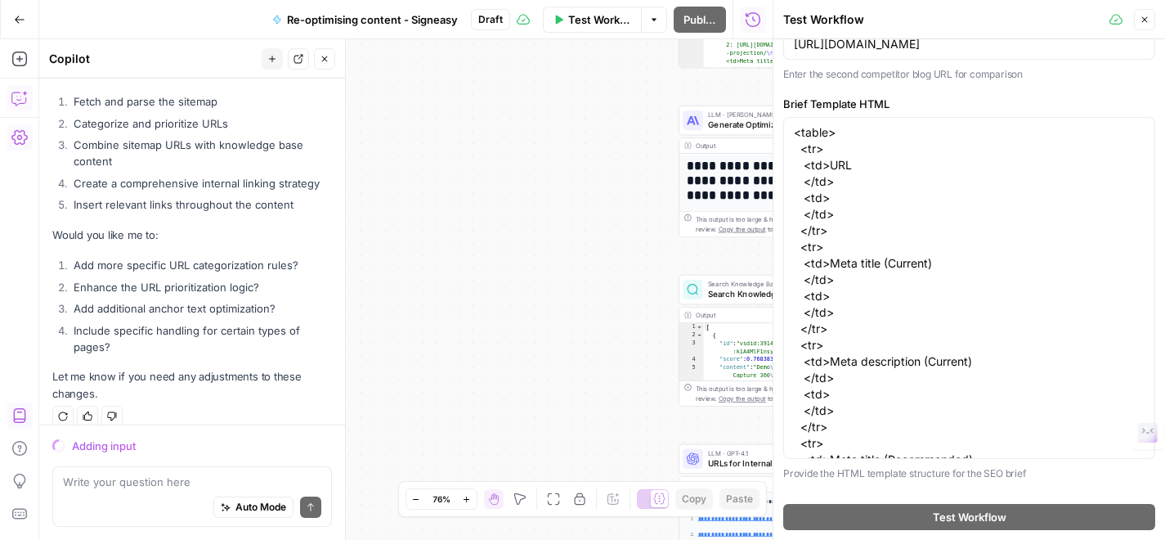
scroll to position [0, 0]
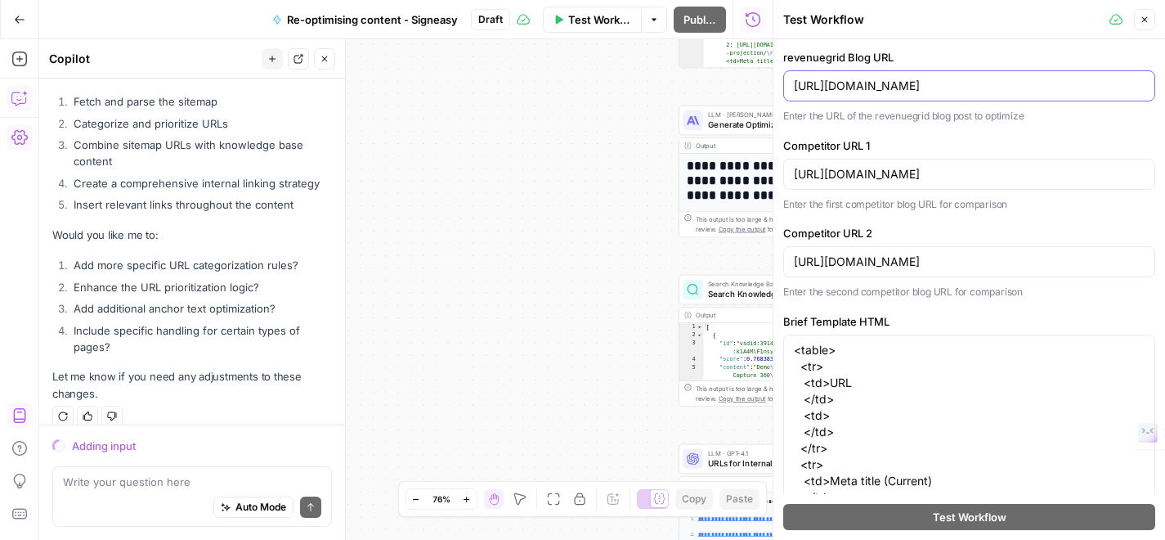
click at [1066, 85] on input "[URL][DOMAIN_NAME]" at bounding box center [969, 86] width 351 height 16
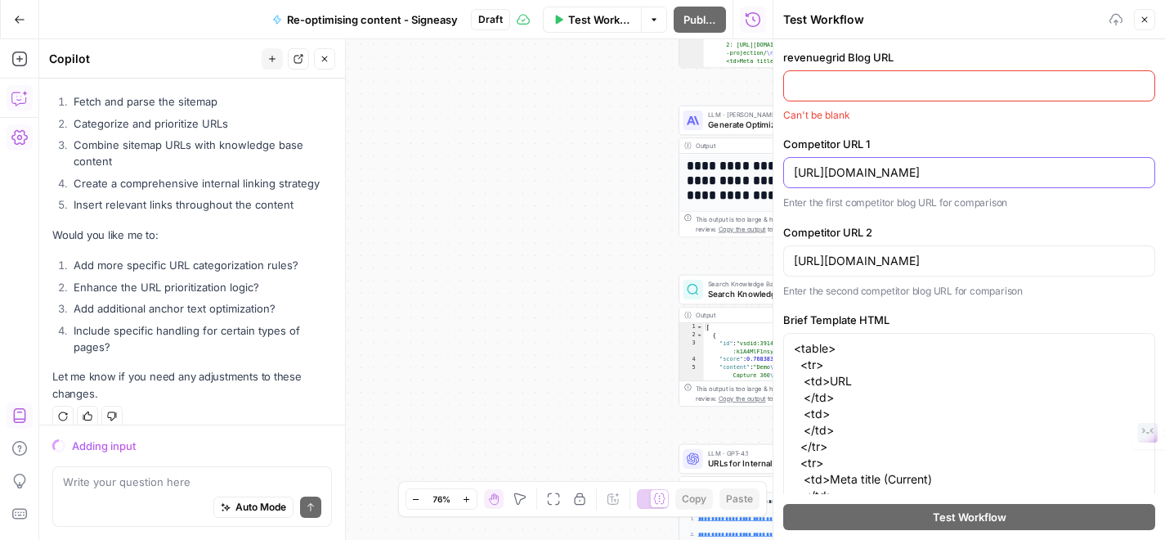
click at [1017, 169] on input "[URL][DOMAIN_NAME]" at bounding box center [969, 172] width 351 height 16
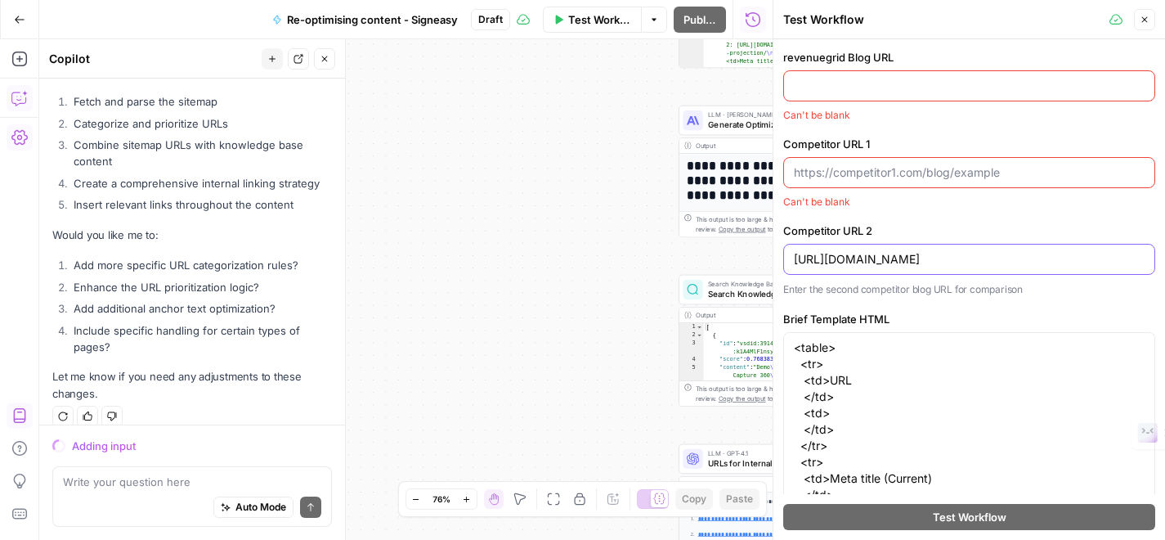
click at [969, 266] on input "[URL][DOMAIN_NAME]" at bounding box center [969, 259] width 351 height 16
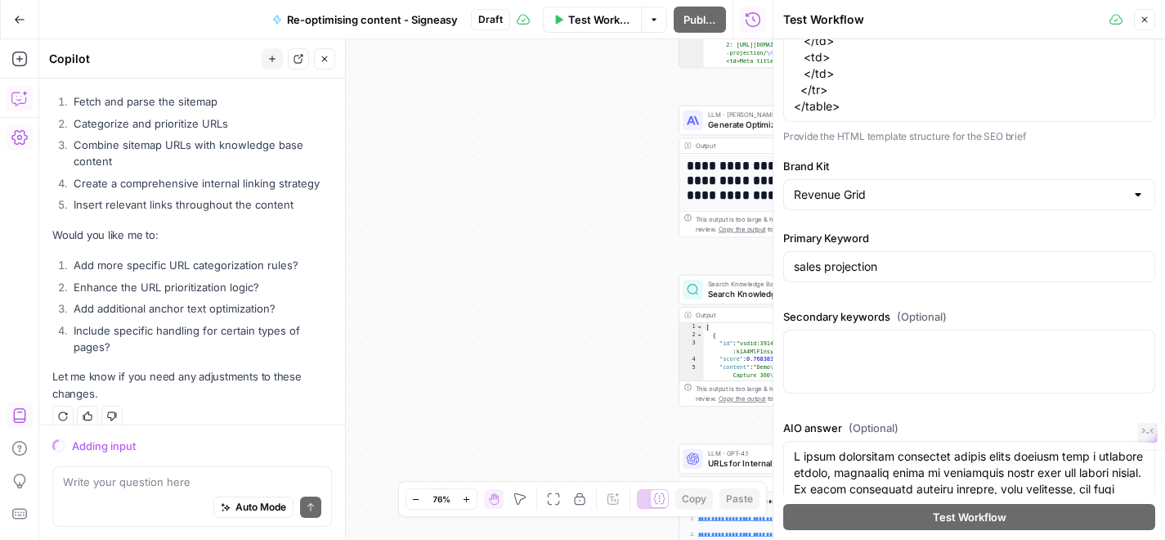
scroll to position [569, 0]
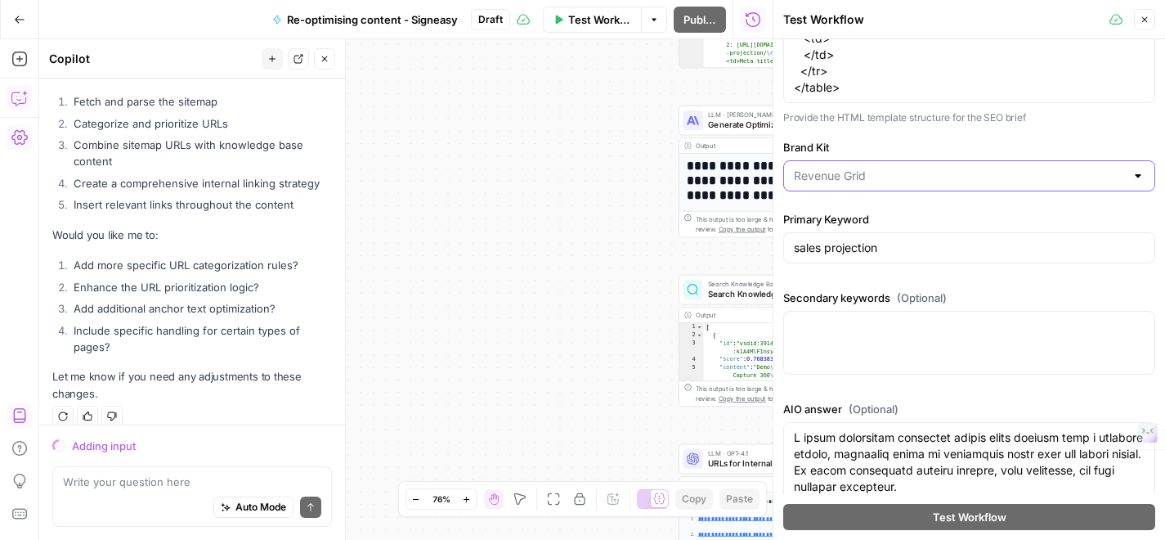
click at [922, 177] on input "Brand Kit" at bounding box center [959, 176] width 331 height 16
type input "signeasy"
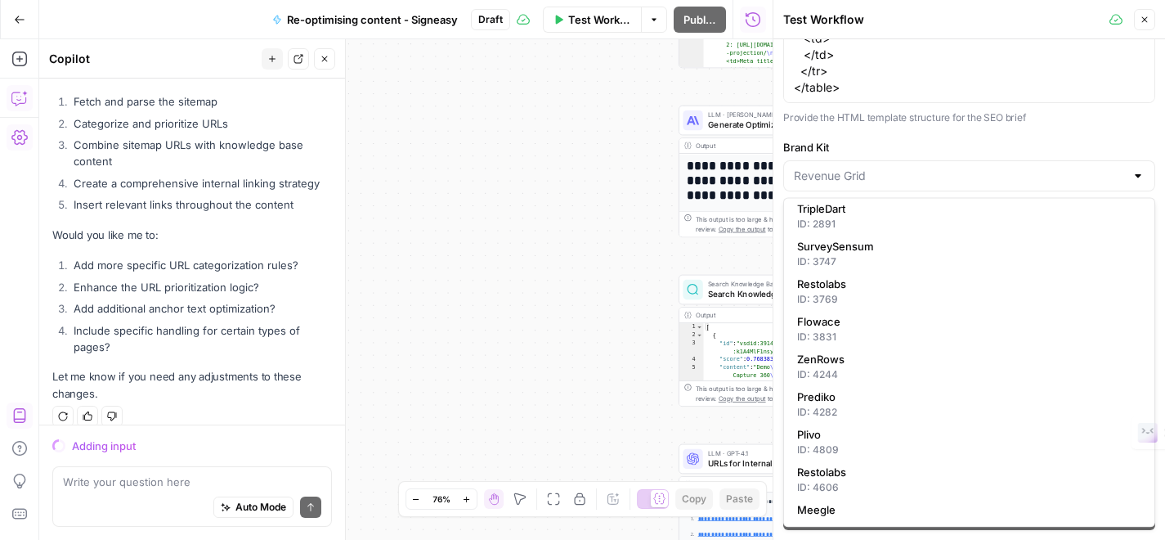
scroll to position [0, 0]
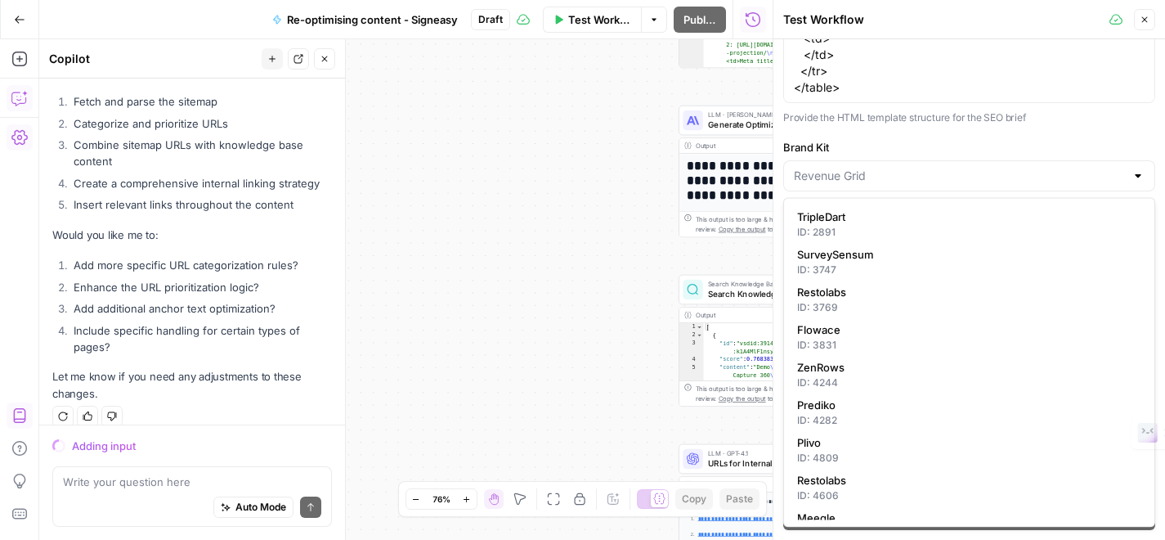
type input "Revenue Grid"
click at [899, 149] on label "Brand Kit" at bounding box center [969, 147] width 372 height 16
click at [899, 168] on input "Revenue Grid" at bounding box center [959, 176] width 331 height 16
type input "Revenue Grid"
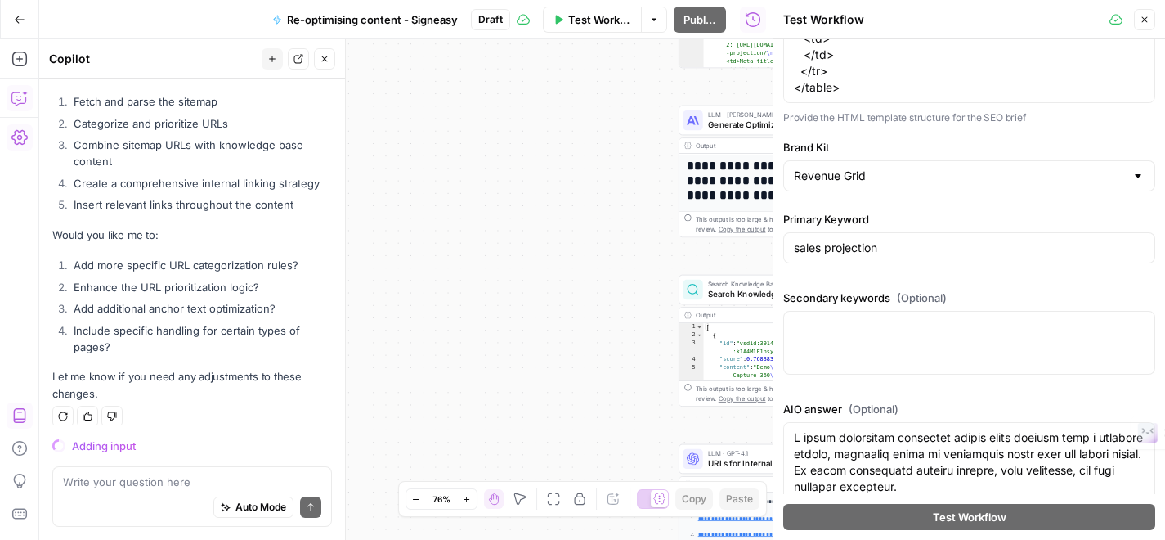
click at [926, 141] on label "Brand Kit" at bounding box center [969, 147] width 372 height 16
click at [926, 168] on input "Revenue Grid" at bounding box center [959, 176] width 331 height 16
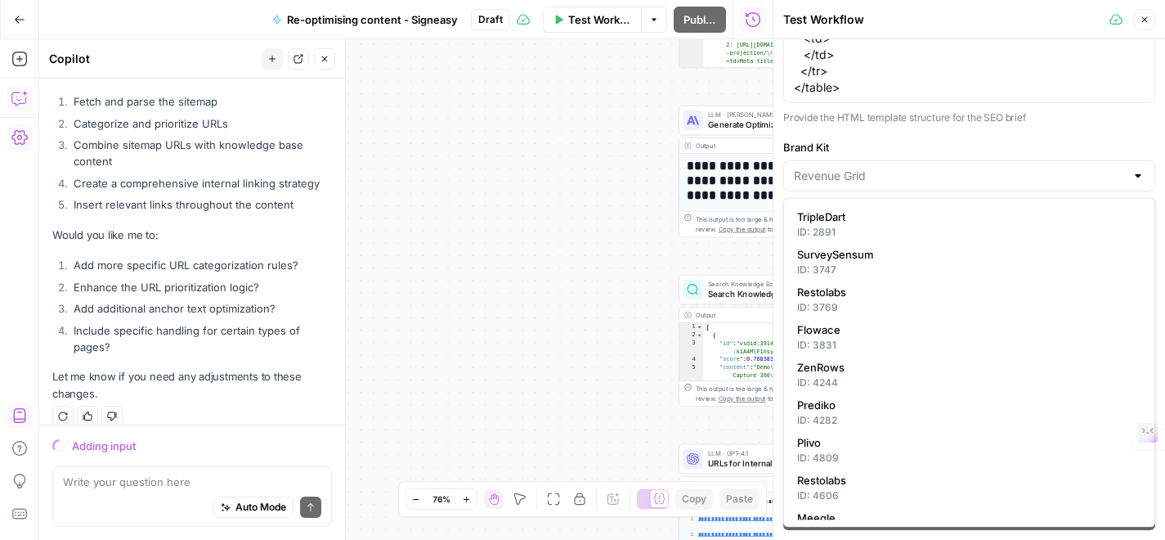
type input "Revenue Grid"
click at [723, 301] on div "Search Knowledge Base Search Knowledge Base Step 8" at bounding box center [775, 290] width 193 height 30
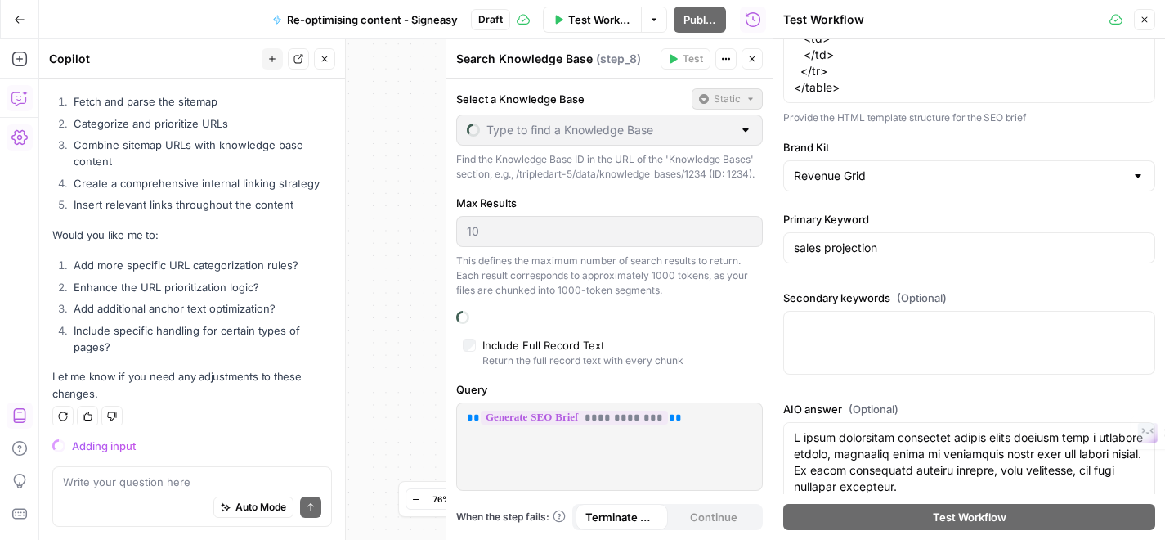
type input "Revenuegrid"
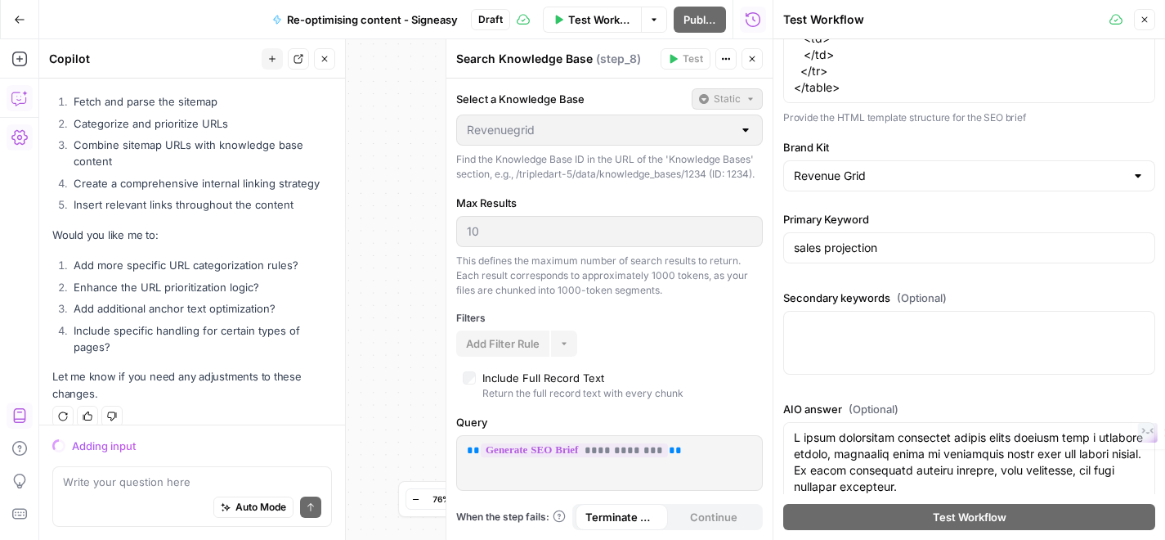
click at [737, 129] on div "Revenuegrid" at bounding box center [609, 129] width 307 height 31
click at [869, 170] on input "Brand Kit" at bounding box center [959, 176] width 331 height 16
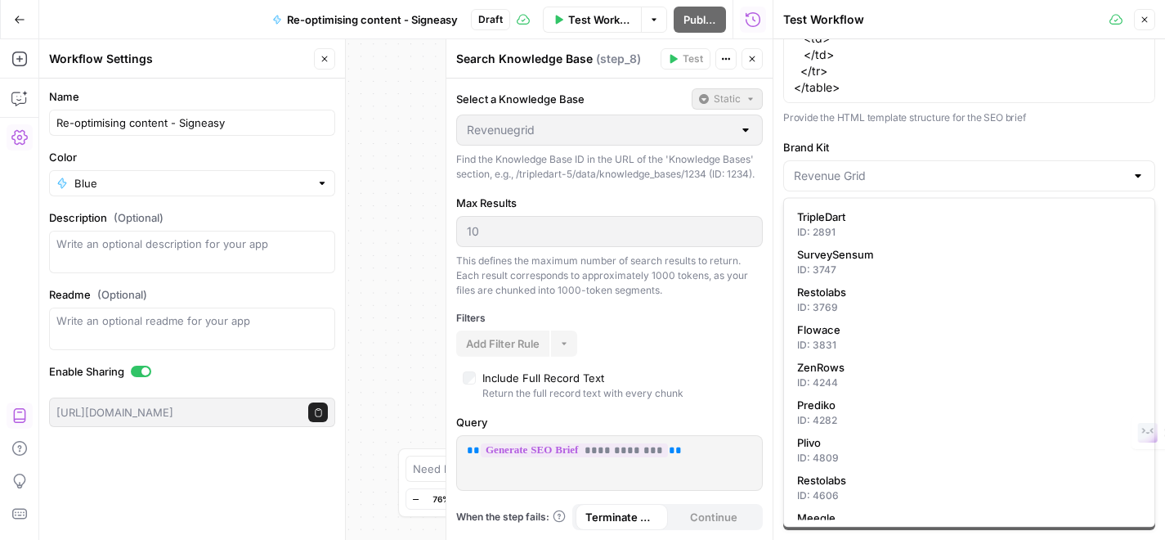
type input "Revenue Grid"
click at [1148, 12] on button "Close" at bounding box center [1144, 19] width 21 height 21
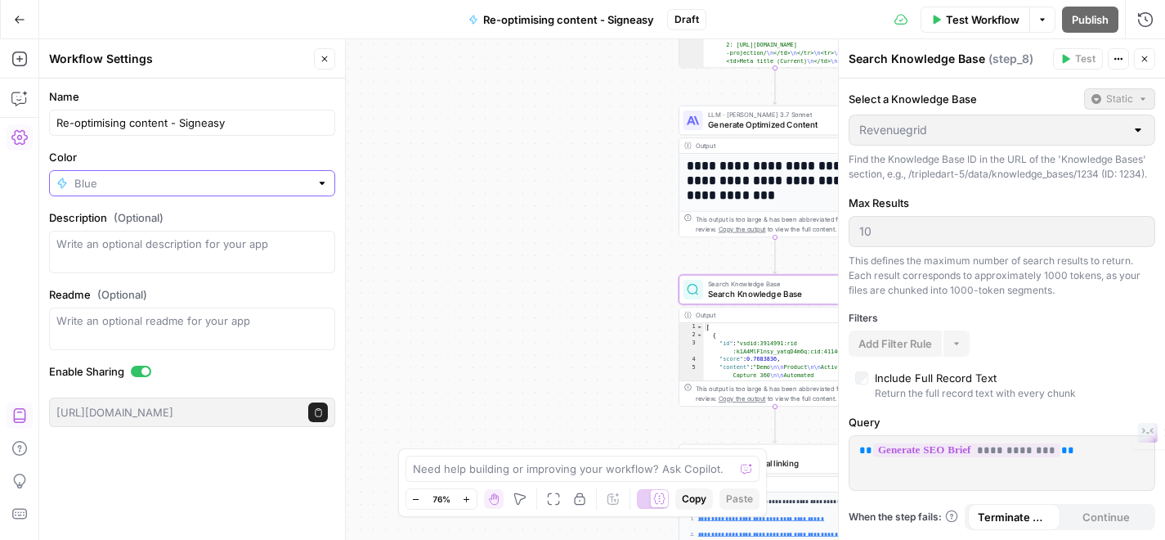
click at [204, 184] on input "Color" at bounding box center [191, 183] width 235 height 16
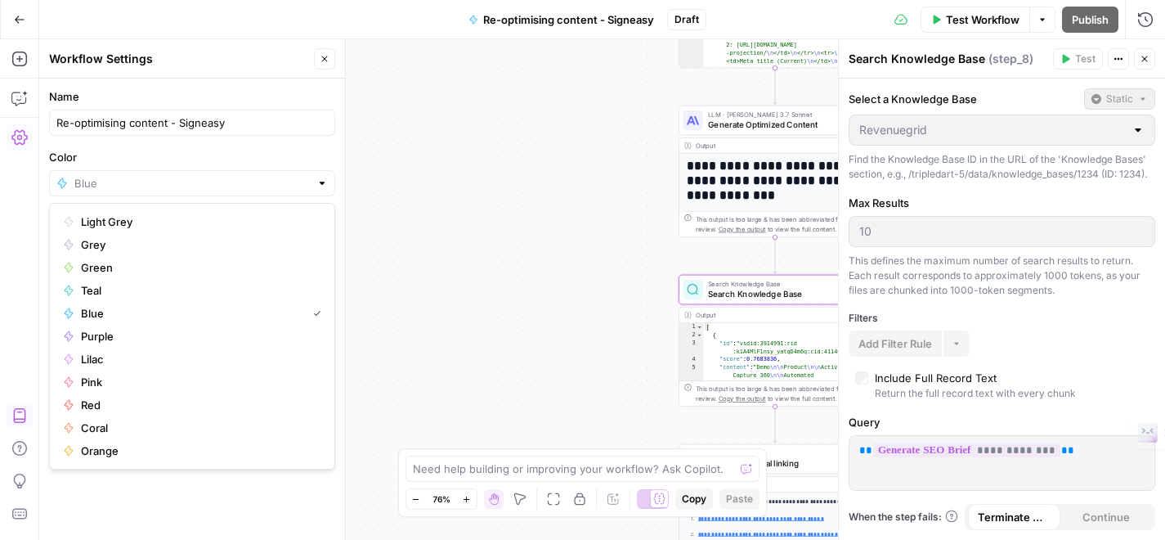
type input "Blue"
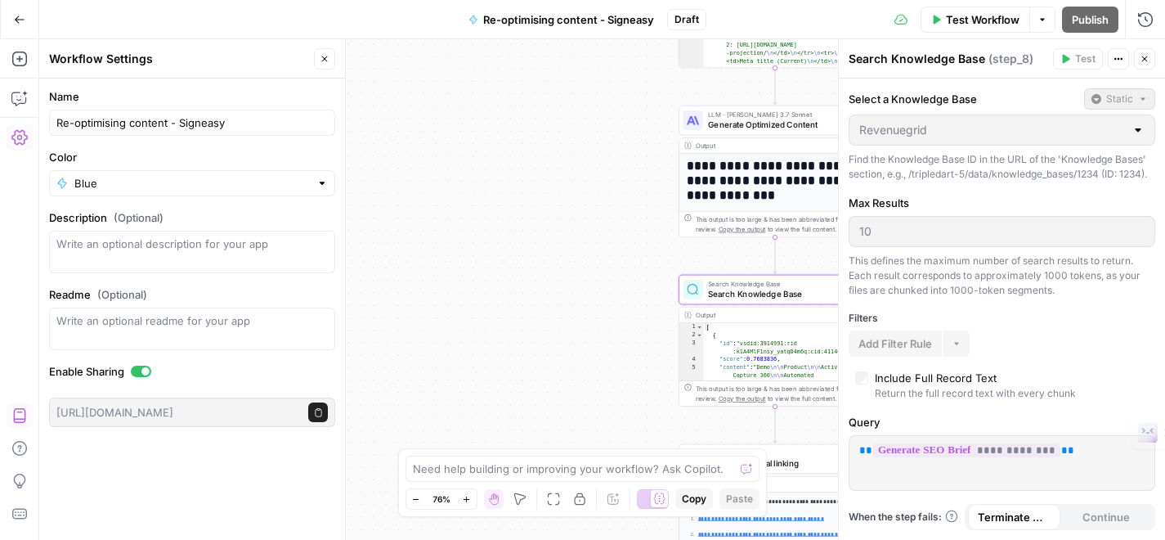
click at [206, 153] on label "Color" at bounding box center [192, 157] width 286 height 16
click at [206, 175] on input "Blue" at bounding box center [191, 183] width 235 height 16
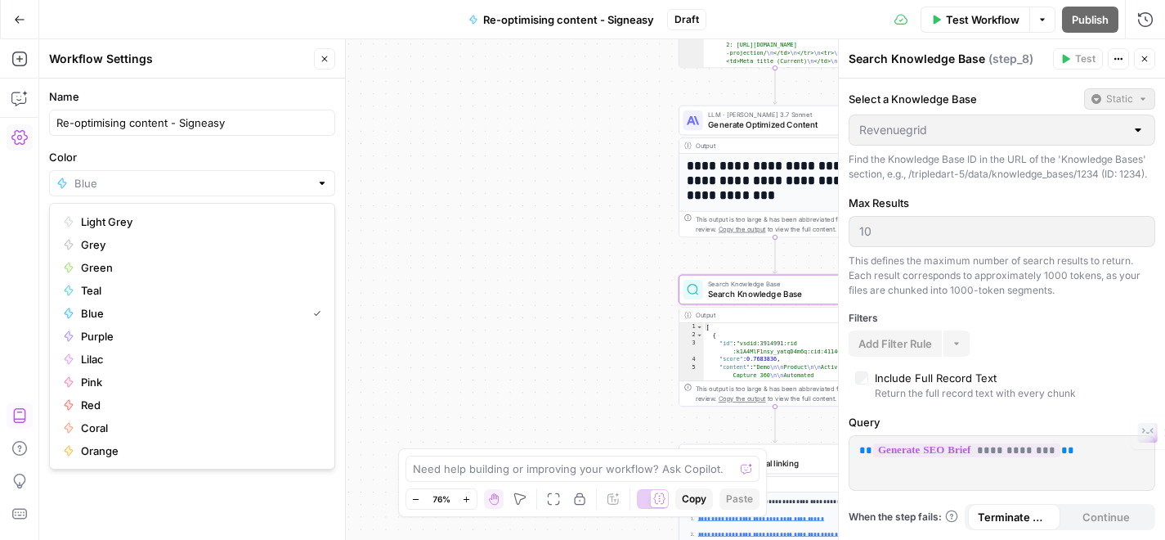
type input "Blue"
click at [206, 147] on form "Name Re-optimising content - Signeasy Color Blue Description (Optional) Readme …" at bounding box center [192, 257] width 306 height 358
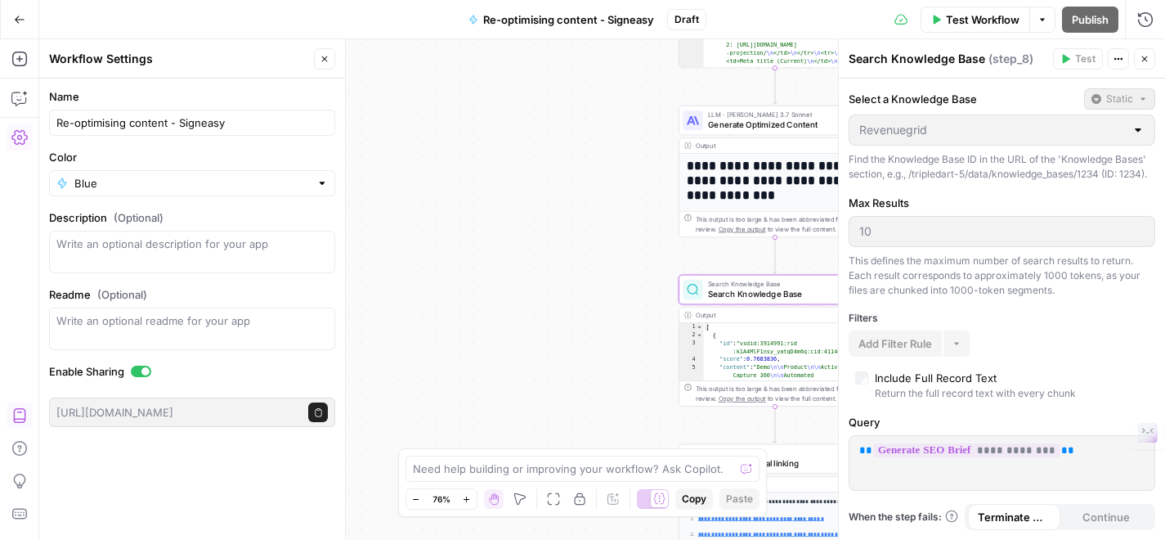
click at [1146, 55] on icon "button" at bounding box center [1145, 59] width 10 height 10
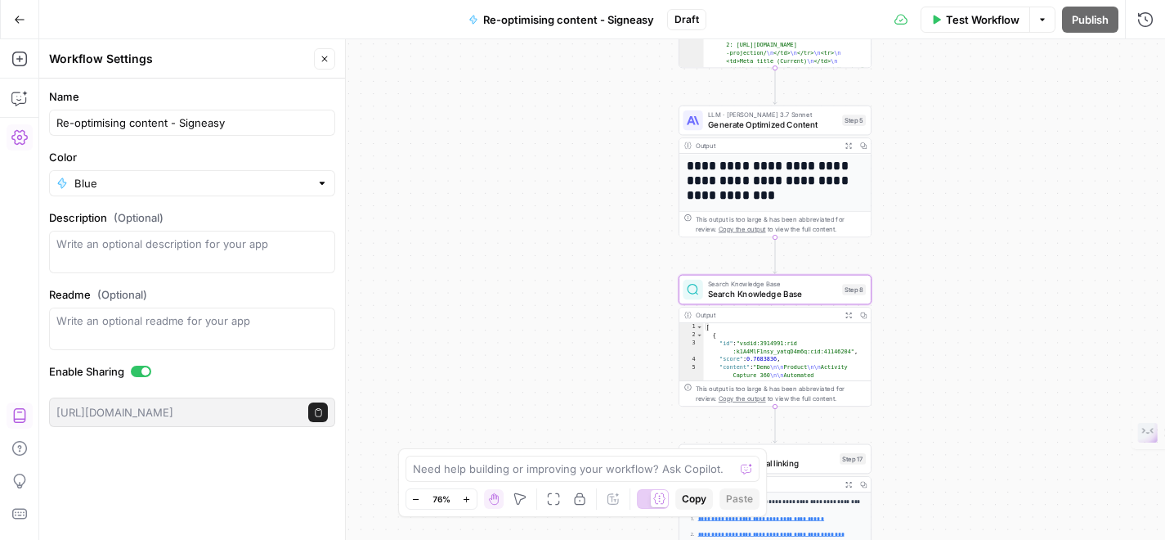
click at [984, 17] on span "Test Workflow" at bounding box center [983, 19] width 74 height 16
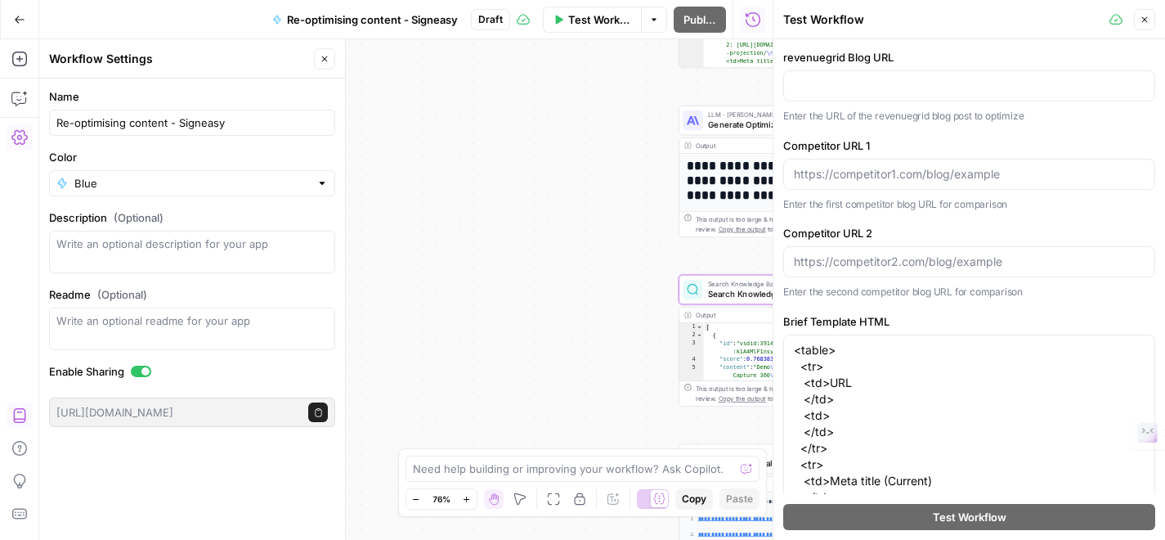
click at [1097, 56] on label "revenuegrid Blog URL" at bounding box center [969, 57] width 372 height 16
click at [1097, 78] on input "revenuegrid Blog URL" at bounding box center [969, 86] width 351 height 16
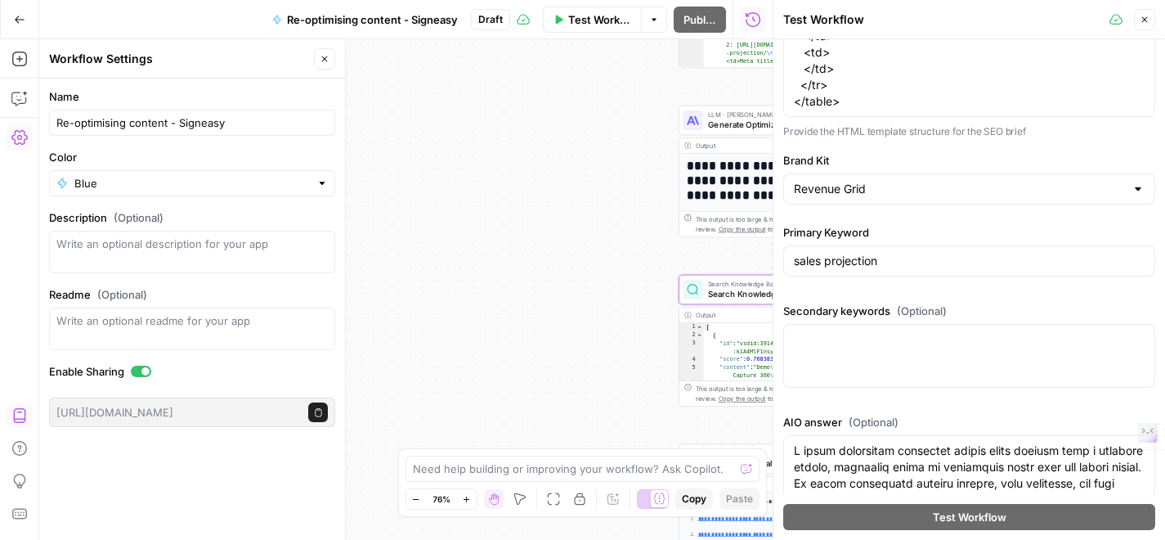
scroll to position [579, 0]
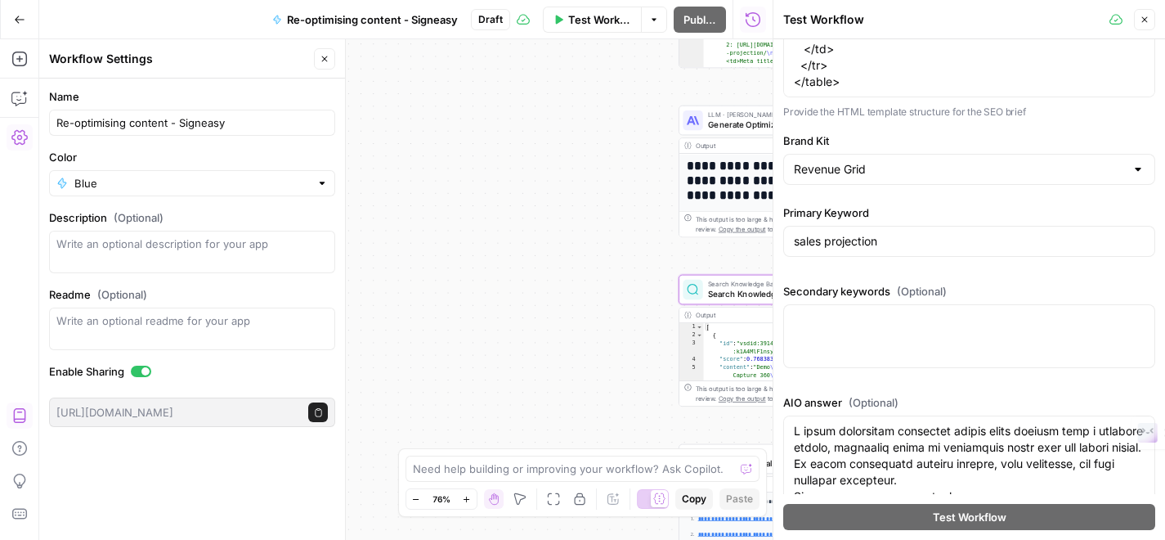
click at [1087, 180] on div "Revenue Grid" at bounding box center [969, 169] width 372 height 31
type input "S"
type input "Sign"
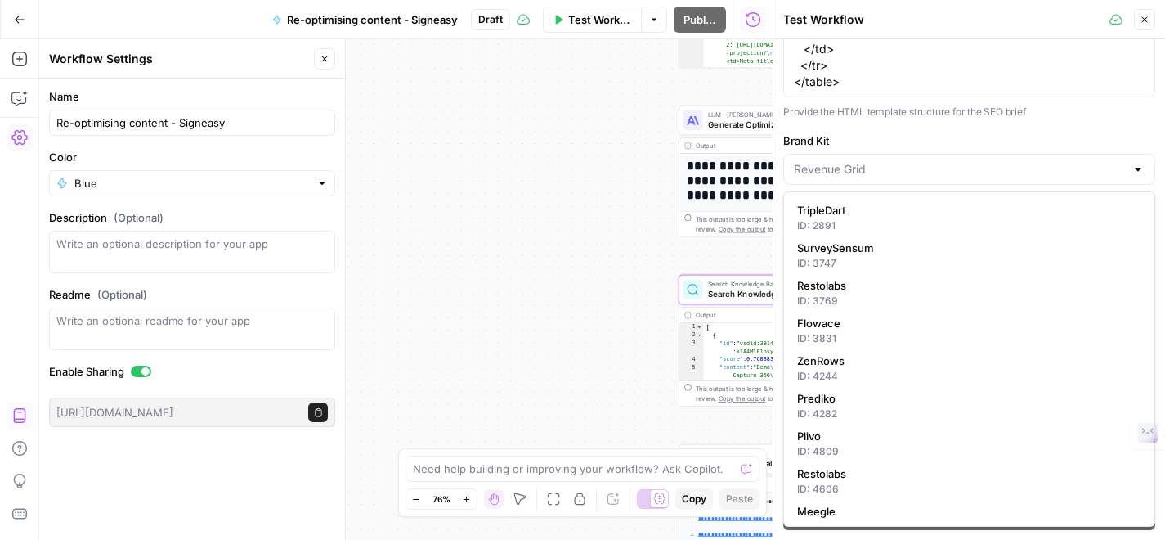
type input "Revenue Grid"
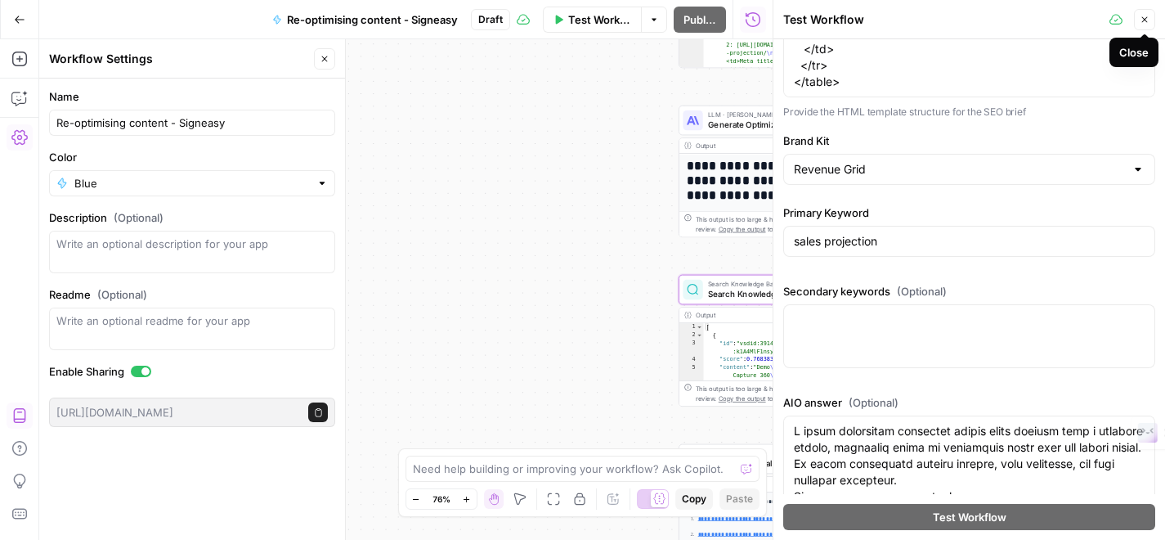
click at [1148, 22] on icon "button" at bounding box center [1145, 20] width 10 height 10
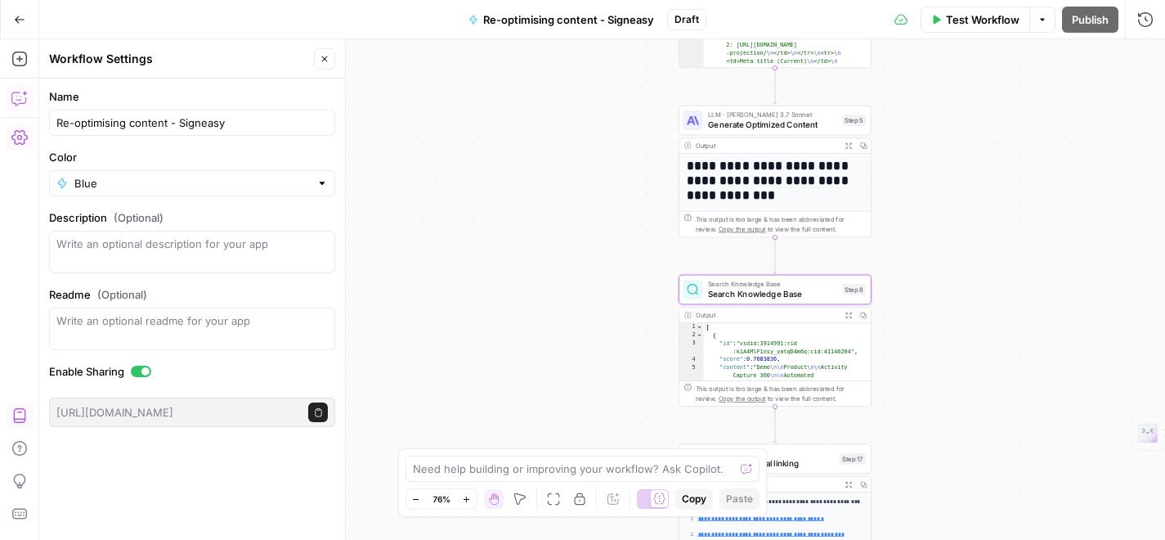
click at [16, 103] on icon "button" at bounding box center [19, 98] width 16 height 16
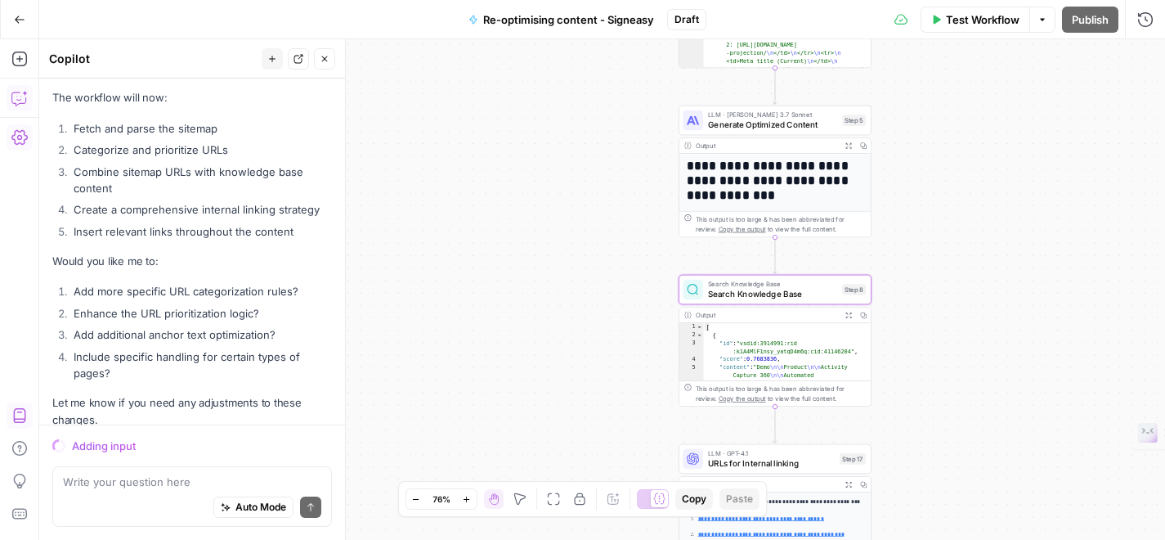
scroll to position [5208, 0]
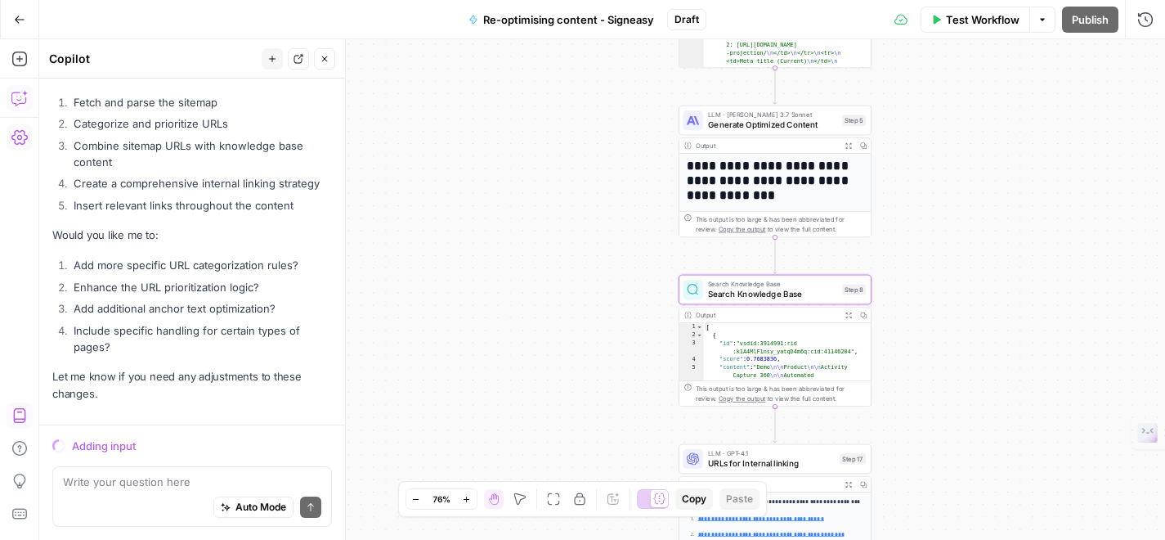
click at [158, 480] on textarea at bounding box center [192, 481] width 258 height 16
click at [144, 491] on div "Auto Mode Send" at bounding box center [192, 508] width 258 height 36
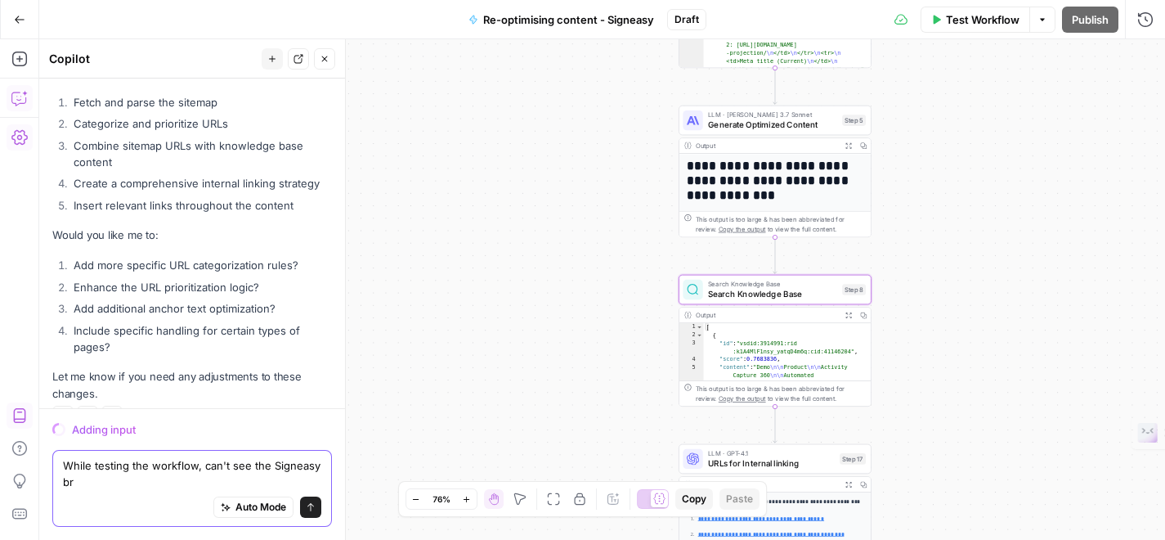
scroll to position [5225, 0]
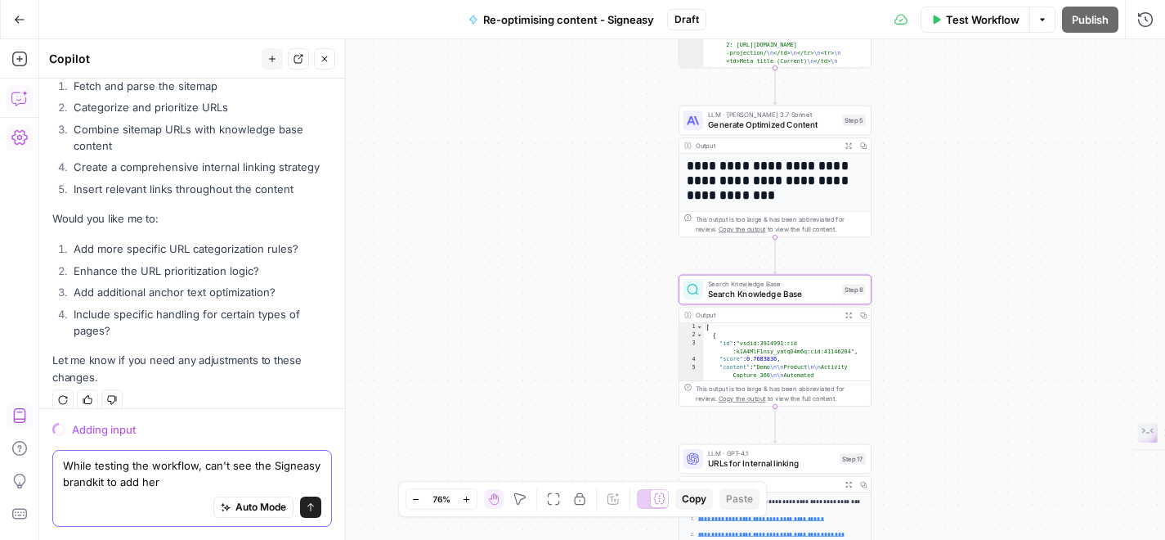
type textarea "While testing the workflow, can't see the Signeasy brandkit to add here"
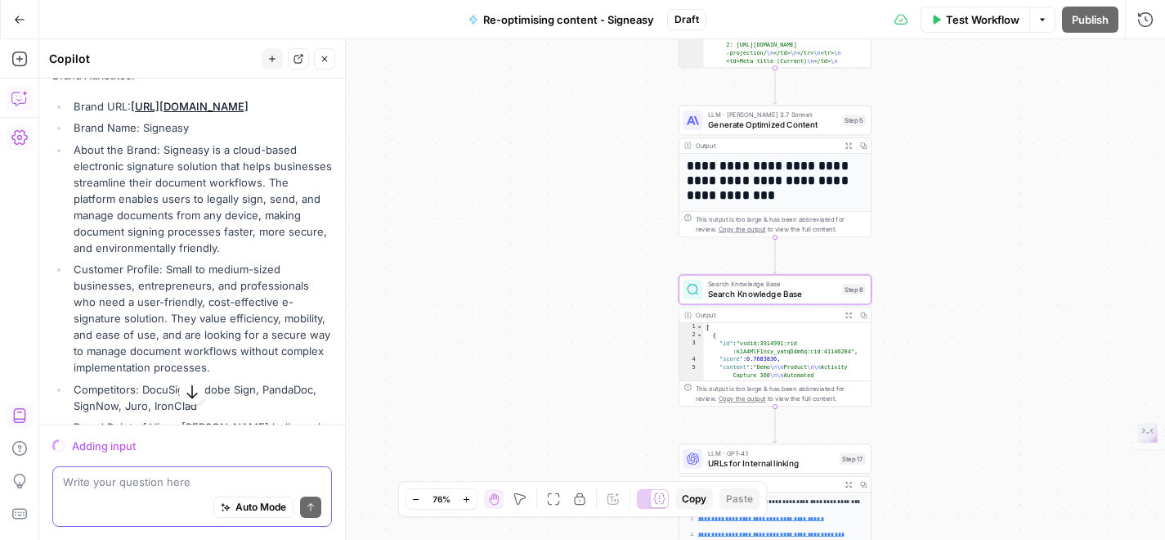
scroll to position [5762, 0]
drag, startPoint x: 162, startPoint y: 163, endPoint x: 213, endPoint y: 257, distance: 106.8
click at [213, 255] on li "About the Brand: Signeasy is a cloud-based electronic signature solution that h…" at bounding box center [200, 198] width 262 height 114
copy li "Signeasy is a cloud-based electronic signature solution that helps businesses s…"
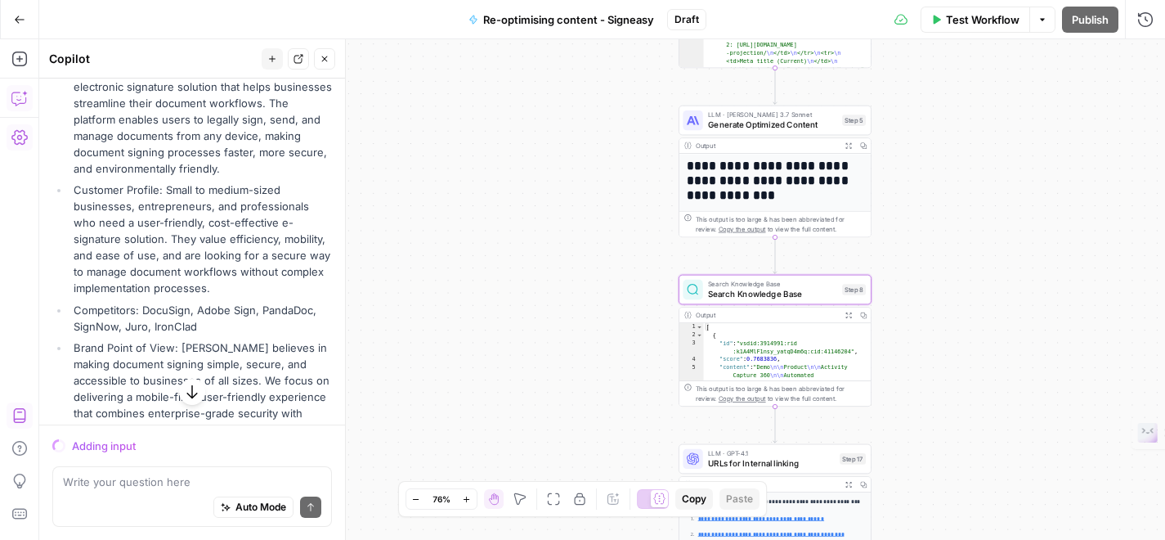
scroll to position [5867, 0]
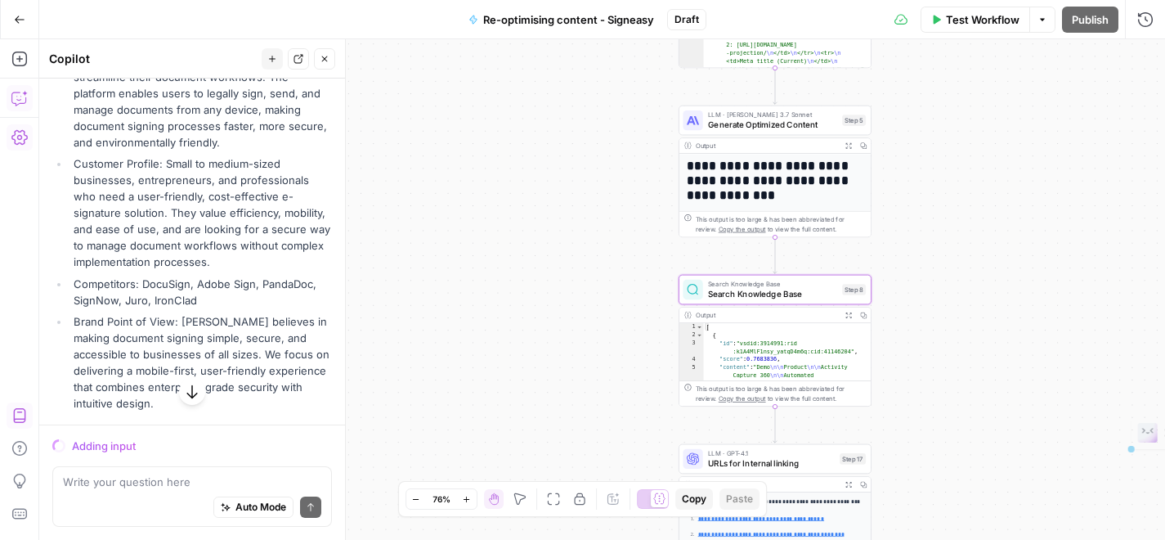
drag, startPoint x: 165, startPoint y: 179, endPoint x: 224, endPoint y: 278, distance: 115.1
click at [224, 270] on li "Customer Profile: Small to medium-sized businesses, entrepreneurs, and professi…" at bounding box center [200, 212] width 262 height 114
copy li "Small to medium-sized businesses, entrepreneurs, and professionals who need a u…"
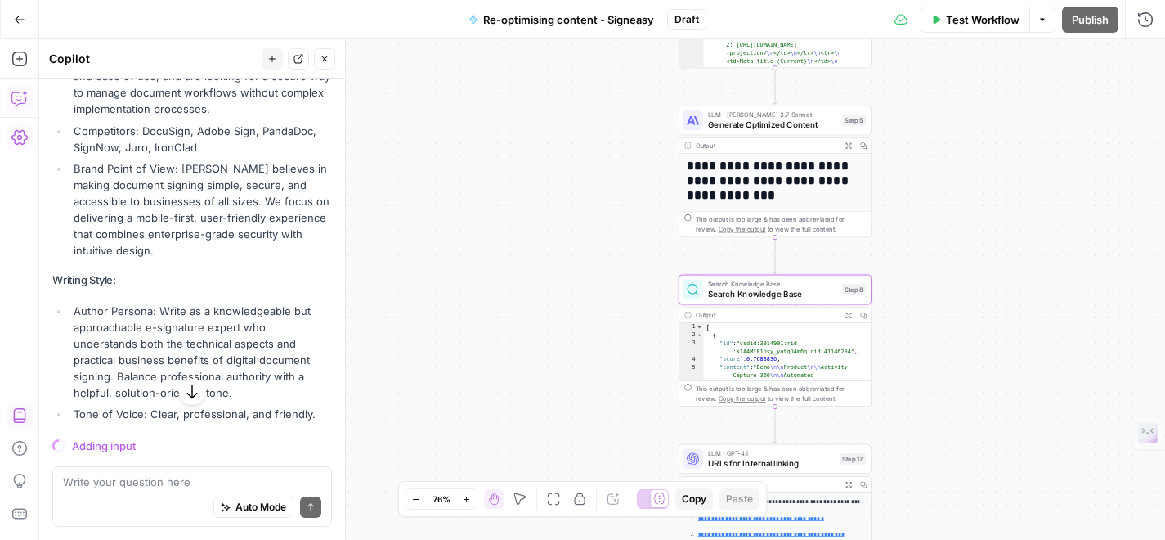
scroll to position [6026, 0]
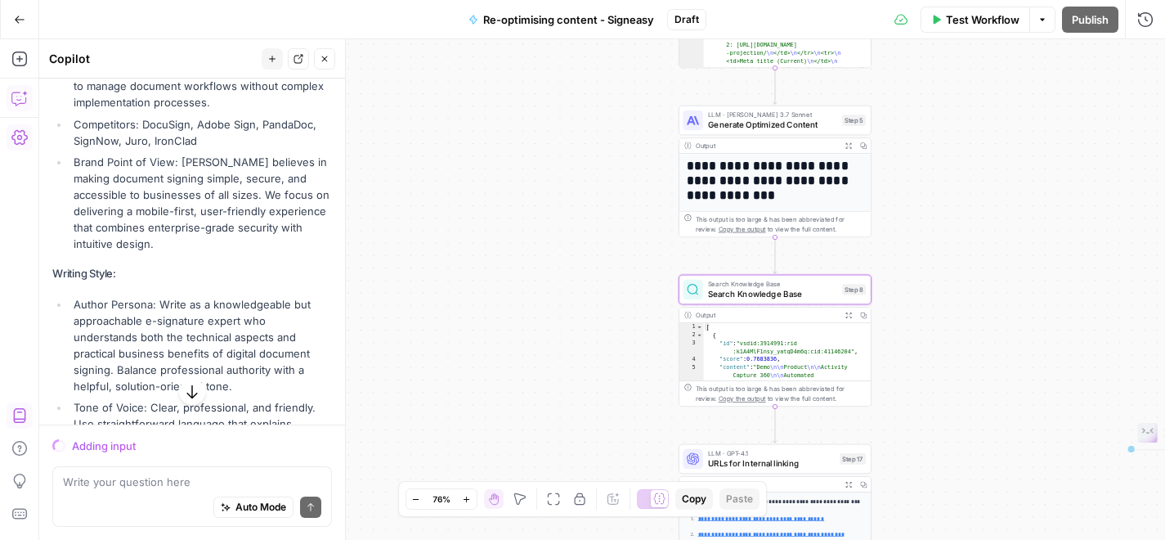
drag, startPoint x: 184, startPoint y: 177, endPoint x: 203, endPoint y: 254, distance: 79.9
click at [203, 252] on li "Brand Point of View: [PERSON_NAME] believes in making document signing simple, …" at bounding box center [200, 203] width 262 height 98
copy li "igneasy believes in making document signing simple, secure, and accessible to b…"
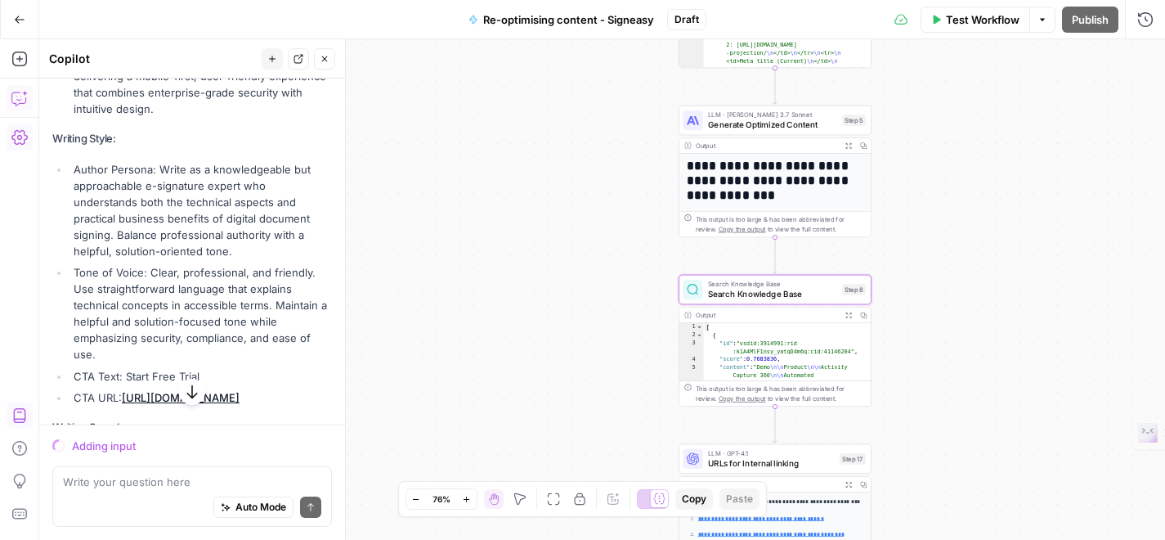
scroll to position [6190, 0]
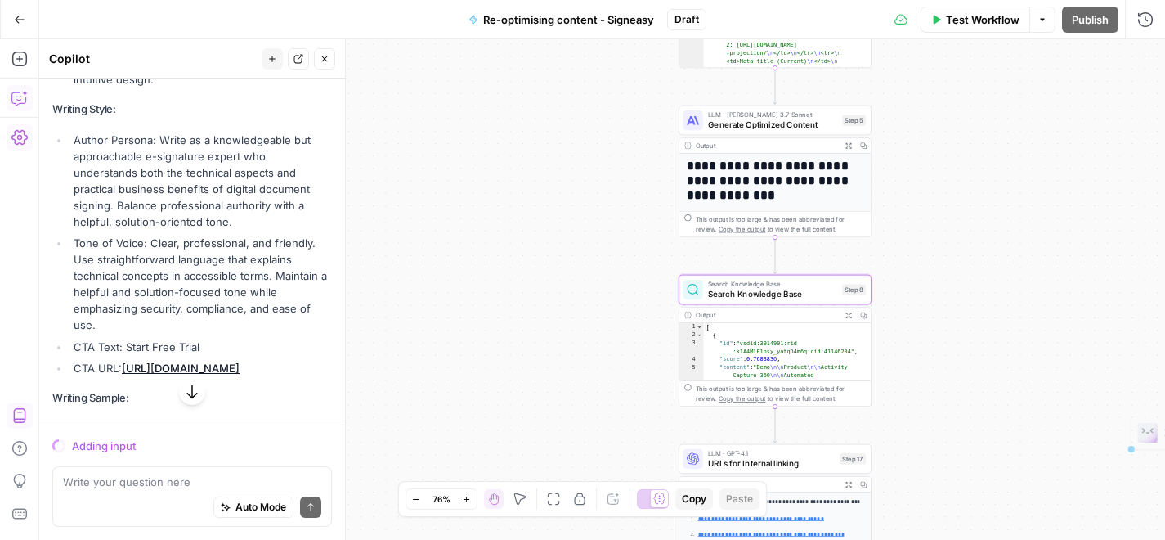
drag, startPoint x: 159, startPoint y: 155, endPoint x: 199, endPoint y: 236, distance: 91.1
click at [200, 230] on li "Author Persona: Write as a knowledgeable but approachable e-signature expert wh…" at bounding box center [200, 181] width 262 height 98
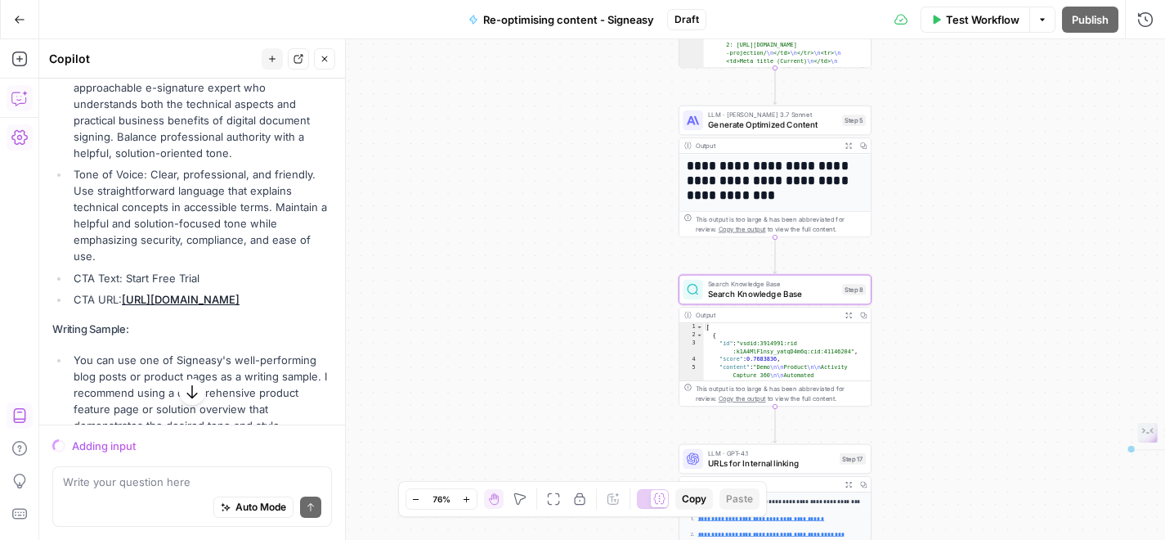
scroll to position [6258, 0]
drag, startPoint x: 150, startPoint y: 191, endPoint x: 184, endPoint y: 269, distance: 85.7
click at [184, 265] on li "Tone of Voice: Clear, professional, and friendly. Use straightforward language …" at bounding box center [200, 216] width 262 height 98
copy li "Clear, professional, and friendly. Use straightforward language that explains t…"
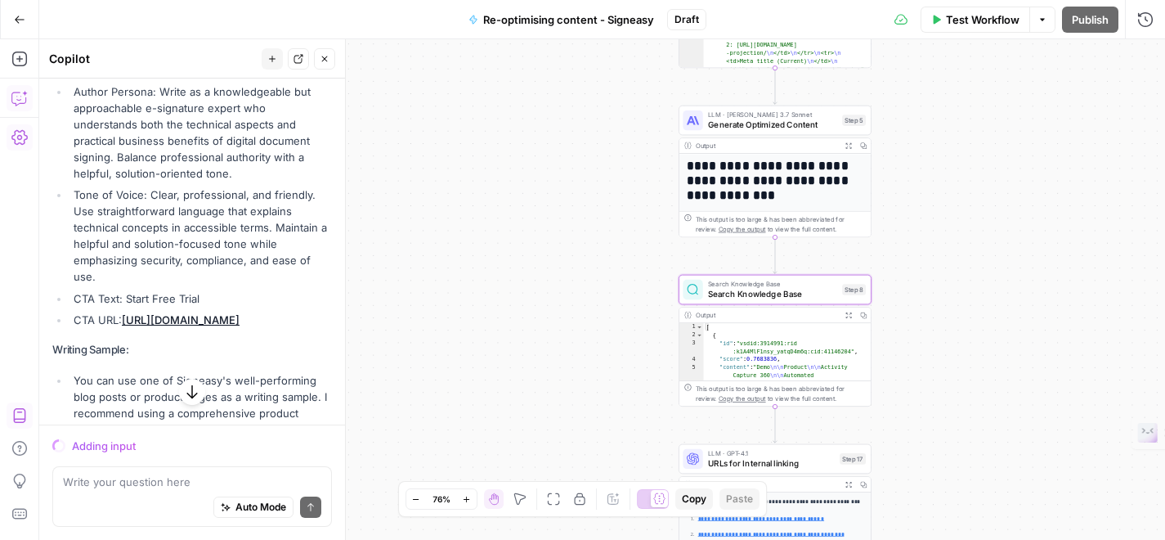
scroll to position [6235, 0]
drag, startPoint x: 157, startPoint y: 108, endPoint x: 182, endPoint y: 193, distance: 88.7
click at [186, 185] on li "Author Persona: Write as a knowledgeable but approachable e-signature expert wh…" at bounding box center [200, 136] width 262 height 98
copy li "Write as a knowledgeable but approachable e-signature expert who understands bo…"
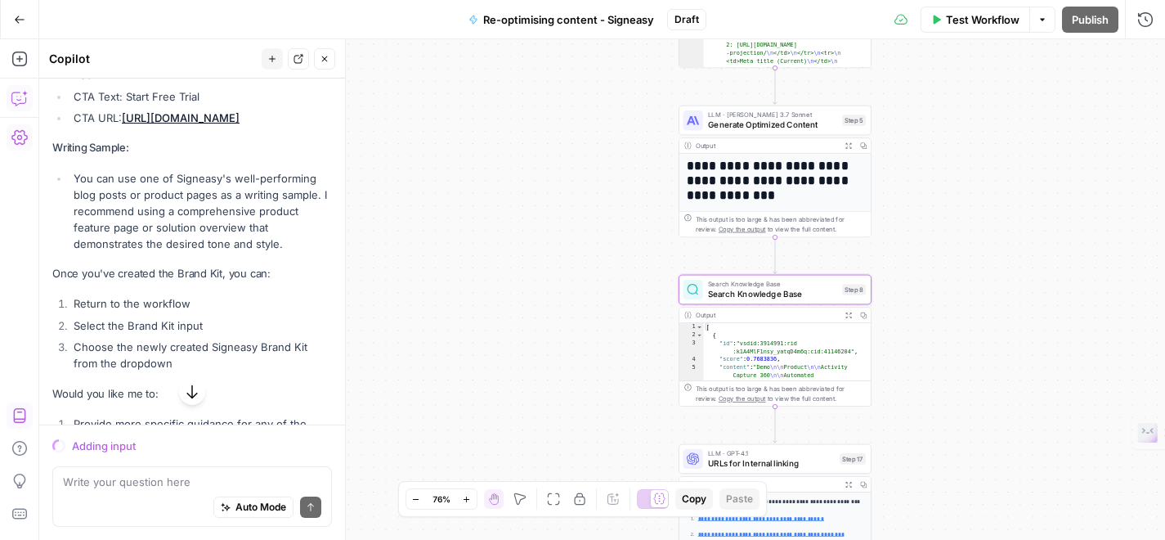
scroll to position [6440, 0]
drag, startPoint x: 288, startPoint y: 267, endPoint x: 71, endPoint y: 197, distance: 227.5
click at [71, 197] on li "You can use one of Signeasy's well-performing blog posts or product pages as a …" at bounding box center [200, 212] width 262 height 82
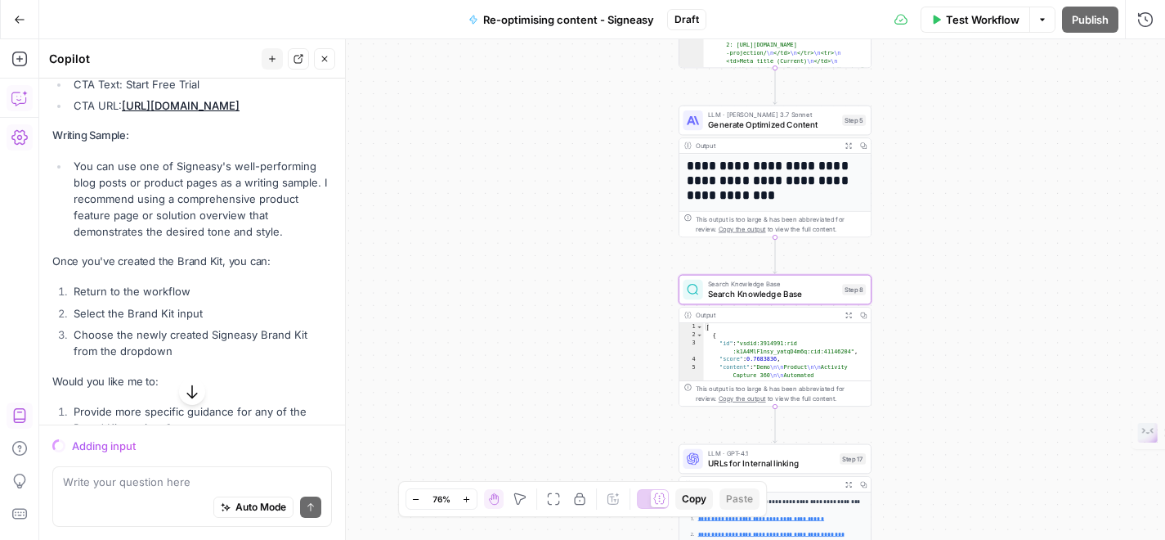
scroll to position [6455, 0]
click at [167, 484] on textarea at bounding box center [192, 481] width 258 height 16
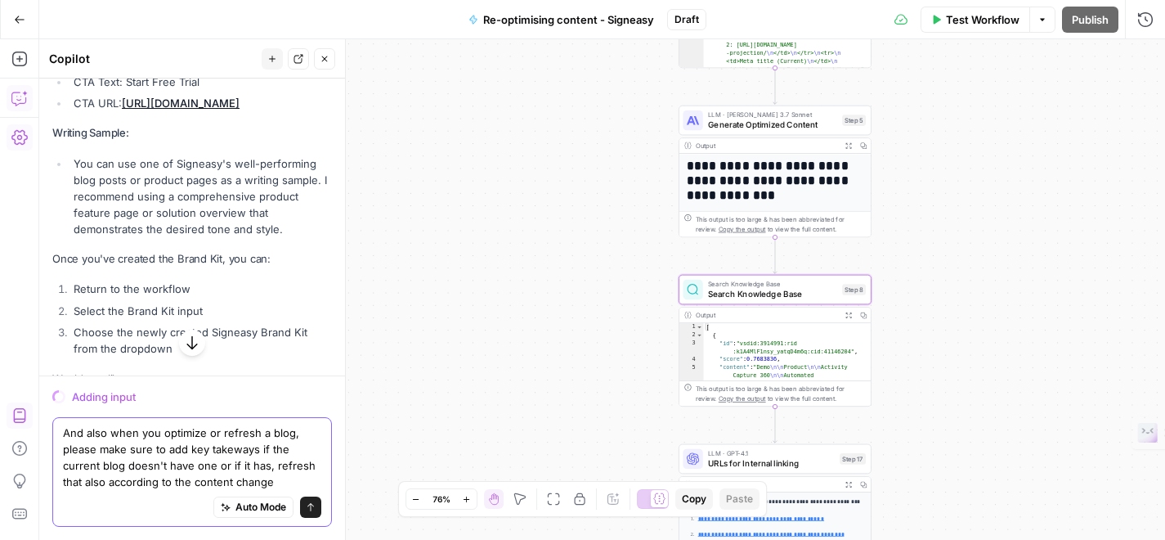
type textarea "And also when you optimize or refresh a blog, please make sure to add key takew…"
click at [309, 504] on icon "submit" at bounding box center [311, 507] width 10 height 10
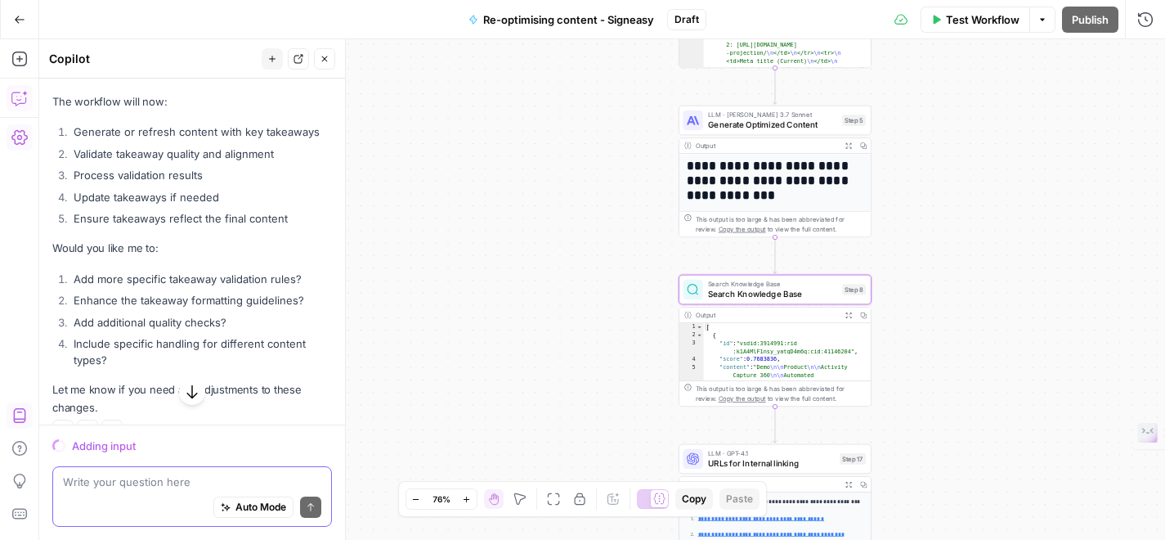
scroll to position [7854, 0]
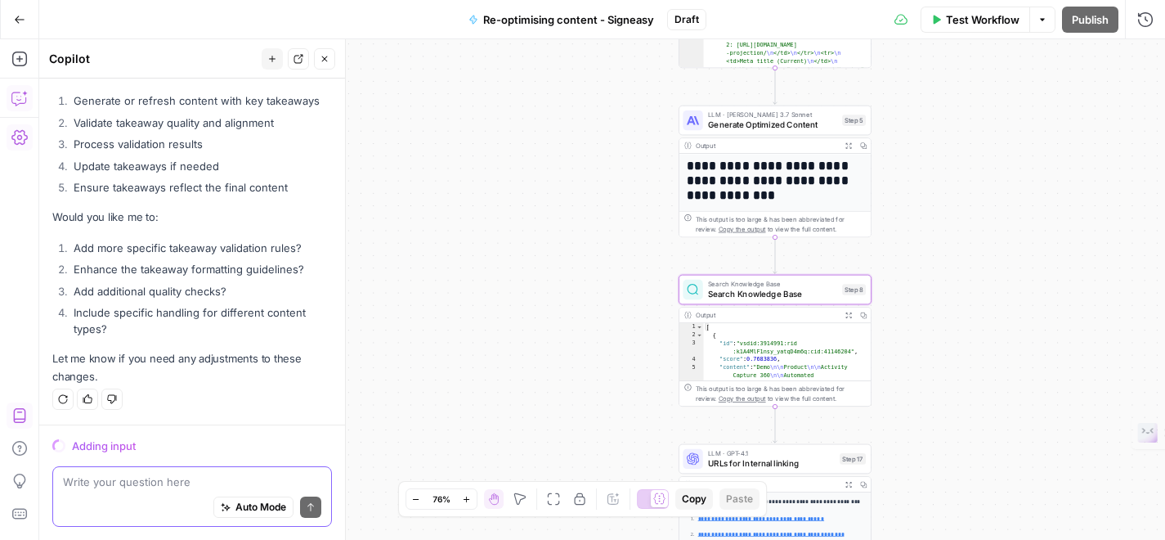
click at [180, 493] on div "Auto Mode Send" at bounding box center [192, 508] width 258 height 36
type textarea "N"
click at [249, 505] on span "Auto Mode" at bounding box center [260, 507] width 51 height 15
click at [204, 483] on textarea at bounding box center [192, 481] width 258 height 16
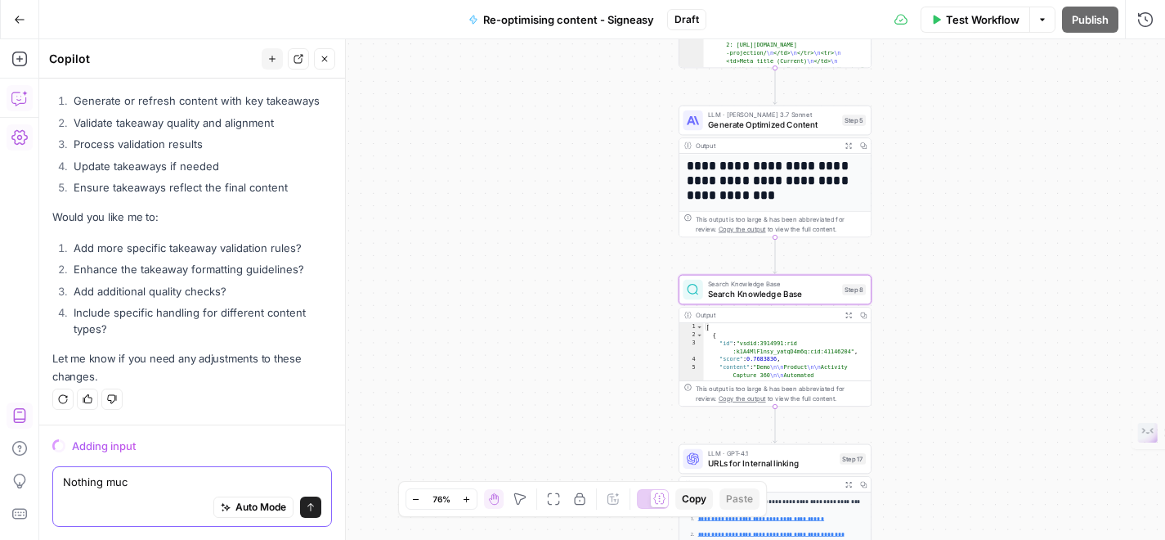
type textarea "Nothing much"
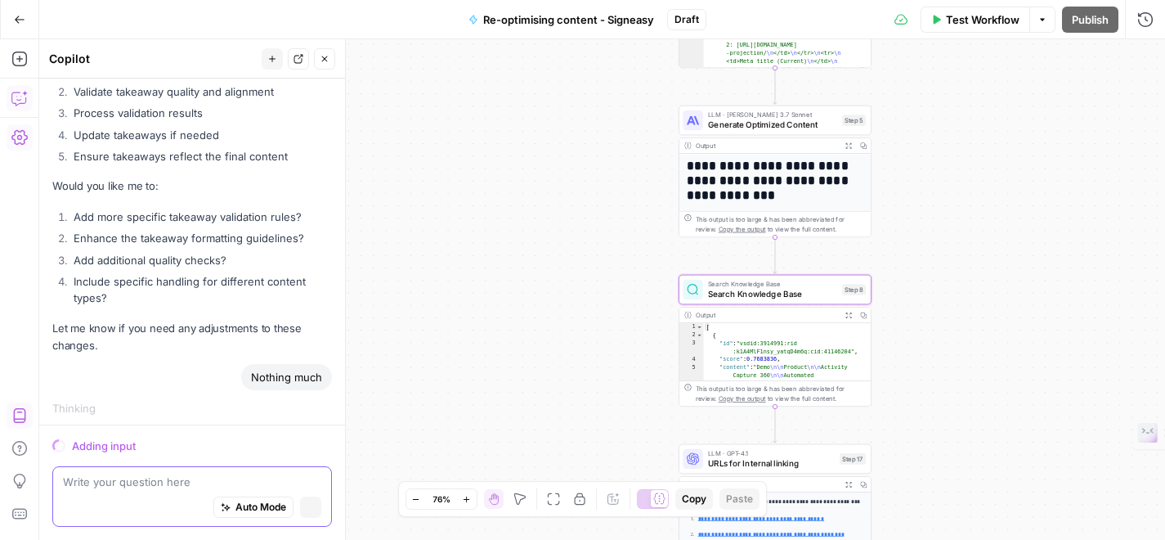
scroll to position [7860, 0]
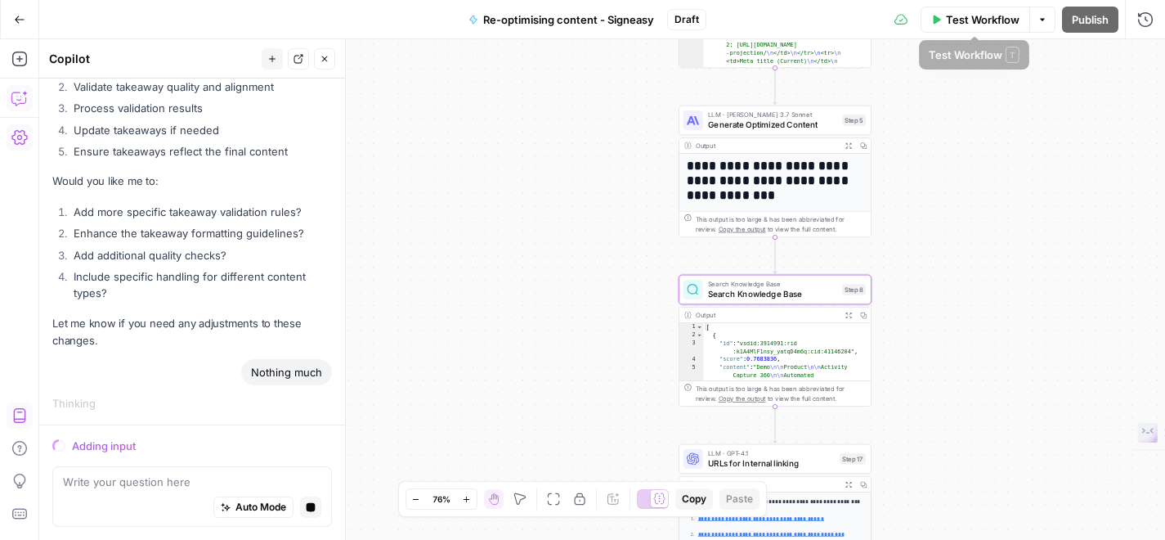
click at [967, 16] on span "Test Workflow" at bounding box center [983, 19] width 74 height 16
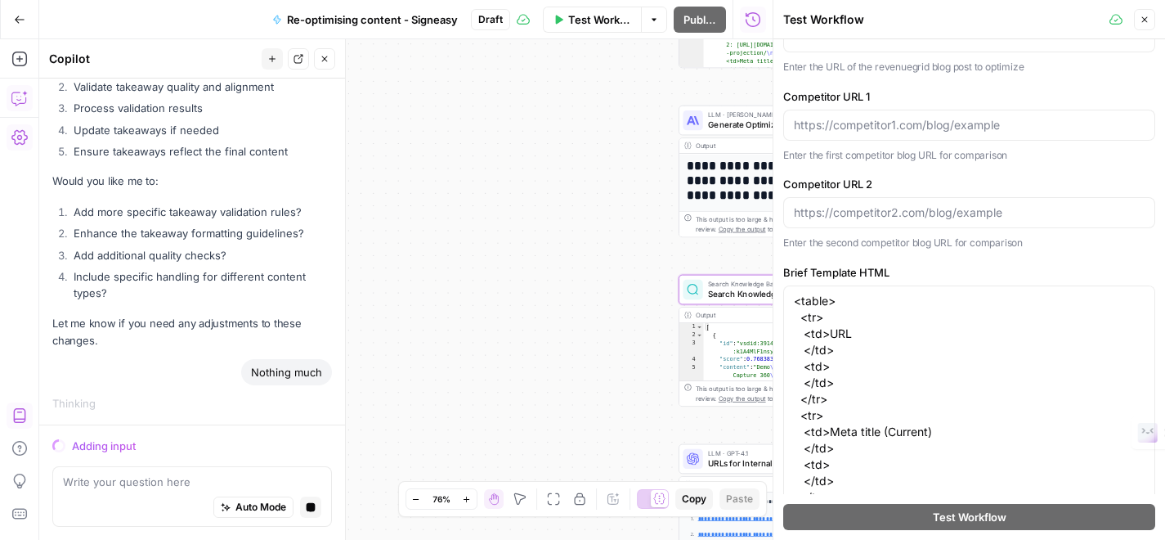
scroll to position [0, 0]
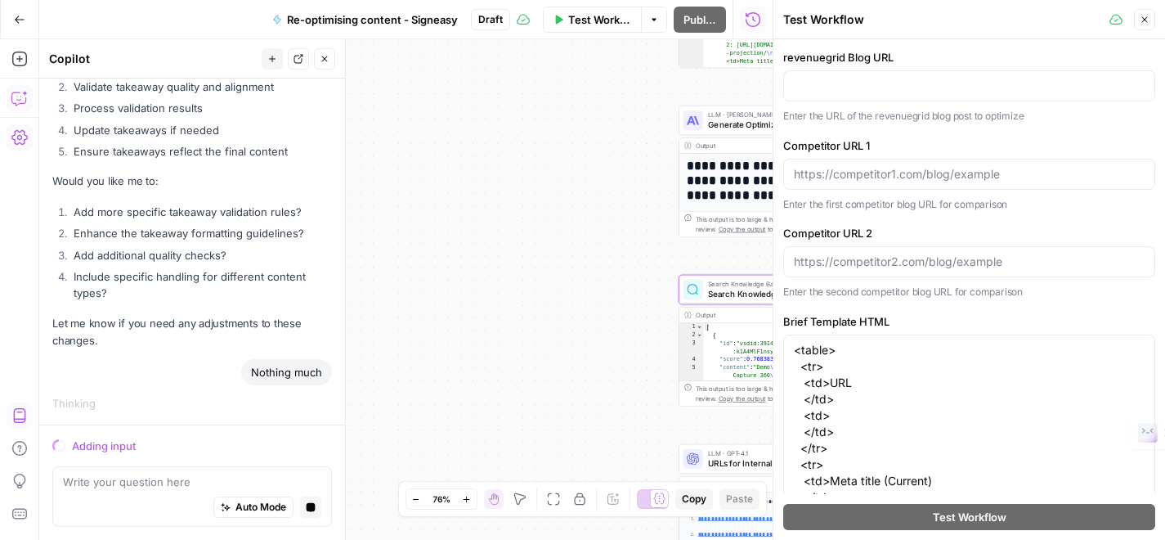
click at [841, 60] on label "revenuegrid Blog URL" at bounding box center [969, 57] width 372 height 16
click at [841, 78] on input "revenuegrid Blog URL" at bounding box center [969, 86] width 351 height 16
click at [841, 60] on label "revenuegrid Blog URL" at bounding box center [969, 57] width 372 height 16
click at [841, 78] on input "revenuegrid Blog URL" at bounding box center [969, 86] width 351 height 16
click at [840, 60] on label "revenuegrid Blog URL" at bounding box center [969, 57] width 372 height 16
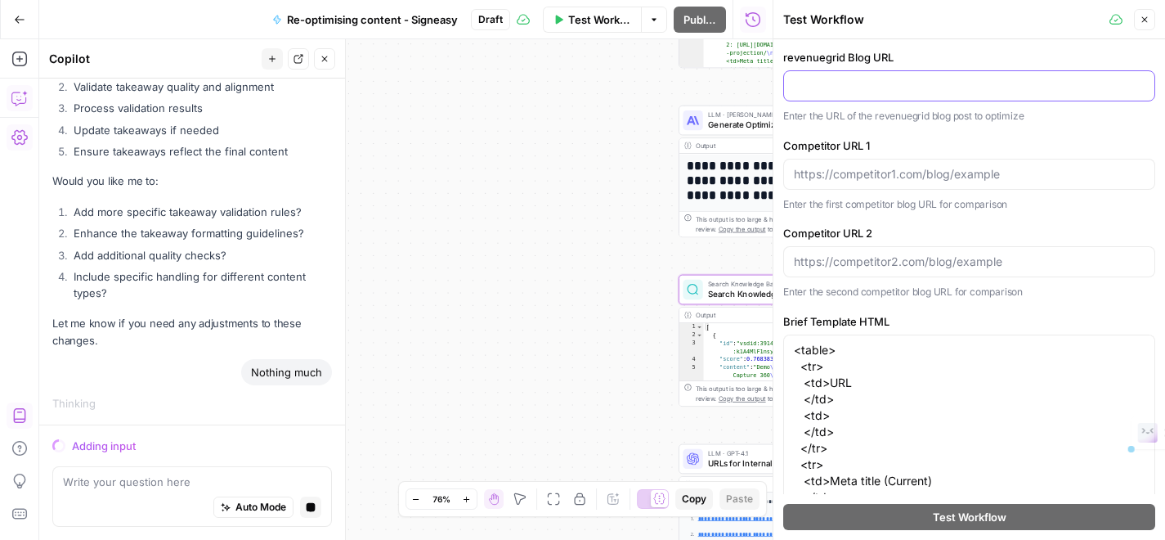
click at [840, 78] on input "revenuegrid Blog URL" at bounding box center [969, 86] width 351 height 16
click at [841, 56] on label "revenuegrid Blog URL" at bounding box center [969, 57] width 372 height 16
click at [841, 78] on input "revenuegrid Blog URL" at bounding box center [969, 86] width 351 height 16
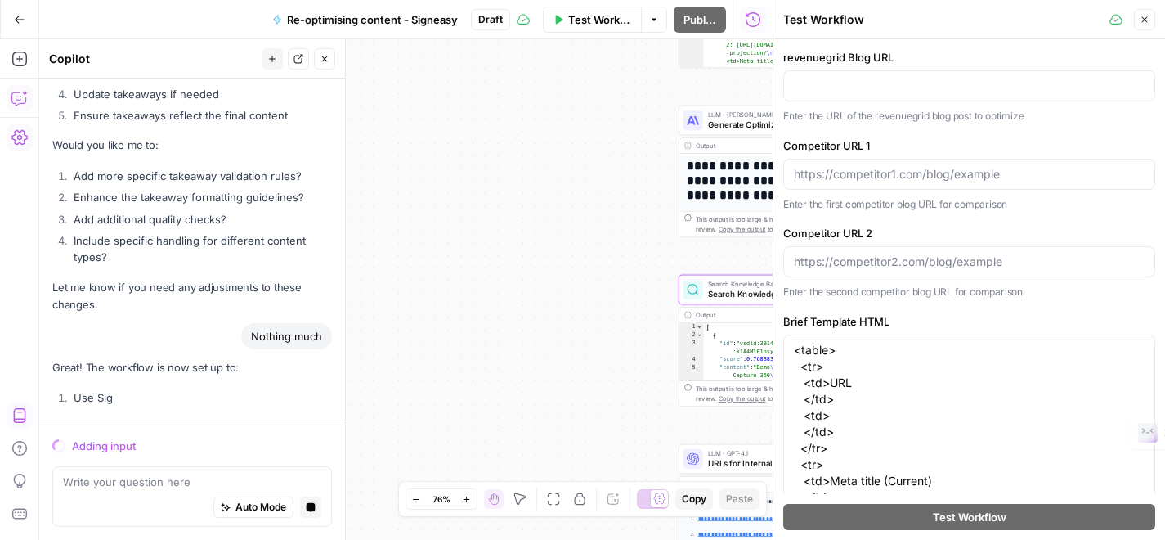
click at [846, 52] on label "revenuegrid Blog URL" at bounding box center [969, 57] width 372 height 16
click at [846, 78] on input "revenuegrid Blog URL" at bounding box center [969, 86] width 351 height 16
click at [846, 52] on label "revenuegrid Blog URL" at bounding box center [969, 57] width 372 height 16
click at [846, 78] on input "revenuegrid Blog URL" at bounding box center [969, 86] width 351 height 16
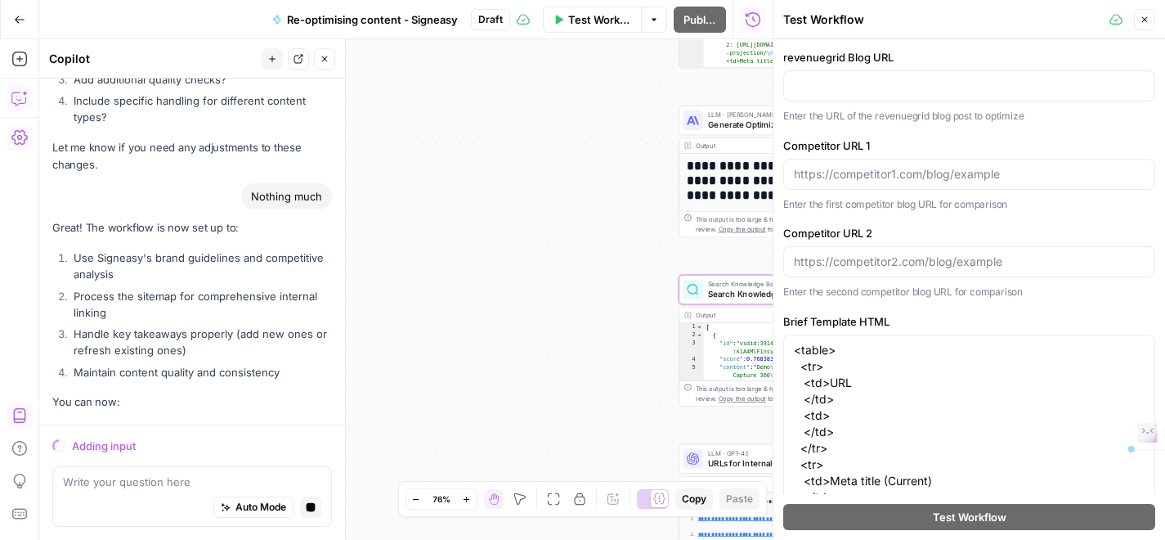
scroll to position [8070, 0]
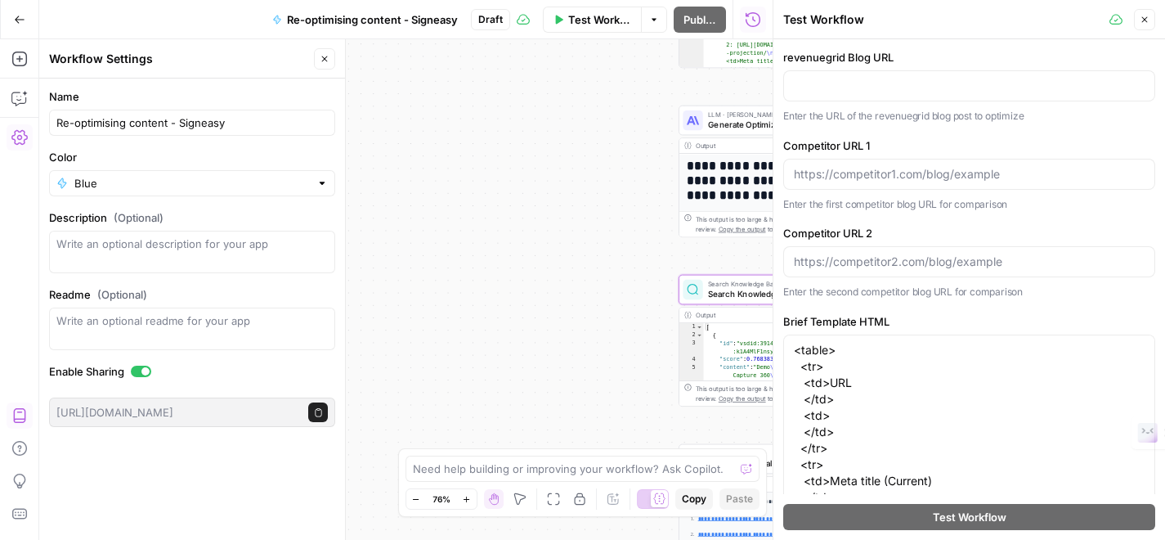
click at [847, 56] on label "revenuegrid Blog URL" at bounding box center [969, 57] width 372 height 16
click at [847, 78] on input "revenuegrid Blog URL" at bounding box center [969, 86] width 351 height 16
click at [843, 56] on label "revenuegrid Blog URL" at bounding box center [969, 57] width 372 height 16
click at [843, 78] on input "revenuegrid Blog URL" at bounding box center [969, 86] width 351 height 16
click at [843, 56] on label "revenuegrid Blog URL" at bounding box center [969, 57] width 372 height 16
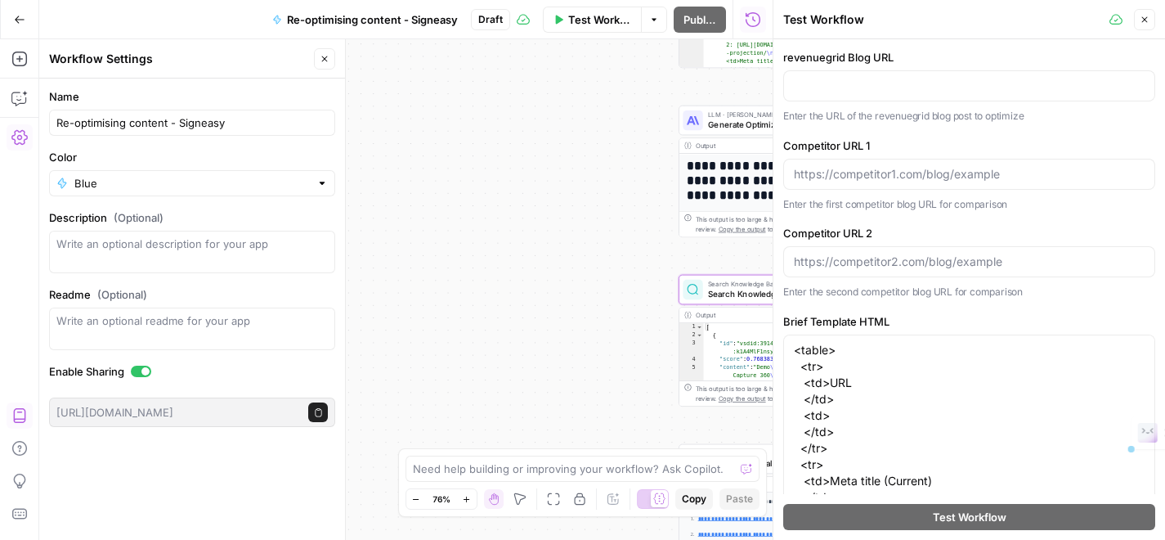
click at [843, 78] on input "revenuegrid Blog URL" at bounding box center [969, 86] width 351 height 16
click at [1143, 15] on icon "button" at bounding box center [1145, 20] width 10 height 10
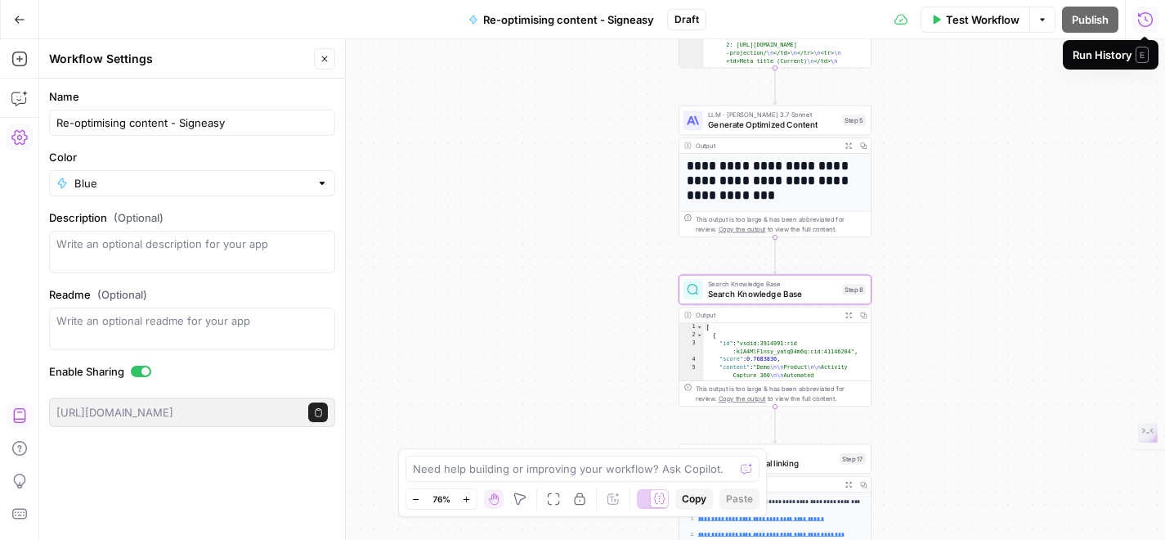
click at [258, 340] on div "Write an optional readme for your app" at bounding box center [192, 328] width 286 height 43
click at [983, 20] on span "Test Workflow" at bounding box center [983, 19] width 74 height 16
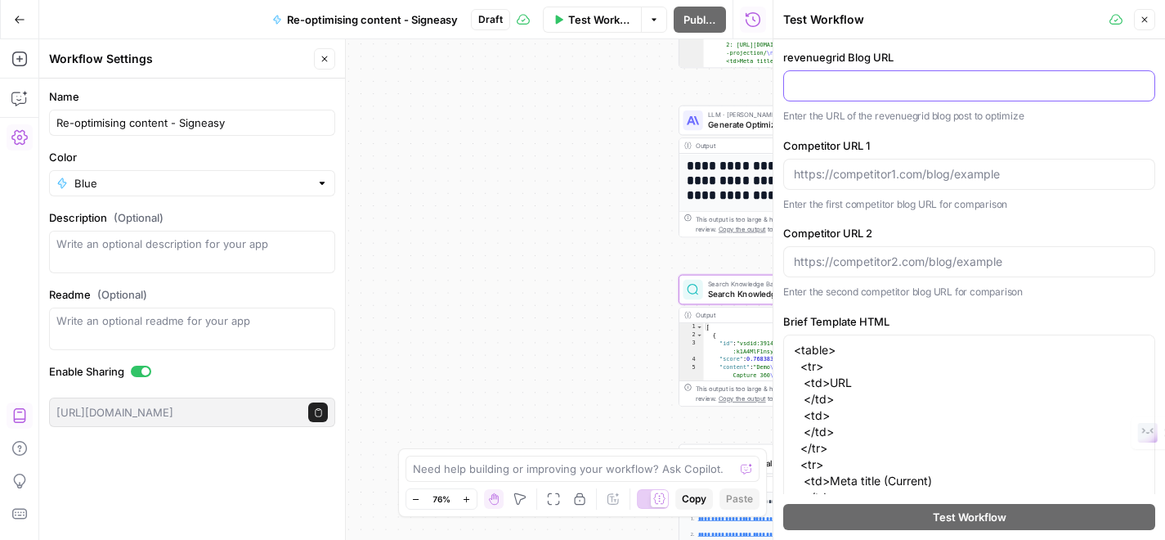
click at [928, 81] on input "revenuegrid Blog URL" at bounding box center [969, 86] width 351 height 16
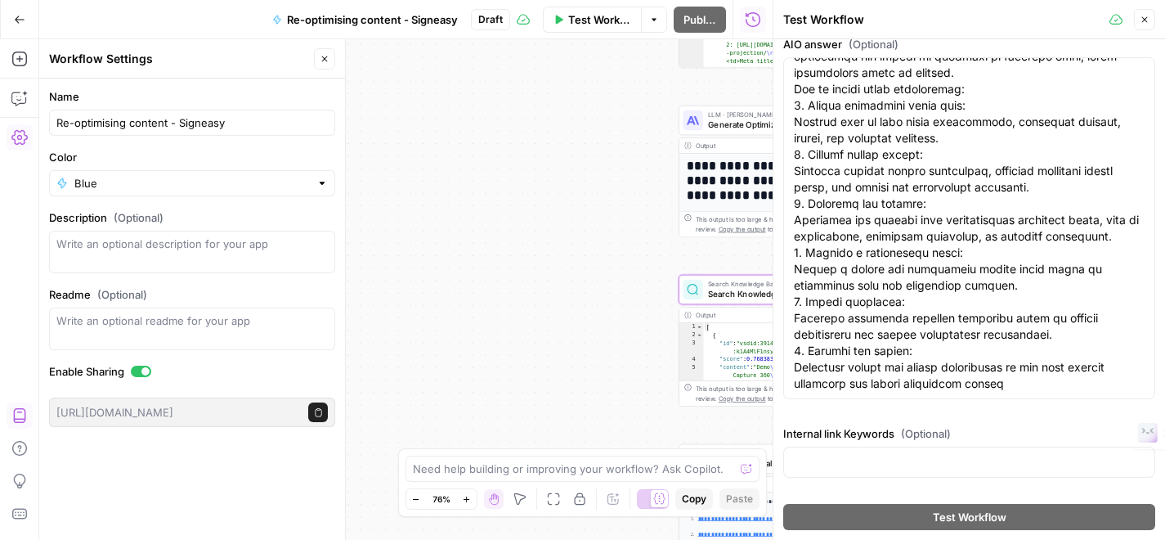
scroll to position [0, 0]
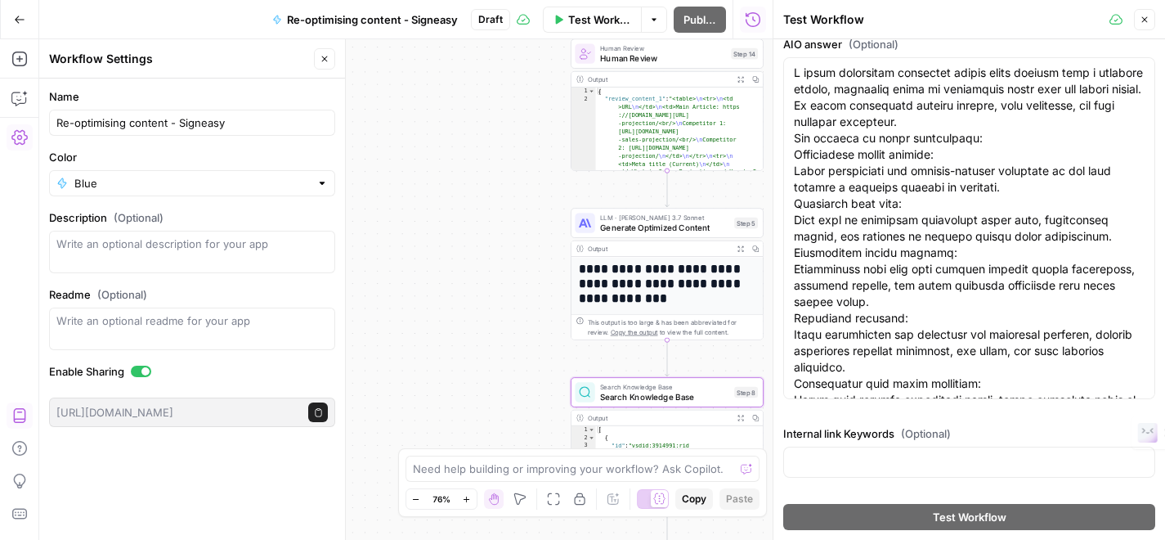
click at [1145, 14] on button "Close" at bounding box center [1144, 19] width 21 height 21
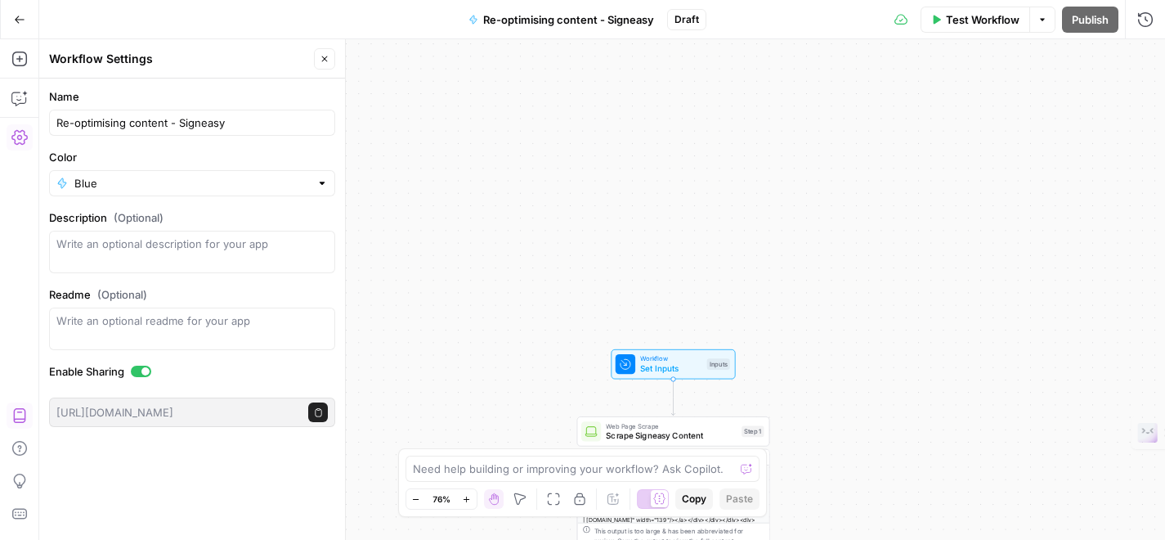
click at [711, 370] on div "Workflow Set Inputs Inputs" at bounding box center [673, 363] width 114 height 21
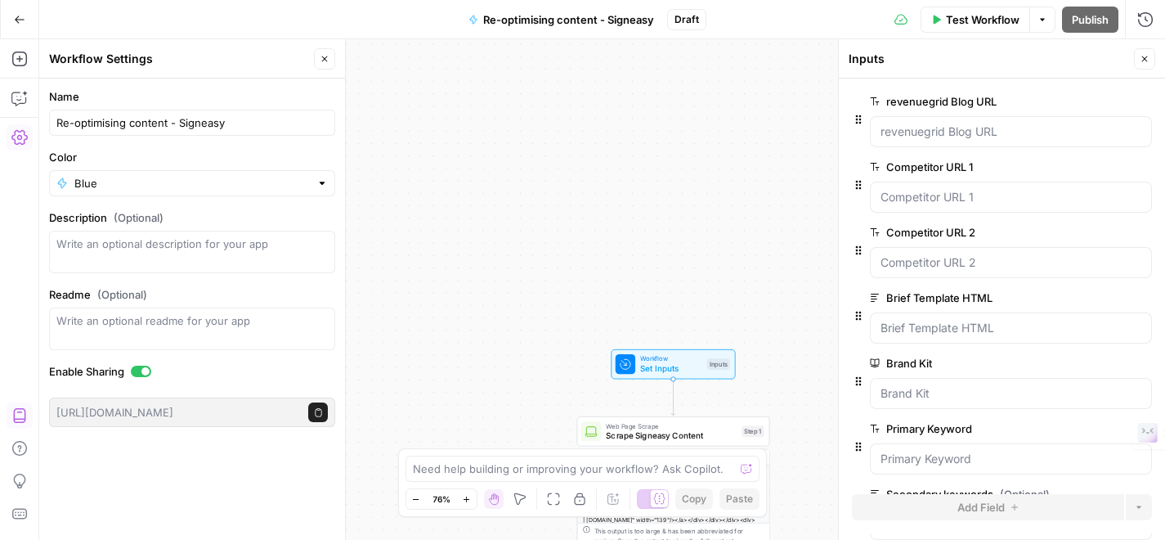
click at [903, 98] on label "revenuegrid Blog URL" at bounding box center [965, 101] width 190 height 16
click at [903, 123] on URL "revenuegrid Blog URL" at bounding box center [1011, 131] width 261 height 16
click at [903, 98] on label "revenuegrid Blog URL" at bounding box center [965, 101] width 190 height 16
click at [903, 123] on URL "revenuegrid Blog URL" at bounding box center [1011, 131] width 261 height 16
click at [903, 98] on label "revenuegrid Blog URL" at bounding box center [965, 101] width 190 height 16
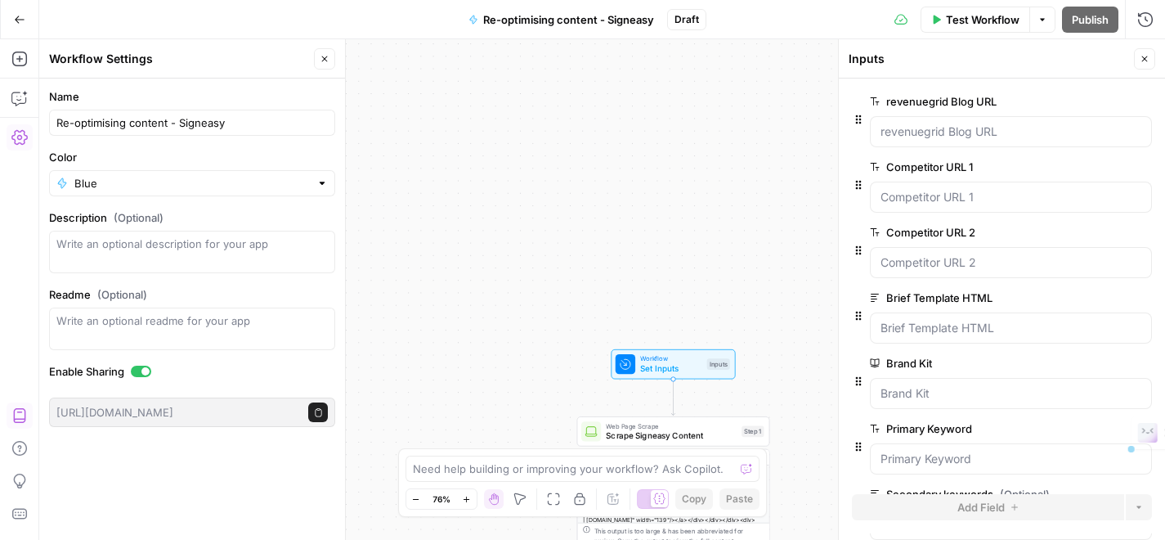
click at [903, 123] on URL "revenuegrid Blog URL" at bounding box center [1011, 131] width 261 height 16
click at [957, 98] on label "revenuegrid Blog URL" at bounding box center [965, 101] width 190 height 16
click at [957, 123] on URL "revenuegrid Blog URL" at bounding box center [1011, 131] width 261 height 16
click at [956, 98] on label "revenuegrid Blog URL" at bounding box center [965, 101] width 190 height 16
click at [956, 123] on URL "revenuegrid Blog URL" at bounding box center [1011, 131] width 261 height 16
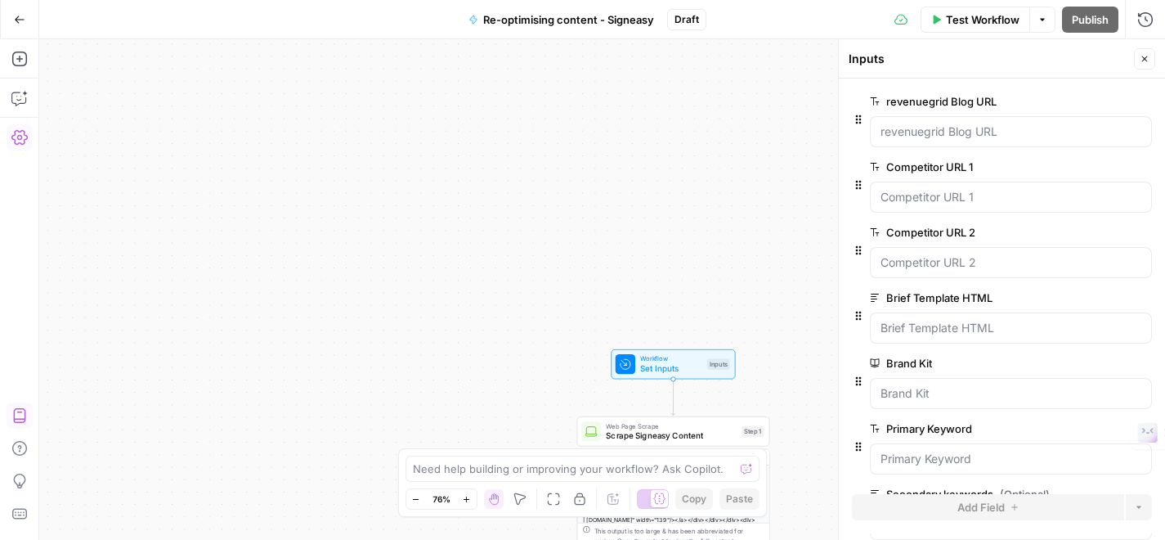
click at [944, 94] on label "revenuegrid Blog URL" at bounding box center [965, 101] width 190 height 16
click at [944, 123] on URL "revenuegrid Blog URL" at bounding box center [1011, 131] width 261 height 16
click at [946, 140] on div at bounding box center [1011, 131] width 282 height 31
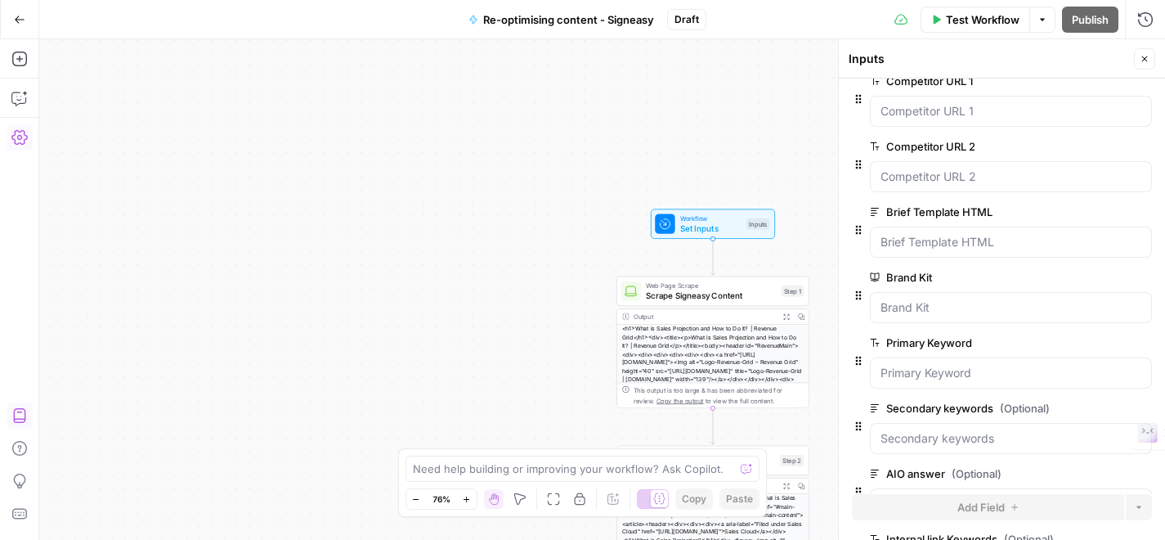
scroll to position [200, 0]
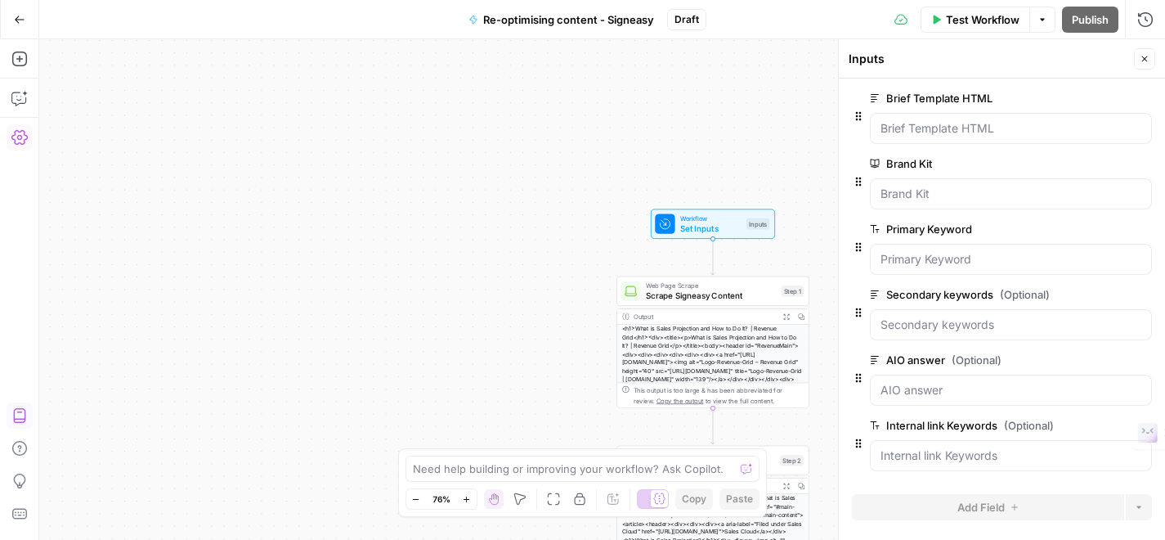
click at [1146, 62] on icon "button" at bounding box center [1145, 59] width 10 height 10
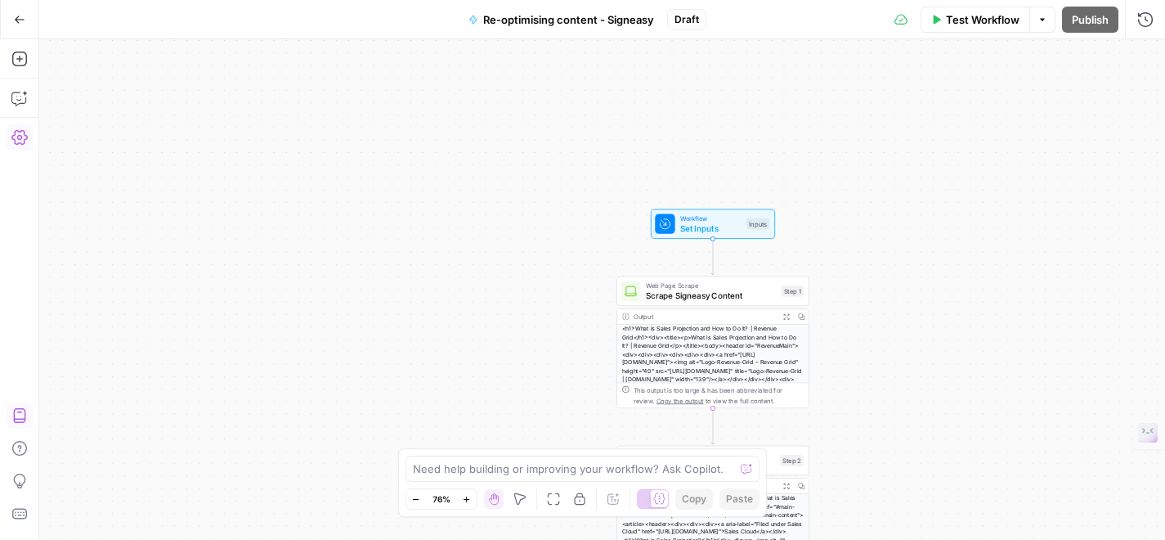
click at [970, 16] on span "Test Workflow" at bounding box center [983, 19] width 74 height 16
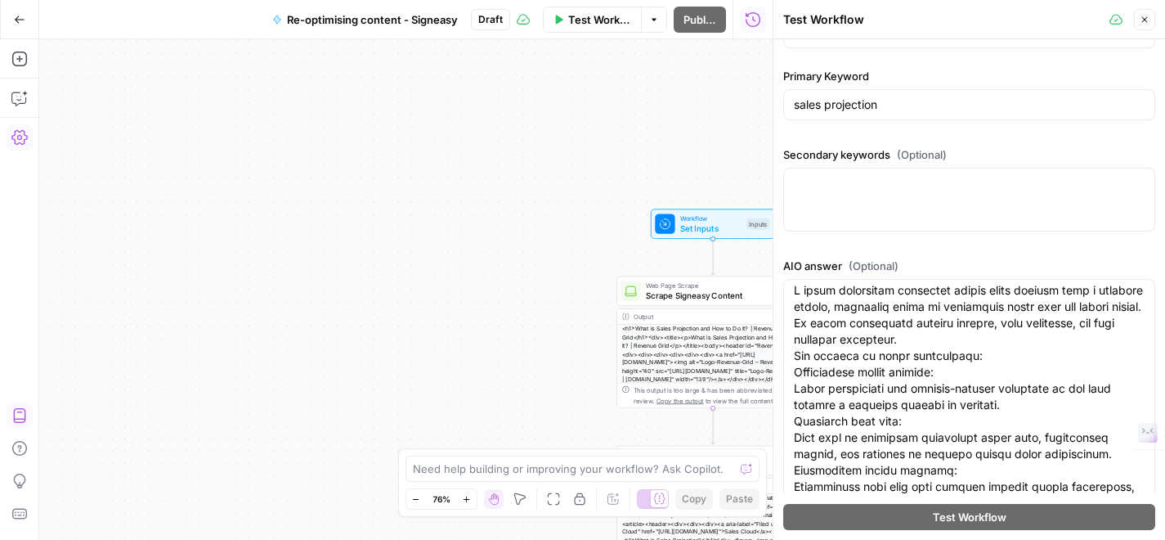
scroll to position [0, 0]
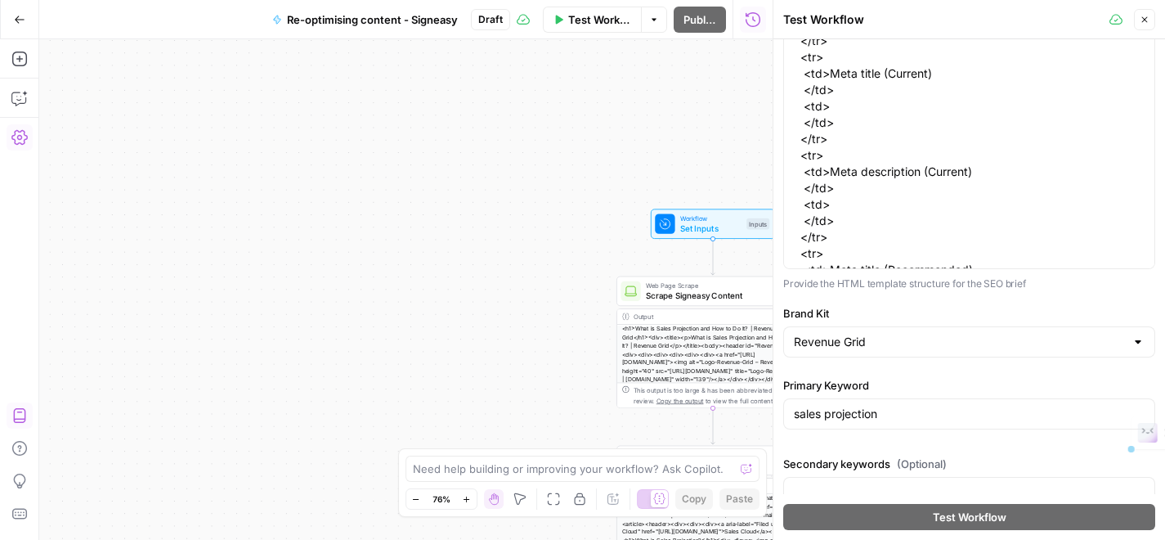
scroll to position [401, 0]
click at [884, 348] on input "Brand Kit" at bounding box center [959, 343] width 331 height 16
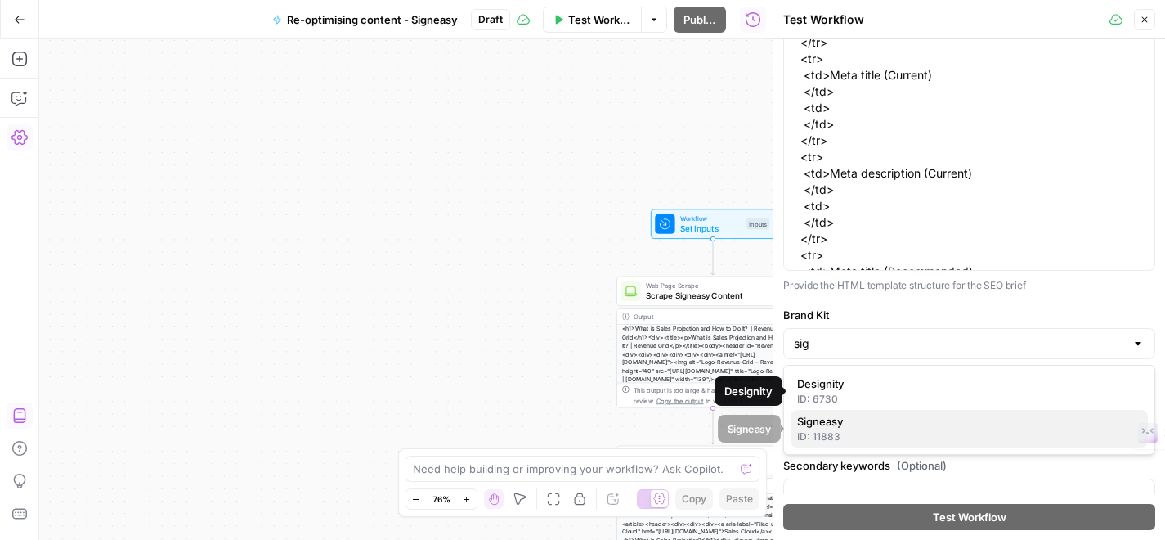
click at [865, 425] on span "Signeasy" at bounding box center [966, 421] width 338 height 16
type input "Signeasy"
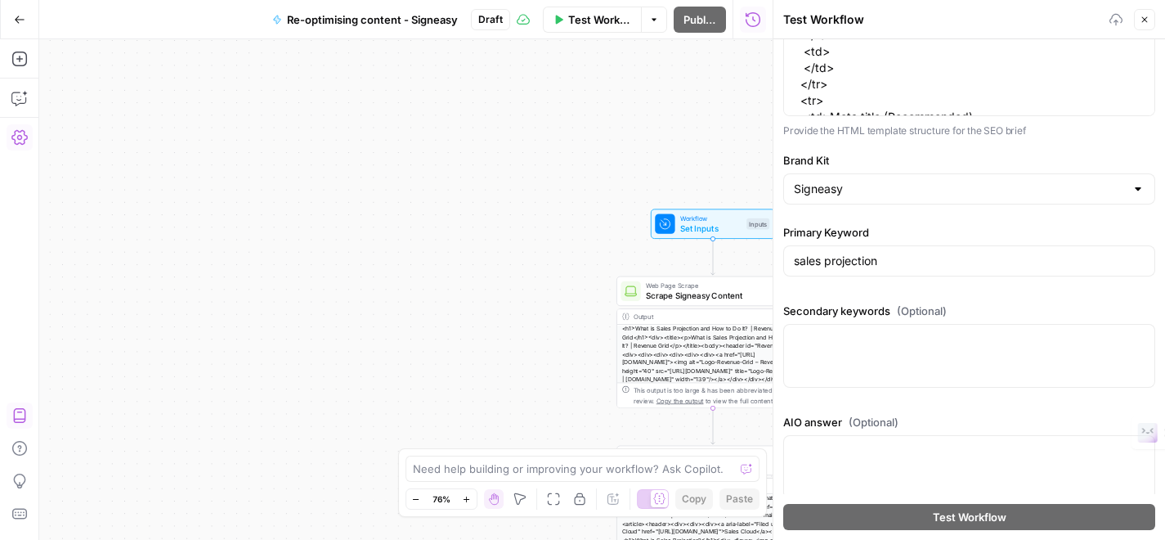
scroll to position [567, 0]
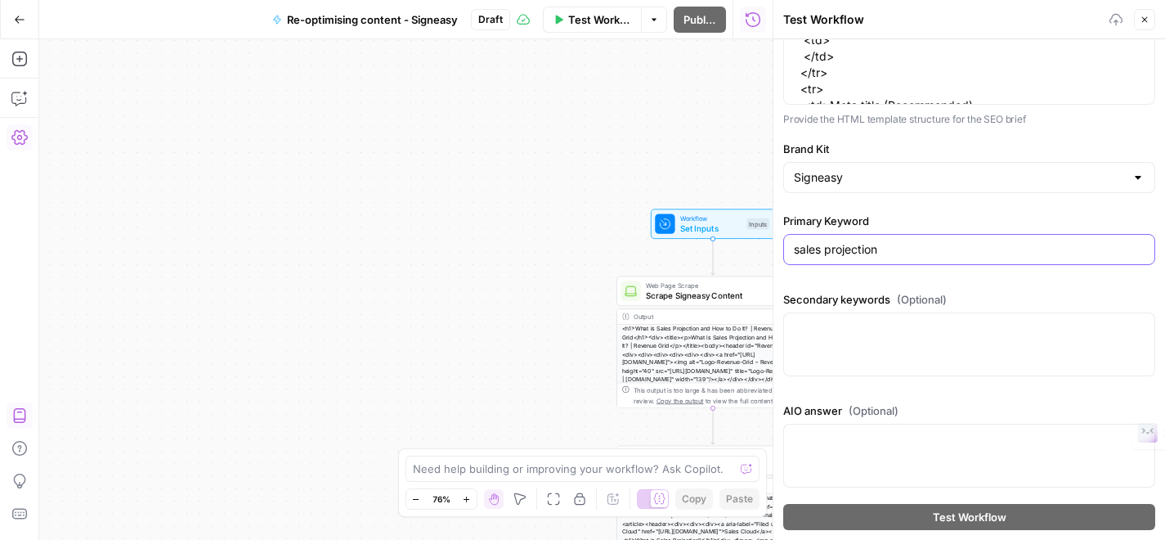
click at [884, 251] on input "sales projection" at bounding box center [969, 249] width 351 height 16
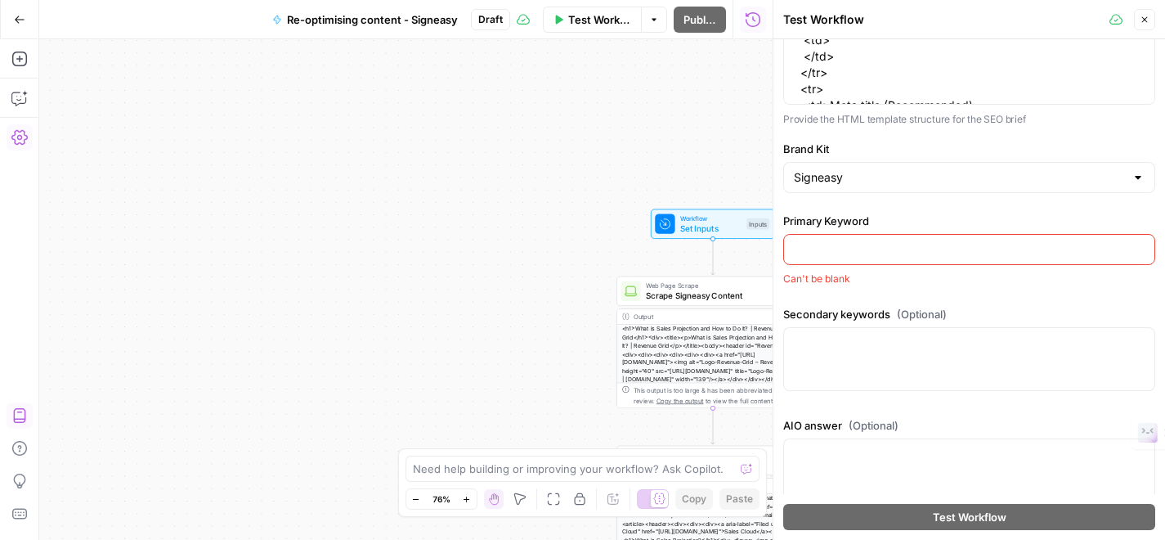
click at [861, 249] on input "Primary Keyword" at bounding box center [969, 249] width 351 height 16
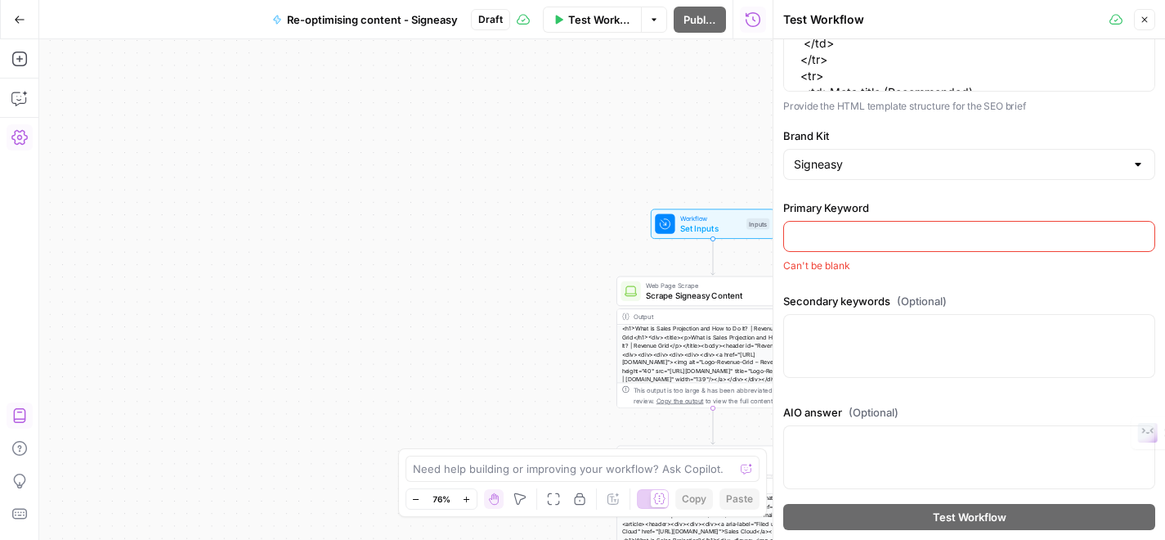
scroll to position [583, 0]
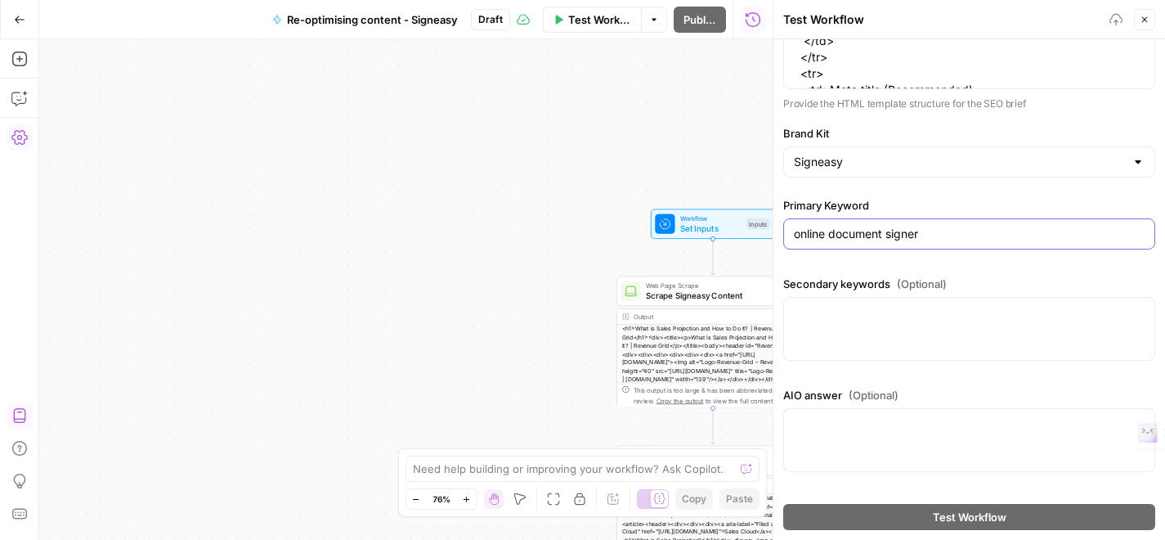
type input "online document signer"
click at [850, 310] on textarea "Secondary keywords (Optional)" at bounding box center [969, 312] width 351 height 16
click at [872, 316] on textarea "sign document online" at bounding box center [969, 312] width 351 height 16
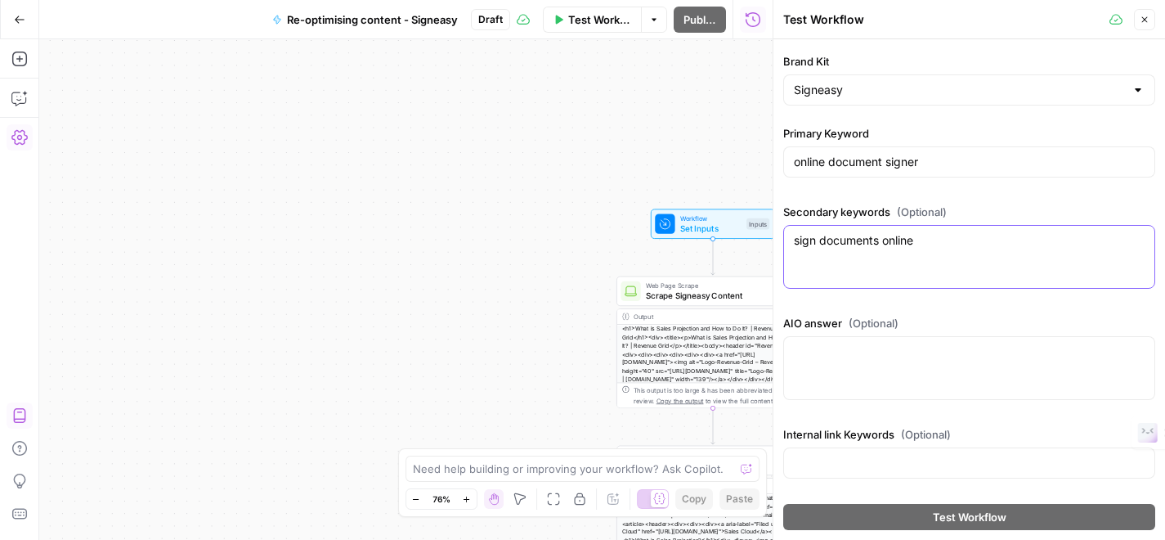
type textarea "sign documents online"
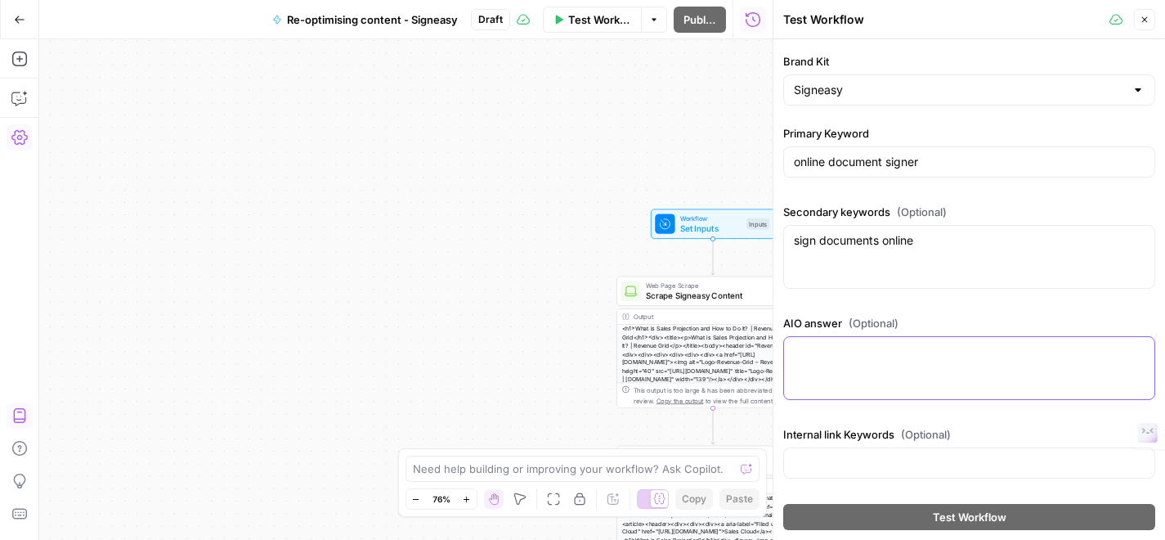
click at [859, 345] on textarea "AIO answer (Optional)" at bounding box center [969, 351] width 351 height 16
click at [863, 451] on div at bounding box center [969, 462] width 372 height 31
click at [871, 349] on textarea "AIO answer (Optional)" at bounding box center [969, 351] width 351 height 16
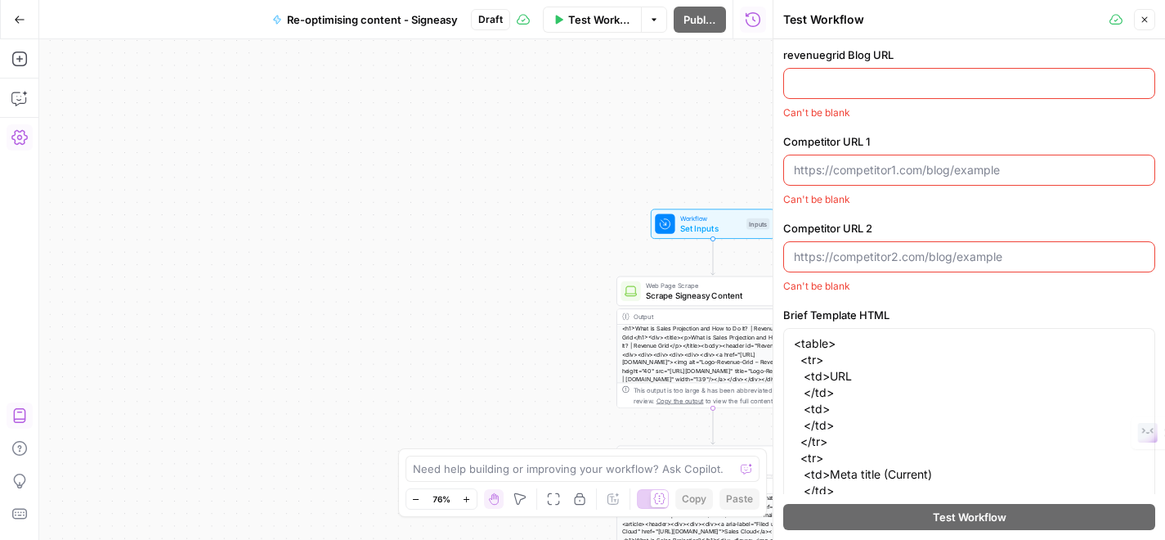
scroll to position [0, 0]
click at [881, 85] on input "revenuegrid Blog URL" at bounding box center [969, 86] width 351 height 16
paste input "[URL][DOMAIN_NAME]"
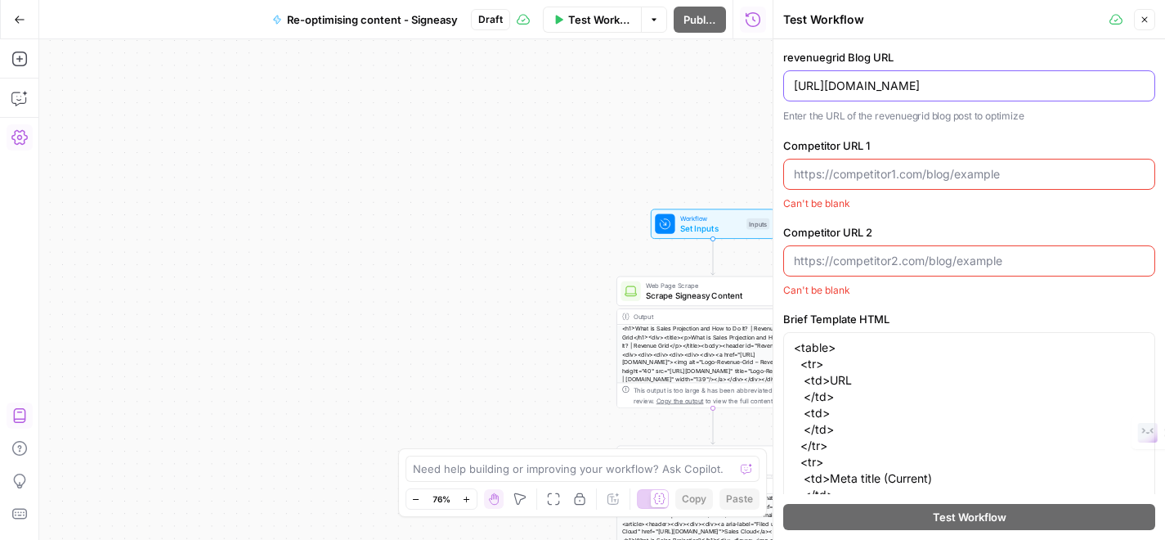
type input "[URL][DOMAIN_NAME]"
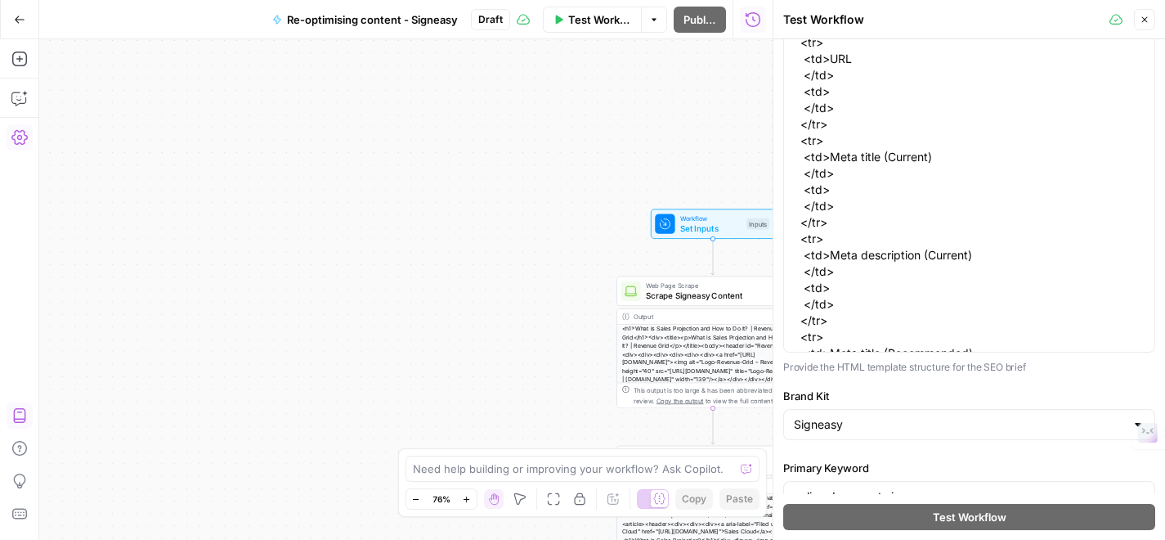
scroll to position [657, 0]
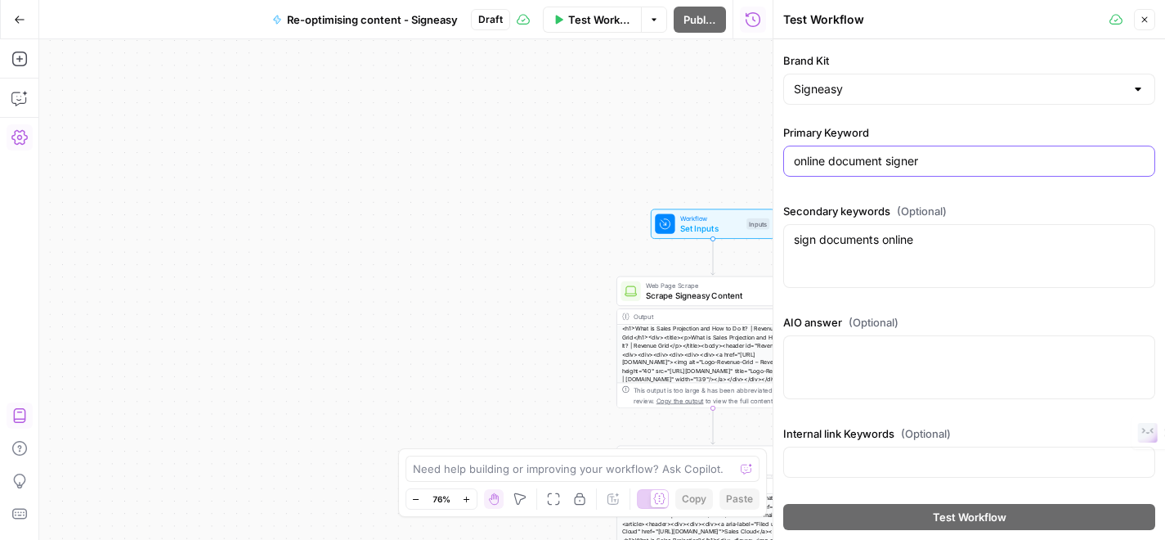
click at [926, 159] on input "online document signer" at bounding box center [969, 161] width 351 height 16
click at [930, 243] on textarea "sign documents online" at bounding box center [969, 239] width 351 height 16
paste textarea "online document signer"
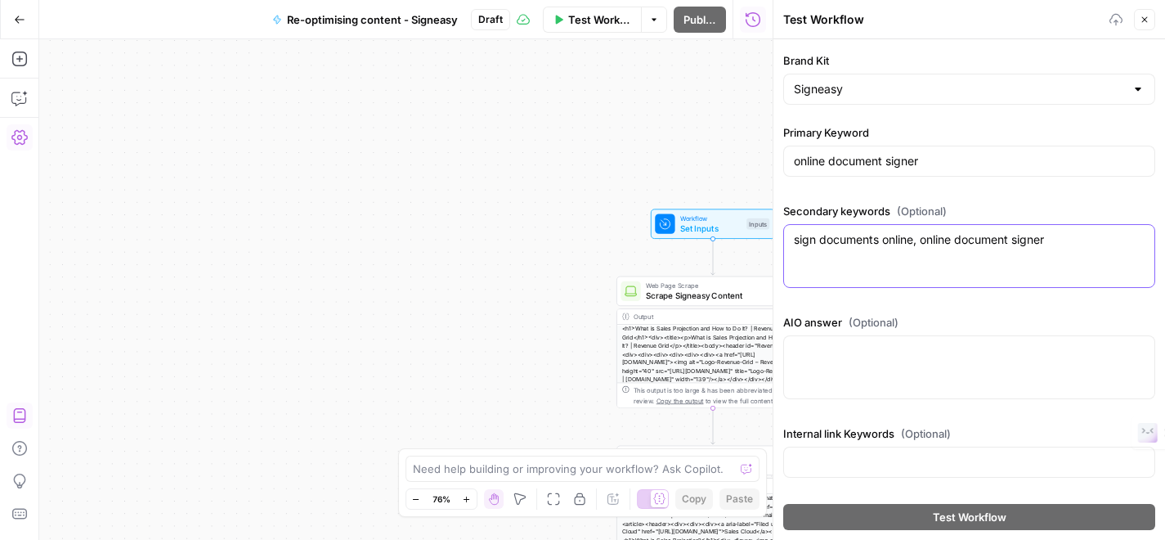
type textarea "sign documents online, online document signer"
click at [924, 155] on input "online document signer" at bounding box center [969, 161] width 351 height 16
type input "online document sigature"
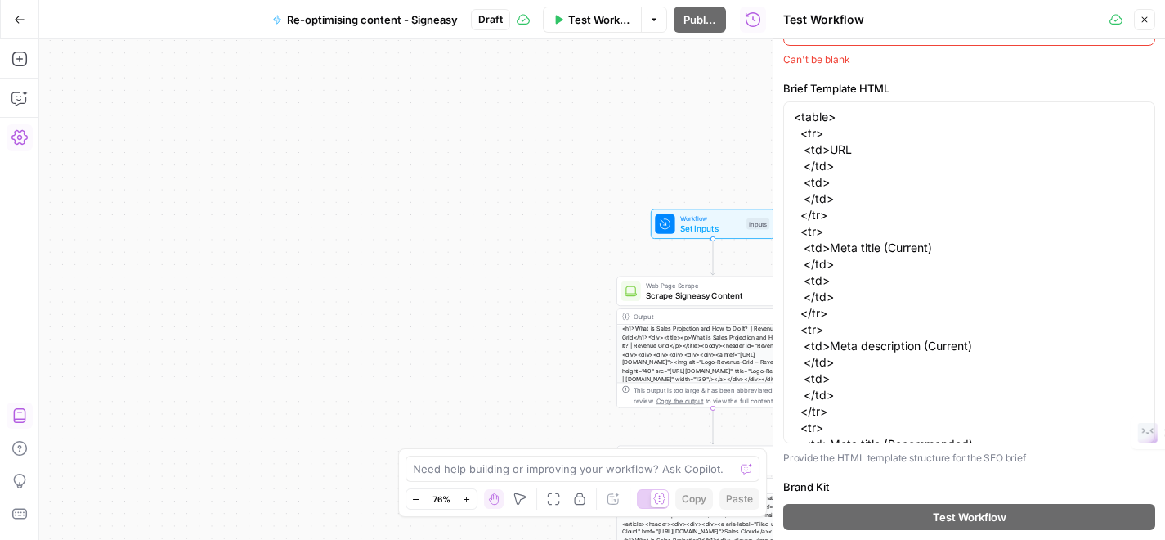
scroll to position [0, 0]
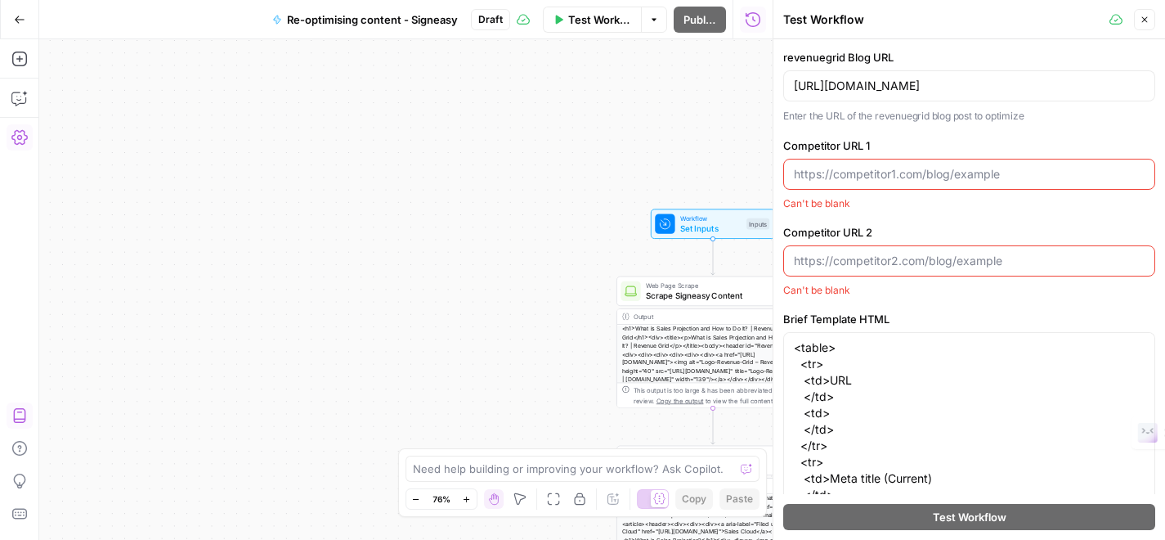
click at [850, 182] on div at bounding box center [969, 174] width 372 height 31
paste input "[URL][DOMAIN_NAME] [URL][DOMAIN_NAME] [URL][DOMAIN_NAME]"
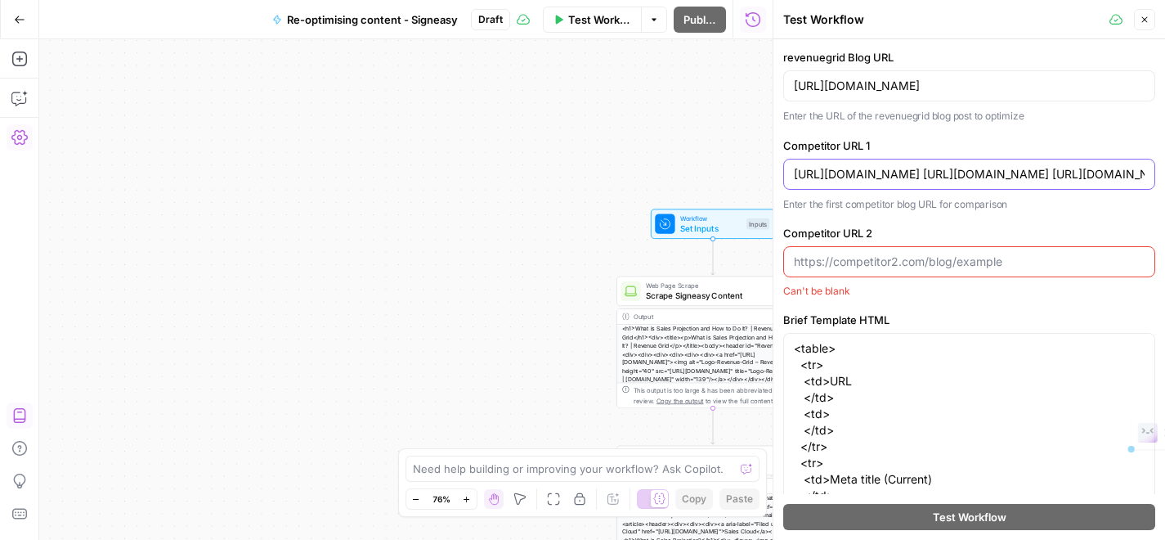
click at [1031, 175] on input "[URL][DOMAIN_NAME] [URL][DOMAIN_NAME] [URL][DOMAIN_NAME]" at bounding box center [969, 174] width 351 height 16
click at [993, 174] on input "[URL][DOMAIN_NAME] [URL][DOMAIN_NAME] [URL][DOMAIN_NAME]" at bounding box center [969, 174] width 351 height 16
click at [958, 178] on input "[URL][DOMAIN_NAME]" at bounding box center [969, 174] width 351 height 16
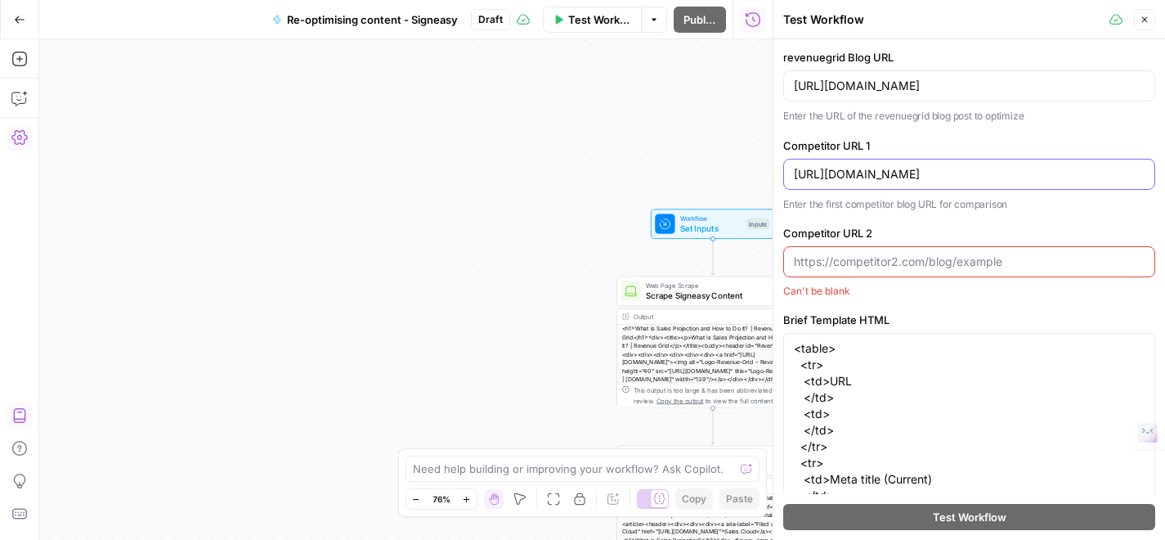
scroll to position [0, 62]
type input "[URL][DOMAIN_NAME]"
click at [925, 259] on input "Competitor URL 2" at bounding box center [969, 261] width 351 height 16
paste input "[URL][DOMAIN_NAME] [URL][DOMAIN_NAME]"
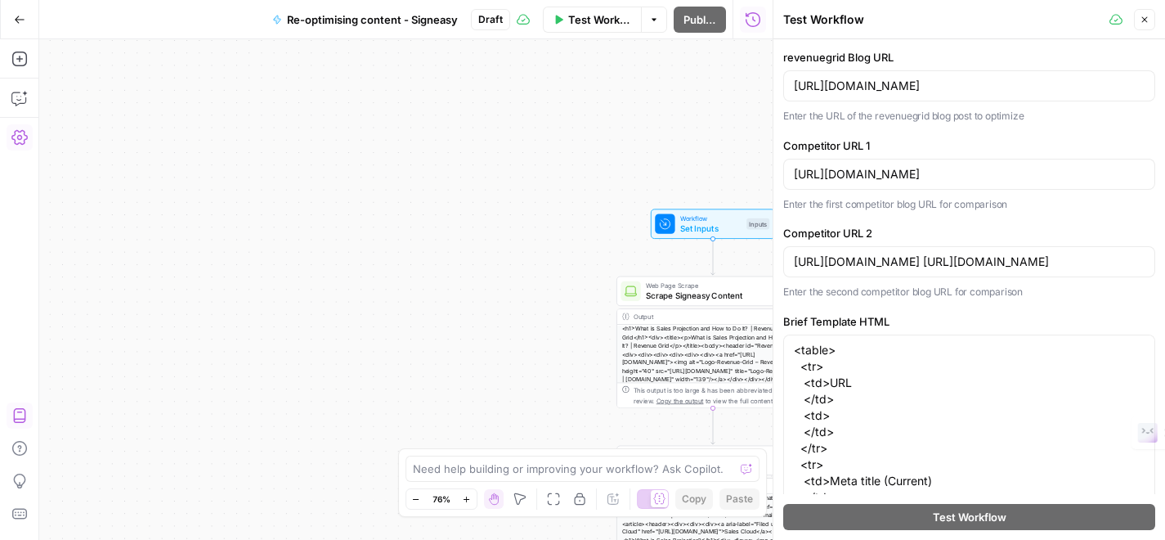
click at [945, 271] on div "[URL][DOMAIN_NAME] [URL][DOMAIN_NAME]" at bounding box center [969, 261] width 372 height 31
drag, startPoint x: 964, startPoint y: 263, endPoint x: 948, endPoint y: 267, distance: 16.9
click at [962, 263] on input "[URL][DOMAIN_NAME] [URL][DOMAIN_NAME]" at bounding box center [969, 261] width 351 height 16
click at [980, 263] on input "[URL][DOMAIN_NAME] [URL][DOMAIN_NAME]" at bounding box center [969, 261] width 351 height 16
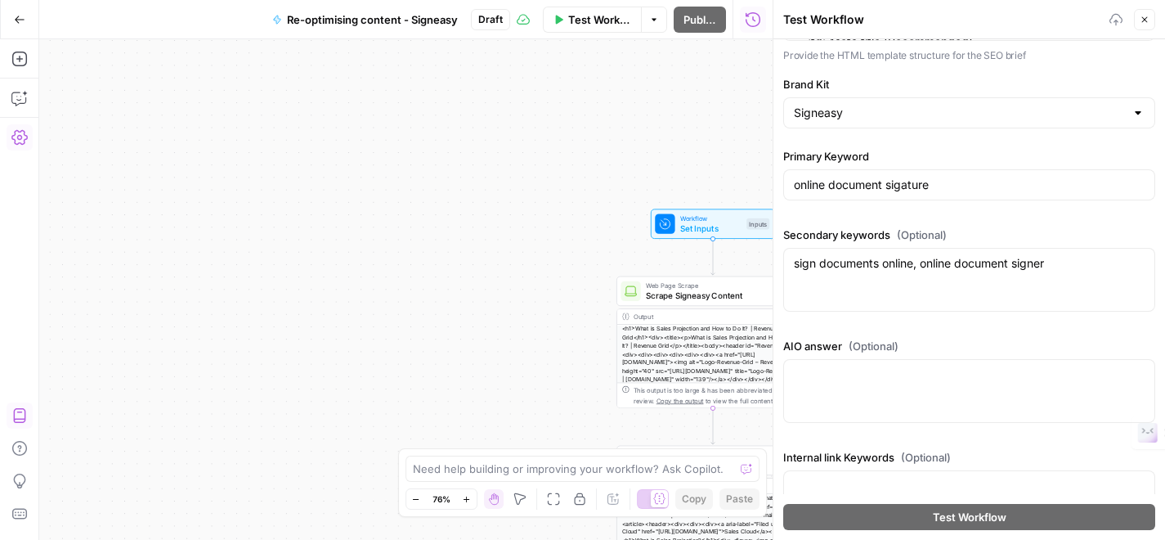
scroll to position [659, 0]
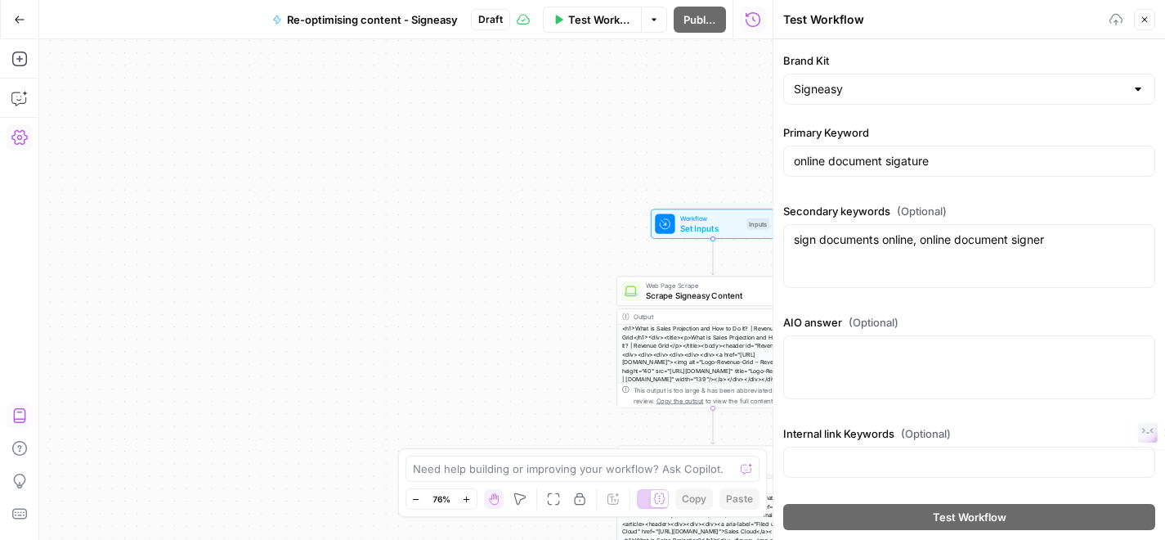
type input "[URL][DOMAIN_NAME]"
click at [906, 376] on div at bounding box center [969, 367] width 372 height 64
type textarea "nothing"
click at [887, 458] on input "Internal link Keywords (Optional)" at bounding box center [969, 462] width 351 height 16
type input "nothing"
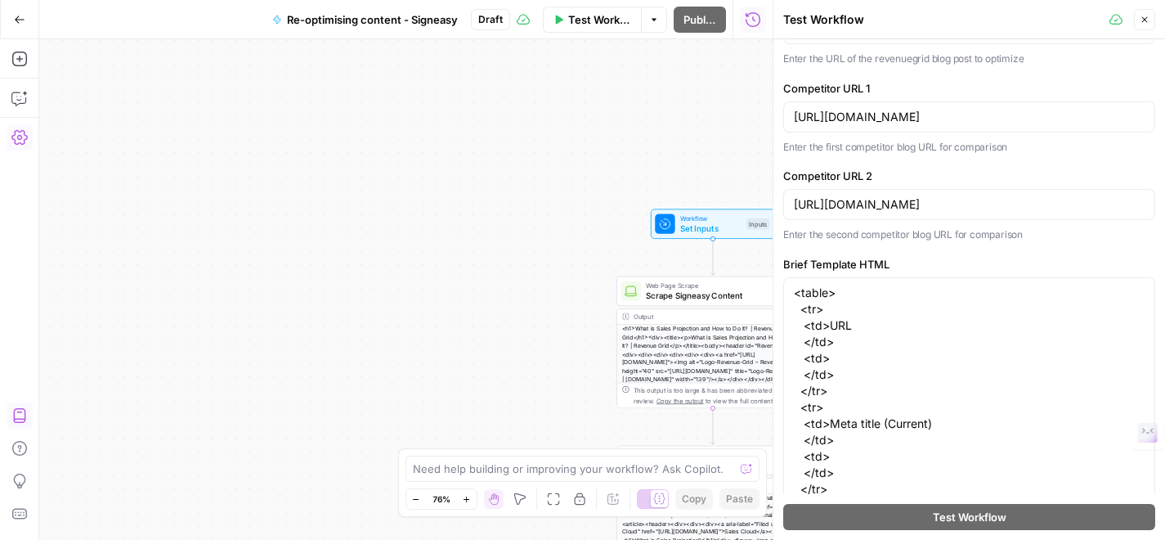
scroll to position [0, 0]
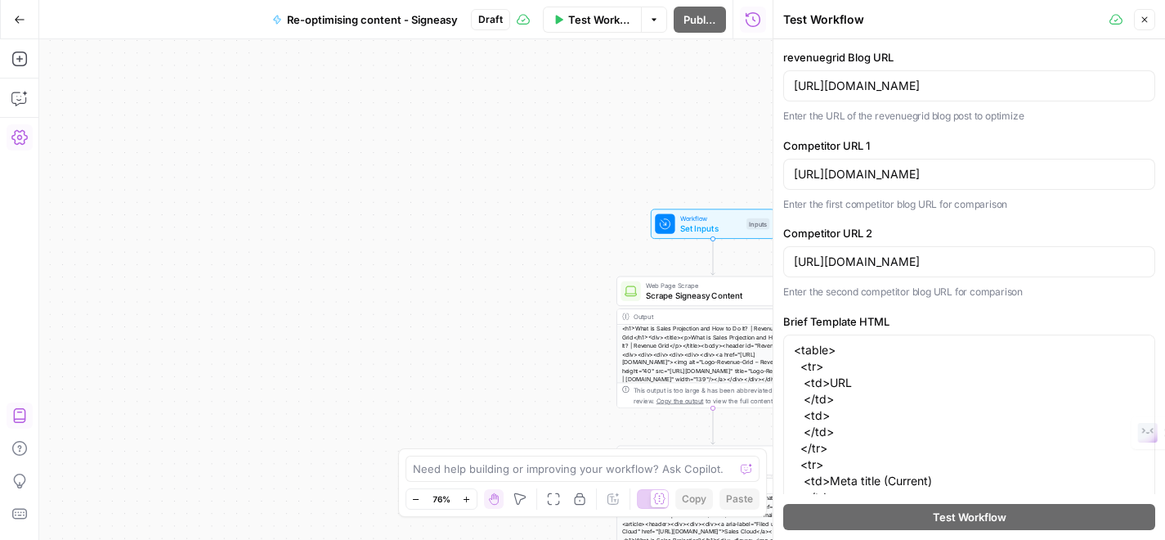
click at [33, 107] on div "Add Steps Copilot Settings AirOps Academy Help Give Feedback Shortcuts" at bounding box center [19, 289] width 39 height 500
click at [24, 97] on icon "button" at bounding box center [19, 98] width 16 height 16
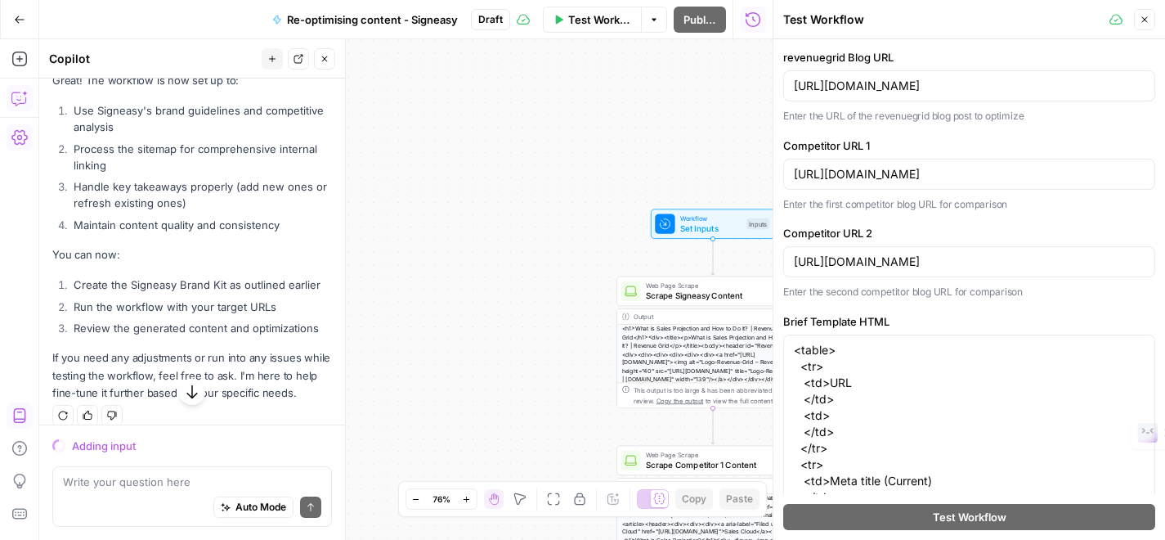
scroll to position [8229, 0]
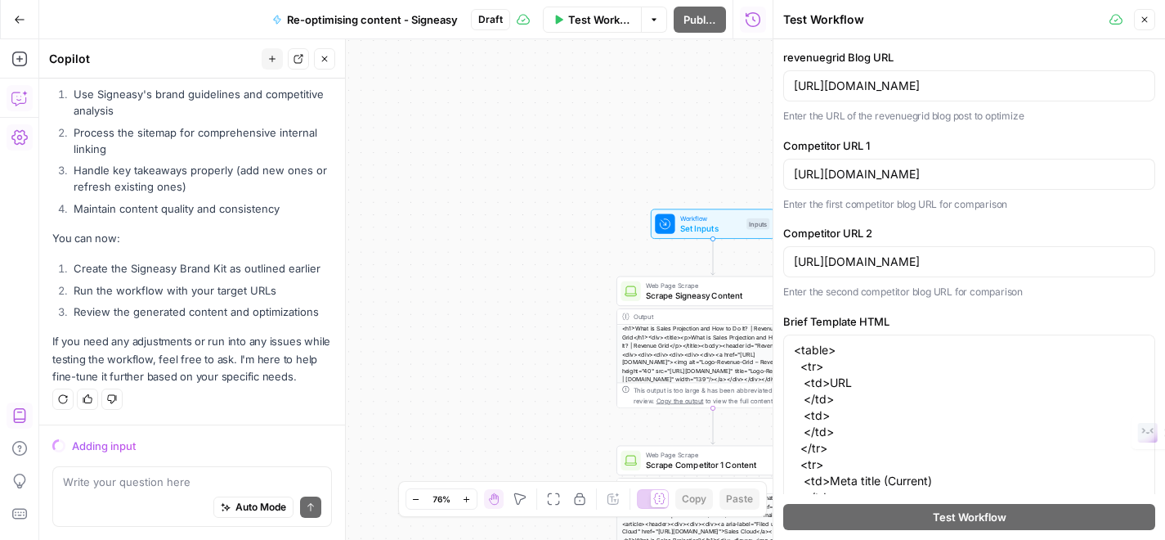
click at [587, 29] on button "Test Workflow" at bounding box center [592, 20] width 99 height 26
click at [1147, 20] on icon "button" at bounding box center [1145, 20] width 10 height 10
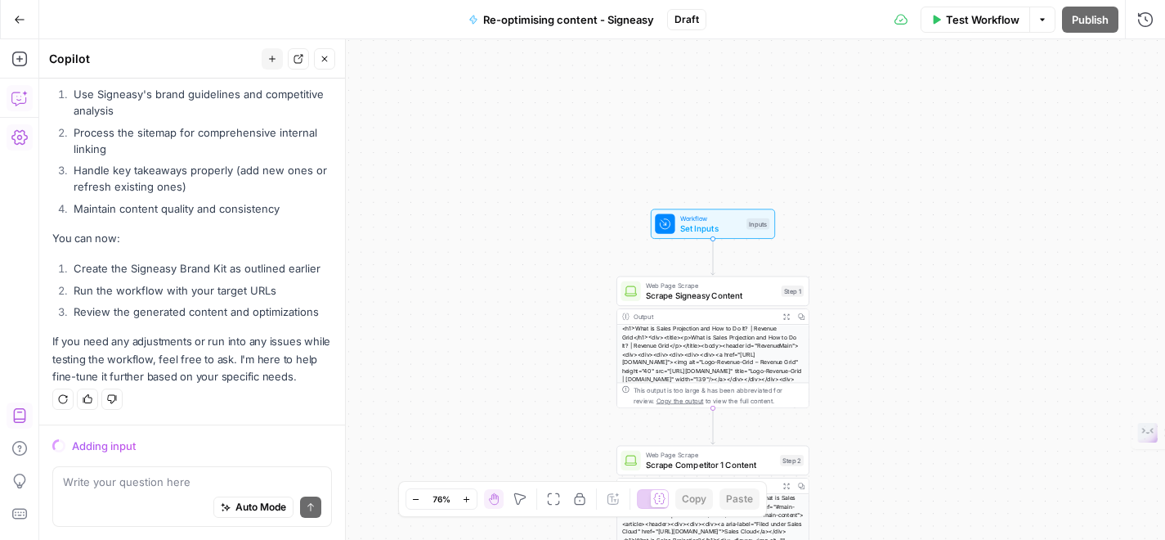
click at [979, 20] on span "Test Workflow" at bounding box center [983, 19] width 74 height 16
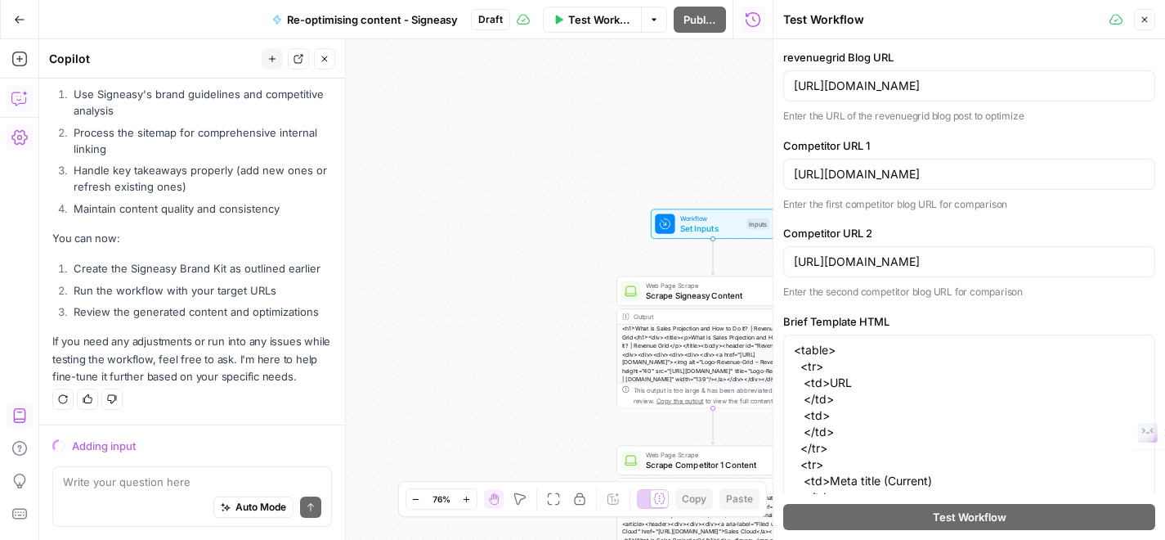
scroll to position [7685, 0]
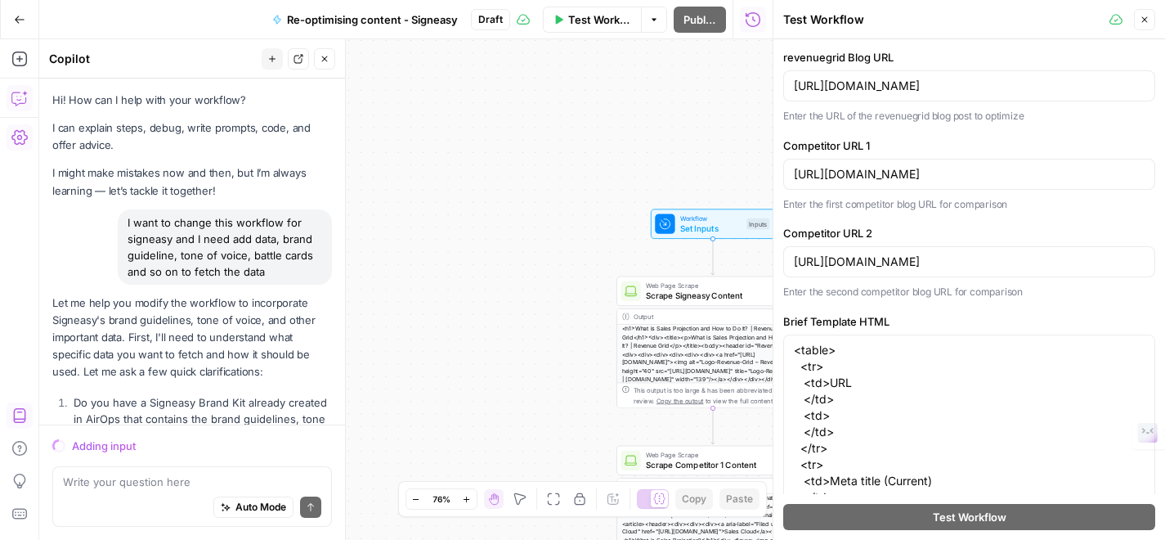
scroll to position [8229, 0]
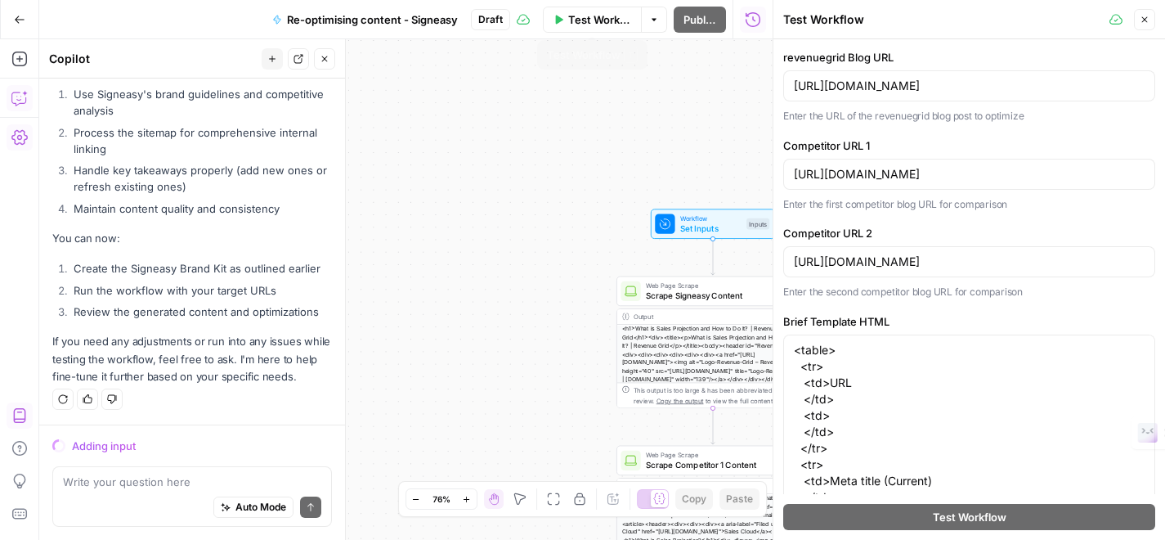
click at [601, 24] on span "Test Workflow" at bounding box center [599, 19] width 63 height 16
click at [1146, 21] on icon "button" at bounding box center [1145, 20] width 10 height 10
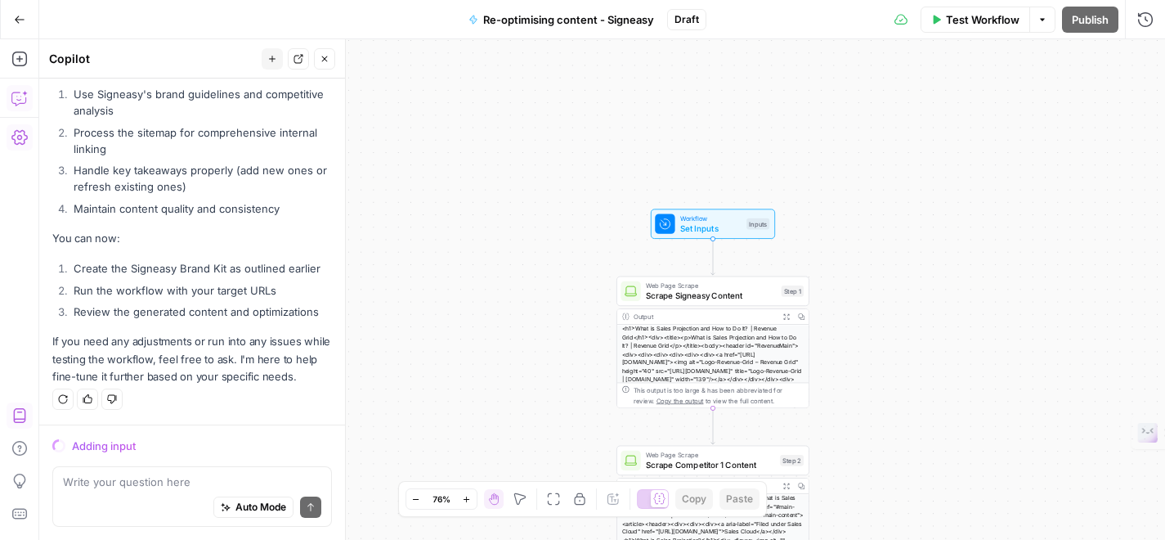
click at [960, 22] on span "Test Workflow" at bounding box center [983, 19] width 74 height 16
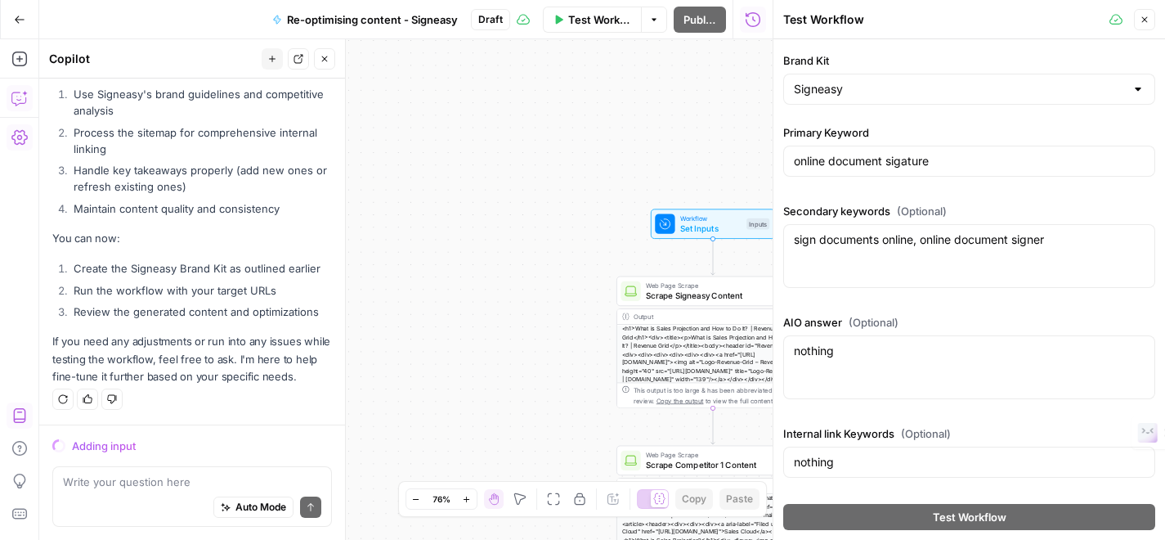
scroll to position [0, 0]
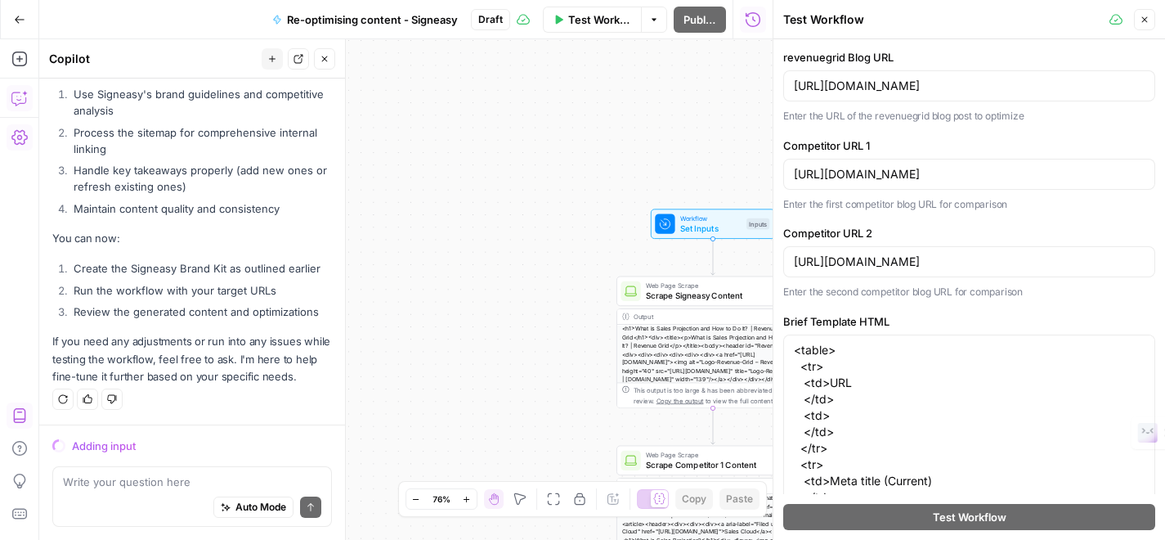
click at [807, 52] on label "revenuegrid Blog URL" at bounding box center [969, 57] width 372 height 16
click at [807, 78] on input "[URL][DOMAIN_NAME]" at bounding box center [969, 86] width 351 height 16
click at [807, 52] on label "revenuegrid Blog URL" at bounding box center [969, 57] width 372 height 16
click at [807, 78] on input "[URL][DOMAIN_NAME]" at bounding box center [969, 86] width 351 height 16
click at [807, 52] on label "revenuegrid Blog URL" at bounding box center [969, 57] width 372 height 16
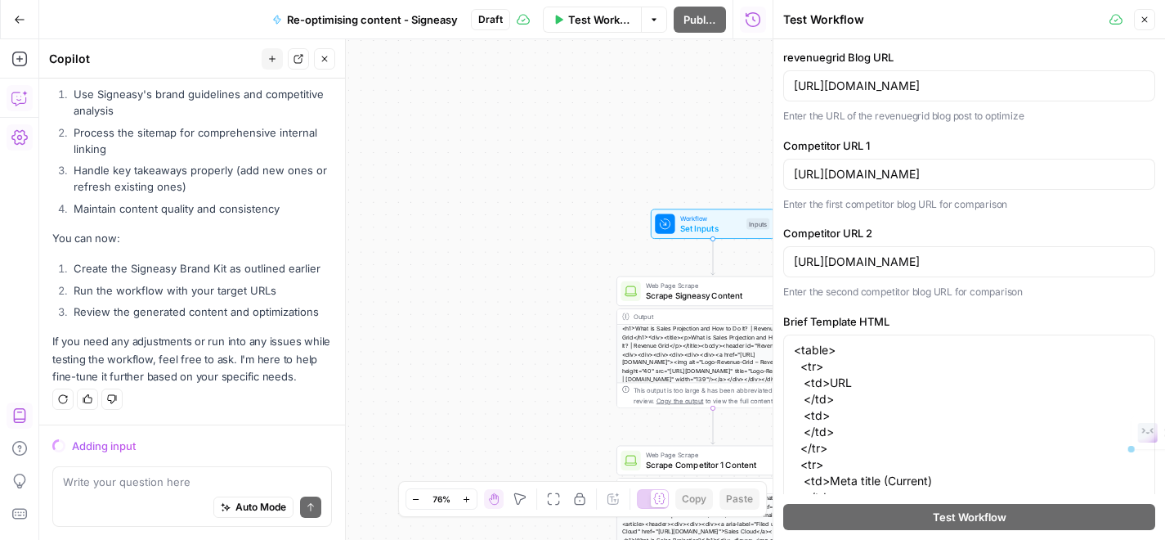
click at [807, 78] on input "[URL][DOMAIN_NAME]" at bounding box center [969, 86] width 351 height 16
click at [893, 52] on label "revenuegrid Blog URL" at bounding box center [969, 57] width 372 height 16
click at [893, 78] on input "[URL][DOMAIN_NAME]" at bounding box center [969, 86] width 351 height 16
click at [893, 52] on label "revenuegrid Blog URL" at bounding box center [969, 57] width 372 height 16
click at [893, 78] on input "[URL][DOMAIN_NAME]" at bounding box center [969, 86] width 351 height 16
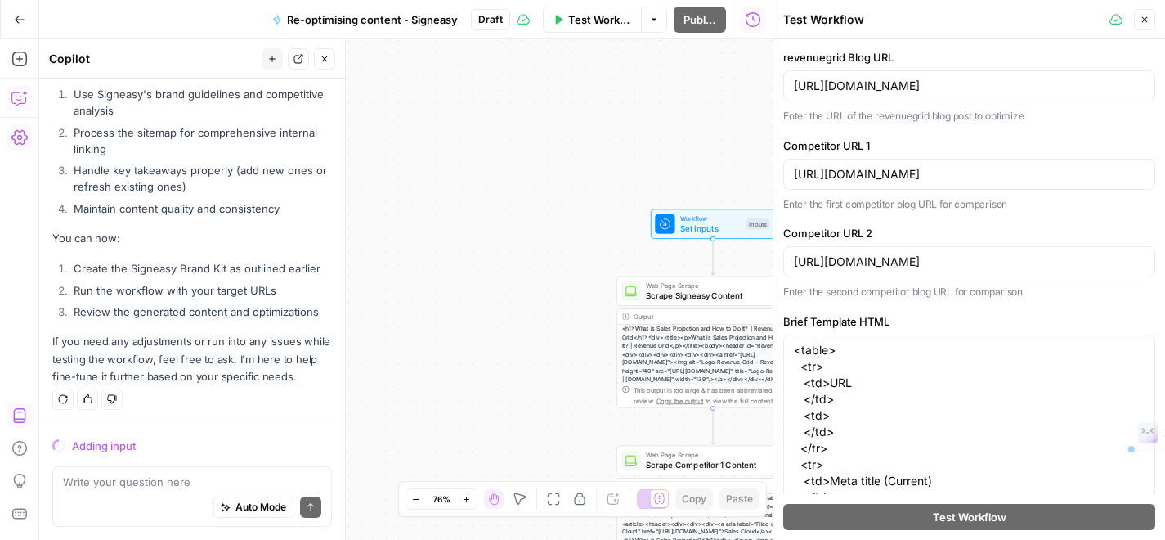
click at [893, 52] on label "revenuegrid Blog URL" at bounding box center [969, 57] width 372 height 16
click at [893, 78] on input "[URL][DOMAIN_NAME]" at bounding box center [969, 86] width 351 height 16
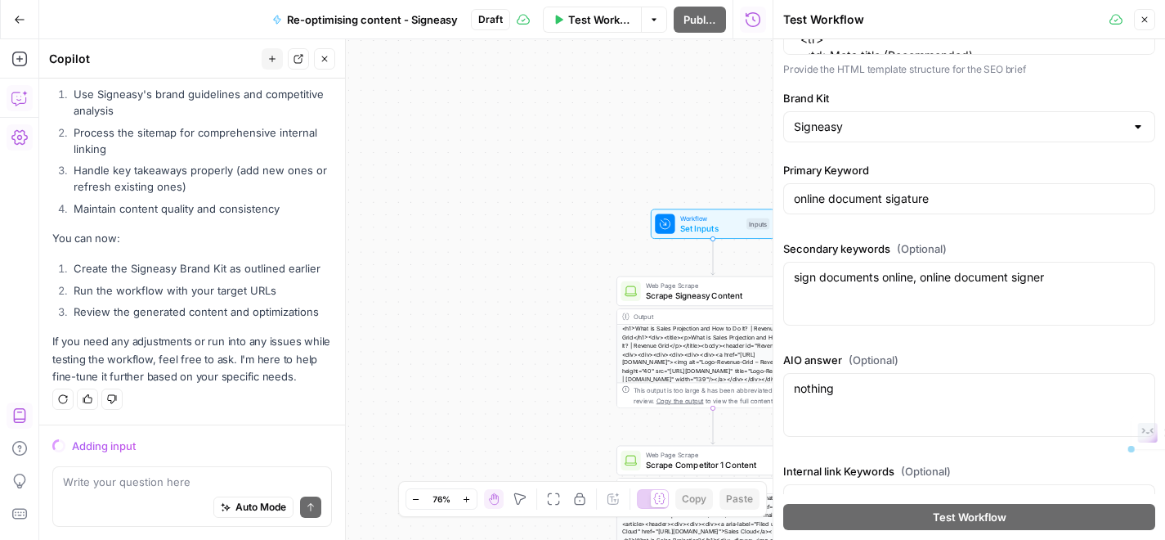
scroll to position [659, 0]
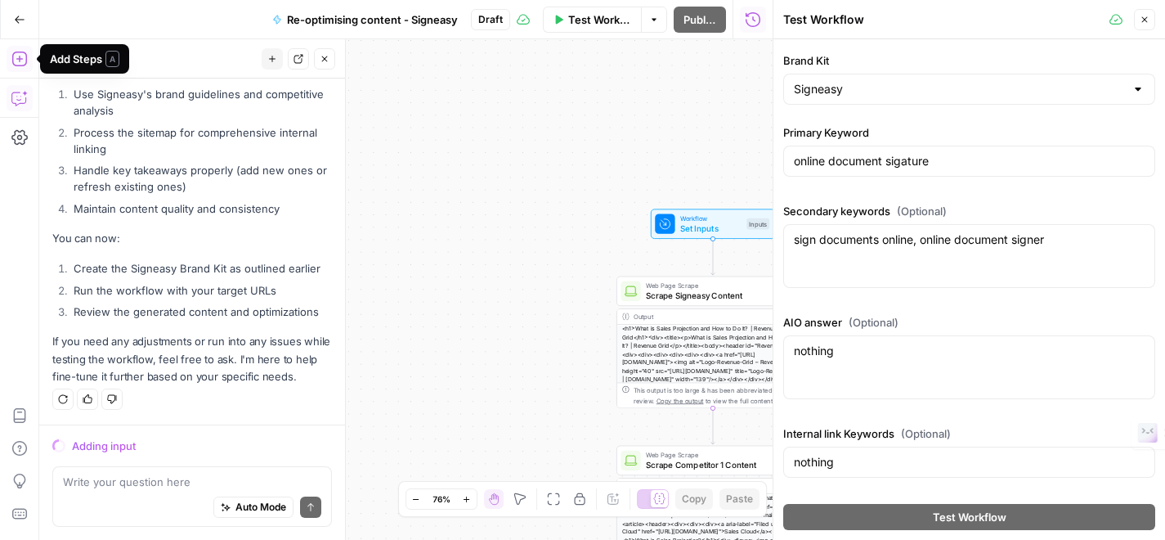
click at [23, 57] on icon "button" at bounding box center [19, 59] width 16 height 16
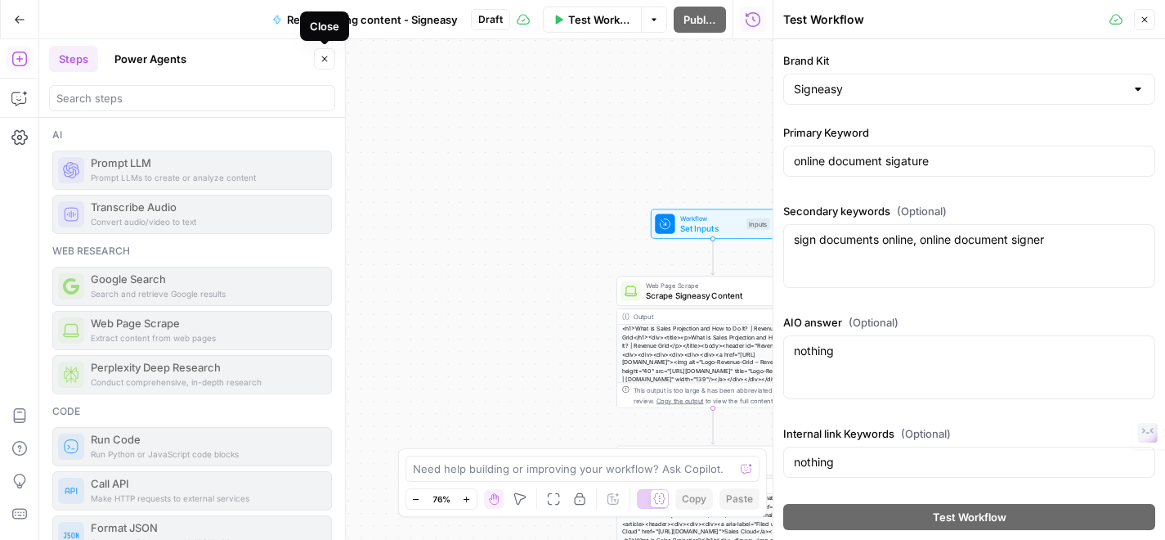
click at [324, 56] on icon "button" at bounding box center [325, 59] width 10 height 10
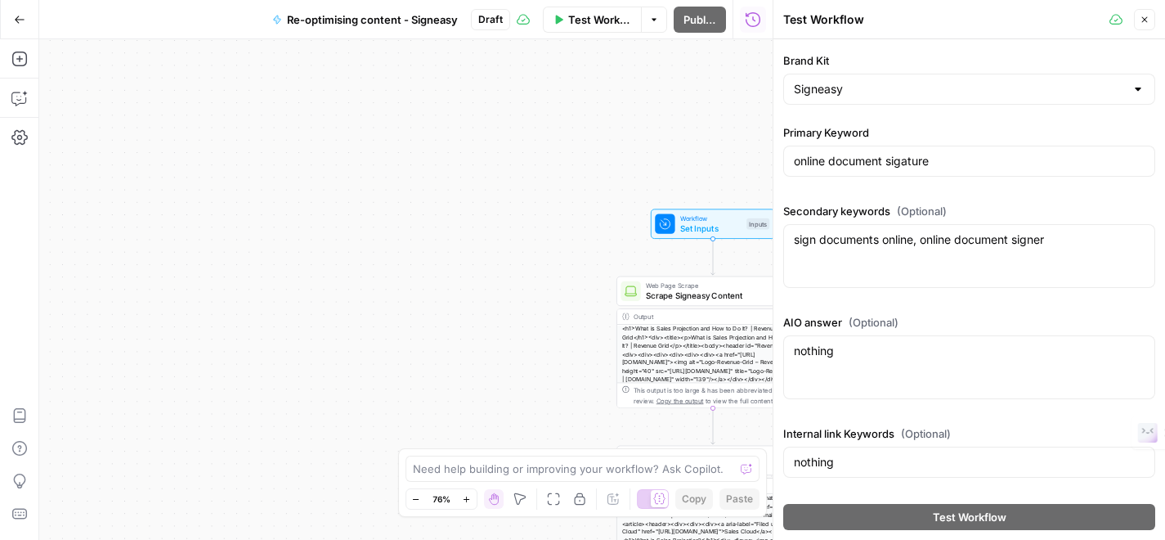
click at [32, 99] on div "Add Steps Copilot Settings AirOps Academy Help Give Feedback Shortcuts" at bounding box center [19, 289] width 39 height 500
click at [25, 98] on icon "button" at bounding box center [18, 98] width 14 height 13
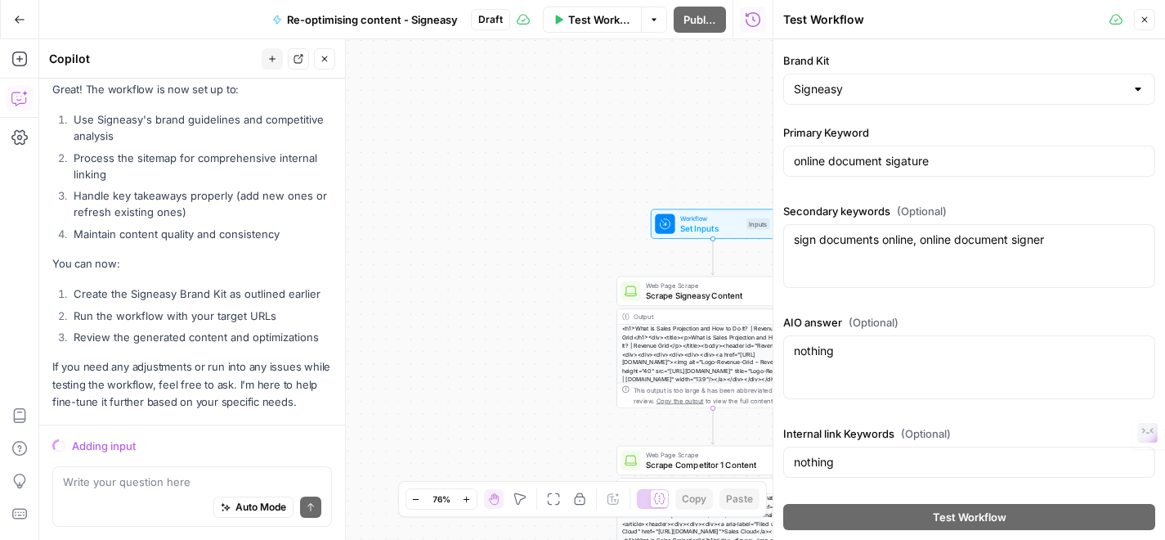
scroll to position [8229, 0]
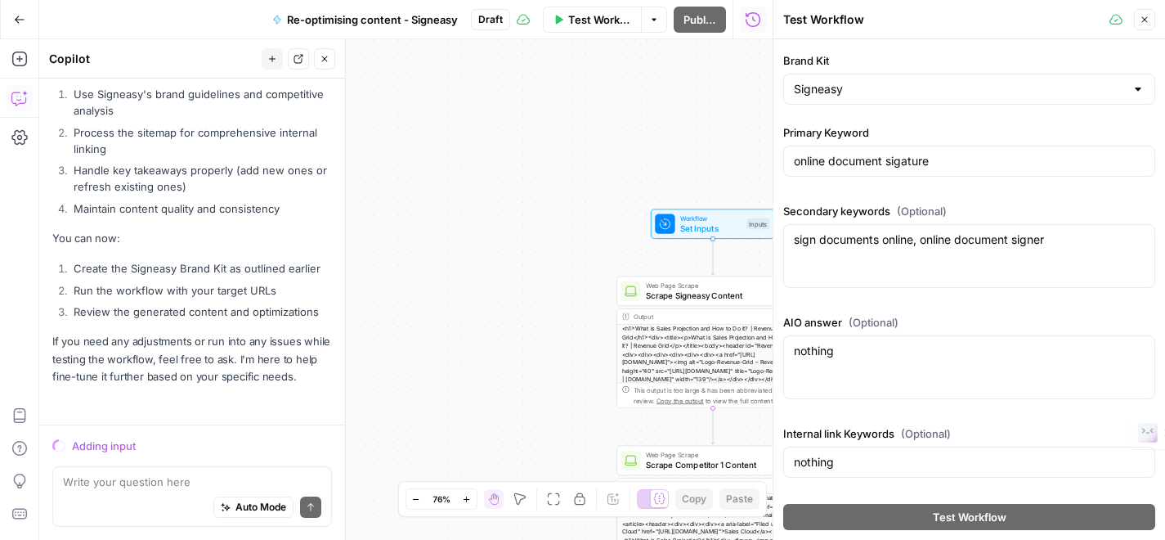
click at [168, 495] on div "Auto Mode Send" at bounding box center [192, 508] width 258 height 36
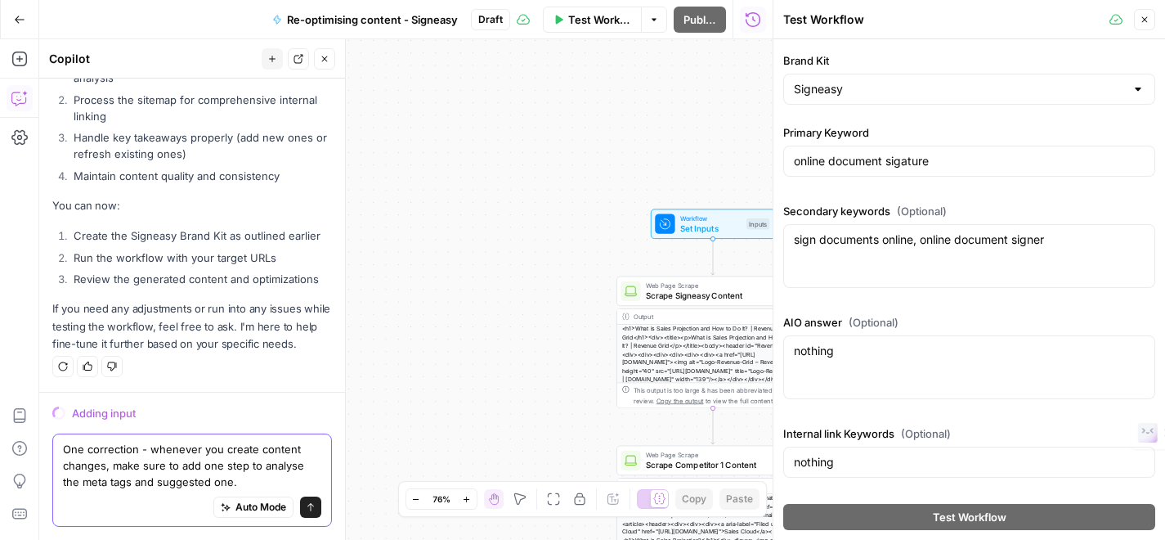
scroll to position [8279, 0]
click at [114, 495] on div "Auto Mode Send" at bounding box center [192, 508] width 258 height 36
click at [105, 481] on textarea "One correction - whenever you create content changes, make sure to add one step…" at bounding box center [192, 465] width 258 height 49
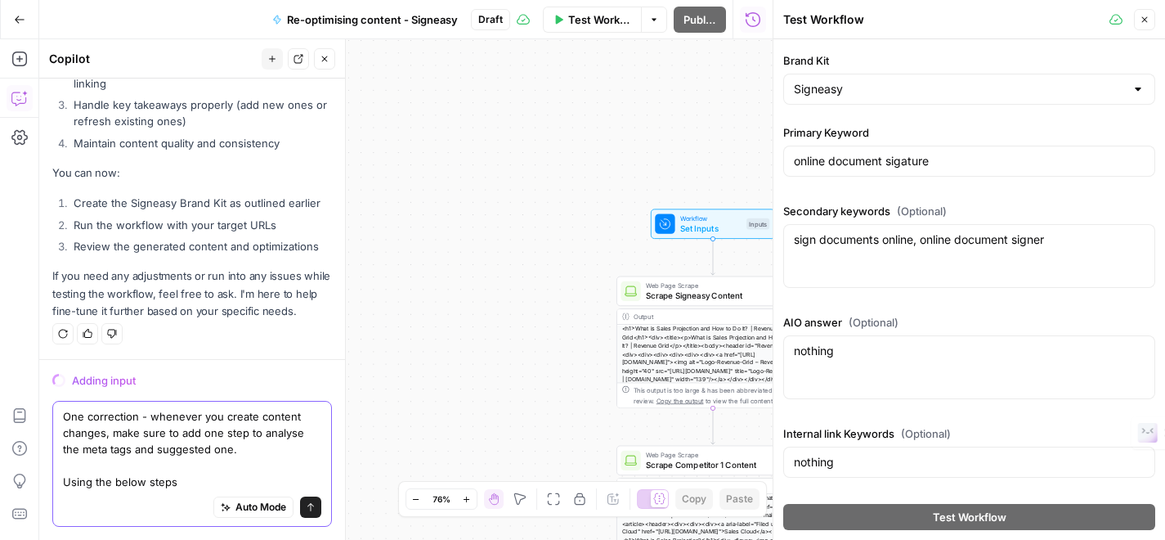
scroll to position [8328, 0]
paste textarea "Task: Meta Title & Description Audit and Optimization Inputs : Brand guidelines…"
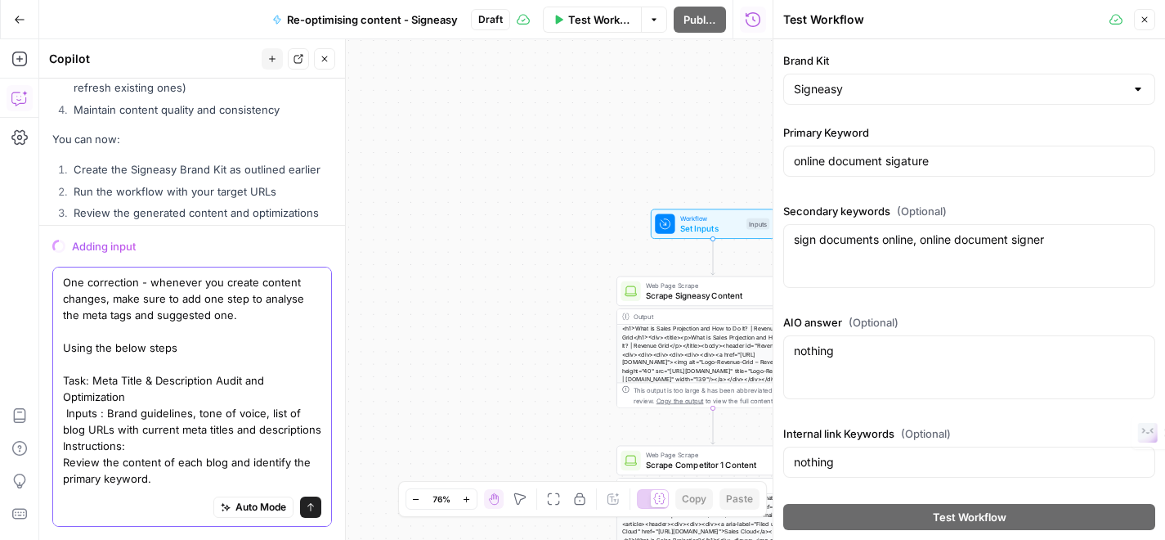
scroll to position [187, 0]
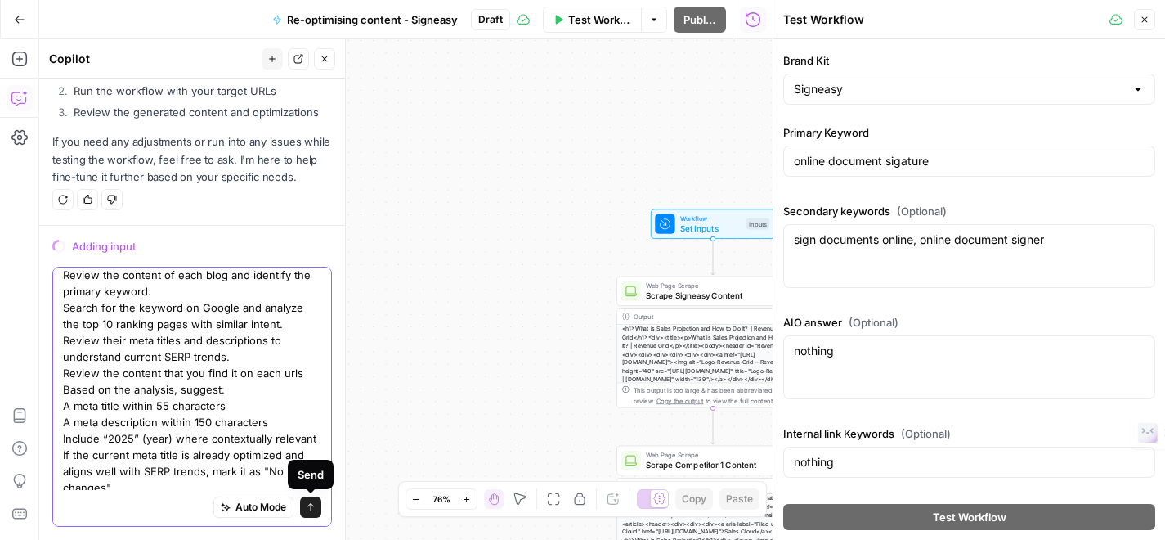
type textarea "One correction - whenever you create content changes, make sure to add one step…"
click at [310, 508] on icon "submit" at bounding box center [311, 507] width 10 height 10
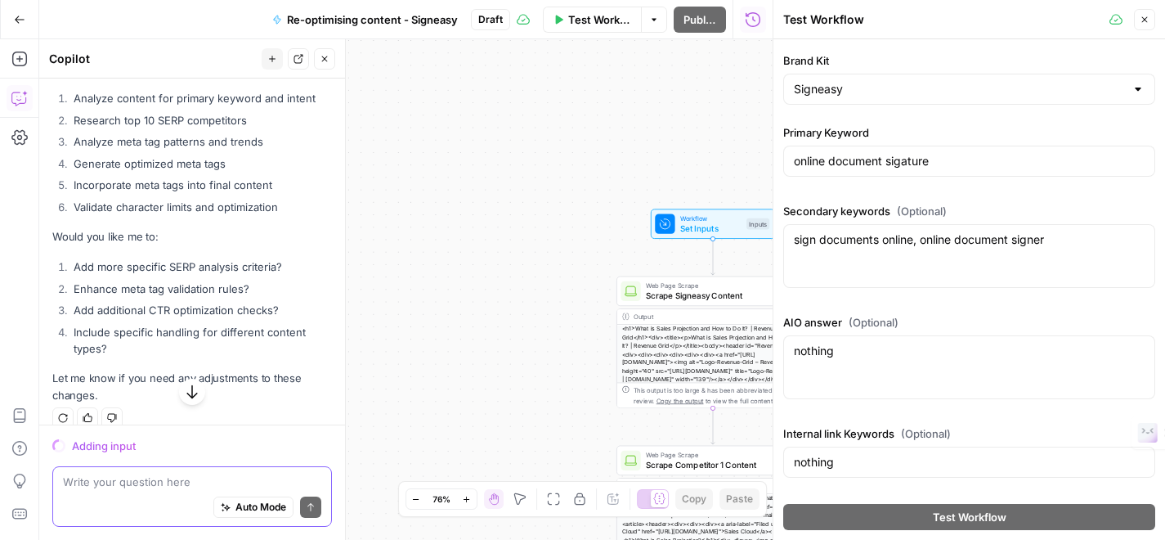
scroll to position [9874, 0]
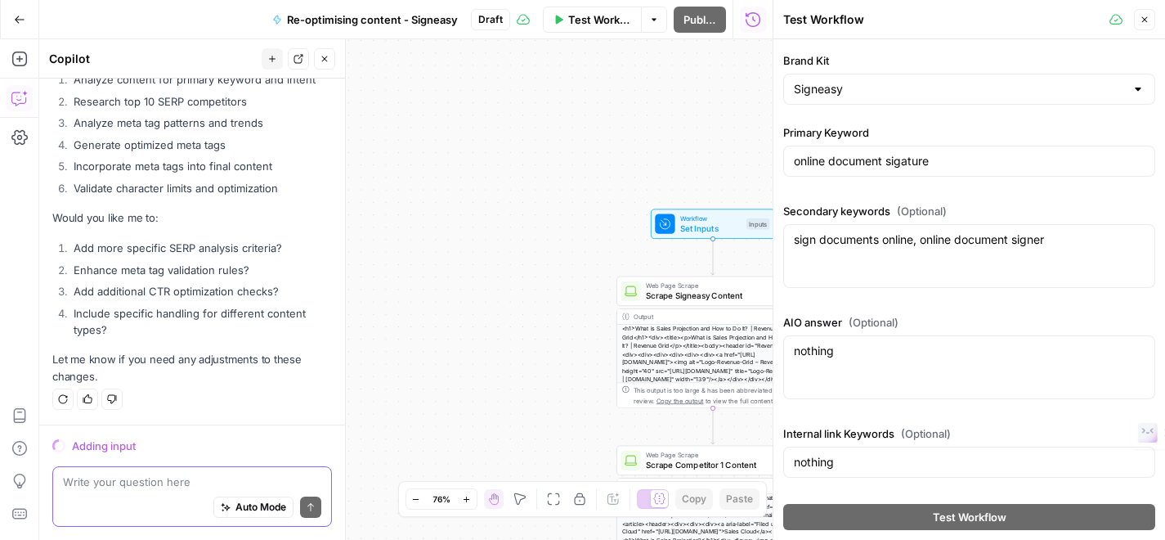
click at [1143, 23] on icon "button" at bounding box center [1145, 20] width 10 height 10
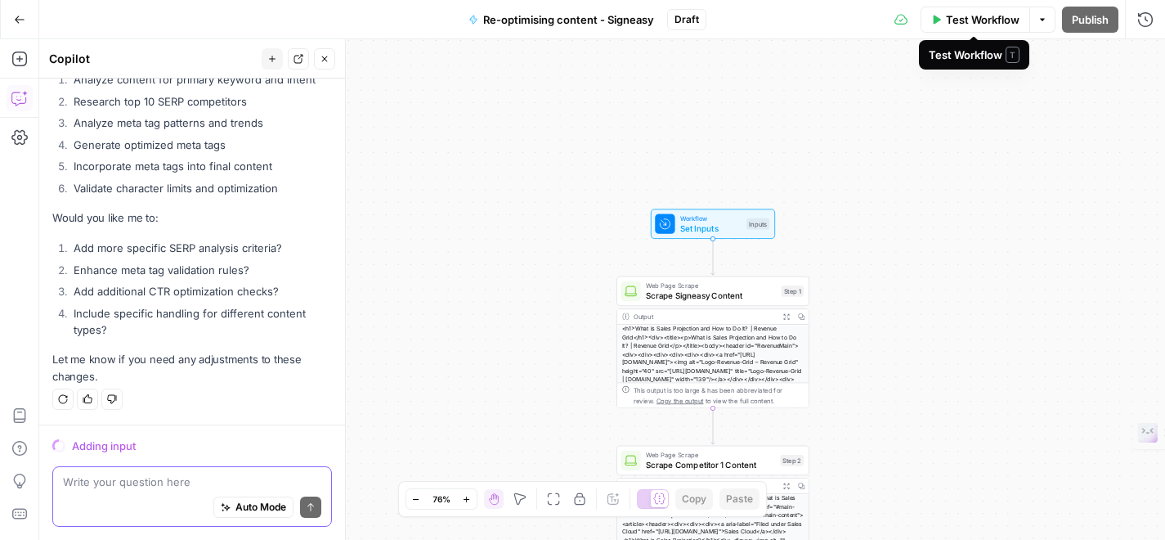
click at [953, 23] on span "Test Workflow" at bounding box center [983, 19] width 74 height 16
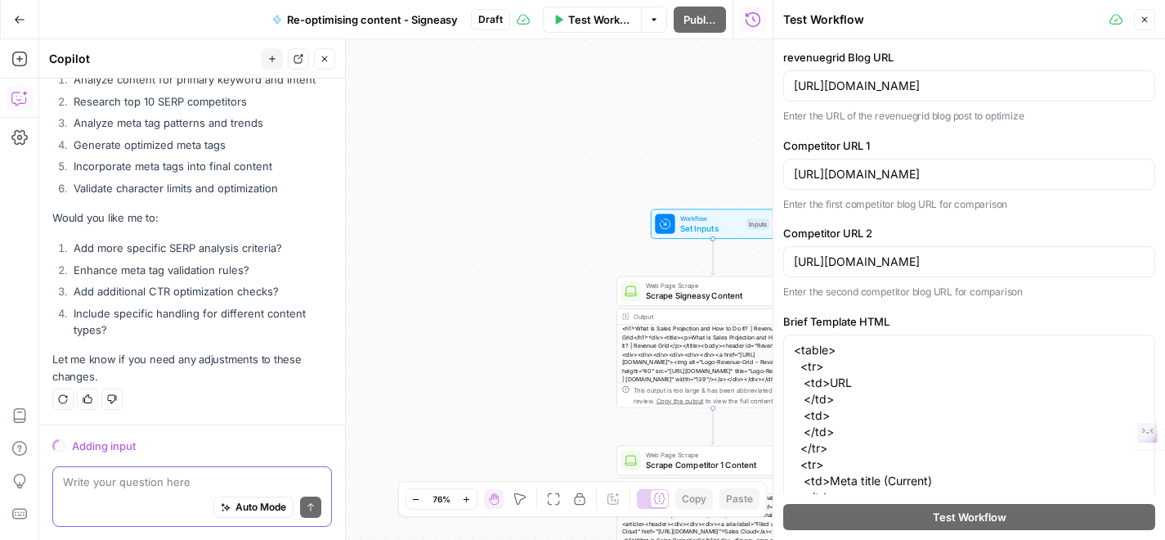
click at [1146, 20] on icon "button" at bounding box center [1145, 20] width 6 height 6
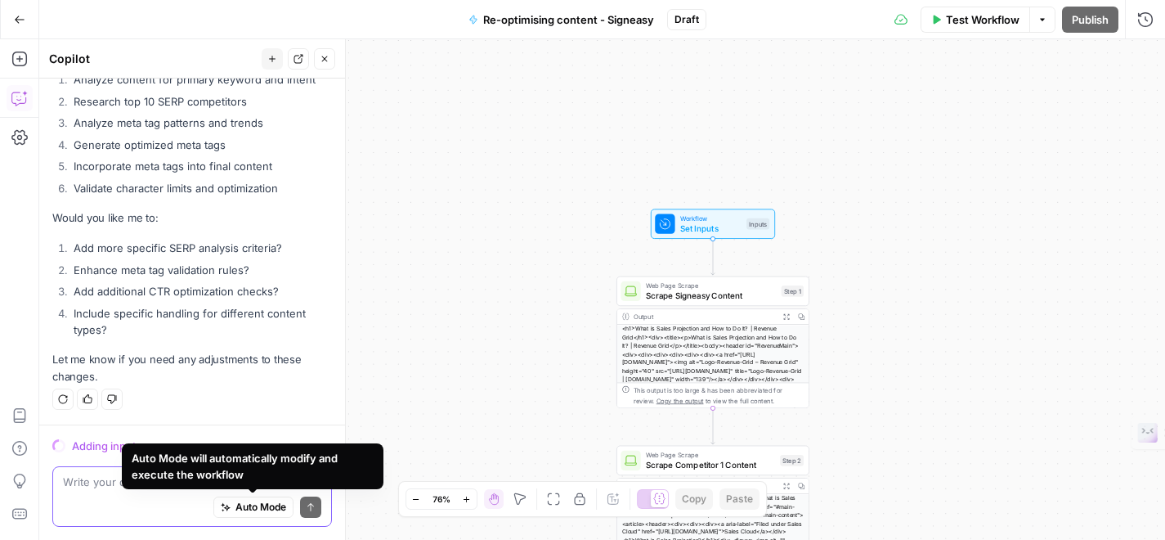
click at [237, 506] on span "Auto Mode" at bounding box center [260, 507] width 51 height 15
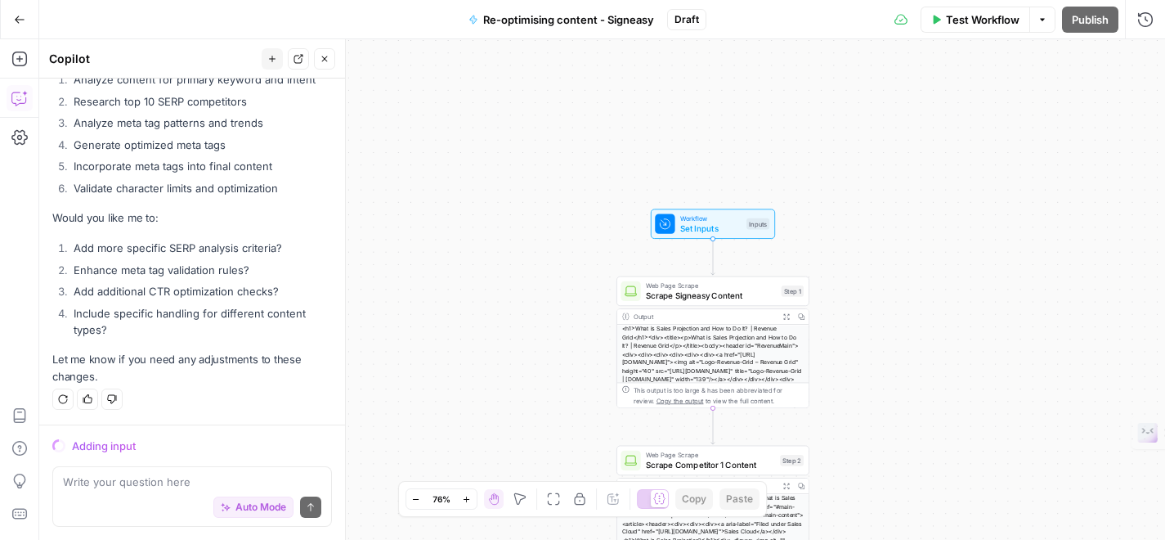
click at [25, 105] on icon "button" at bounding box center [19, 98] width 16 height 16
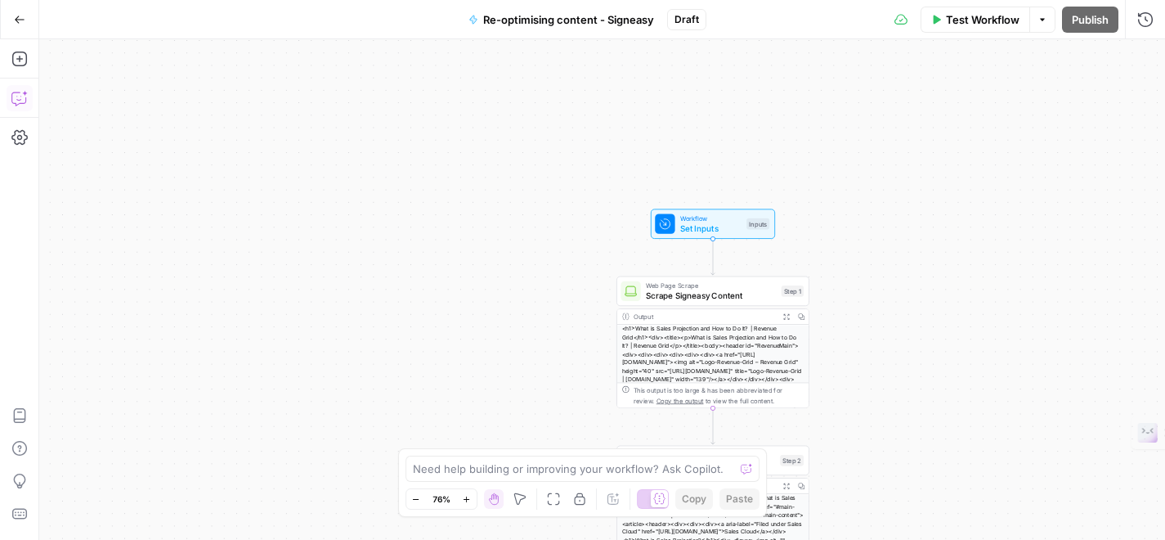
click at [25, 105] on icon "button" at bounding box center [19, 98] width 16 height 16
